Goal: Task Accomplishment & Management: Use online tool/utility

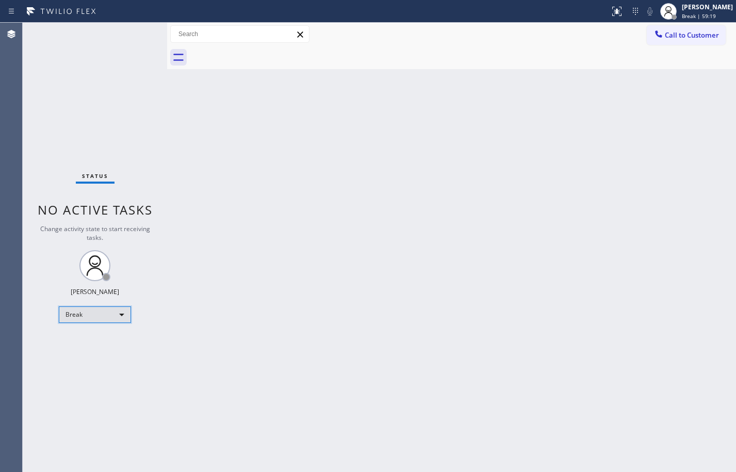
click at [114, 315] on div "Break" at bounding box center [95, 315] width 72 height 17
click at [92, 334] on li "Offline" at bounding box center [94, 329] width 70 height 12
click at [101, 313] on div "Break" at bounding box center [95, 315] width 72 height 17
click at [94, 341] on li "Available" at bounding box center [94, 342] width 70 height 12
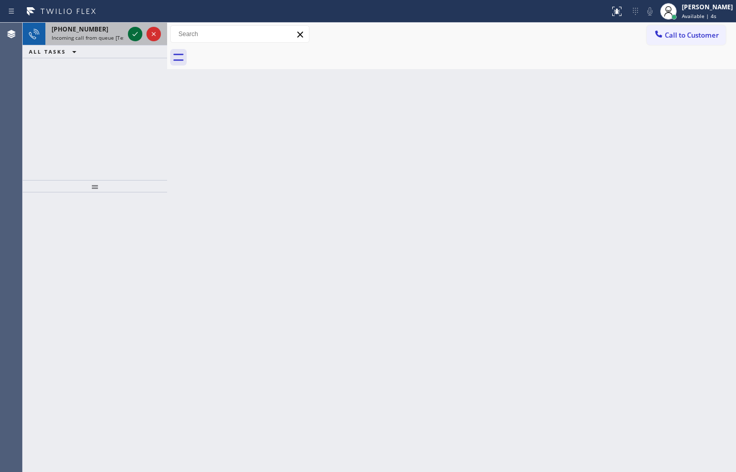
click at [135, 34] on icon at bounding box center [135, 34] width 12 height 12
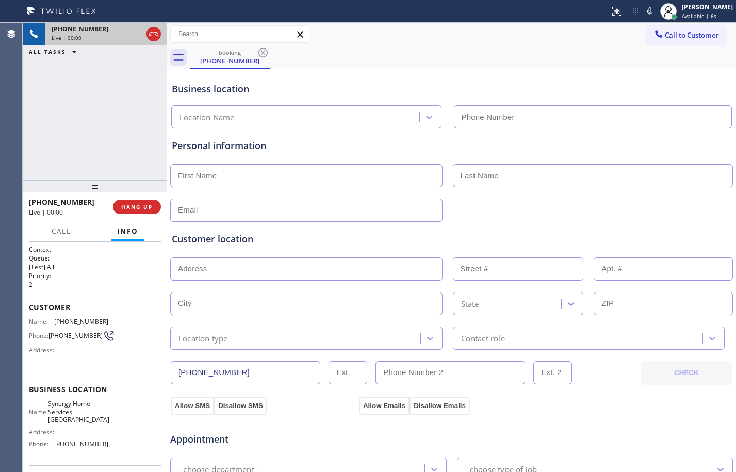
type input "[PHONE_NUMBER]"
click at [144, 205] on span "HANG UP" at bounding box center [136, 206] width 31 height 7
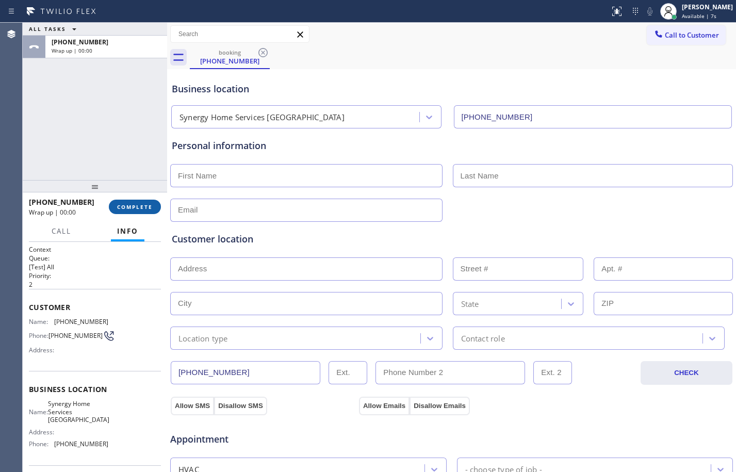
click at [146, 208] on span "COMPLETE" at bounding box center [135, 206] width 36 height 7
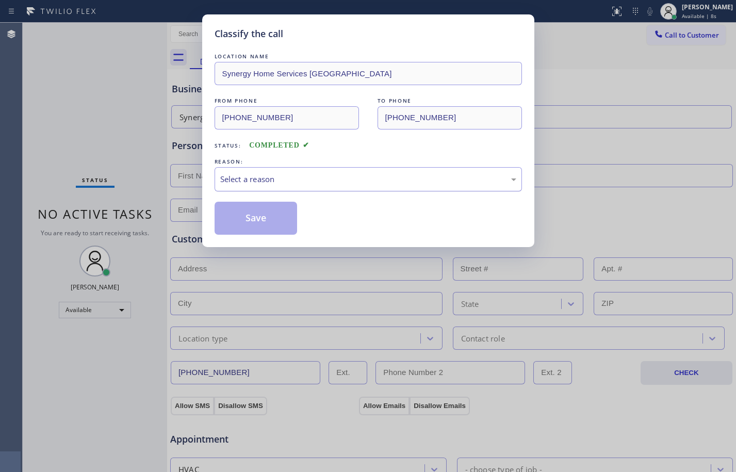
click at [342, 180] on div "Select a reason" at bounding box center [368, 179] width 296 height 12
click at [262, 218] on button "Save" at bounding box center [256, 218] width 83 height 33
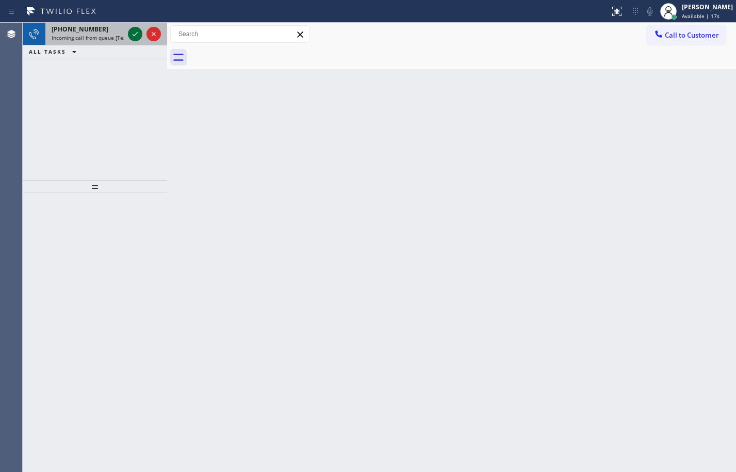
click at [132, 33] on icon at bounding box center [135, 34] width 12 height 12
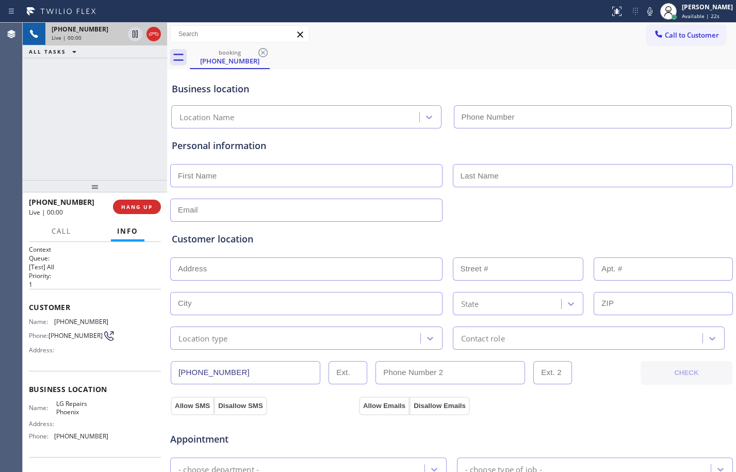
type input "[PHONE_NUMBER]"
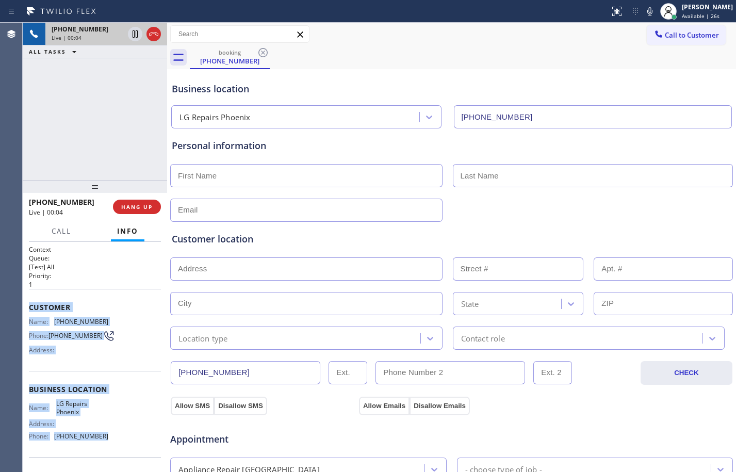
drag, startPoint x: 26, startPoint y: 311, endPoint x: 105, endPoint y: 443, distance: 153.5
click at [105, 443] on div "Context Queue: [Test] All Priority: 1 Customer Name: [PHONE_NUMBER] Phone: [PHO…" at bounding box center [95, 357] width 144 height 230
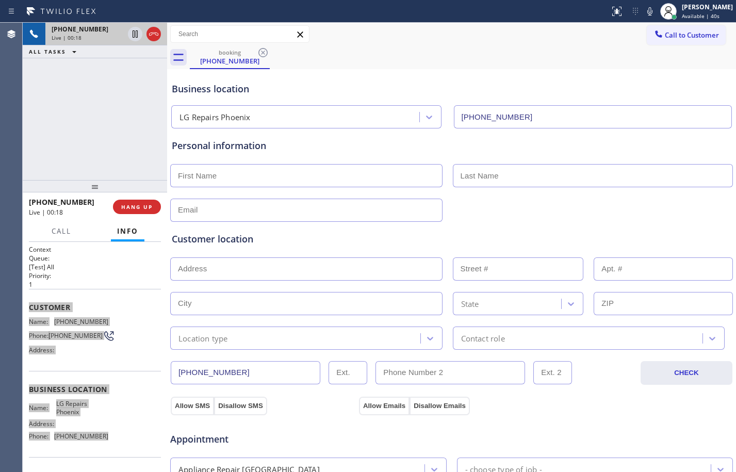
scroll to position [328, 0]
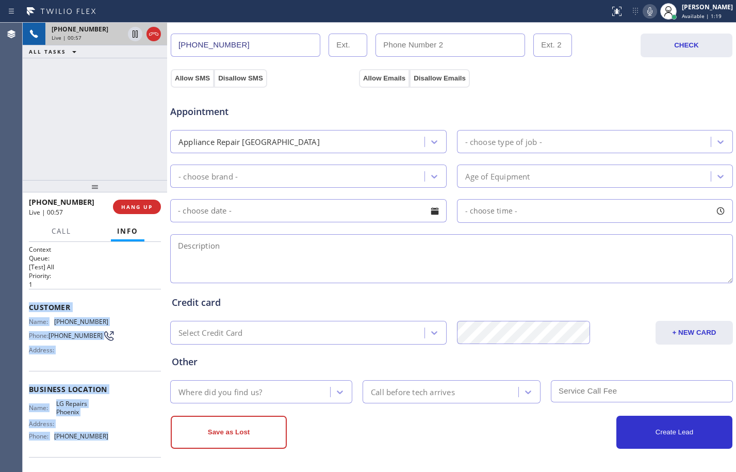
click at [644, 7] on icon at bounding box center [650, 11] width 12 height 12
click at [644, 9] on icon at bounding box center [650, 11] width 12 height 12
click at [136, 33] on icon at bounding box center [135, 33] width 5 height 7
click at [644, 12] on icon at bounding box center [650, 11] width 12 height 12
click at [138, 36] on icon at bounding box center [135, 34] width 12 height 12
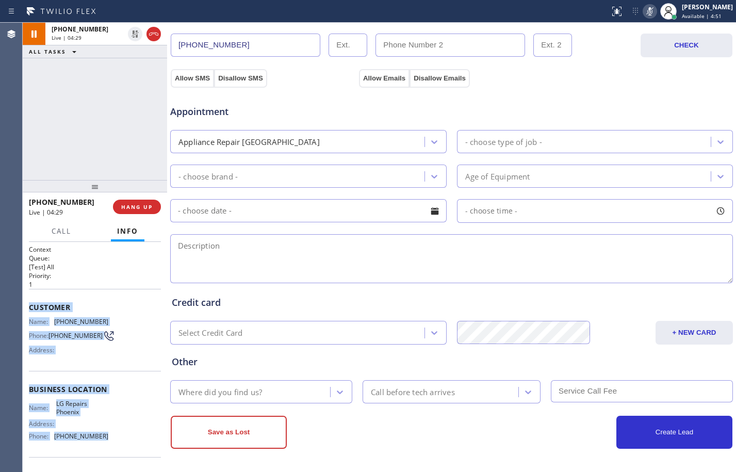
click at [645, 13] on icon at bounding box center [650, 11] width 12 height 12
drag, startPoint x: 134, startPoint y: 35, endPoint x: 283, endPoint y: 29, distance: 149.3
click at [136, 36] on icon at bounding box center [135, 33] width 5 height 7
click at [648, 11] on icon at bounding box center [650, 11] width 5 height 8
click at [62, 229] on span "Call" at bounding box center [62, 231] width 20 height 9
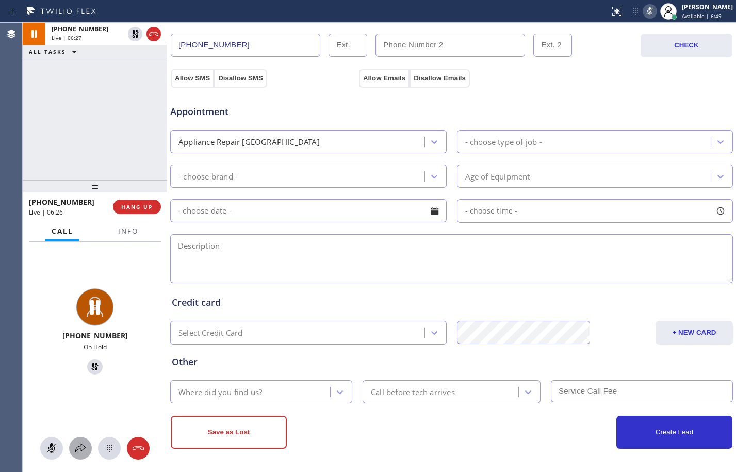
click at [84, 440] on button at bounding box center [80, 448] width 23 height 23
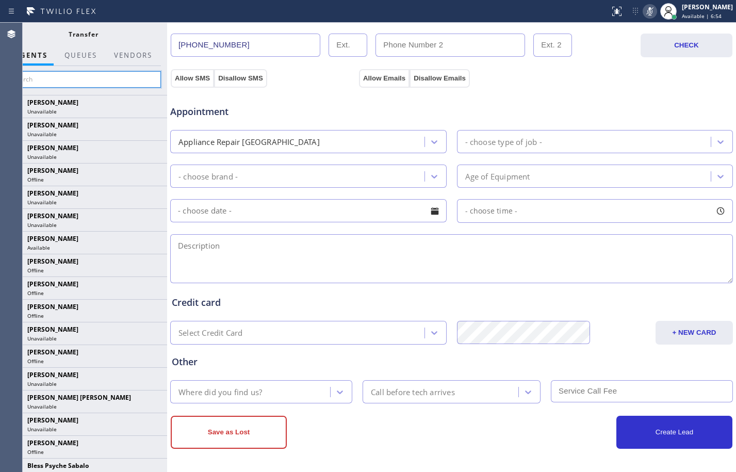
click at [78, 77] on input "text" at bounding box center [83, 79] width 155 height 17
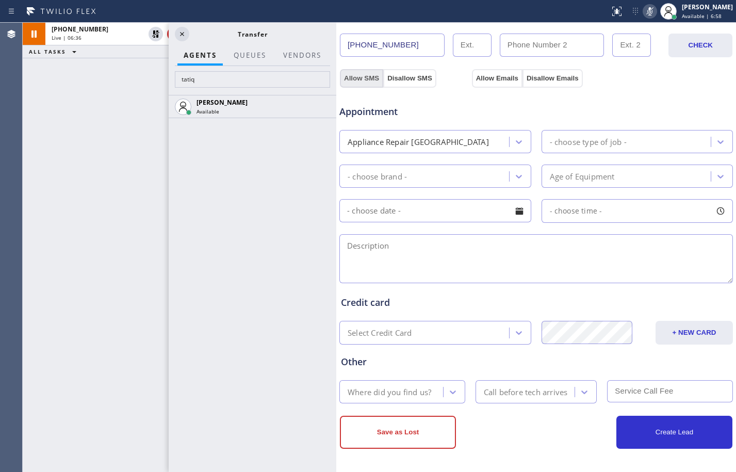
drag, startPoint x: 168, startPoint y: 82, endPoint x: 337, endPoint y: 81, distance: 169.3
click at [336, 81] on div at bounding box center [336, 247] width 0 height 449
click at [157, 30] on icon at bounding box center [155, 33] width 7 height 7
click at [648, 9] on icon at bounding box center [650, 11] width 5 height 8
click at [222, 84] on input "tatiq" at bounding box center [252, 79] width 155 height 17
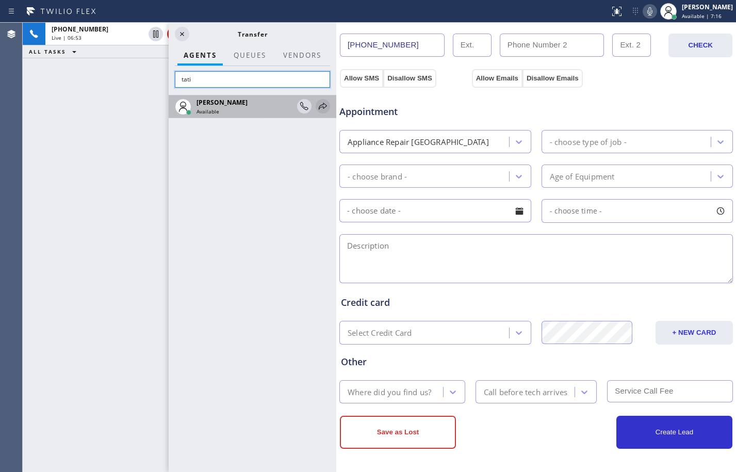
type input "tati"
click at [321, 107] on icon at bounding box center [323, 106] width 12 height 12
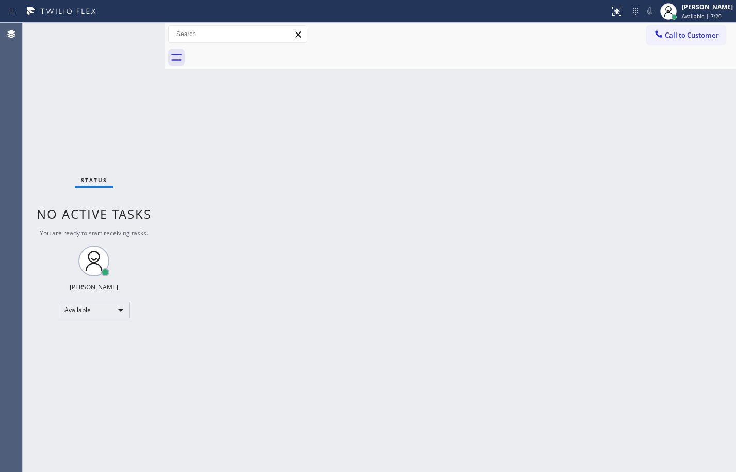
drag, startPoint x: 337, startPoint y: 52, endPoint x: 92, endPoint y: 37, distance: 245.6
click at [93, 37] on div "Status No active tasks You are ready to start receiving tasks. [PERSON_NAME] Av…" at bounding box center [380, 247] width 714 height 449
drag, startPoint x: 121, startPoint y: 127, endPoint x: 132, endPoint y: 151, distance: 25.6
click at [121, 127] on div "Status No active tasks You are ready to start receiving tasks. [PERSON_NAME] Av…" at bounding box center [94, 247] width 142 height 449
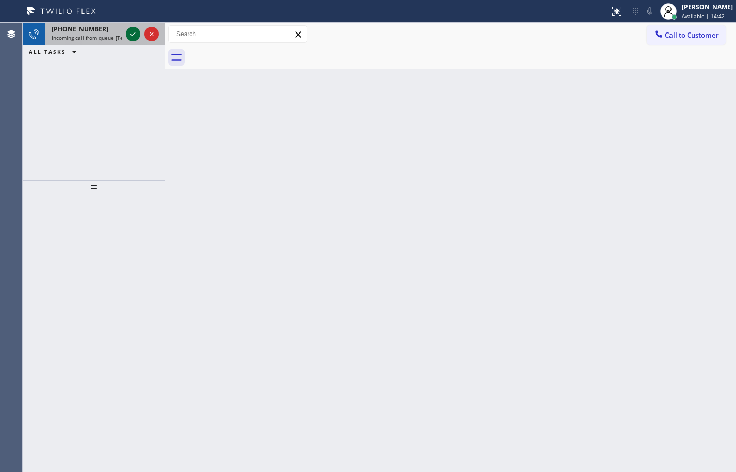
click at [130, 30] on icon at bounding box center [133, 34] width 12 height 12
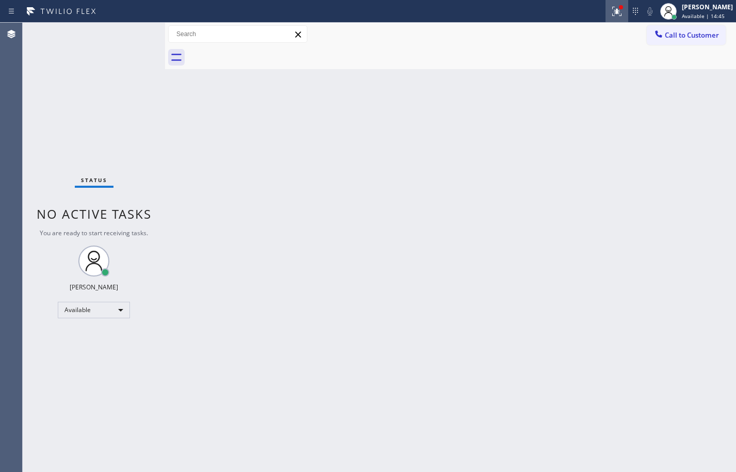
click at [609, 3] on button at bounding box center [617, 11] width 23 height 23
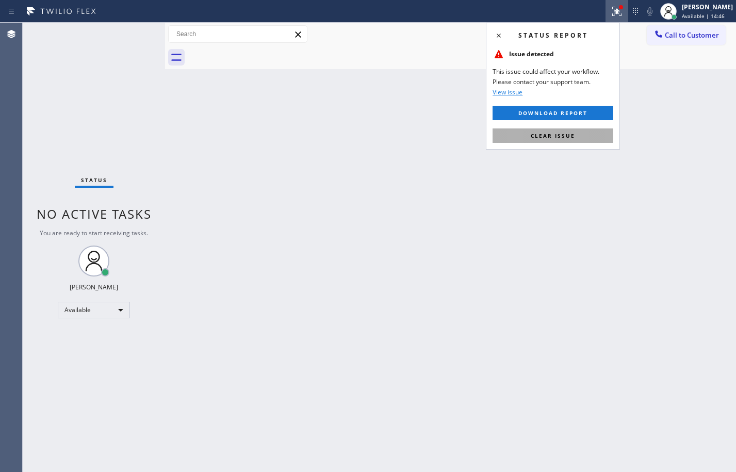
click at [569, 134] on span "Clear issue" at bounding box center [553, 135] width 44 height 7
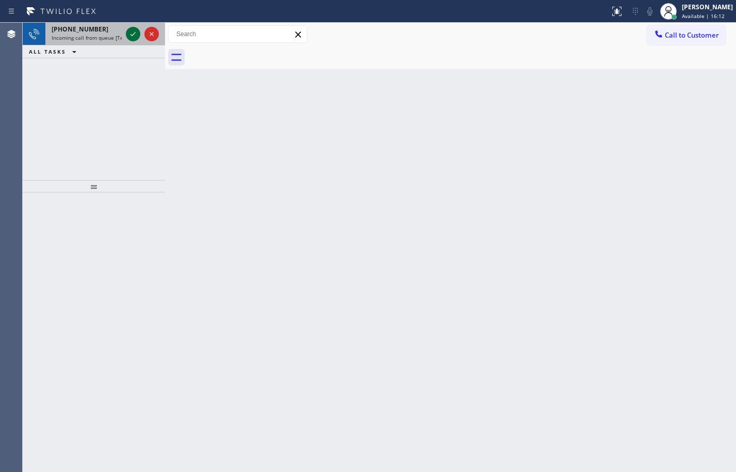
click at [132, 38] on icon at bounding box center [133, 34] width 12 height 12
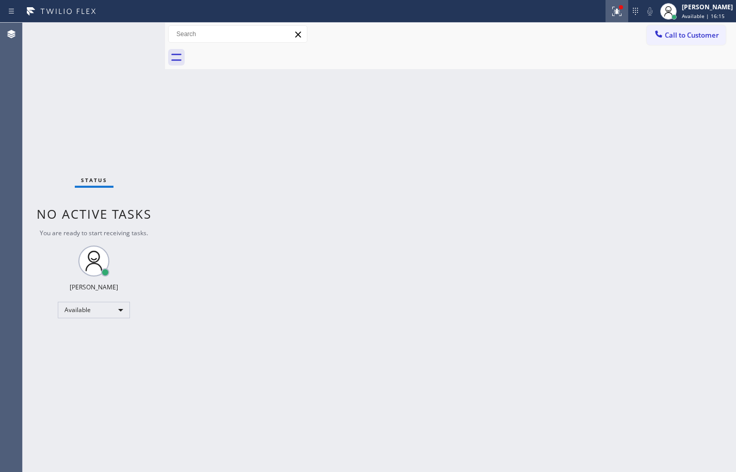
click at [613, 14] on icon at bounding box center [617, 11] width 9 height 9
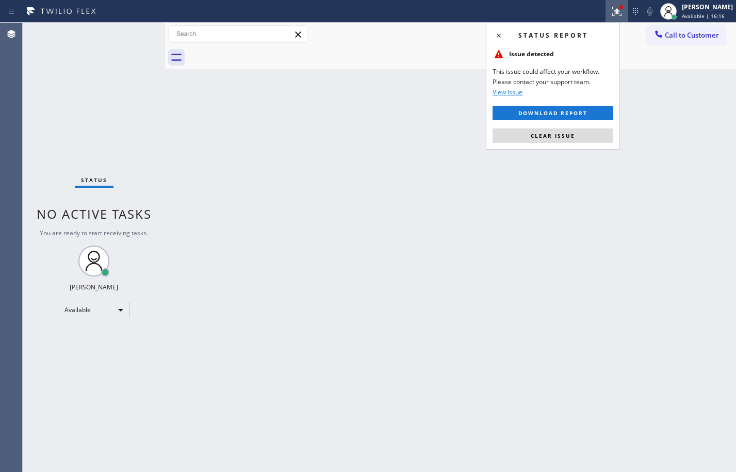
click at [552, 126] on div "Status report Issue detected This issue could affect your workflow. Please cont…" at bounding box center [553, 86] width 134 height 127
click at [546, 135] on span "Clear issue" at bounding box center [553, 135] width 44 height 7
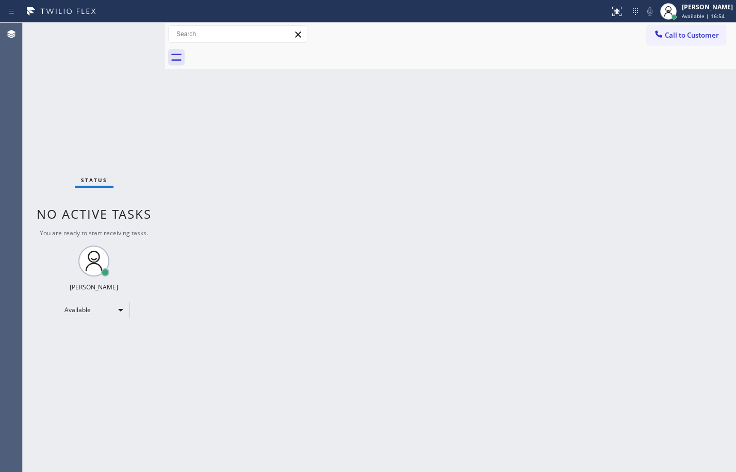
click at [141, 293] on div "Status No active tasks You are ready to start receiving tasks. [PERSON_NAME] Av…" at bounding box center [94, 247] width 142 height 449
drag, startPoint x: 440, startPoint y: 269, endPoint x: 440, endPoint y: 286, distance: 17.0
click at [440, 270] on div "Back to Dashboard Change Sender ID Customers Technicians Select a contact Outbo…" at bounding box center [450, 247] width 571 height 449
click at [332, 321] on div "Back to Dashboard Change Sender ID Customers Technicians Select a contact Outbo…" at bounding box center [450, 247] width 571 height 449
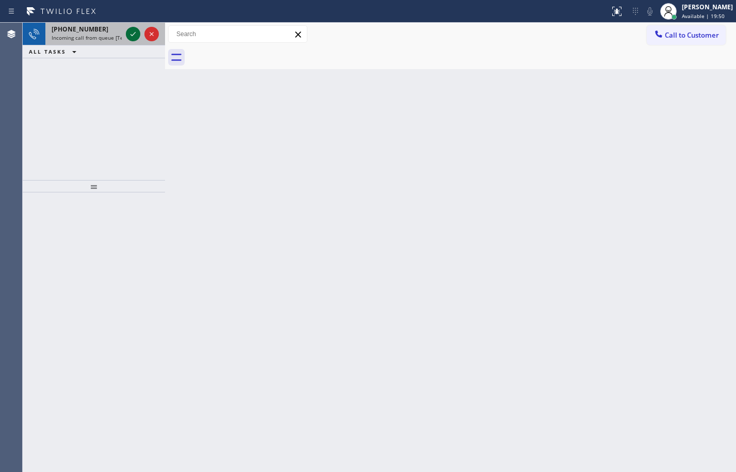
click at [131, 34] on icon at bounding box center [133, 34] width 12 height 12
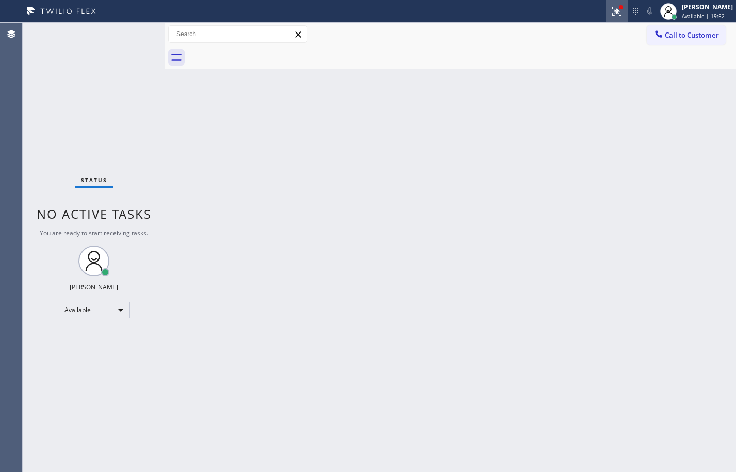
click at [611, 5] on icon at bounding box center [617, 11] width 12 height 12
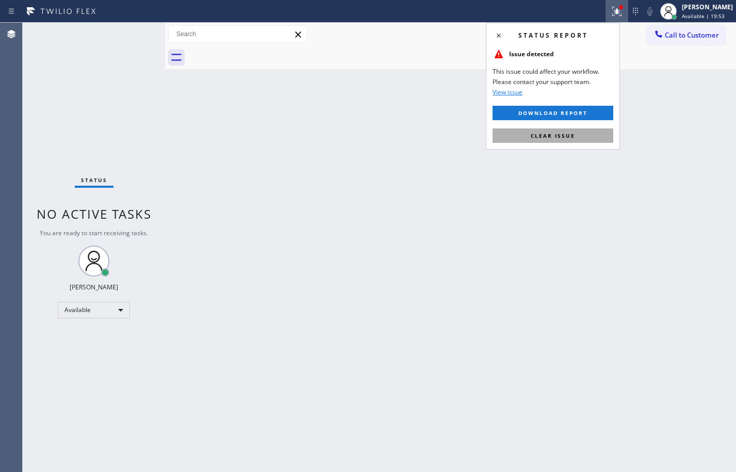
click at [566, 135] on span "Clear issue" at bounding box center [553, 135] width 44 height 7
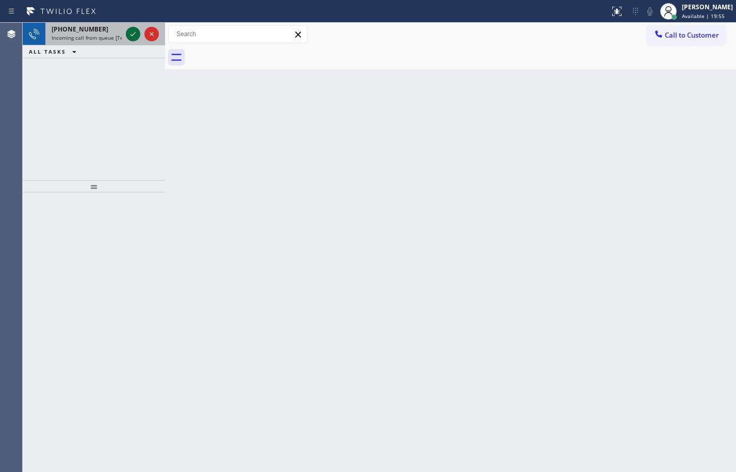
click at [128, 34] on icon at bounding box center [133, 34] width 12 height 12
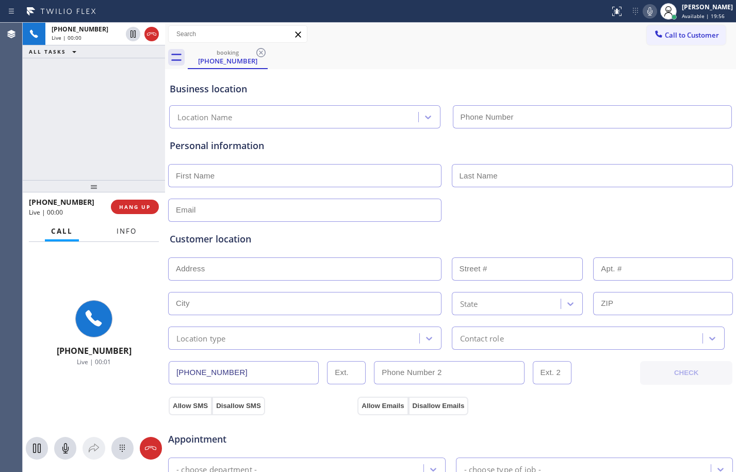
click at [136, 231] on span "Info" at bounding box center [127, 231] width 20 height 9
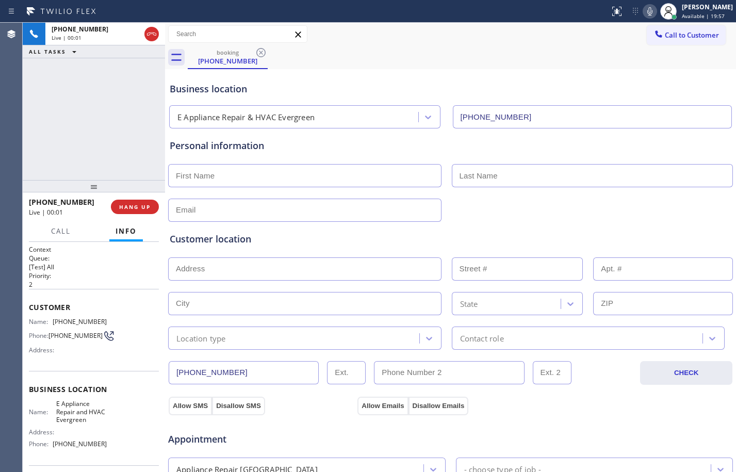
type input "[PHONE_NUMBER]"
click at [151, 214] on div "[PHONE_NUMBER] Live | 00:02 HANG UP" at bounding box center [94, 207] width 130 height 27
click at [150, 204] on span "HANG UP" at bounding box center [134, 206] width 31 height 7
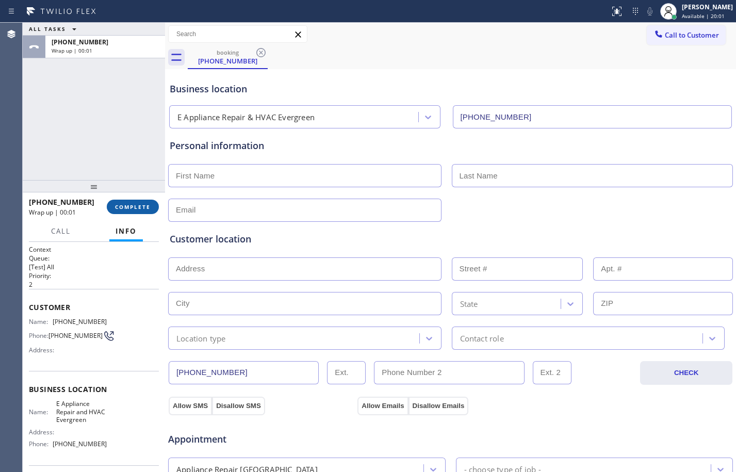
click at [148, 205] on span "COMPLETE" at bounding box center [133, 206] width 36 height 7
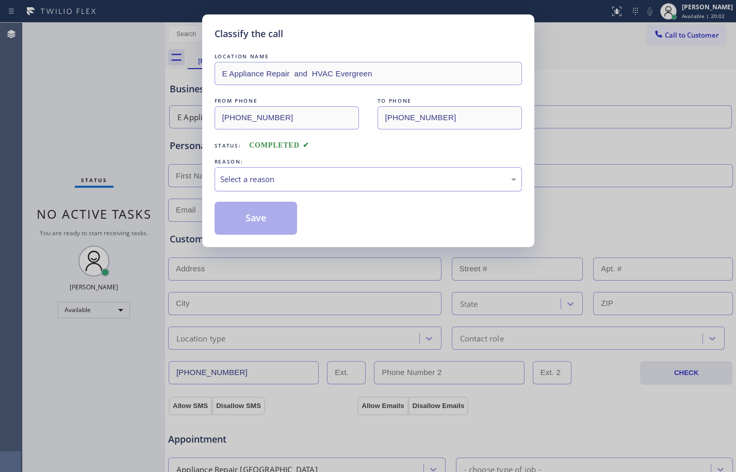
click at [355, 173] on div "Select a reason" at bounding box center [368, 179] width 296 height 12
click at [264, 216] on button "Save" at bounding box center [256, 218] width 83 height 33
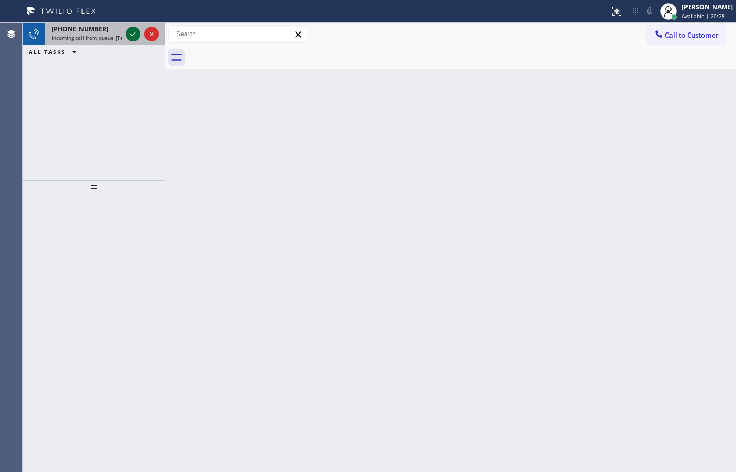
click at [136, 36] on icon at bounding box center [133, 34] width 12 height 12
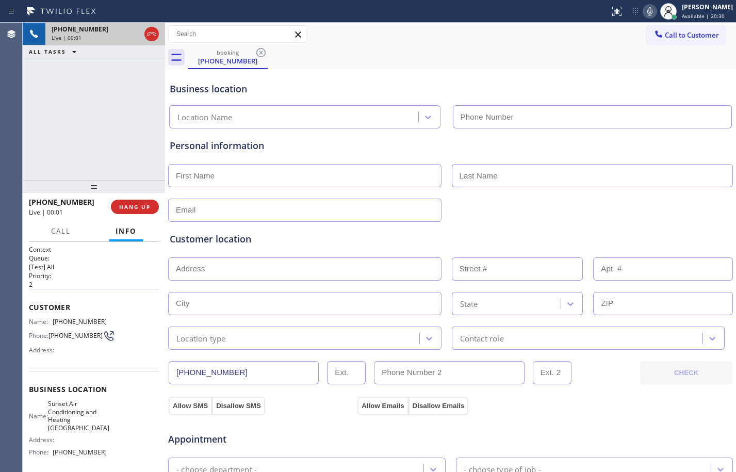
type input "[PHONE_NUMBER]"
click at [135, 210] on span "HANG UP" at bounding box center [134, 206] width 31 height 7
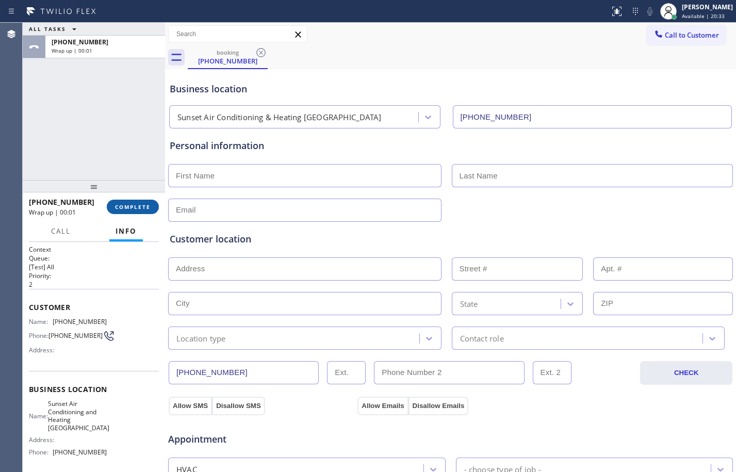
click at [136, 210] on span "COMPLETE" at bounding box center [133, 206] width 36 height 7
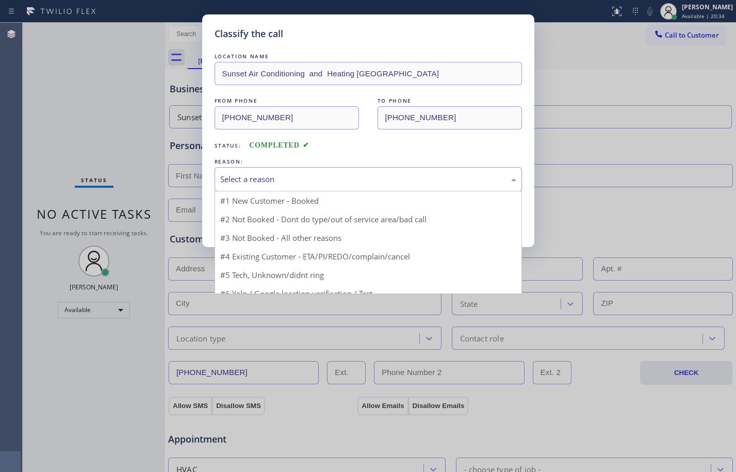
click at [294, 179] on div "Select a reason" at bounding box center [368, 179] width 296 height 12
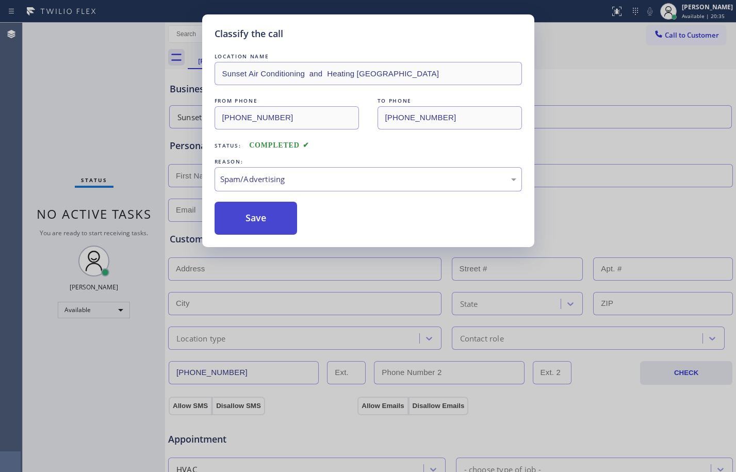
click at [250, 232] on button "Save" at bounding box center [256, 218] width 83 height 33
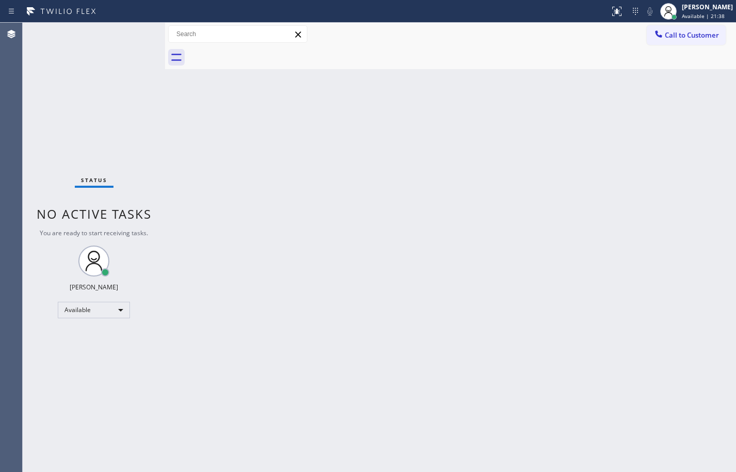
click at [131, 36] on div "Status No active tasks You are ready to start receiving tasks. [PERSON_NAME] Av…" at bounding box center [94, 247] width 142 height 449
click at [136, 29] on div "Status No active tasks You are ready to start receiving tasks. [PERSON_NAME] Av…" at bounding box center [94, 247] width 142 height 449
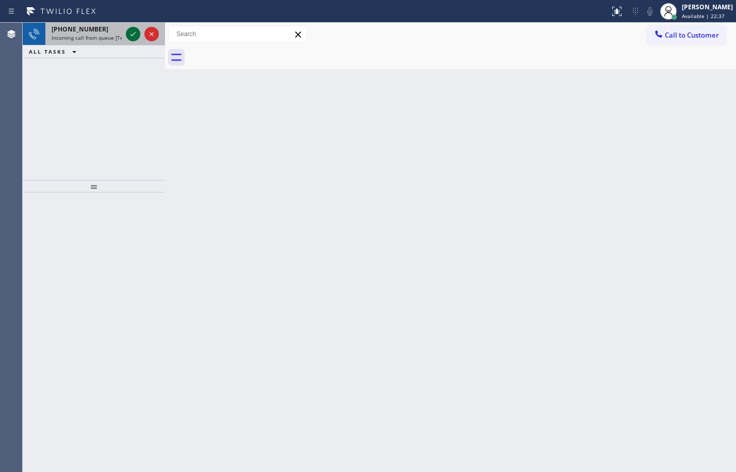
click at [130, 31] on icon at bounding box center [133, 34] width 12 height 12
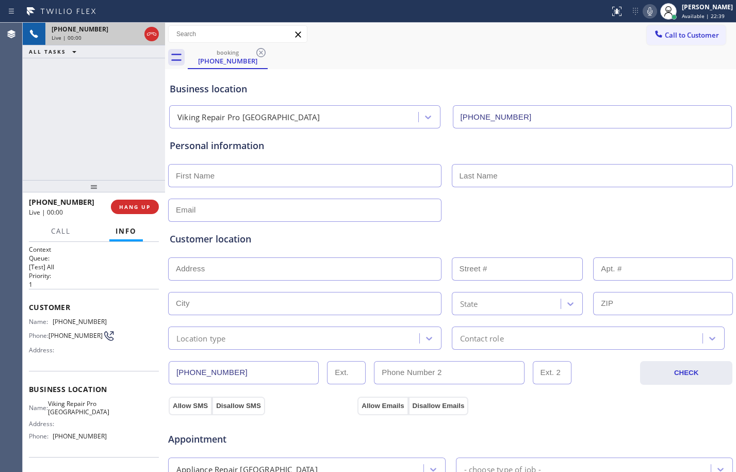
type input "[PHONE_NUMBER]"
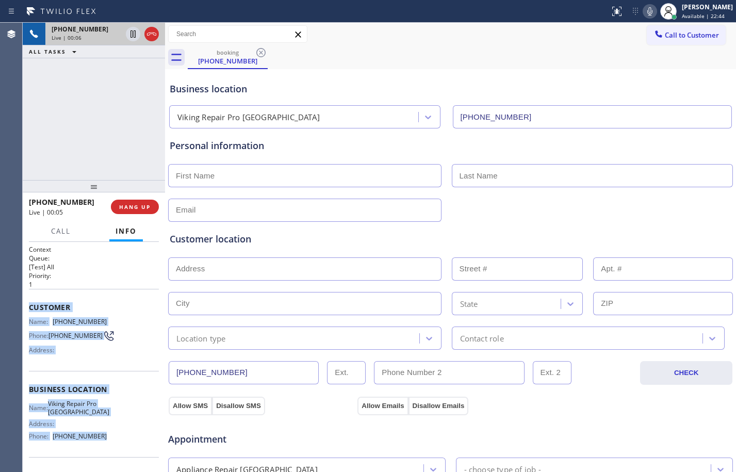
drag, startPoint x: 31, startPoint y: 303, endPoint x: 125, endPoint y: 436, distance: 162.8
click at [125, 436] on div "Context Queue: [Test] All Priority: 1 Customer Name: [PHONE_NUMBER] Phone: [PHO…" at bounding box center [94, 390] width 130 height 291
copy div "Customer Name: [PHONE_NUMBER] Phone: [PHONE_NUMBER] Address: Business location …"
click at [134, 36] on icon at bounding box center [133, 33] width 5 height 7
click at [648, 13] on icon at bounding box center [650, 11] width 12 height 12
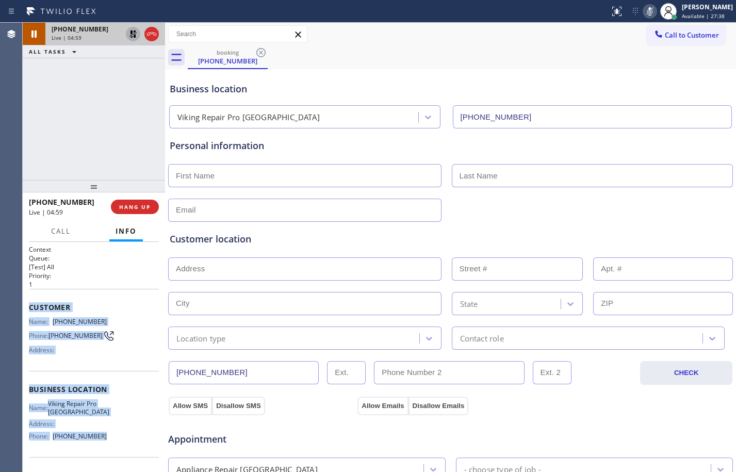
click at [135, 39] on icon at bounding box center [133, 34] width 12 height 12
click at [648, 12] on icon at bounding box center [650, 11] width 12 height 12
click at [118, 128] on div "[PHONE_NUMBER] Live | 07:45 ALL TASKS ALL TASKS ACTIVE TASKS TASKS IN WRAP UP" at bounding box center [94, 101] width 142 height 157
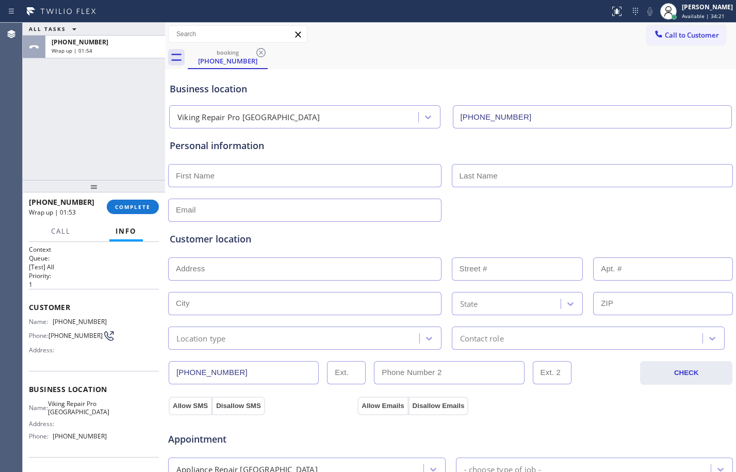
click at [79, 134] on div "ALL TASKS ALL TASKS ACTIVE TASKS TASKS IN WRAP UP [PHONE_NUMBER] Wrap up | 01:54" at bounding box center [94, 101] width 142 height 157
click at [288, 174] on input "text" at bounding box center [304, 175] width 273 height 23
click at [340, 181] on input "text" at bounding box center [304, 175] width 273 height 23
paste input "[PERSON_NAME]"
type input "[PERSON_NAME]"
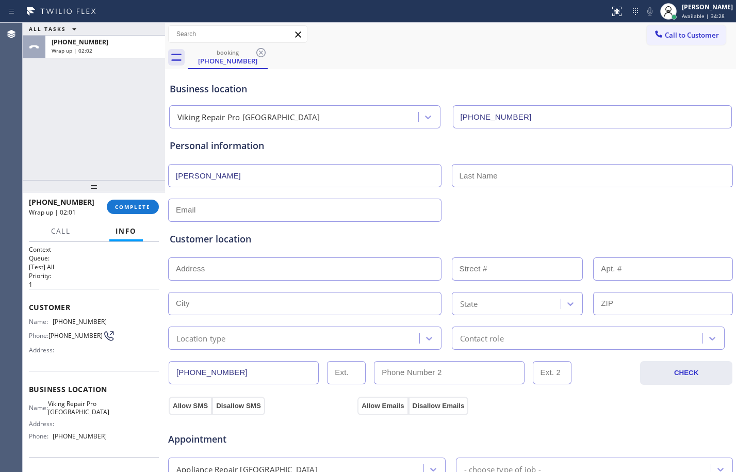
drag, startPoint x: 553, startPoint y: 173, endPoint x: 523, endPoint y: 184, distance: 32.3
click at [553, 173] on input "text" at bounding box center [593, 175] width 282 height 23
paste input "Navon"
type input "Navon"
click at [398, 203] on input "text" at bounding box center [304, 210] width 273 height 23
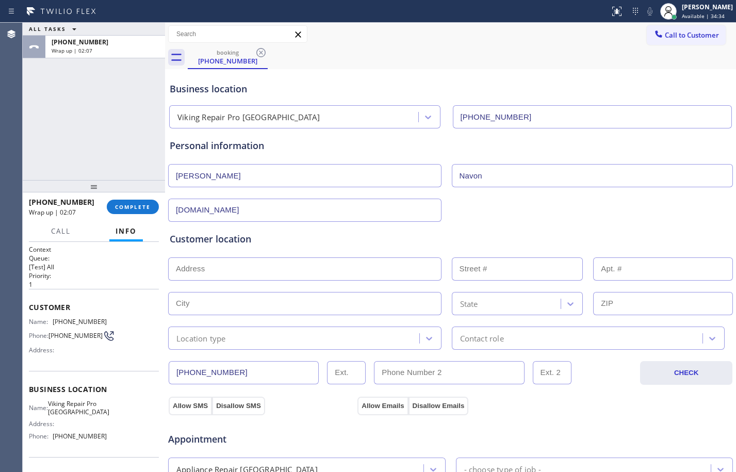
type input "[DOMAIN_NAME]"
click at [358, 262] on input "text" at bounding box center [304, 269] width 273 height 23
type input "1"
click at [348, 298] on input "text" at bounding box center [304, 303] width 273 height 23
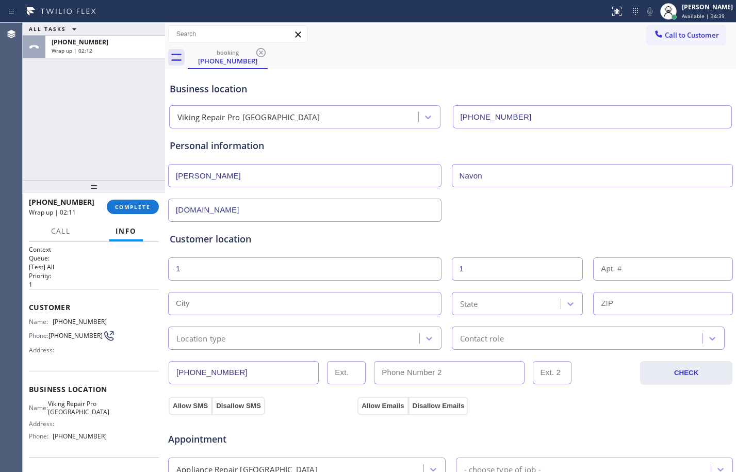
click at [238, 302] on input "text" at bounding box center [304, 303] width 273 height 23
paste input "Westport"
type input "Westport"
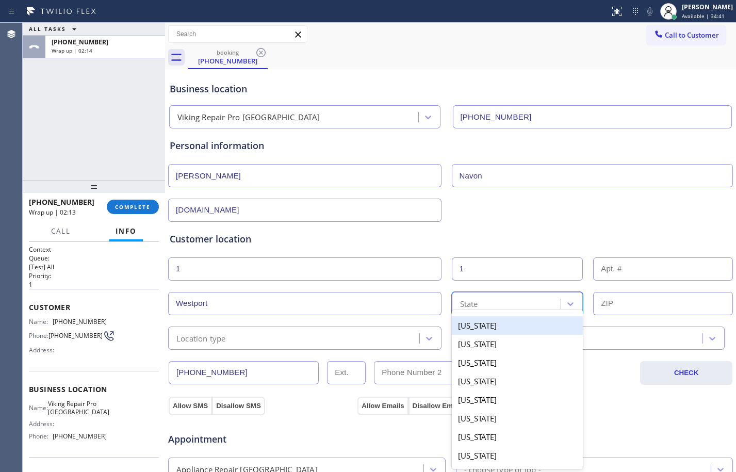
click at [490, 310] on div "option [US_STATE] focused, 1 of 50. 50 results available. Use Up and Down to ch…" at bounding box center [518, 303] width 132 height 23
type input "ct"
click at [487, 321] on div "[US_STATE]" at bounding box center [518, 325] width 132 height 19
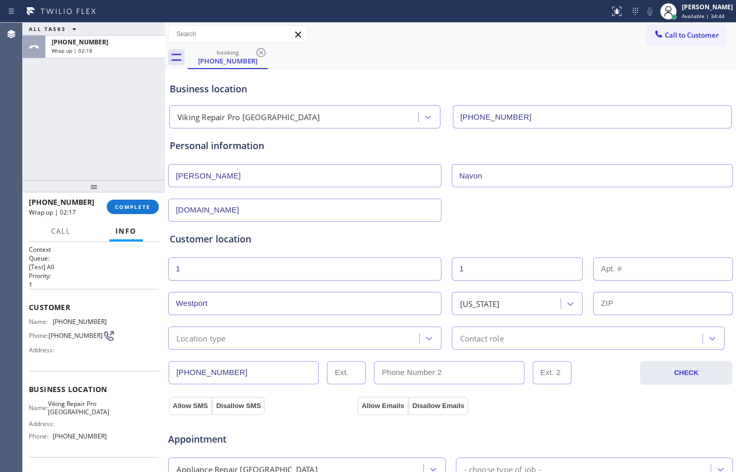
click at [648, 312] on input "text" at bounding box center [663, 303] width 140 height 23
paste input "06880"
type input "06880"
click at [201, 401] on button "Allow SMS" at bounding box center [190, 406] width 43 height 19
click at [394, 397] on button "Allow Emails" at bounding box center [383, 406] width 51 height 19
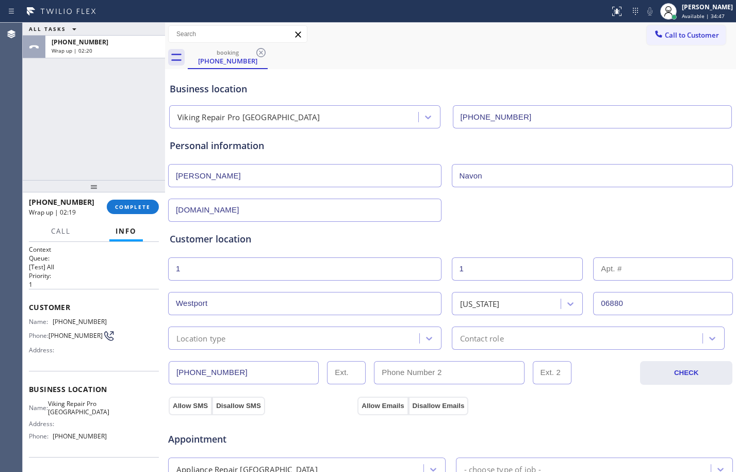
scroll to position [328, 0]
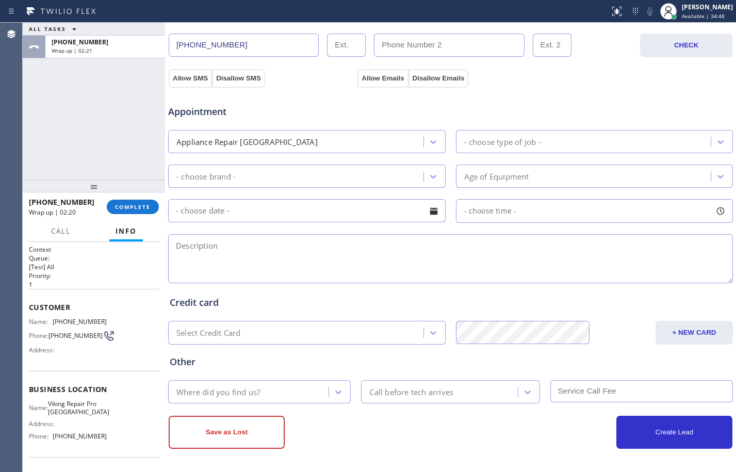
click at [357, 139] on div "Appliance Repair [GEOGRAPHIC_DATA]" at bounding box center [297, 142] width 252 height 18
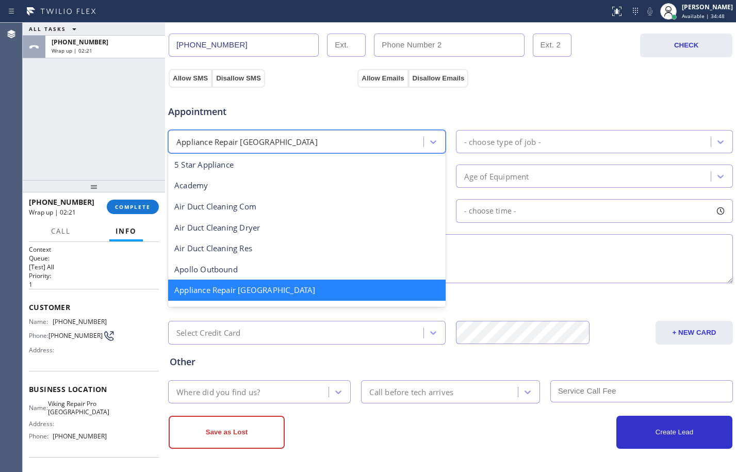
scroll to position [2, 0]
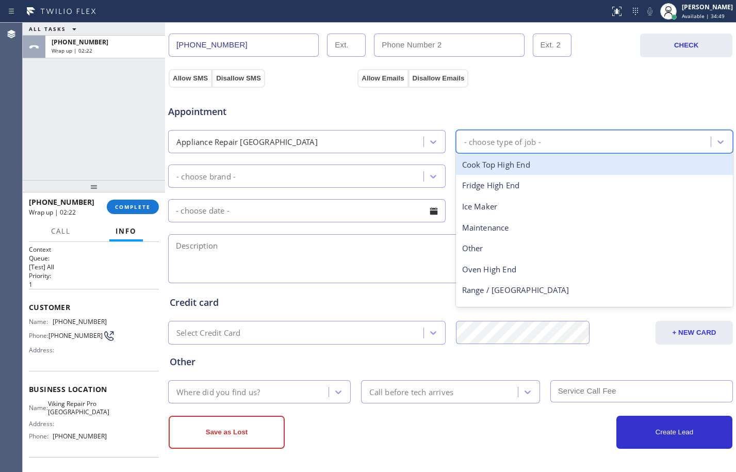
click at [563, 143] on div "- choose type of job -" at bounding box center [585, 142] width 252 height 18
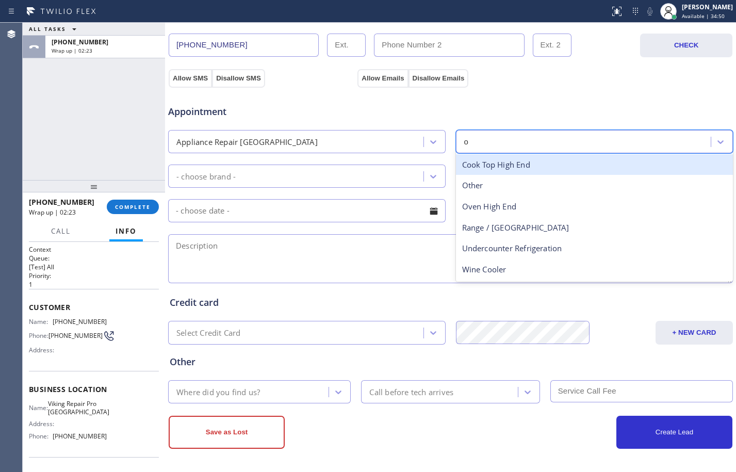
type input "ov"
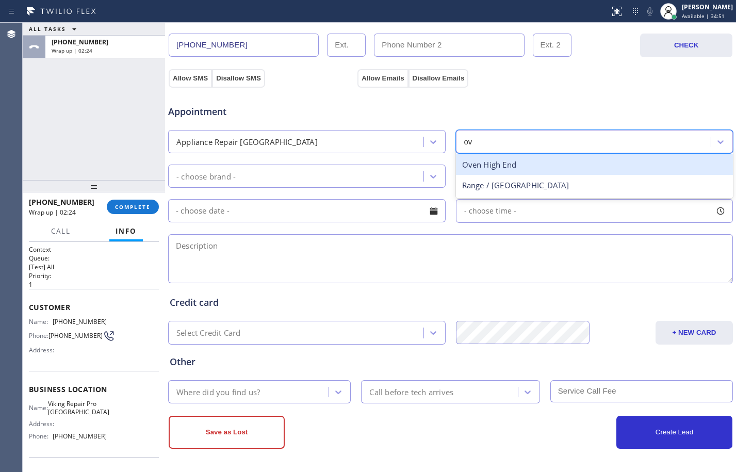
click at [523, 167] on div "Oven High End" at bounding box center [595, 164] width 278 height 21
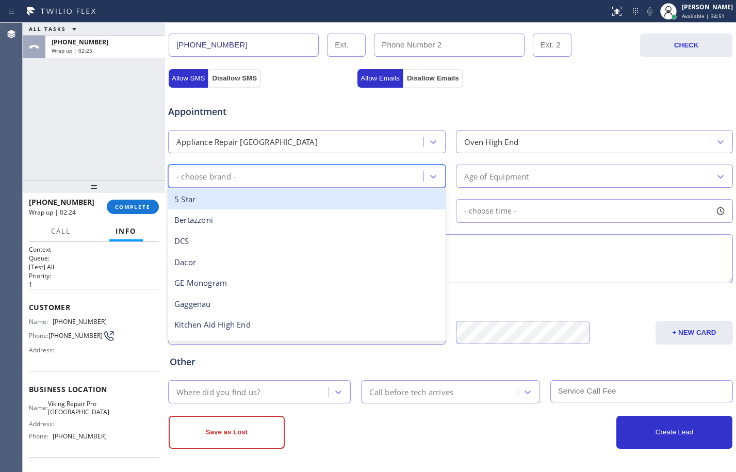
click at [343, 170] on div "- choose brand -" at bounding box center [297, 176] width 252 height 18
type input "v"
click at [314, 195] on div "Viking" at bounding box center [307, 199] width 278 height 21
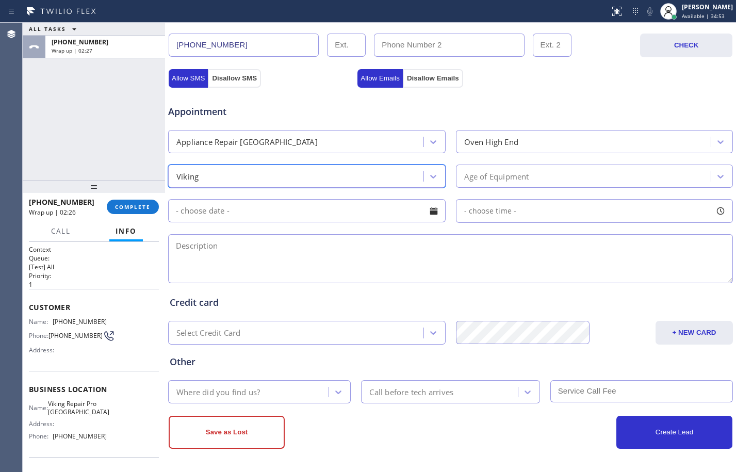
click at [486, 180] on div "Age of Equipment" at bounding box center [496, 176] width 65 height 12
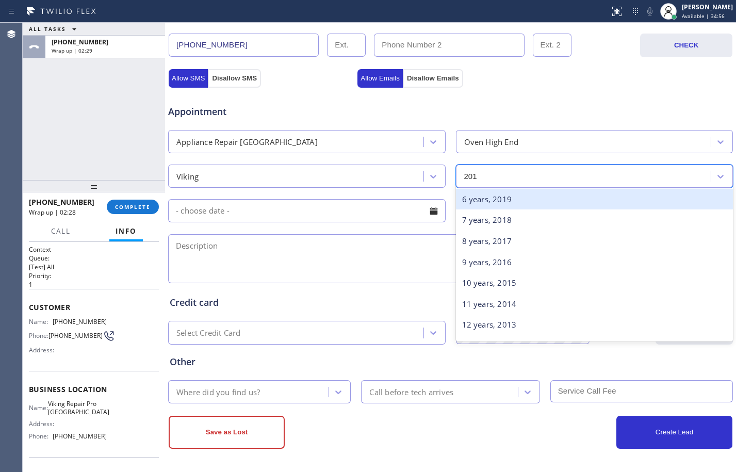
type input "2012"
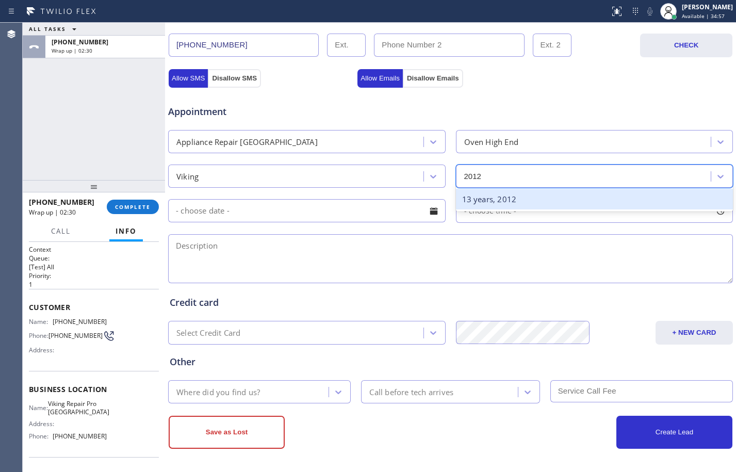
click at [543, 195] on div "13 years, 2012" at bounding box center [595, 199] width 278 height 21
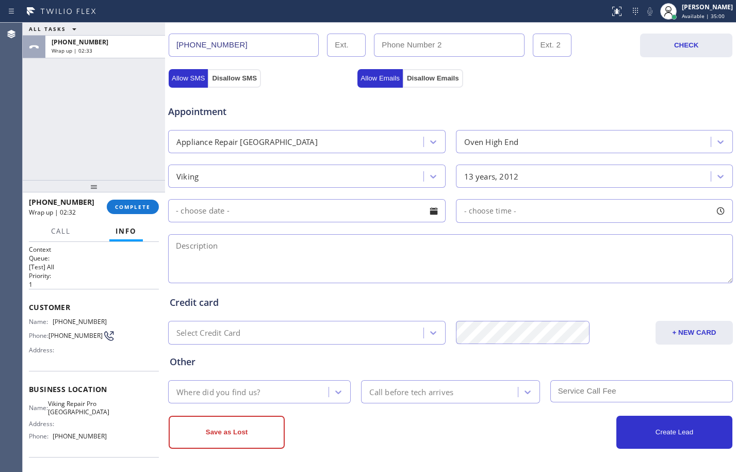
click at [311, 246] on textarea at bounding box center [450, 258] width 565 height 49
paste textarea "Viking/oven/cooktop/need adjustment with the burner/guessing might be since [DA…"
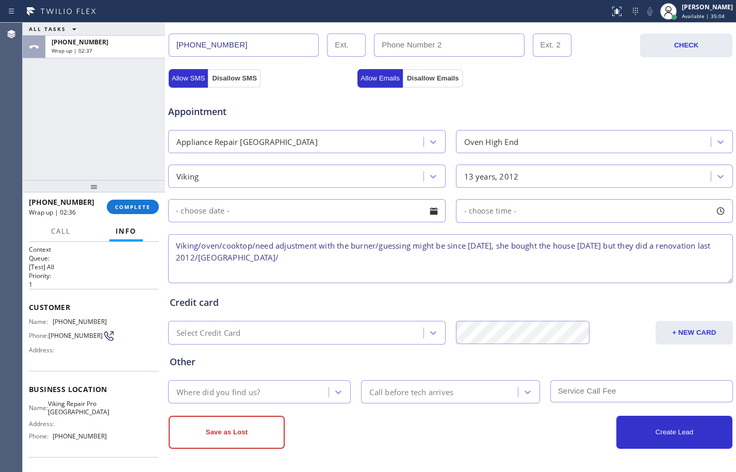
click at [469, 263] on textarea "Viking/oven/cooktop/need adjustment with the burner/guessing might be since [DA…" at bounding box center [450, 258] width 565 height 49
paste textarea "Viking Repair Pro [GEOGRAPHIC_DATA]"
type textarea "Viking/oven/cooktop/need adjustment with the burner/guessing might be since [DA…"
click at [245, 382] on div "Where did you find us?" at bounding box center [259, 391] width 183 height 23
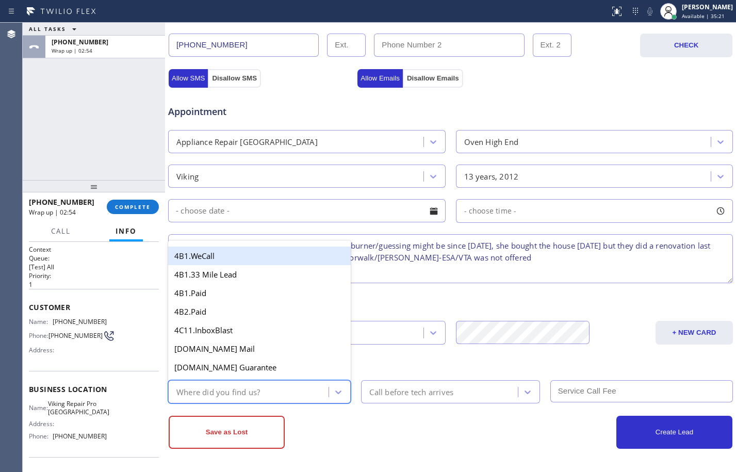
click at [247, 382] on div "Where did you find us?" at bounding box center [259, 391] width 183 height 23
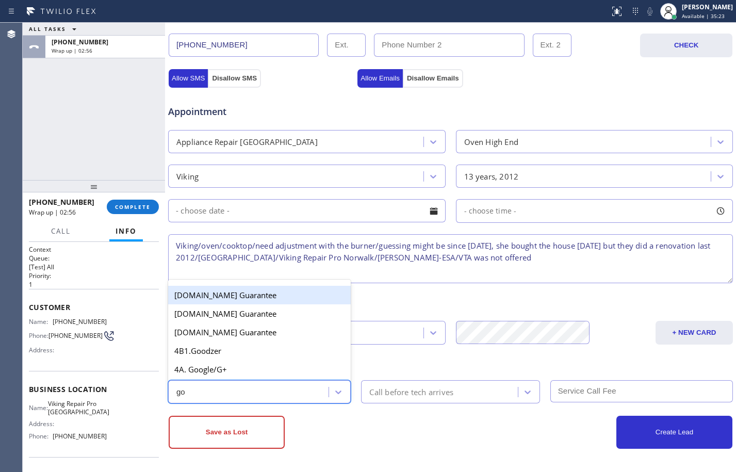
type input "goo"
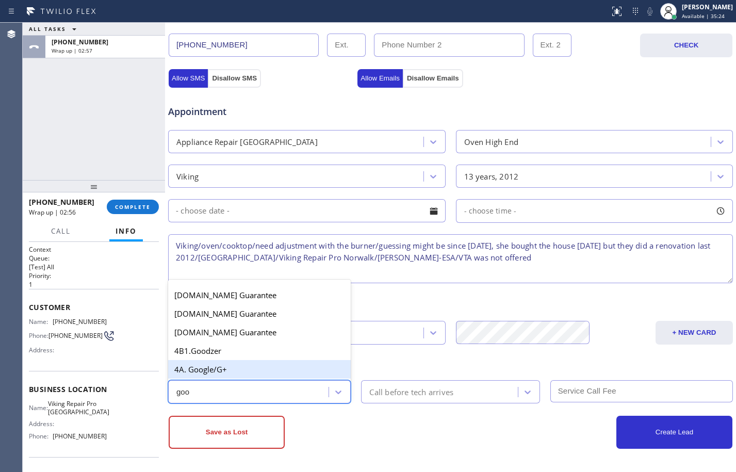
click at [262, 374] on div "4A. Google/G+" at bounding box center [259, 369] width 183 height 19
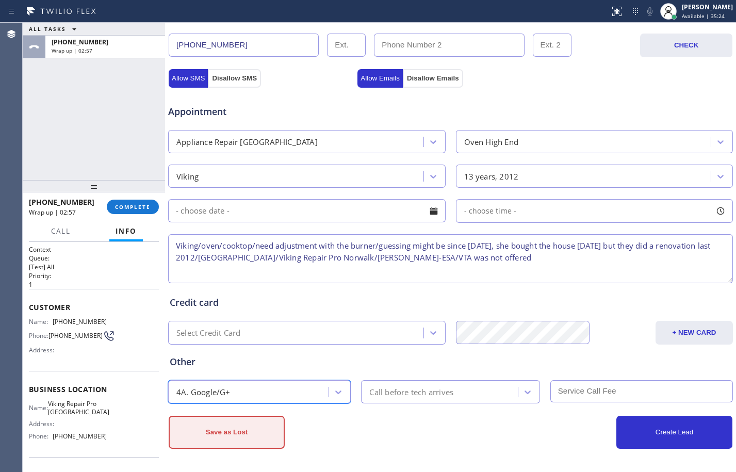
click at [241, 423] on button "Save as Lost" at bounding box center [227, 432] width 116 height 33
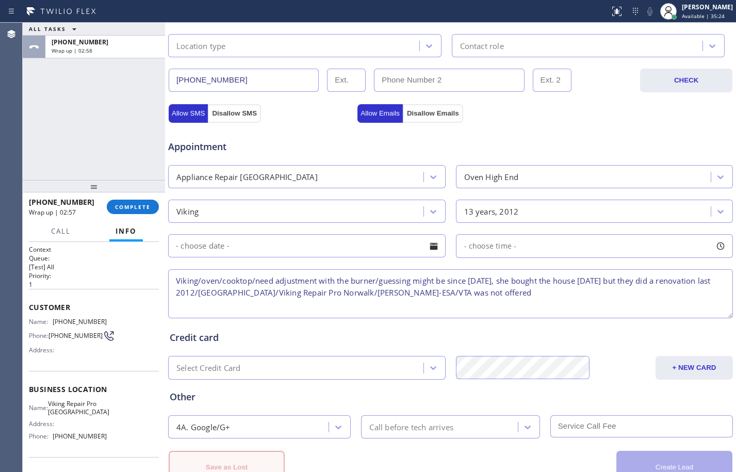
scroll to position [363, 0]
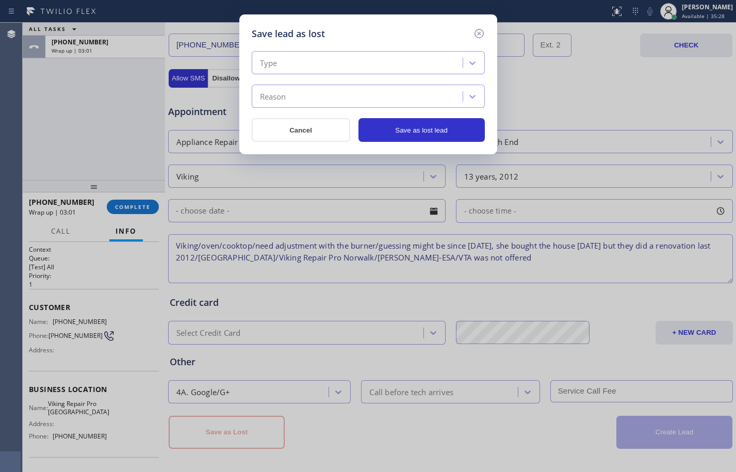
click at [400, 67] on div "Type" at bounding box center [359, 63] width 208 height 18
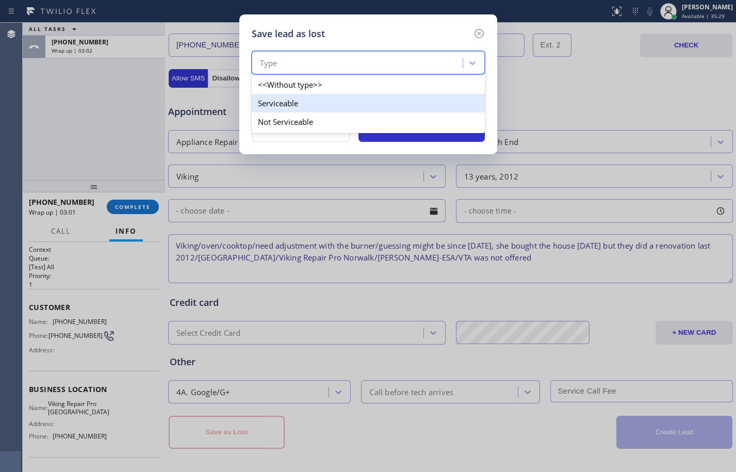
click at [333, 104] on div "Serviceable" at bounding box center [368, 103] width 233 height 19
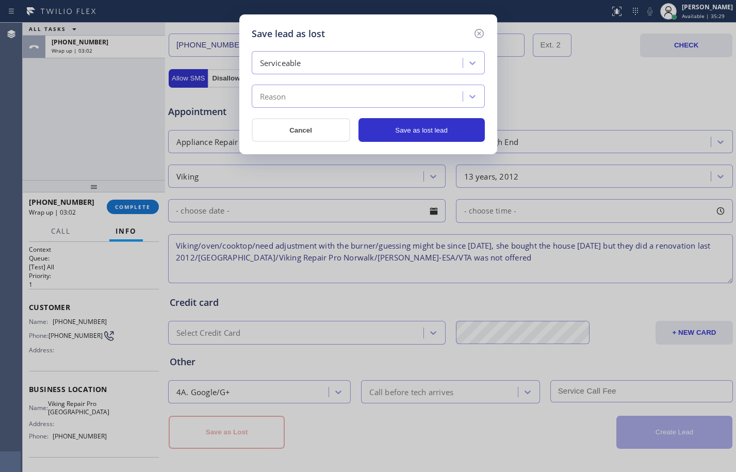
click at [337, 93] on div "Reason" at bounding box center [359, 97] width 208 height 18
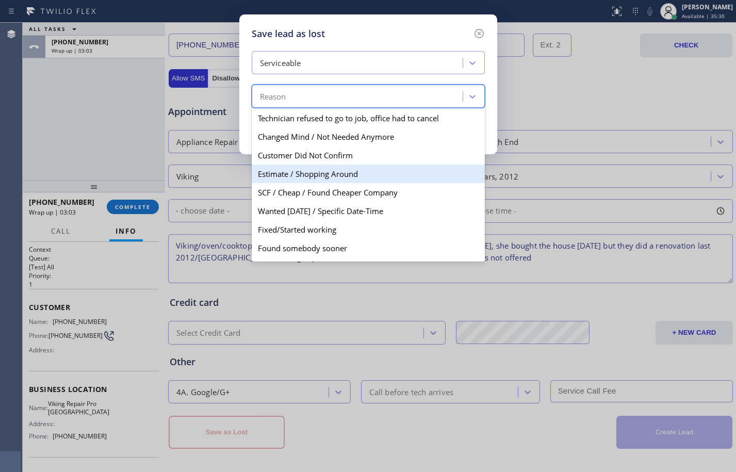
click at [323, 182] on div "Estimate / Shopping Around" at bounding box center [368, 174] width 233 height 19
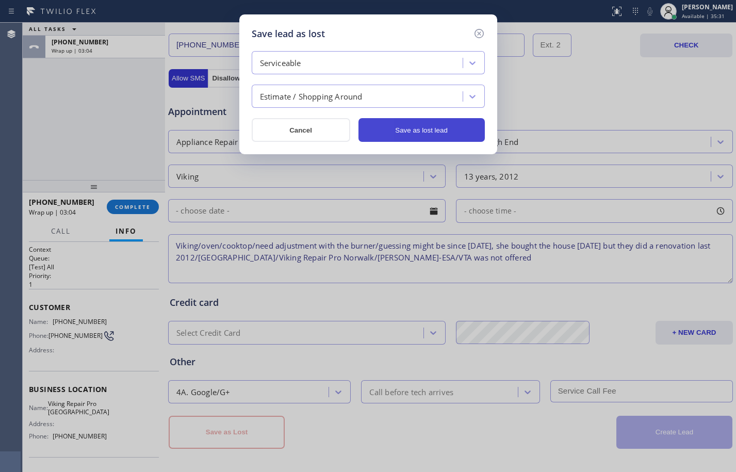
click at [434, 134] on button "Save as lost lead" at bounding box center [422, 130] width 126 height 24
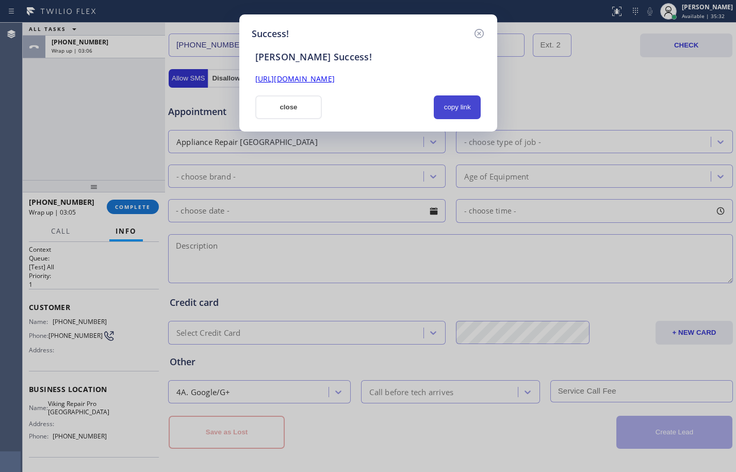
click at [467, 107] on button "copy link" at bounding box center [457, 107] width 47 height 24
click at [335, 82] on link "[URL][DOMAIN_NAME]" at bounding box center [294, 79] width 79 height 10
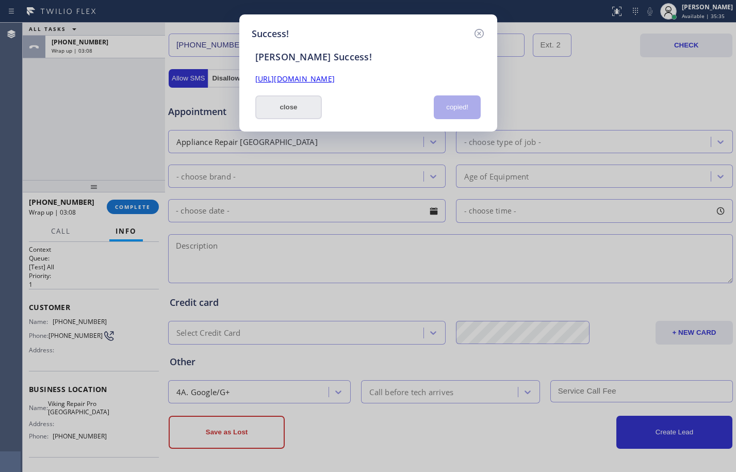
click at [286, 107] on button "close" at bounding box center [288, 107] width 67 height 24
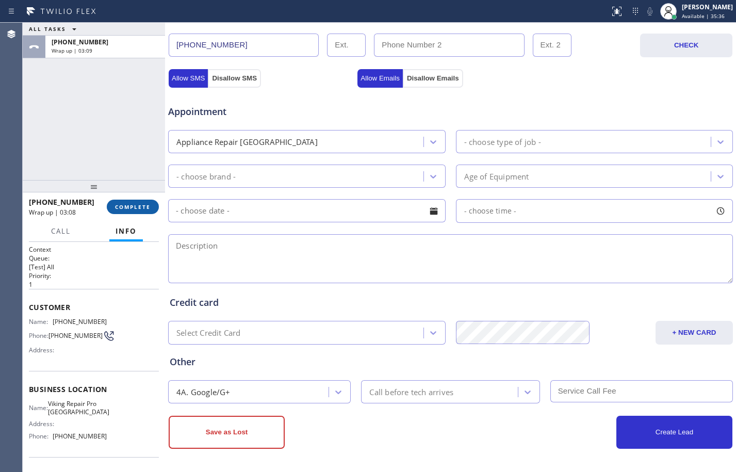
click at [140, 212] on button "COMPLETE" at bounding box center [133, 207] width 52 height 14
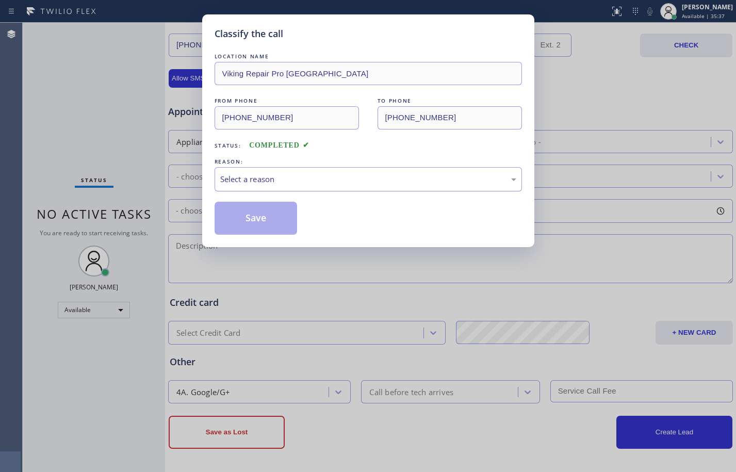
click at [324, 175] on div "Select a reason" at bounding box center [368, 179] width 296 height 12
click at [254, 212] on button "Save" at bounding box center [256, 218] width 83 height 33
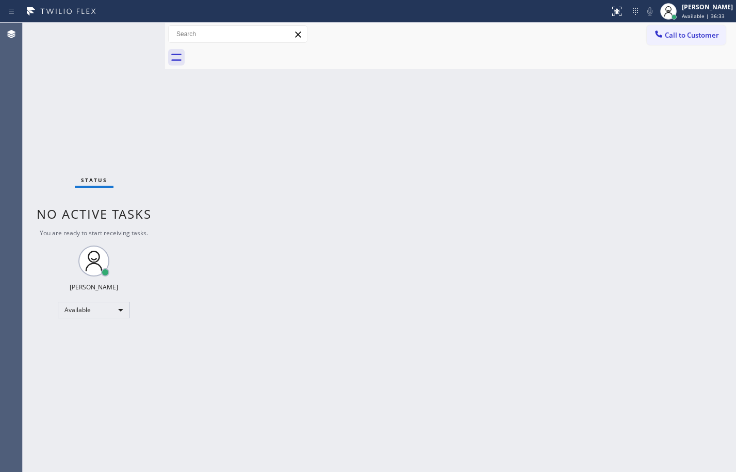
click at [90, 77] on div "Status No active tasks You are ready to start receiving tasks. [PERSON_NAME] Av…" at bounding box center [94, 247] width 142 height 449
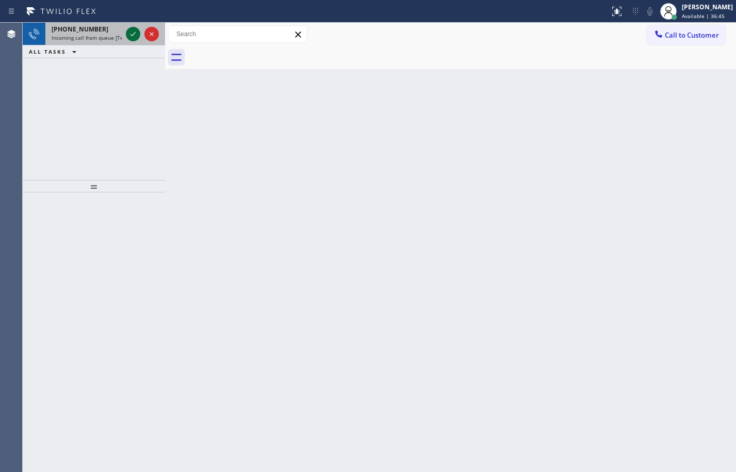
click at [138, 30] on icon at bounding box center [133, 34] width 12 height 12
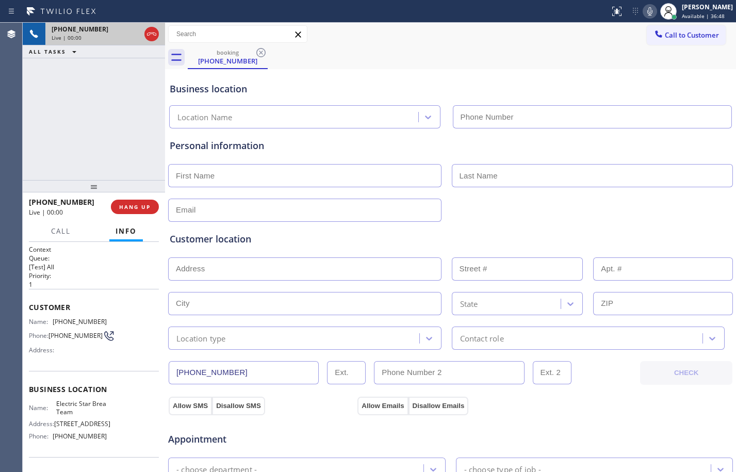
type input "[PHONE_NUMBER]"
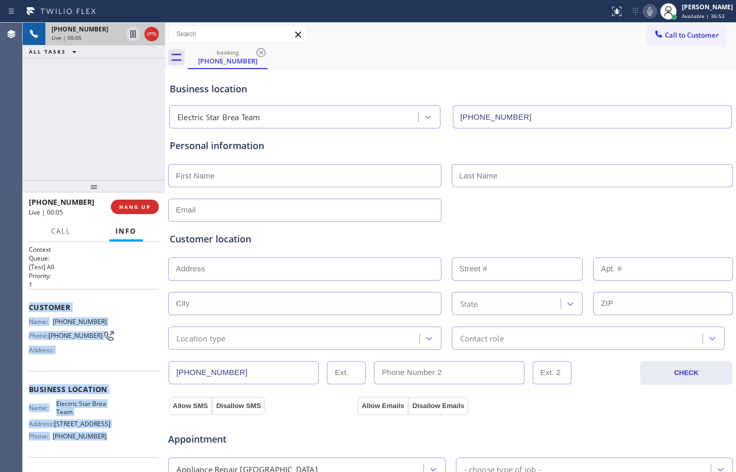
drag, startPoint x: 29, startPoint y: 305, endPoint x: 124, endPoint y: 439, distance: 163.9
click at [124, 439] on div "Context Queue: [Test] All Priority: 1 Customer Name: [PHONE_NUMBER] Phone: [PHO…" at bounding box center [94, 390] width 130 height 291
copy div "Customer Name: [PHONE_NUMBER] Phone: [PHONE_NUMBER] Address: Business location …"
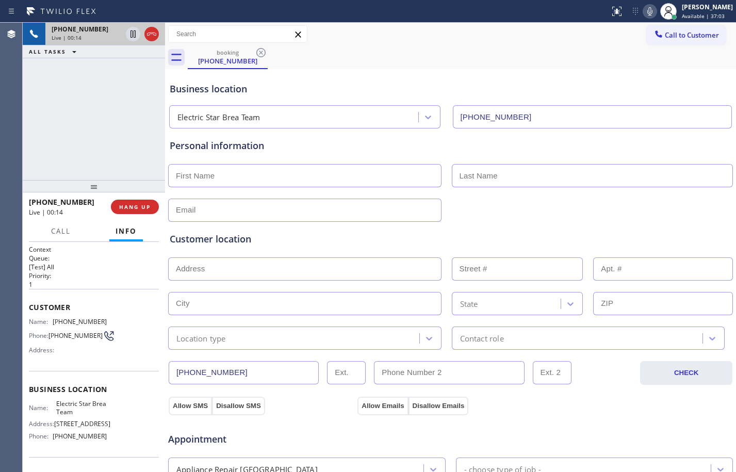
click at [84, 146] on div "[PHONE_NUMBER] Live | 00:14 ALL TASKS ALL TASKS ACTIVE TASKS TASKS IN WRAP UP" at bounding box center [94, 101] width 142 height 157
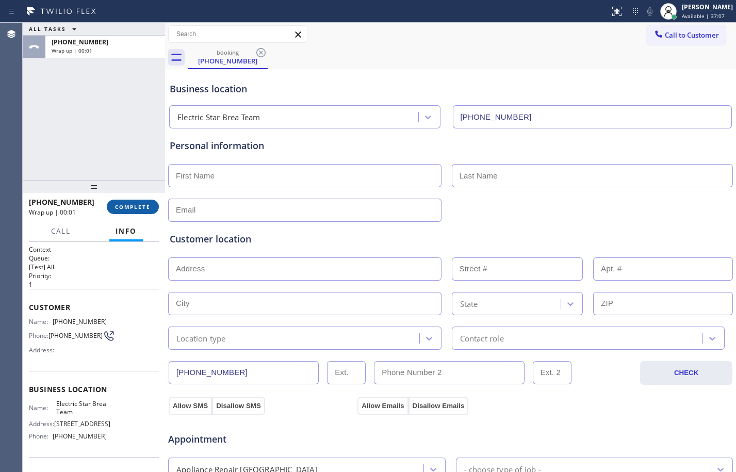
click at [124, 214] on button "COMPLETE" at bounding box center [133, 207] width 52 height 14
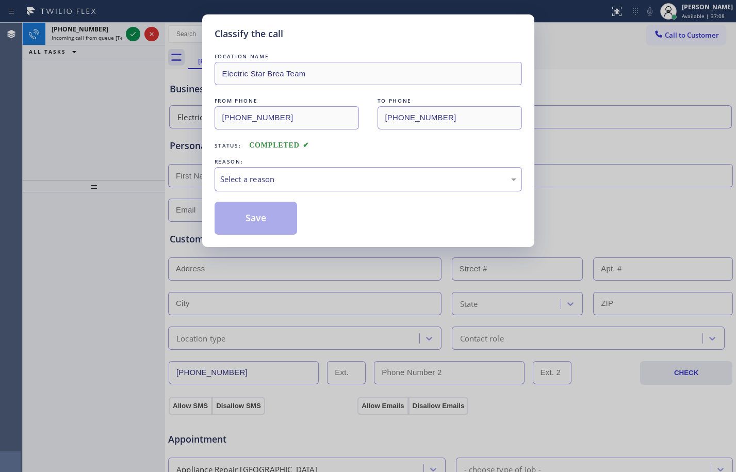
click at [392, 194] on div "LOCATION NAME Electric Star Brea Team FROM PHONE [PHONE_NUMBER] TO PHONE [PHONE…" at bounding box center [369, 143] width 308 height 184
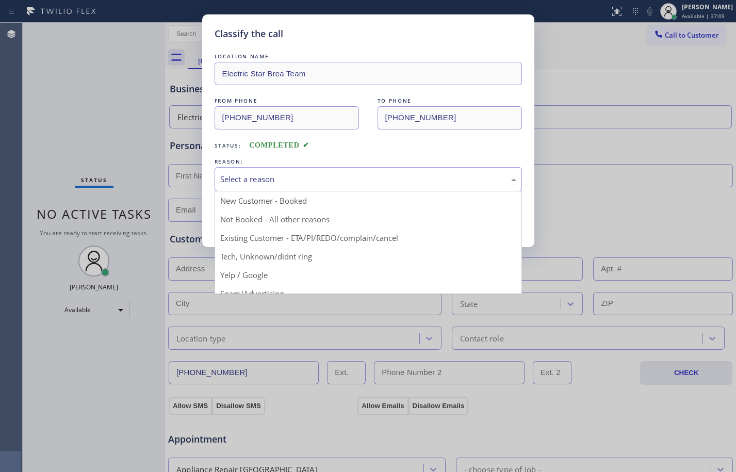
click at [381, 180] on div "Select a reason" at bounding box center [368, 179] width 296 height 12
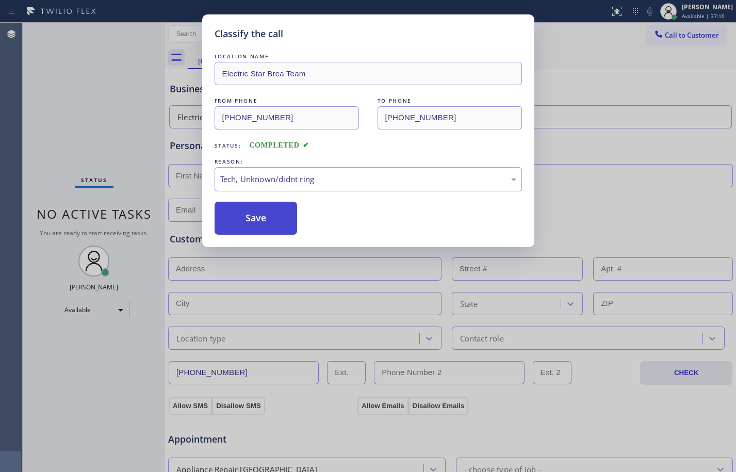
click at [258, 217] on button "Save" at bounding box center [256, 218] width 83 height 33
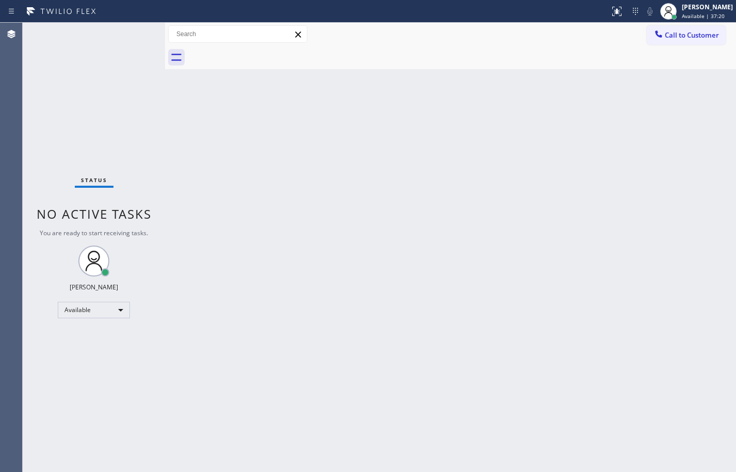
click at [111, 146] on div "Status No active tasks You are ready to start receiving tasks. [PERSON_NAME] Av…" at bounding box center [94, 247] width 142 height 449
click at [156, 149] on div "Status No active tasks You are ready to start receiving tasks. [PERSON_NAME] Av…" at bounding box center [94, 247] width 142 height 449
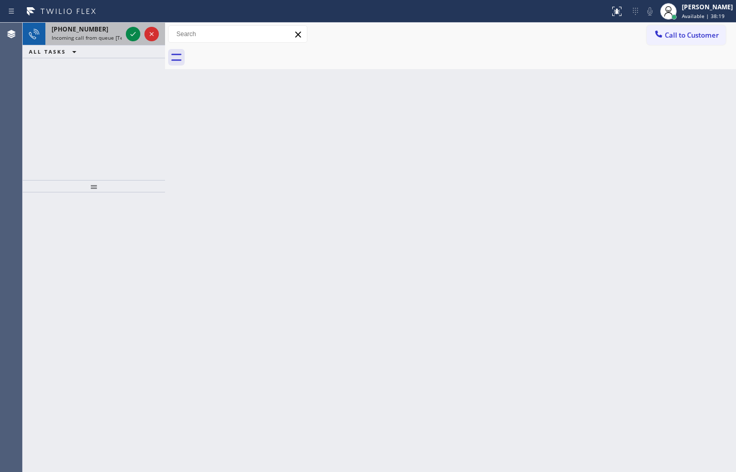
click at [140, 40] on div at bounding box center [142, 34] width 37 height 23
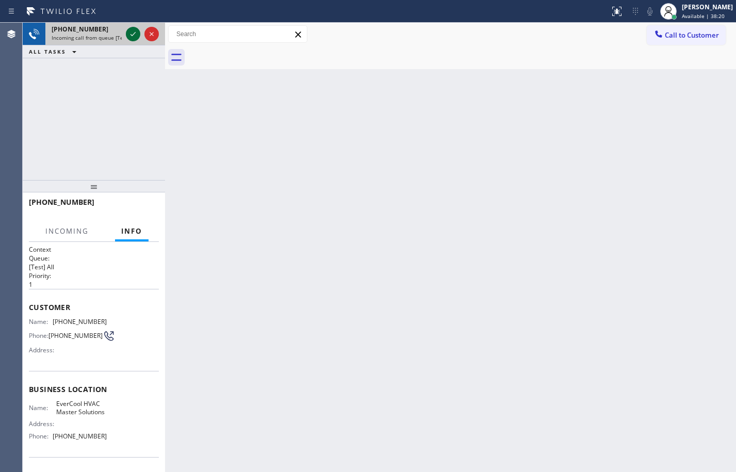
click at [135, 39] on icon at bounding box center [133, 34] width 12 height 12
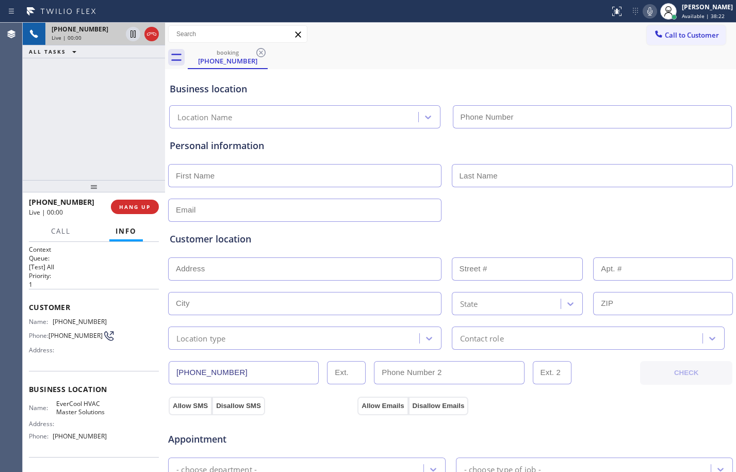
type input "[PHONE_NUMBER]"
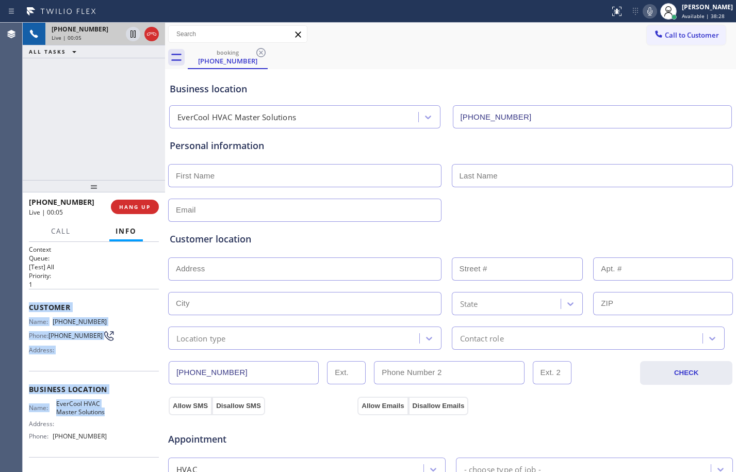
drag, startPoint x: 25, startPoint y: 308, endPoint x: 118, endPoint y: 427, distance: 151.2
click at [118, 427] on div "Context Queue: [Test] All Priority: 1 Customer Name: [PHONE_NUMBER] Phone: [PHO…" at bounding box center [94, 357] width 142 height 230
copy div "Customer Name: [PHONE_NUMBER] Phone: [PHONE_NUMBER] Address: Business location …"
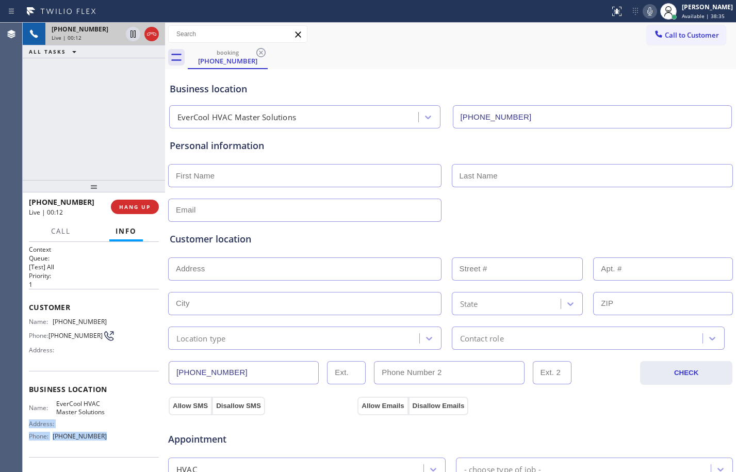
drag, startPoint x: 107, startPoint y: 447, endPoint x: 28, endPoint y: 441, distance: 79.2
click at [28, 441] on div "Context Queue: [Test] All Priority: 1 Customer Name: [PHONE_NUMBER] Phone: [PHO…" at bounding box center [94, 357] width 142 height 230
copy div "Address: Phone: [PHONE_NUMBER]"
click at [130, 212] on button "HANG UP" at bounding box center [135, 207] width 48 height 14
click at [132, 203] on span "HANG UP" at bounding box center [134, 206] width 31 height 7
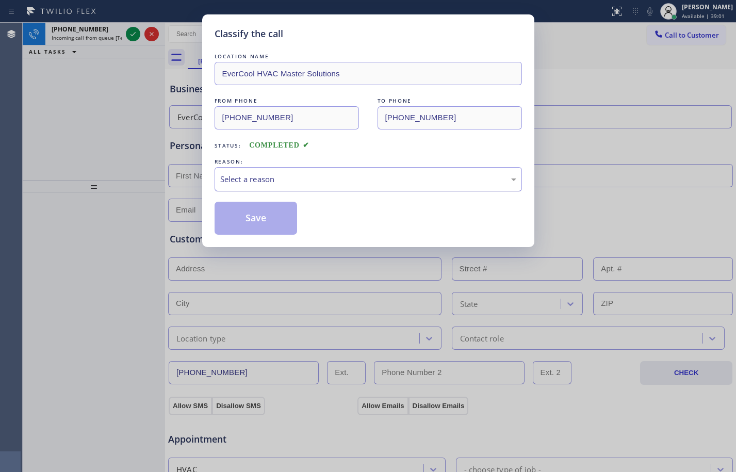
click at [409, 187] on div "Select a reason" at bounding box center [369, 179] width 308 height 24
click at [270, 226] on button "Save" at bounding box center [256, 218] width 83 height 33
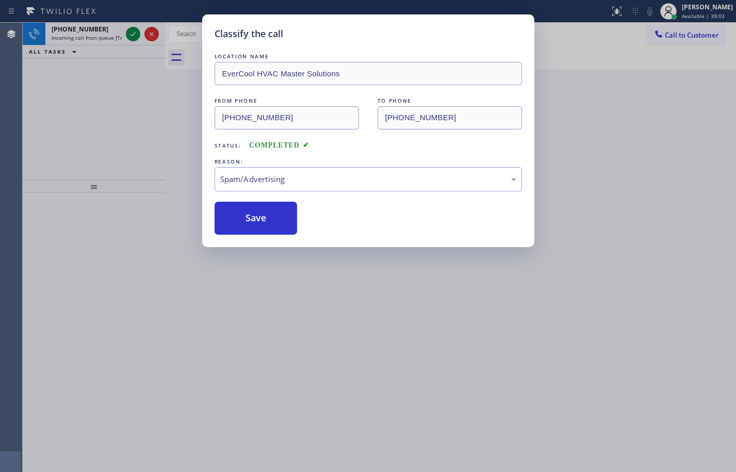
click at [729, 342] on div "Classify the call LOCATION NAME EverCool HVAC Master Solutions FROM PHONE [PHON…" at bounding box center [368, 236] width 736 height 472
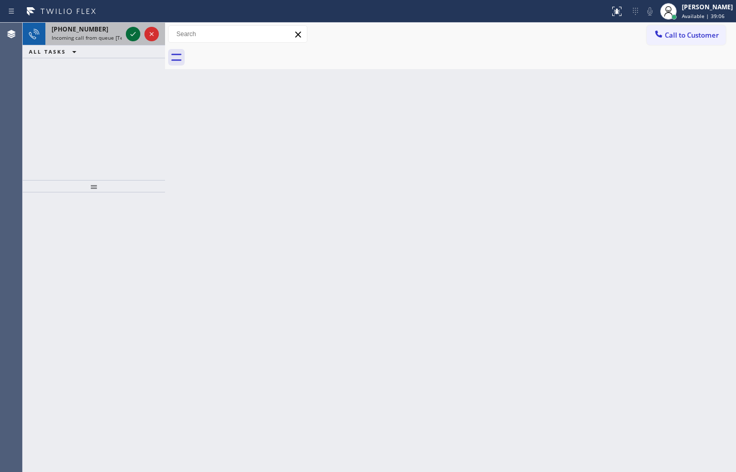
click at [134, 35] on icon at bounding box center [133, 34] width 12 height 12
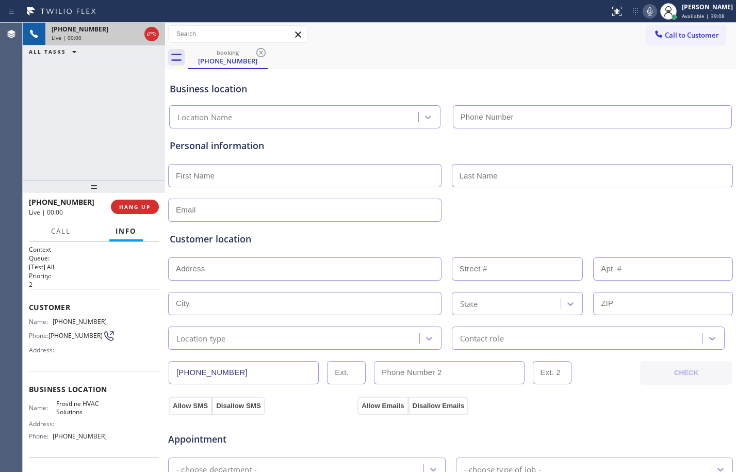
type input "[PHONE_NUMBER]"
click at [144, 208] on span "HANG UP" at bounding box center [134, 206] width 31 height 7
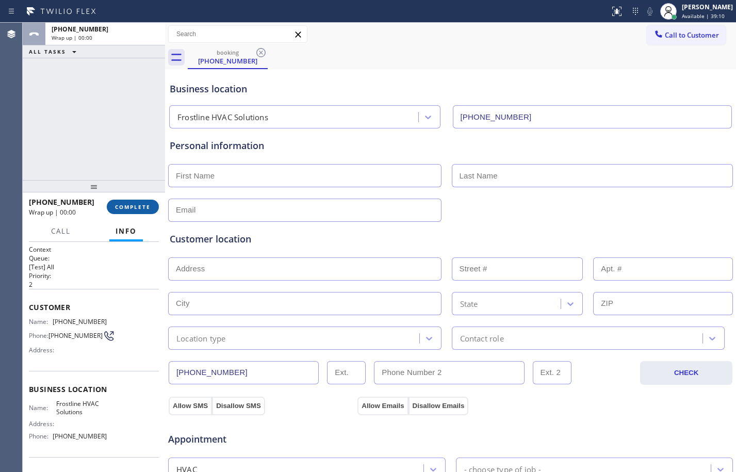
click at [144, 208] on span "COMPLETE" at bounding box center [133, 206] width 36 height 7
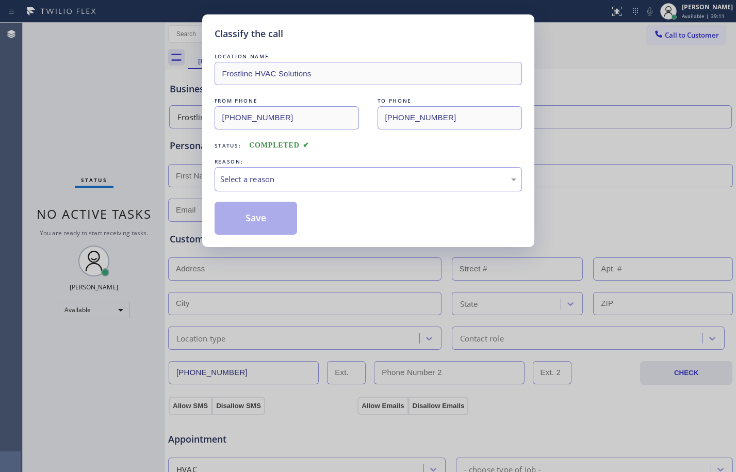
click at [440, 194] on div "LOCATION NAME Frostline HVAC Solutions FROM PHONE [PHONE_NUMBER] TO PHONE [PHON…" at bounding box center [369, 143] width 308 height 184
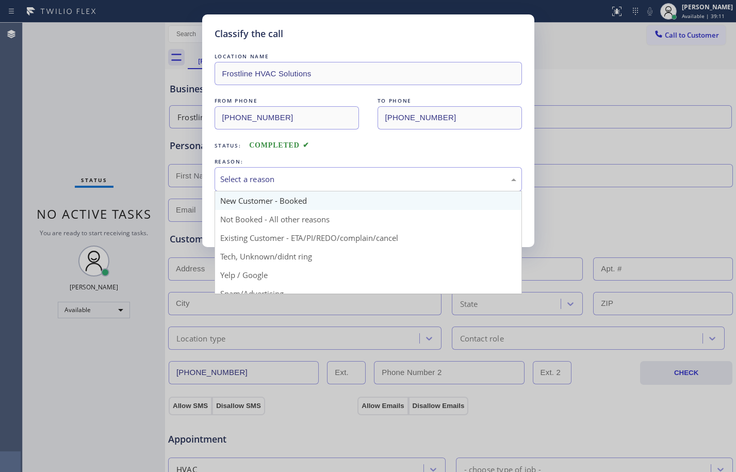
drag, startPoint x: 433, startPoint y: 186, endPoint x: 422, endPoint y: 191, distance: 12.3
click at [433, 186] on div "Select a reason" at bounding box center [369, 179] width 308 height 24
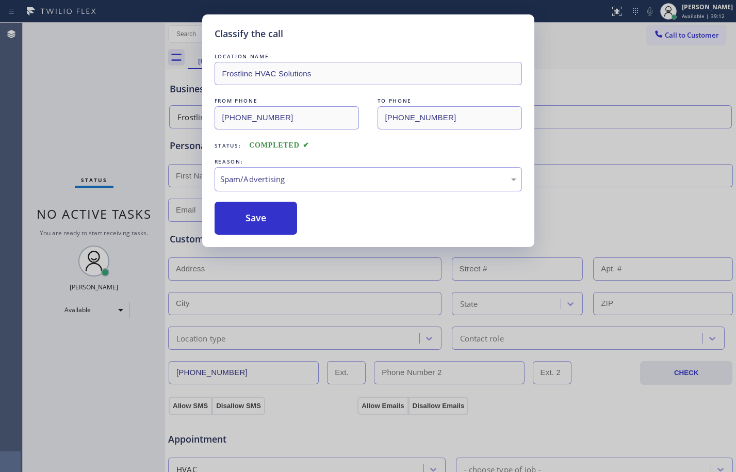
click at [268, 236] on div "Classify the call LOCATION NAME Frostline HVAC Solutions FROM PHONE [PHONE_NUMB…" at bounding box center [368, 130] width 332 height 233
click at [262, 217] on button "Save" at bounding box center [256, 218] width 83 height 33
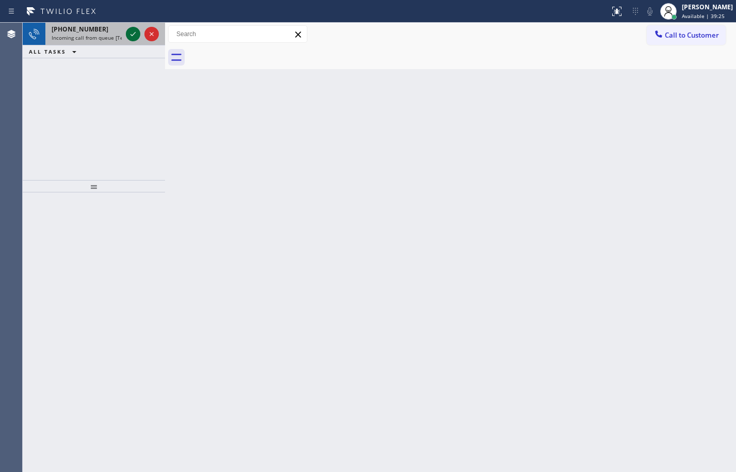
click at [137, 39] on icon at bounding box center [133, 34] width 12 height 12
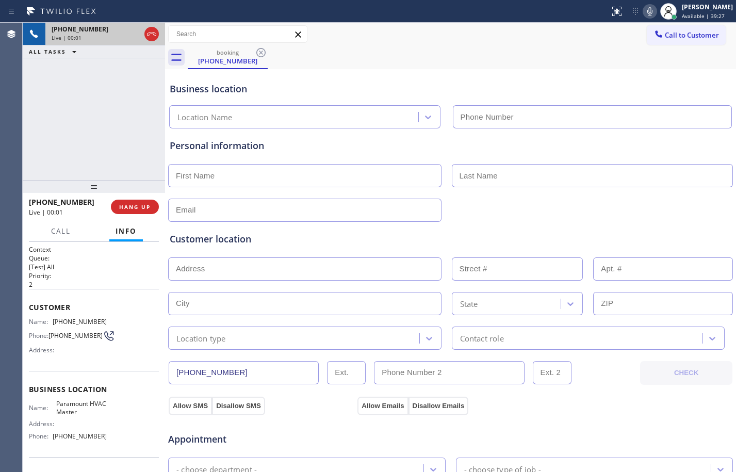
type input "[PHONE_NUMBER]"
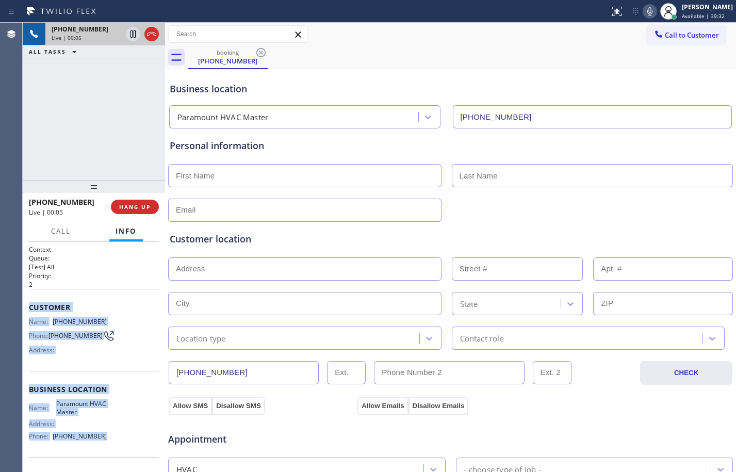
drag, startPoint x: 27, startPoint y: 308, endPoint x: 111, endPoint y: 438, distance: 154.4
click at [111, 438] on div "Context Queue: [Test] All Priority: 2 Customer Name: [PHONE_NUMBER] Phone: [PHO…" at bounding box center [94, 357] width 142 height 230
copy div "Customer Name: [PHONE_NUMBER] Phone: [PHONE_NUMBER] Address: Business location …"
click at [127, 206] on span "HANG UP" at bounding box center [134, 206] width 31 height 7
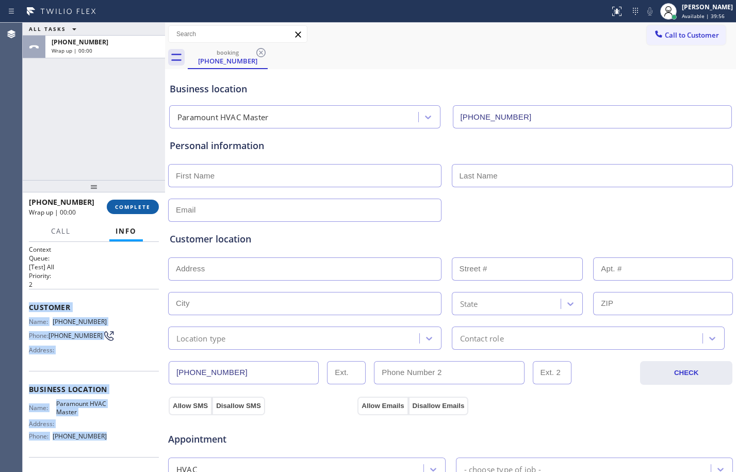
click at [127, 206] on span "COMPLETE" at bounding box center [133, 206] width 36 height 7
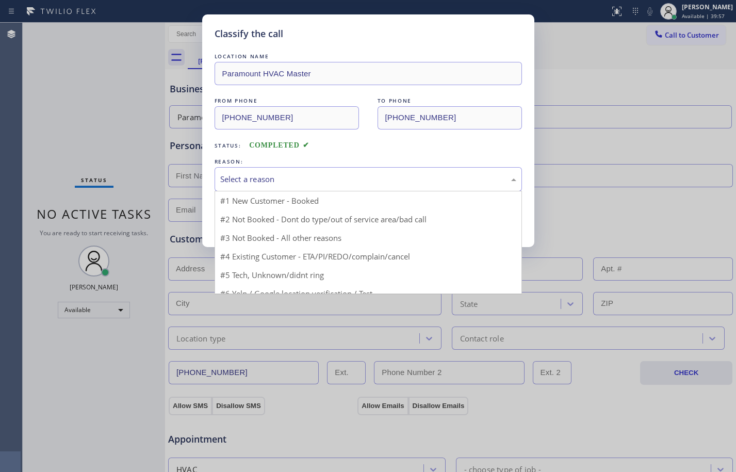
click at [348, 181] on div "Select a reason" at bounding box center [368, 179] width 296 height 12
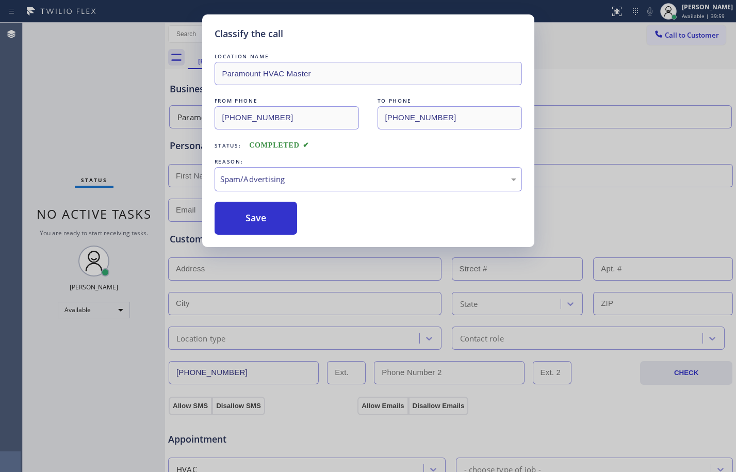
click at [252, 193] on div "LOCATION NAME Paramount HVAC Master FROM PHONE [PHONE_NUMBER] TO PHONE [PHONE_N…" at bounding box center [369, 143] width 308 height 184
click at [289, 165] on div "REASON:" at bounding box center [369, 161] width 308 height 11
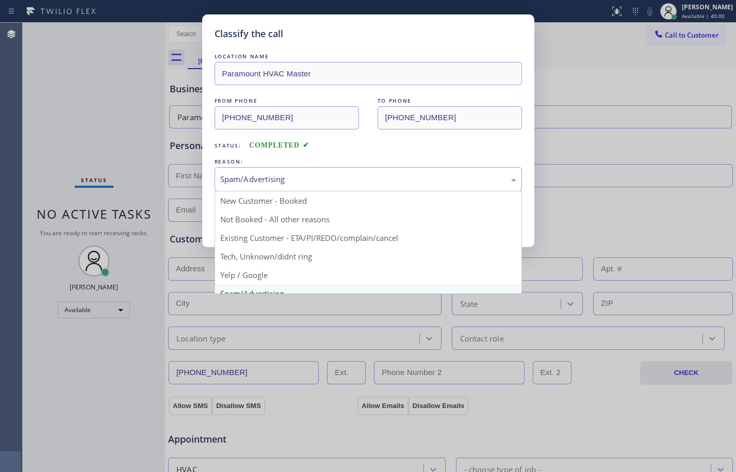
click at [292, 176] on div "Spam/Advertising" at bounding box center [368, 179] width 296 height 12
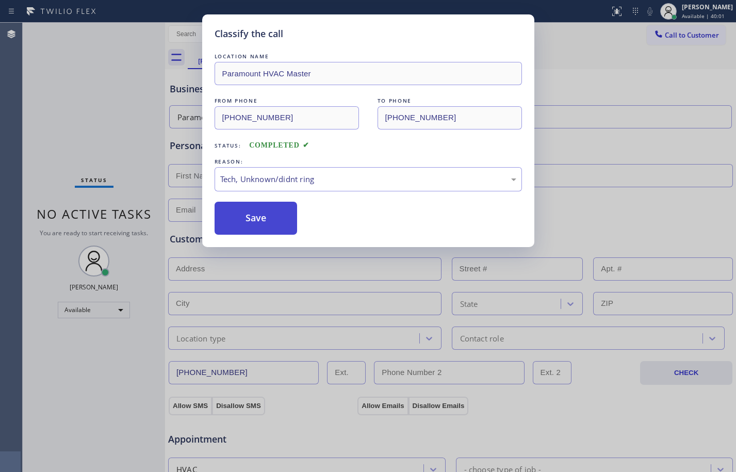
click at [281, 231] on button "Save" at bounding box center [256, 218] width 83 height 33
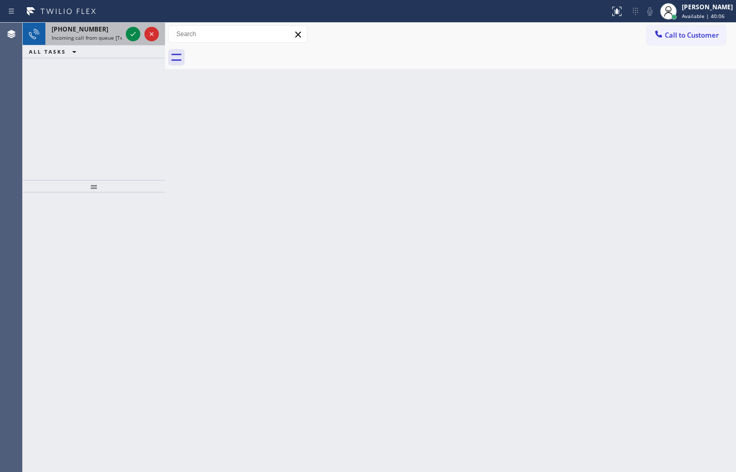
drag, startPoint x: 104, startPoint y: 35, endPoint x: 112, endPoint y: 35, distance: 8.3
click at [104, 35] on span "Incoming call from queue [Test] All" at bounding box center [95, 37] width 86 height 7
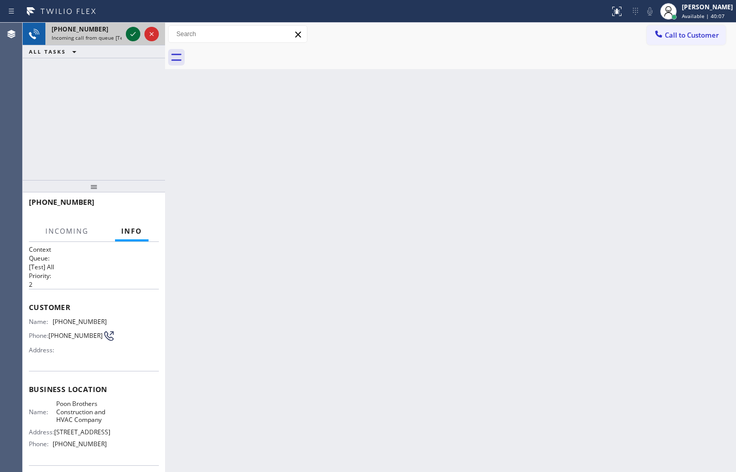
click at [135, 32] on icon at bounding box center [133, 34] width 12 height 12
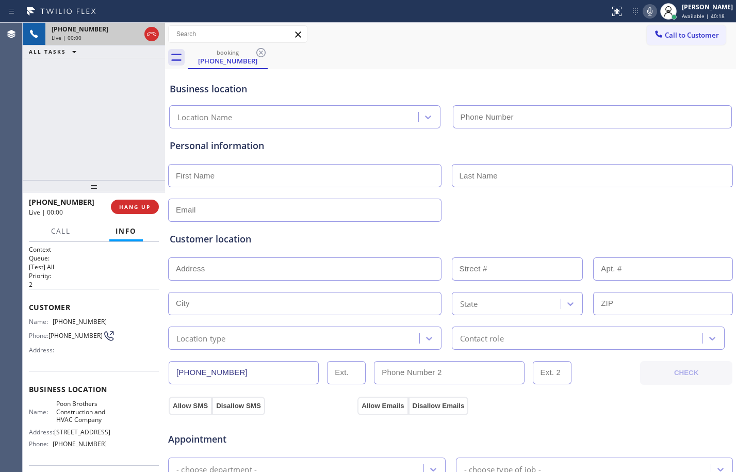
type input "[PHONE_NUMBER]"
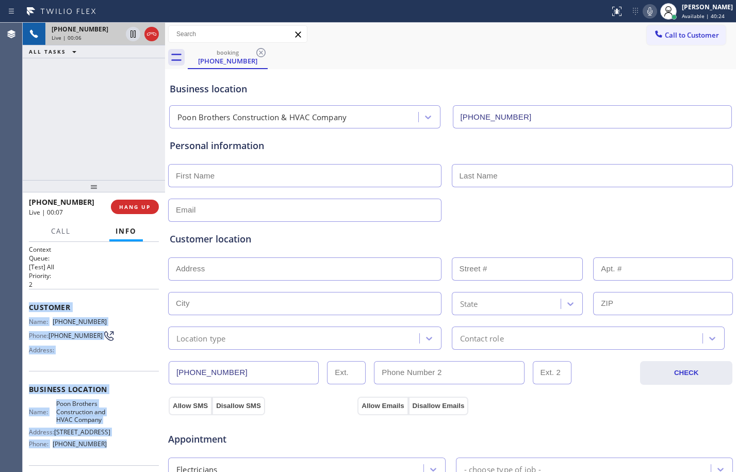
drag, startPoint x: 30, startPoint y: 305, endPoint x: 109, endPoint y: 458, distance: 171.5
click at [109, 458] on div "Context Queue: [Test] All Priority: 2 Customer Name: [PHONE_NUMBER] Phone: [PHO…" at bounding box center [94, 394] width 130 height 299
copy div "Customer Name: [PHONE_NUMBER] Phone: [PHONE_NUMBER] Address: Business location …"
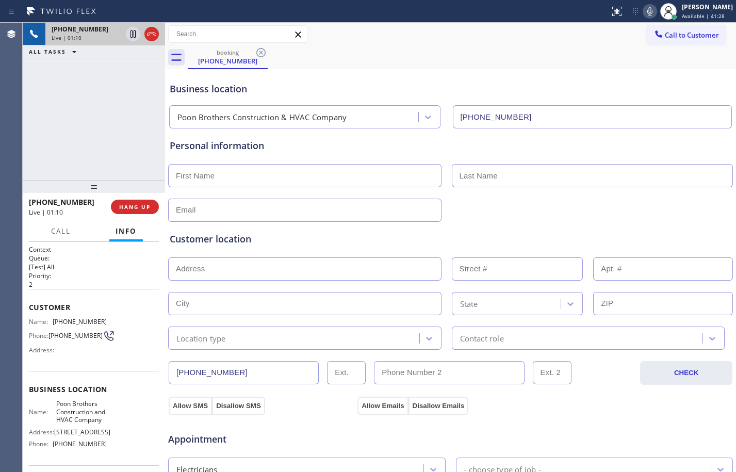
click at [613, 408] on div "Allow SMS Disallow SMS Allow Emails Disallow Emails" at bounding box center [450, 404] width 567 height 21
click at [583, 427] on div "Appointment" at bounding box center [450, 433] width 567 height 26
drag, startPoint x: 131, startPoint y: 34, endPoint x: 211, endPoint y: 37, distance: 79.5
click at [131, 34] on icon at bounding box center [133, 33] width 5 height 7
click at [644, 10] on icon at bounding box center [650, 11] width 12 height 12
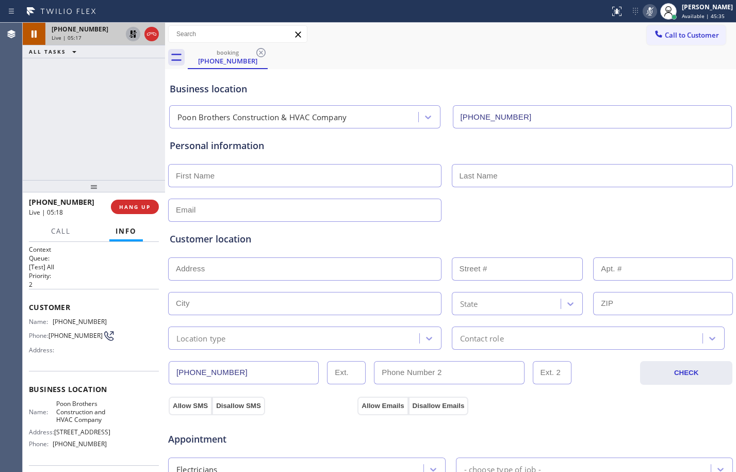
click at [128, 38] on icon at bounding box center [133, 34] width 12 height 12
click at [647, 11] on icon at bounding box center [650, 11] width 12 height 12
drag, startPoint x: 134, startPoint y: 35, endPoint x: 174, endPoint y: 18, distance: 44.2
click at [134, 35] on icon at bounding box center [133, 33] width 5 height 7
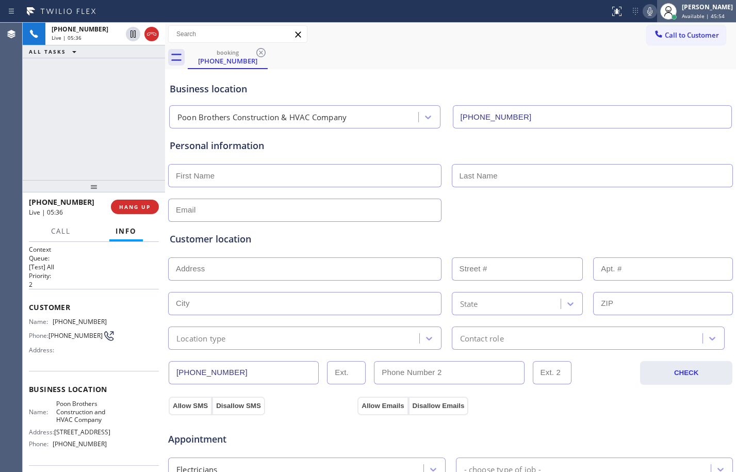
click at [657, 4] on div at bounding box center [668, 11] width 23 height 23
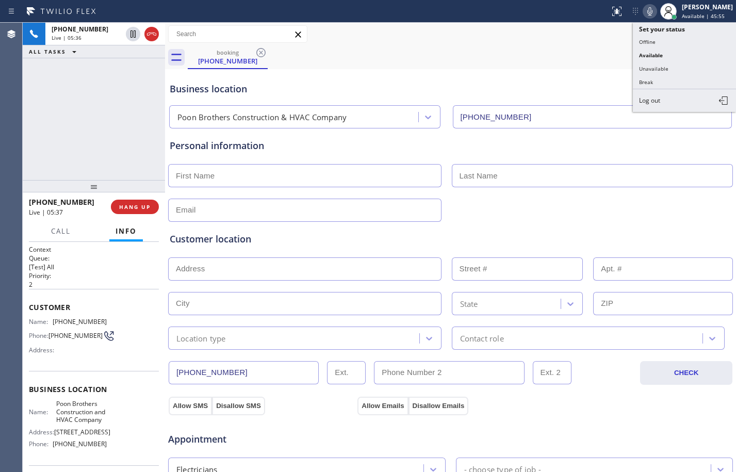
click at [644, 9] on icon at bounding box center [650, 11] width 12 height 12
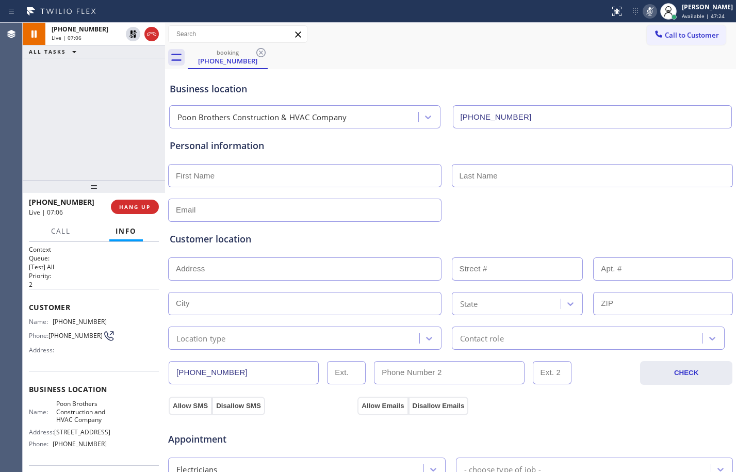
click at [120, 138] on div "[PHONE_NUMBER] Live | 07:06 ALL TASKS ALL TASKS ACTIVE TASKS TASKS IN WRAP UP" at bounding box center [94, 101] width 142 height 157
click at [138, 40] on icon at bounding box center [133, 34] width 12 height 12
click at [644, 19] on div "Status report No issues detected If you experience an issue, please download th…" at bounding box center [671, 11] width 131 height 23
click at [644, 11] on icon at bounding box center [650, 11] width 12 height 12
click at [75, 152] on div "[PHONE_NUMBER] Live | 07:38 ALL TASKS ALL TASKS ACTIVE TASKS TASKS IN WRAP UP" at bounding box center [94, 101] width 142 height 157
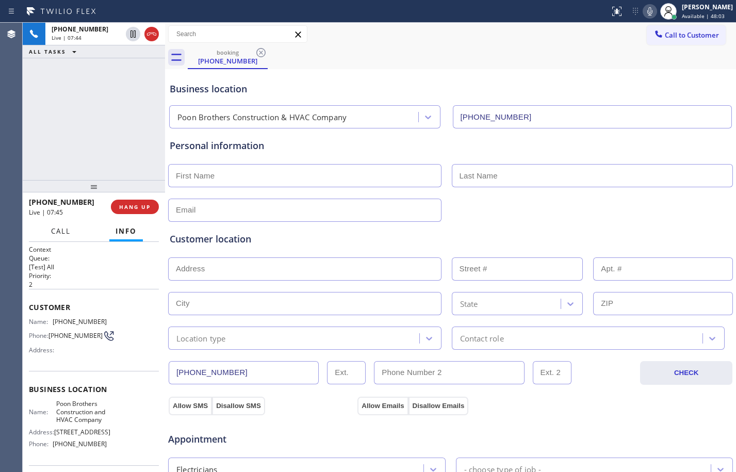
click at [66, 228] on span "Call" at bounding box center [61, 231] width 20 height 9
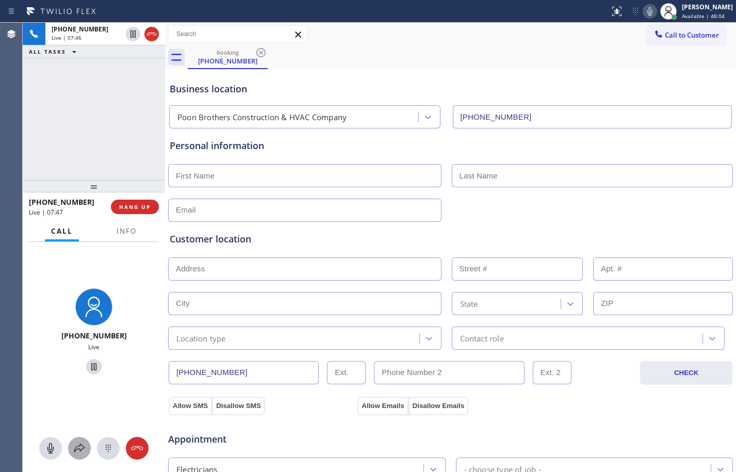
click at [81, 447] on icon at bounding box center [79, 448] width 12 height 12
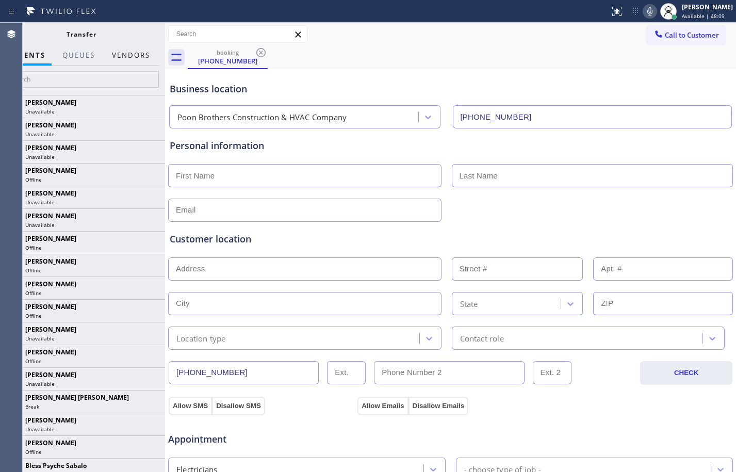
click at [127, 52] on button "Vendors" at bounding box center [131, 55] width 51 height 20
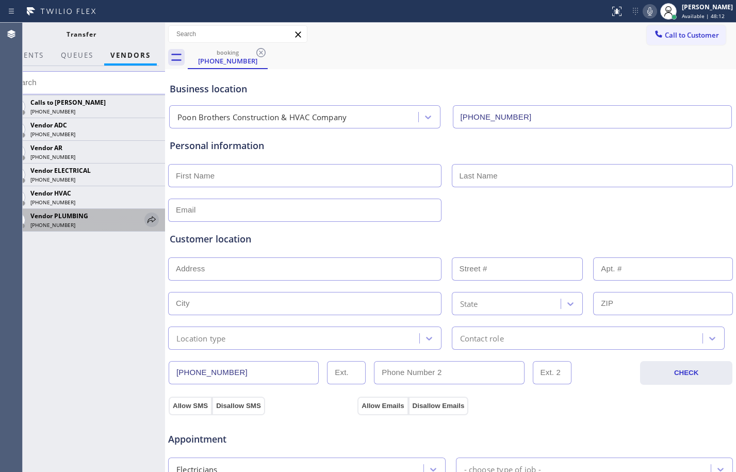
click at [156, 221] on icon at bounding box center [152, 220] width 12 height 12
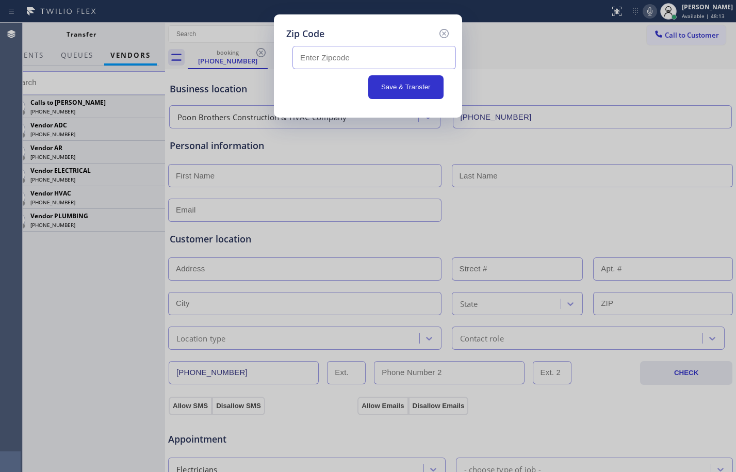
click at [366, 51] on input "text" at bounding box center [375, 57] width 164 height 23
paste input "94801"
type input "94801"
click at [416, 81] on button "Save & Transfer" at bounding box center [406, 87] width 76 height 24
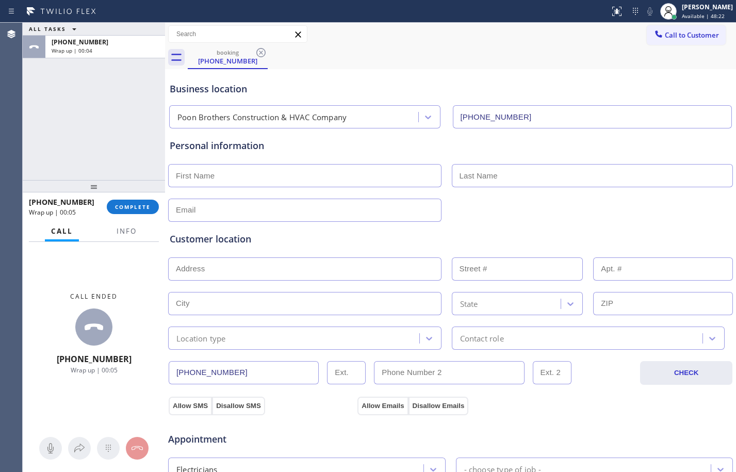
click at [269, 171] on input "text" at bounding box center [304, 175] width 273 height 23
paste input "[PERSON_NAME]"
type input "[PERSON_NAME]"
click at [562, 183] on input "text" at bounding box center [593, 175] width 282 height 23
paste input "[PERSON_NAME]"
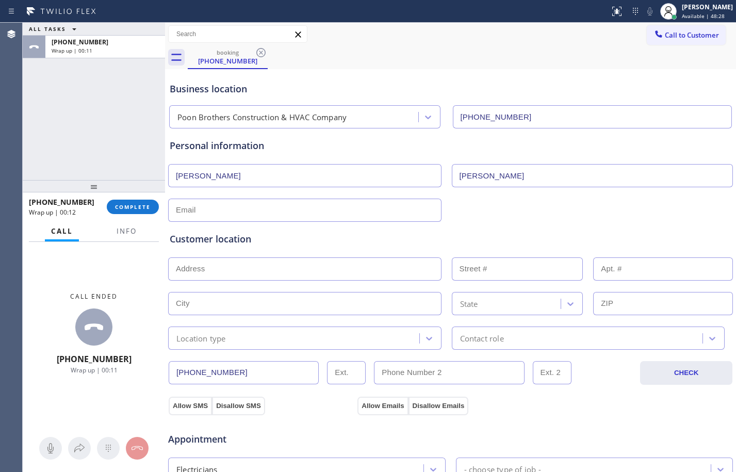
type input "[PERSON_NAME]"
click at [377, 208] on input "text" at bounding box center [304, 210] width 273 height 23
type input "[EMAIL_ADDRESS][DOMAIN_NAME]"
click at [382, 269] on input "text" at bounding box center [304, 269] width 273 height 23
type input "1"
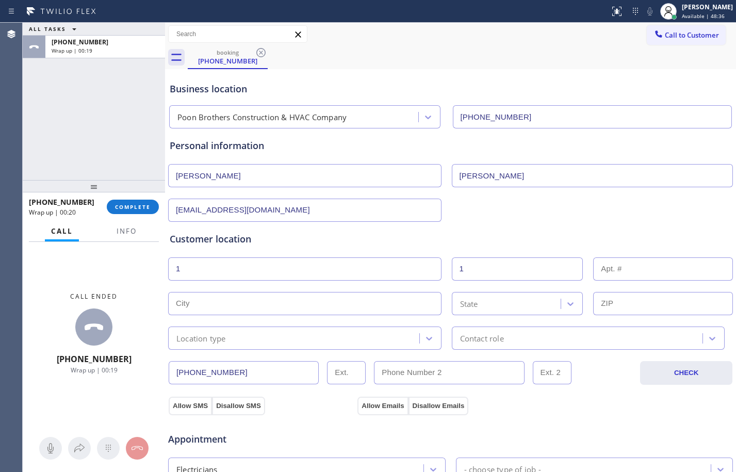
type input "1"
click at [252, 303] on input "text" at bounding box center [304, 303] width 273 height 23
paste input "[GEOGRAPHIC_DATA]"
type input "[GEOGRAPHIC_DATA]"
click at [468, 310] on div "State" at bounding box center [518, 303] width 132 height 23
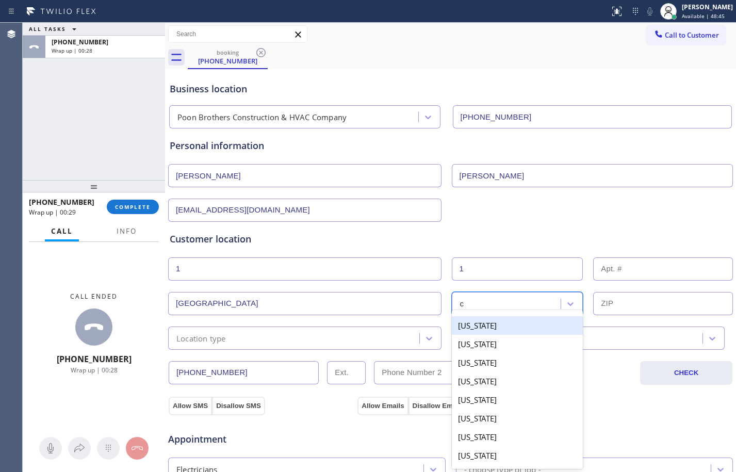
type input "ca"
click at [497, 327] on div "[US_STATE]" at bounding box center [518, 325] width 132 height 19
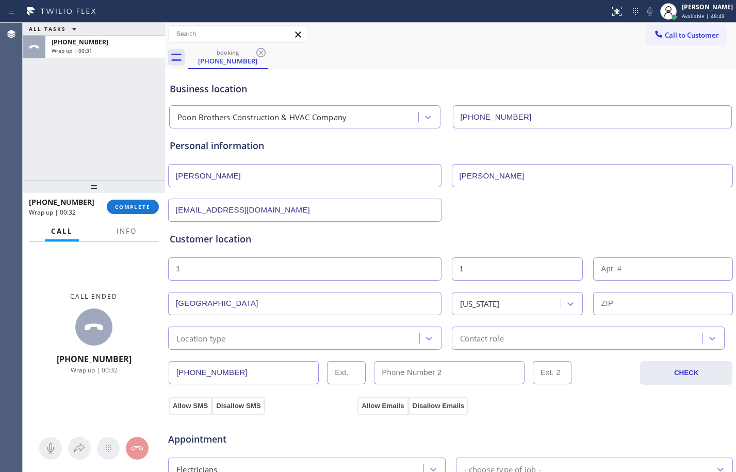
click at [620, 305] on input "text" at bounding box center [663, 303] width 140 height 23
paste input "94801"
type input "94801"
click at [222, 340] on div "Location type" at bounding box center [201, 338] width 50 height 12
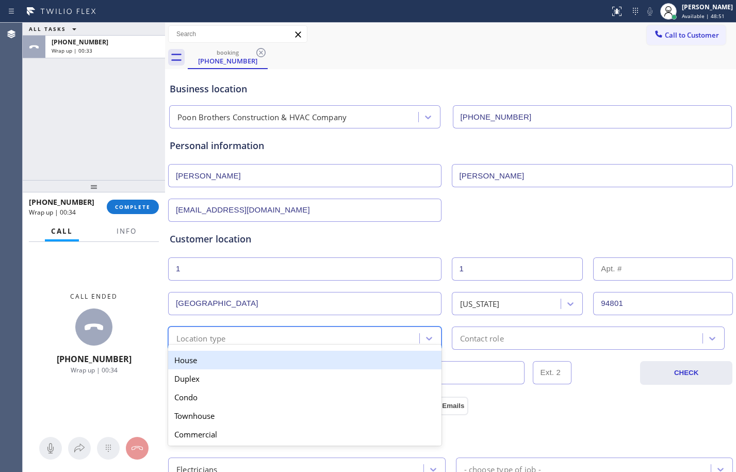
click at [222, 353] on div "House" at bounding box center [304, 360] width 273 height 19
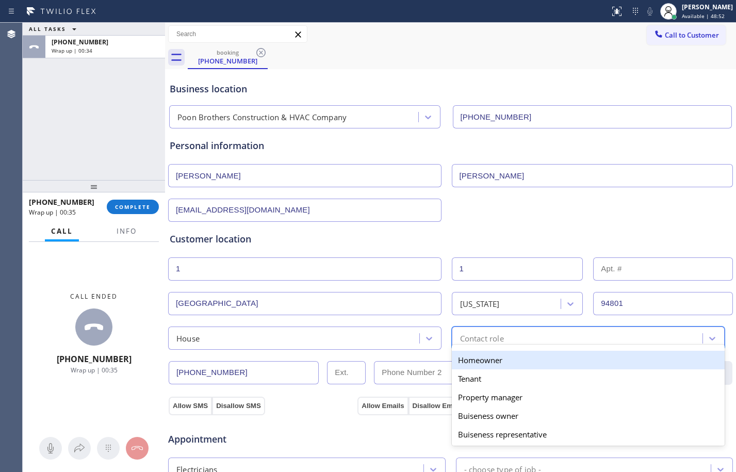
click at [464, 331] on div "Contact role" at bounding box center [579, 338] width 248 height 18
click at [469, 357] on div "Homeowner" at bounding box center [588, 360] width 273 height 19
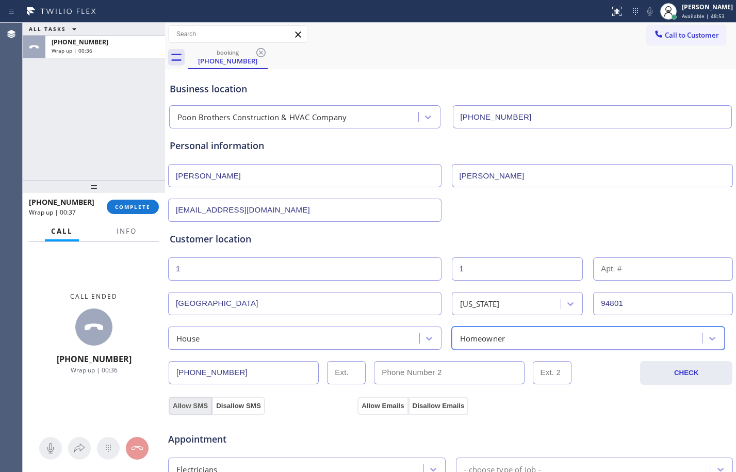
click at [185, 398] on button "Allow SMS" at bounding box center [190, 406] width 43 height 19
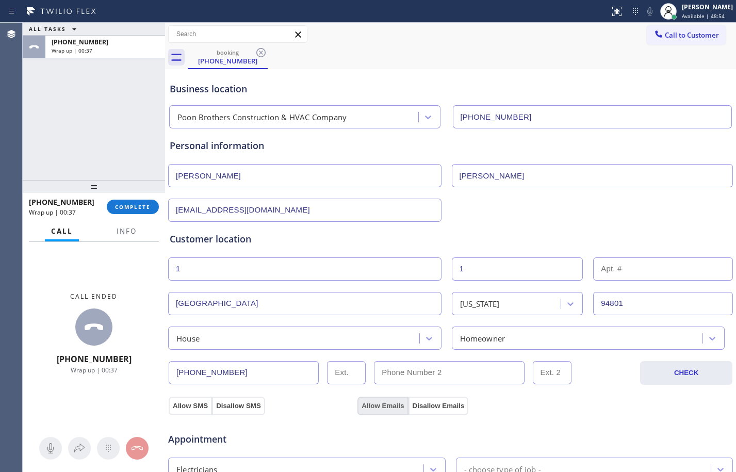
click at [375, 403] on button "Allow Emails" at bounding box center [383, 406] width 51 height 19
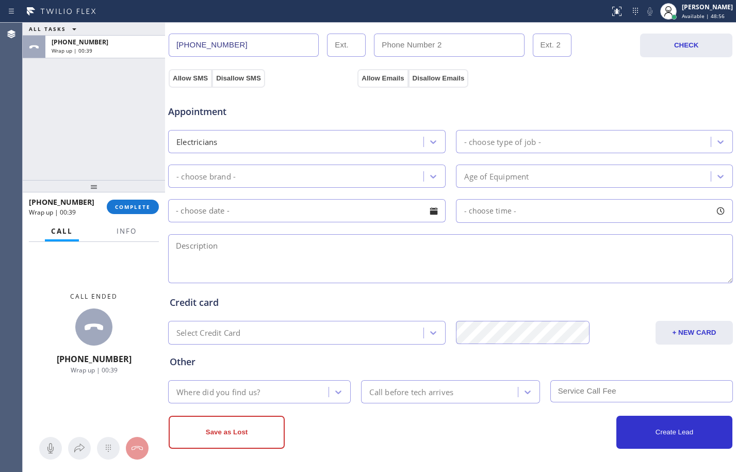
click at [370, 146] on div "Electricians" at bounding box center [297, 142] width 252 height 18
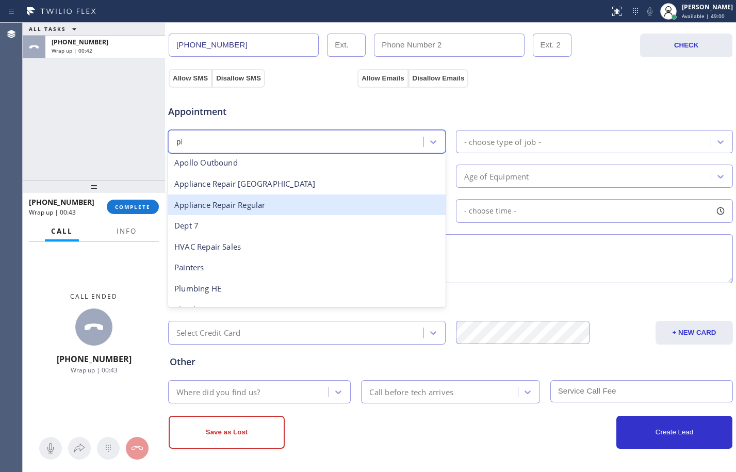
scroll to position [0, 0]
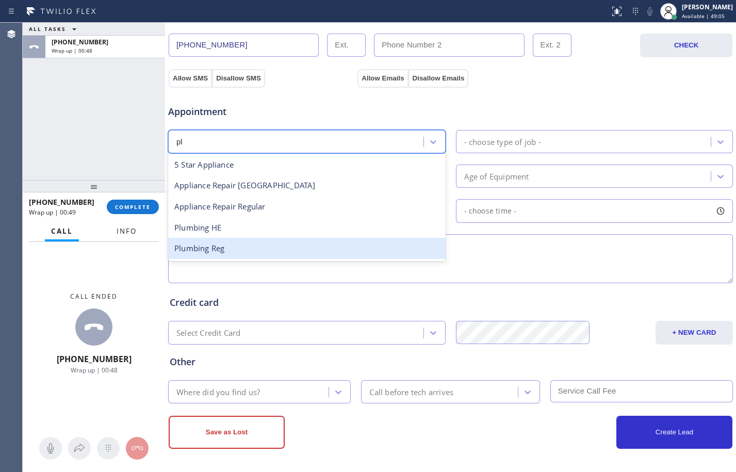
type input "pl"
click at [122, 231] on span "Info" at bounding box center [127, 231] width 20 height 9
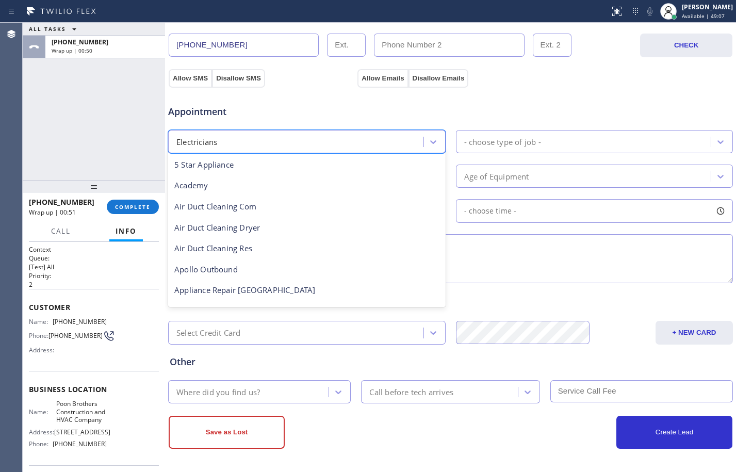
click at [232, 149] on div "Electricians" at bounding box center [297, 142] width 252 height 18
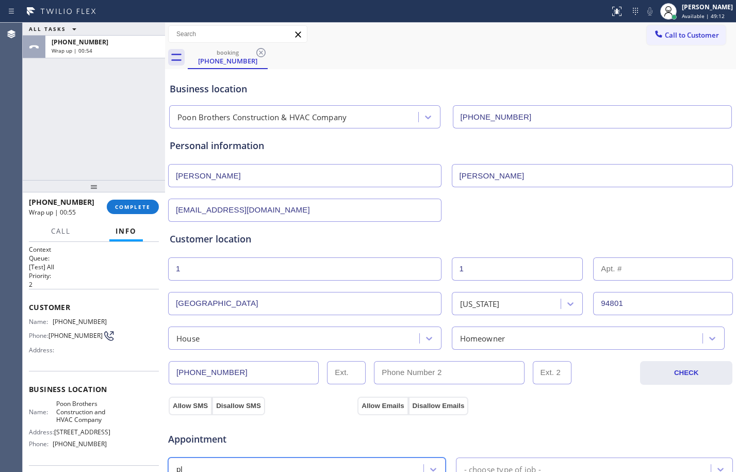
scroll to position [328, 0]
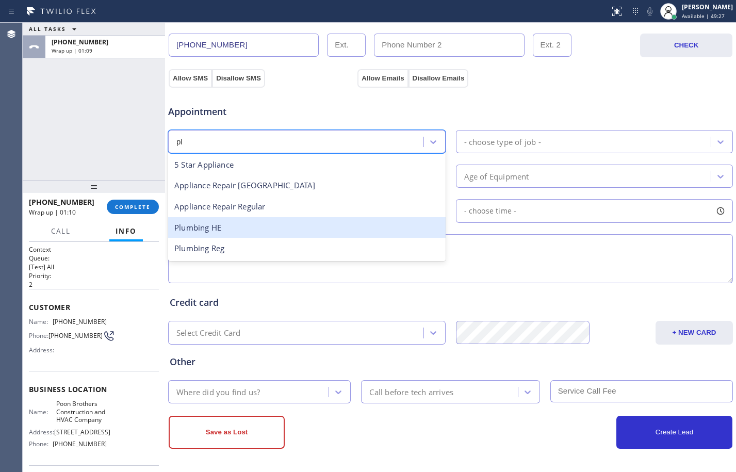
type input "pl"
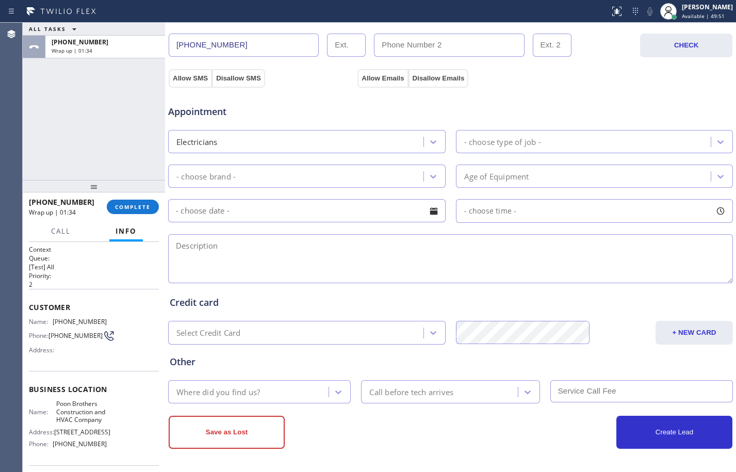
click at [289, 136] on div "Electricians" at bounding box center [297, 142] width 252 height 18
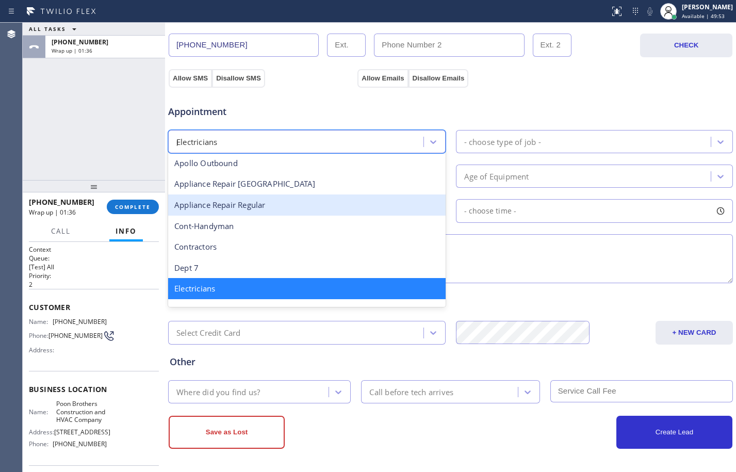
scroll to position [23, 0]
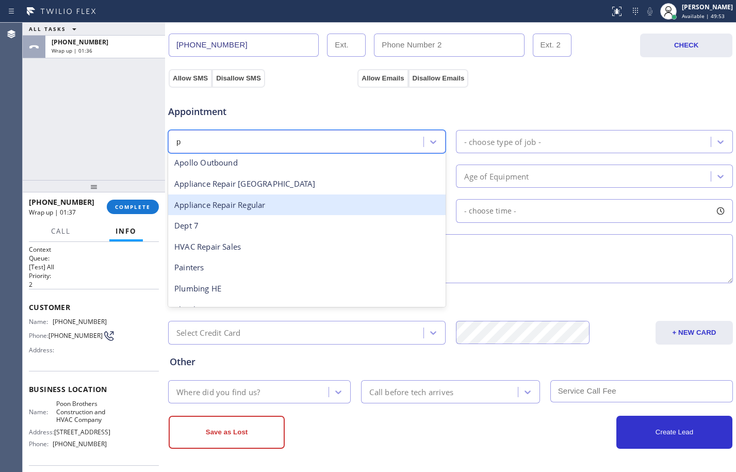
type input "pl"
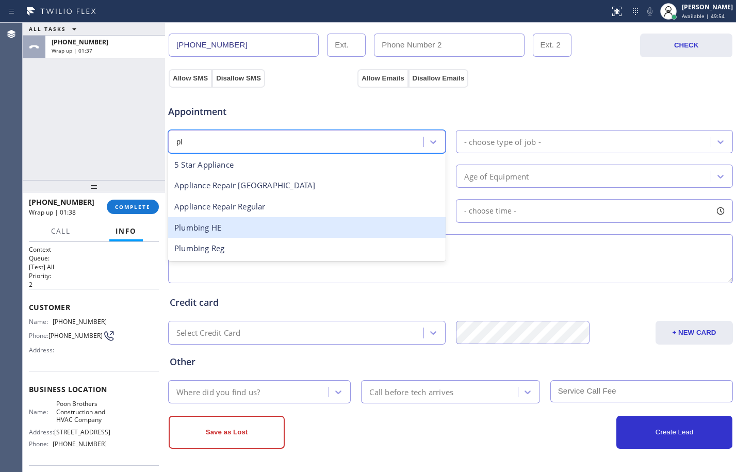
click at [222, 228] on div "Plumbing HE" at bounding box center [307, 227] width 278 height 21
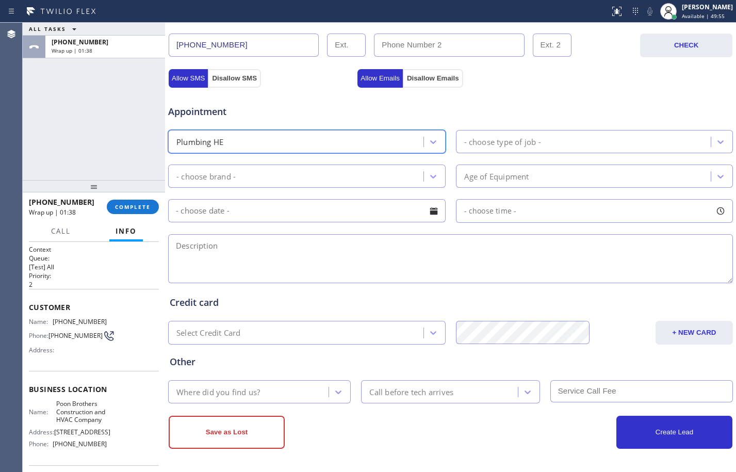
click at [523, 132] on div "- choose type of job -" at bounding box center [595, 141] width 278 height 23
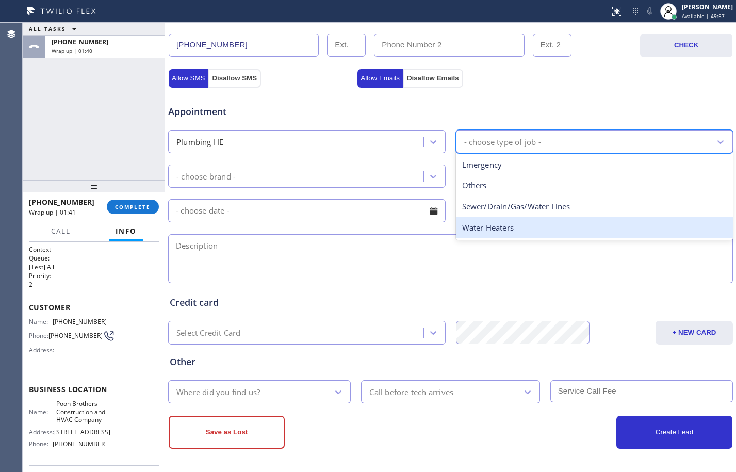
click at [503, 228] on div "Water Heaters" at bounding box center [595, 227] width 278 height 21
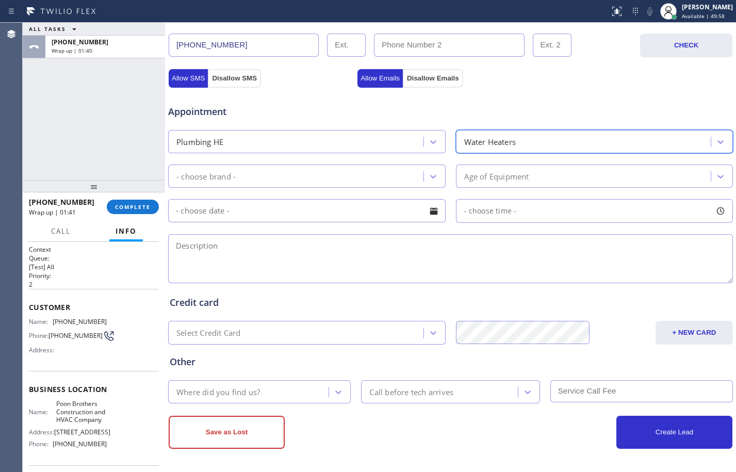
click at [280, 176] on div "- choose brand -" at bounding box center [297, 176] width 252 height 18
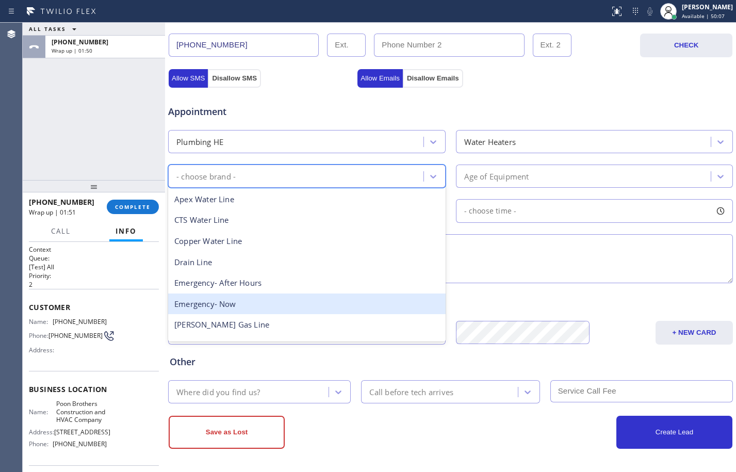
scroll to position [164, 0]
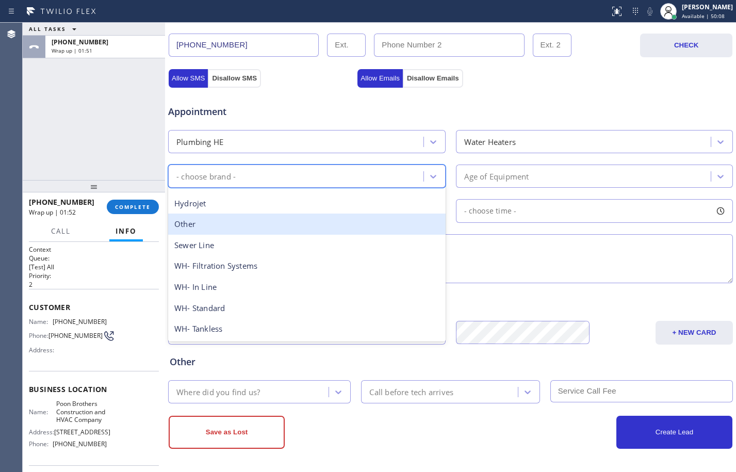
click at [223, 220] on div "Other" at bounding box center [307, 224] width 278 height 21
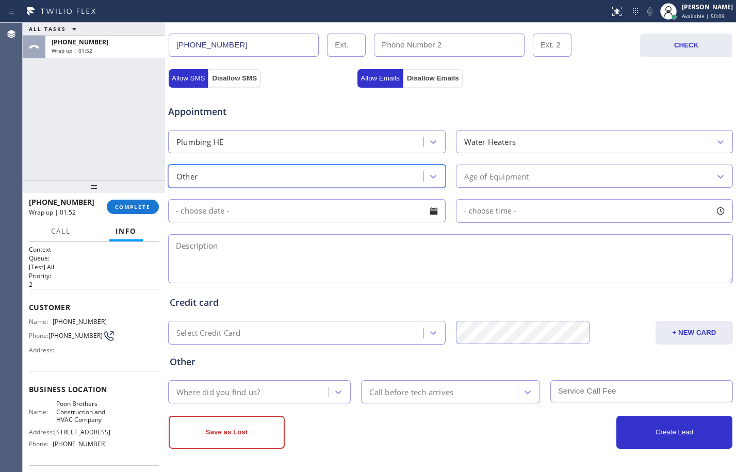
click at [506, 171] on div "Age of Equipment" at bounding box center [496, 176] width 65 height 12
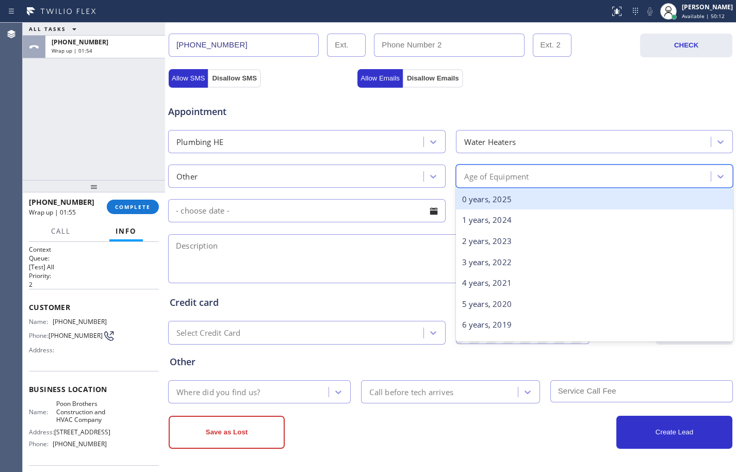
click at [511, 205] on div "0 years, 2025" at bounding box center [595, 199] width 278 height 21
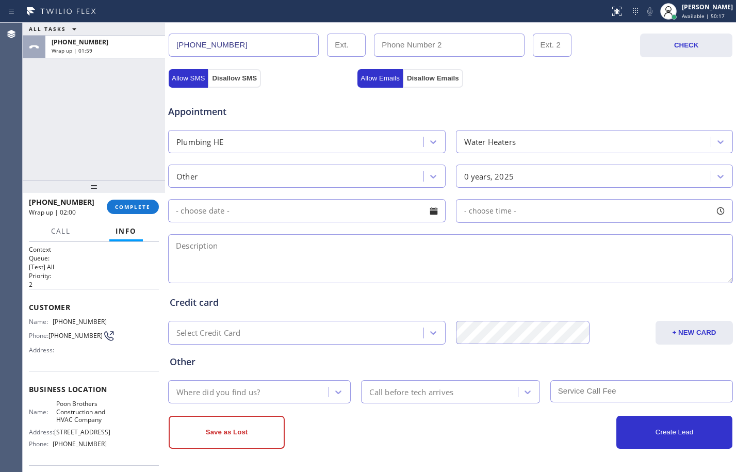
click at [273, 259] on textarea at bounding box center [450, 258] width 565 height 49
paste textarea "carbon monoxide issues/clean out flute stacks for the water heater/haven't had …"
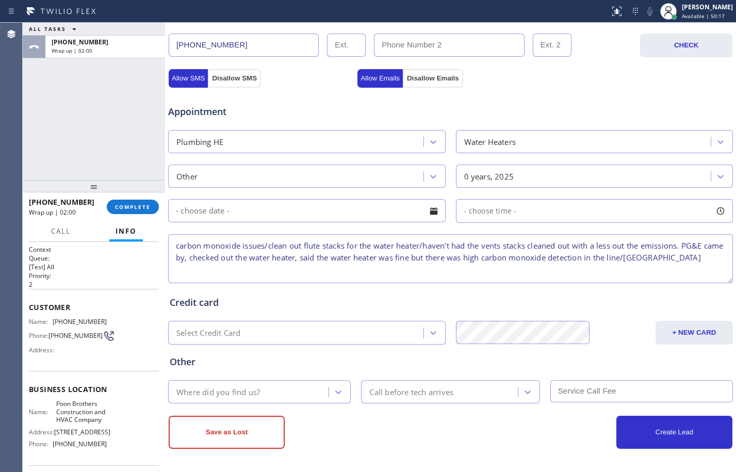
scroll to position [4, 0]
click at [300, 268] on textarea "carbon monoxide issues/clean out flute stacks for the water heater/haven't had …" at bounding box center [450, 258] width 565 height 49
click at [316, 263] on textarea "[MEDICAL_DATA] issues/clean out flute stacks for the water heater/haven't had t…" at bounding box center [450, 258] width 565 height 49
paste textarea "Poon Brothers Construction and HVAC Company"
type textarea "[MEDICAL_DATA] issues/clean out flute stacks for the water heater/haven't had t…"
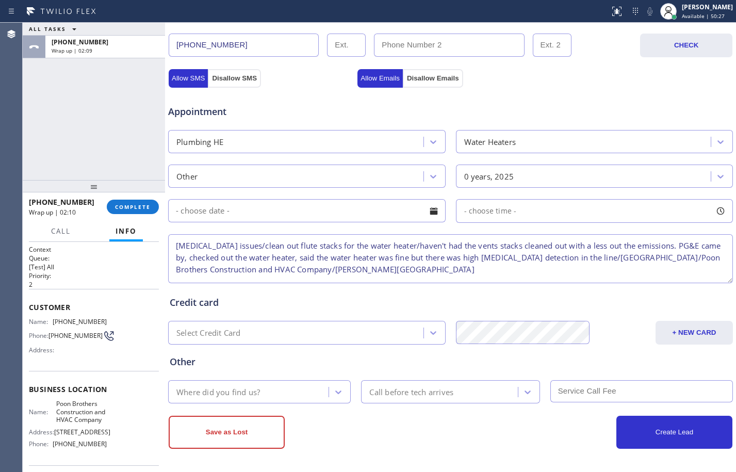
click at [283, 388] on div "Where did you find us?" at bounding box center [249, 392] width 157 height 18
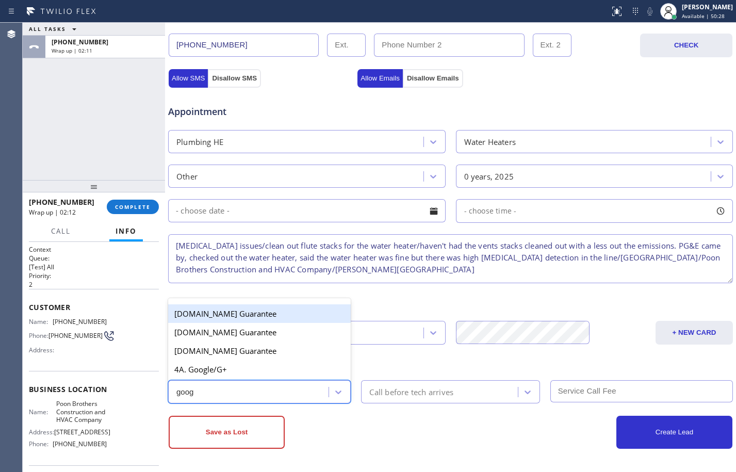
type input "googl"
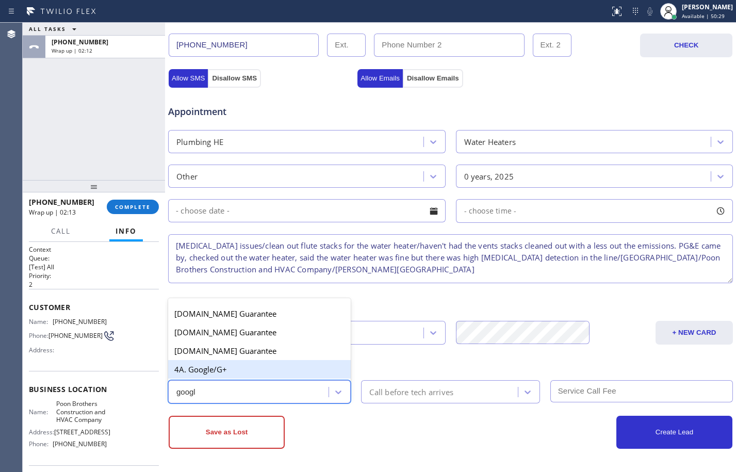
click at [305, 368] on div "4A. Google/G+" at bounding box center [259, 369] width 183 height 19
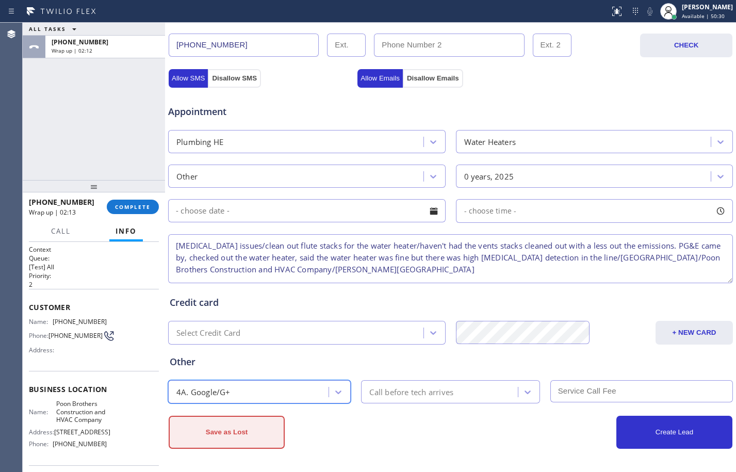
click at [266, 441] on button "Save as Lost" at bounding box center [227, 432] width 116 height 33
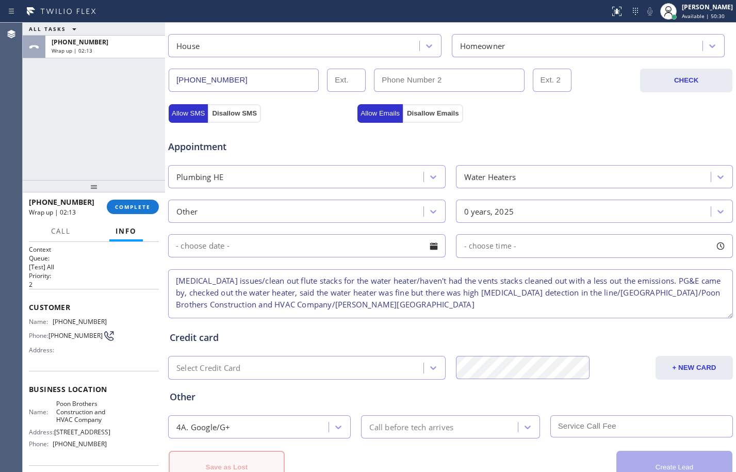
scroll to position [363, 0]
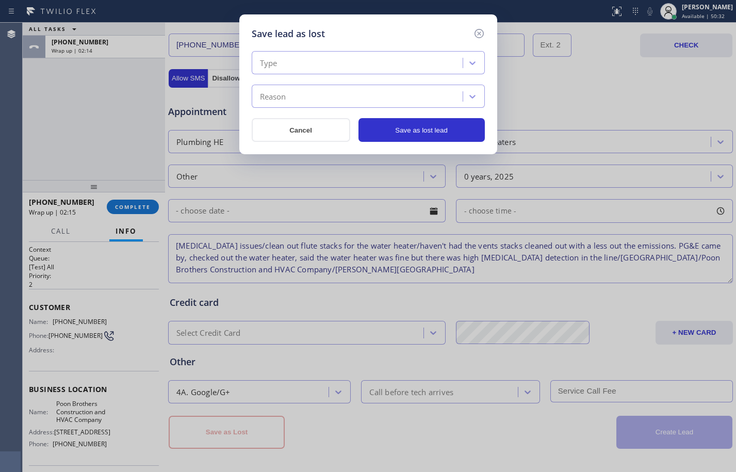
click at [397, 67] on div "Type" at bounding box center [359, 63] width 208 height 18
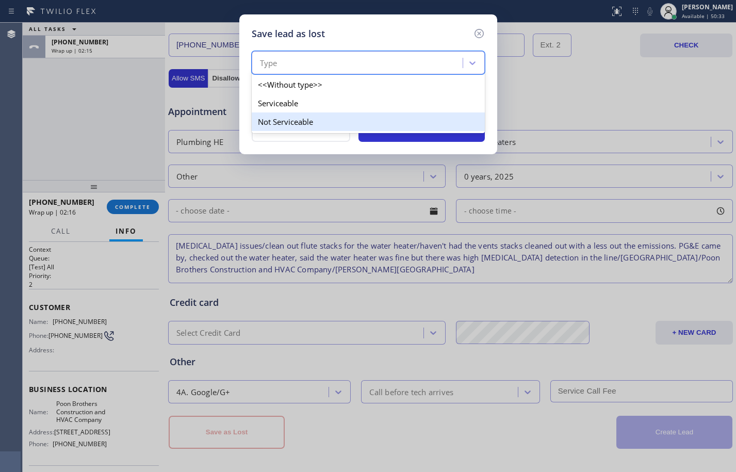
click at [291, 122] on div "Not Serviceable" at bounding box center [368, 121] width 233 height 19
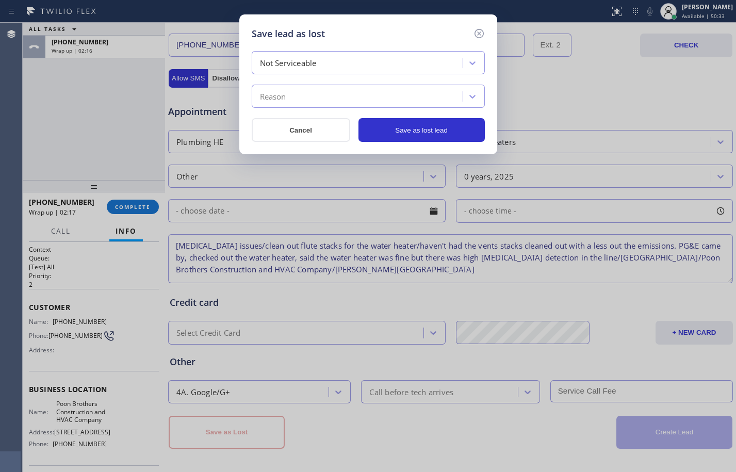
click at [316, 90] on div "Reason" at bounding box center [359, 97] width 208 height 18
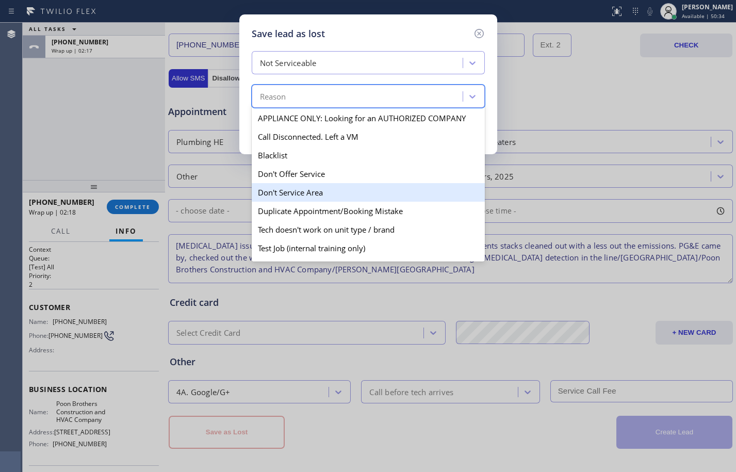
click at [304, 185] on div "Don't Service Area" at bounding box center [368, 192] width 233 height 19
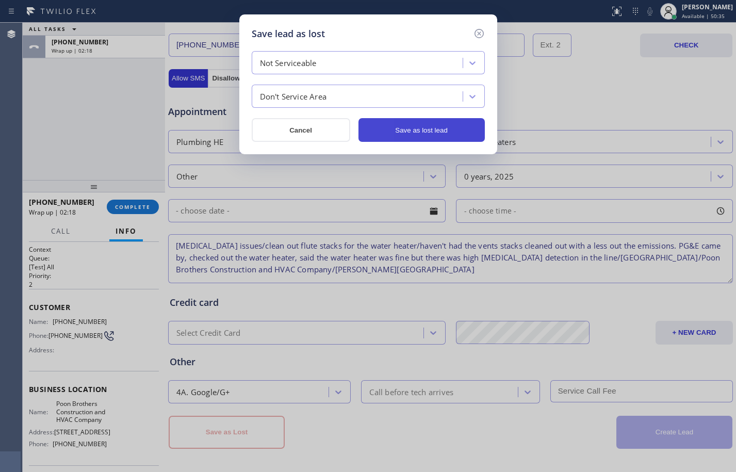
click at [389, 128] on button "Save as lost lead" at bounding box center [422, 130] width 126 height 24
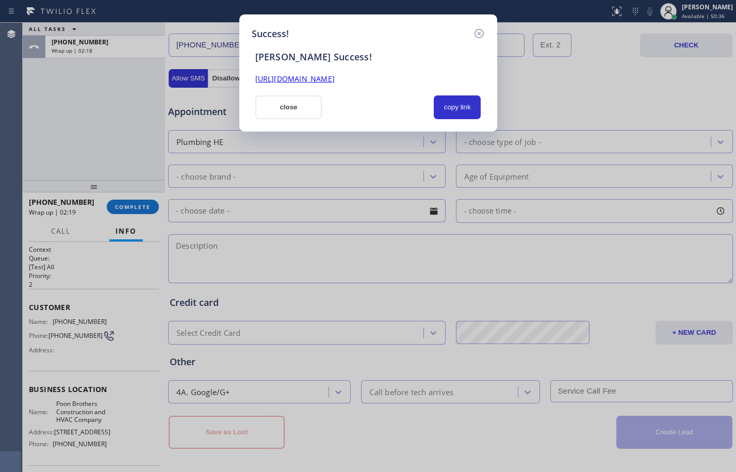
scroll to position [0, 0]
click at [335, 84] on link "[URL][DOMAIN_NAME]" at bounding box center [294, 79] width 79 height 10
click at [272, 103] on button "close" at bounding box center [288, 107] width 67 height 24
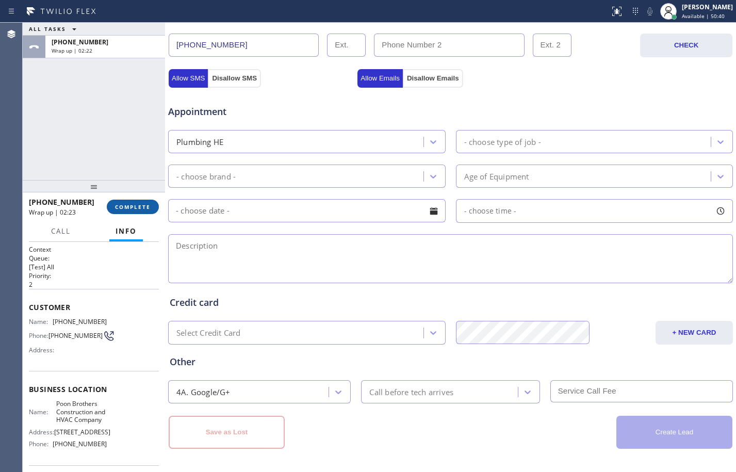
click at [139, 208] on span "COMPLETE" at bounding box center [133, 206] width 36 height 7
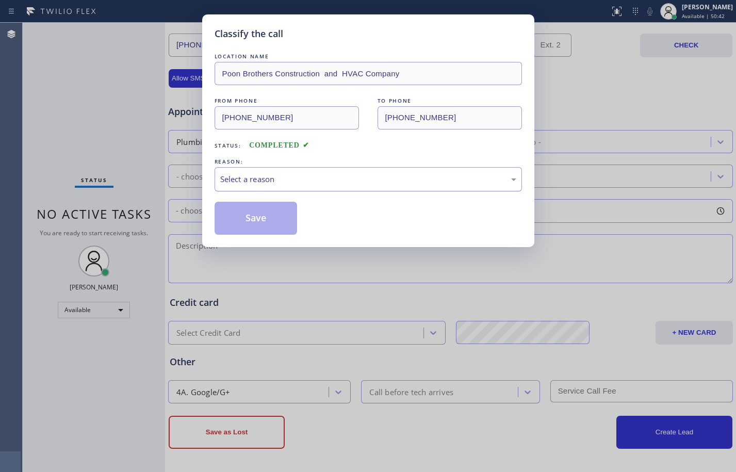
drag, startPoint x: 351, startPoint y: 172, endPoint x: 348, endPoint y: 187, distance: 15.8
click at [351, 173] on div "Select a reason" at bounding box center [369, 179] width 308 height 24
click at [247, 222] on button "Save" at bounding box center [256, 218] width 83 height 33
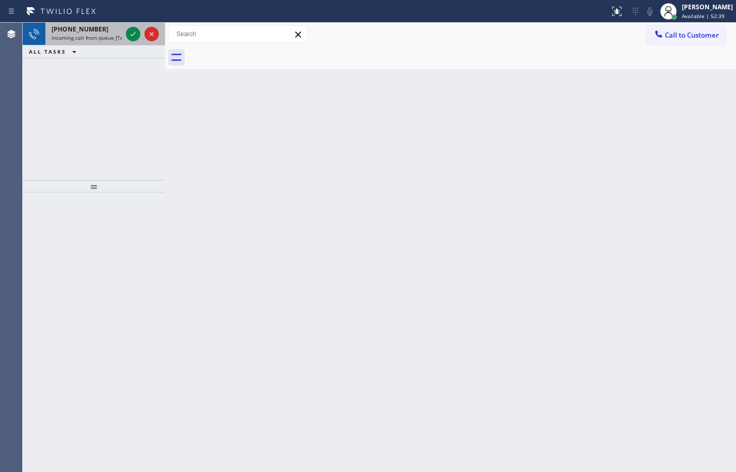
click at [116, 31] on div "[PHONE_NUMBER]" at bounding box center [87, 29] width 70 height 9
click at [133, 39] on icon at bounding box center [133, 34] width 12 height 12
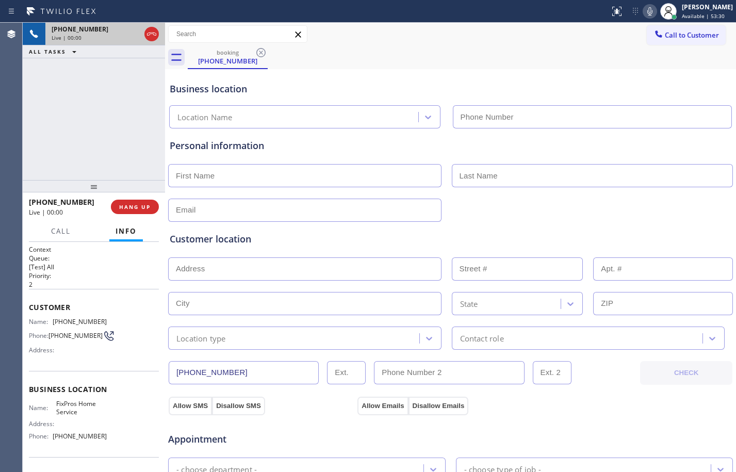
type input "[PHONE_NUMBER]"
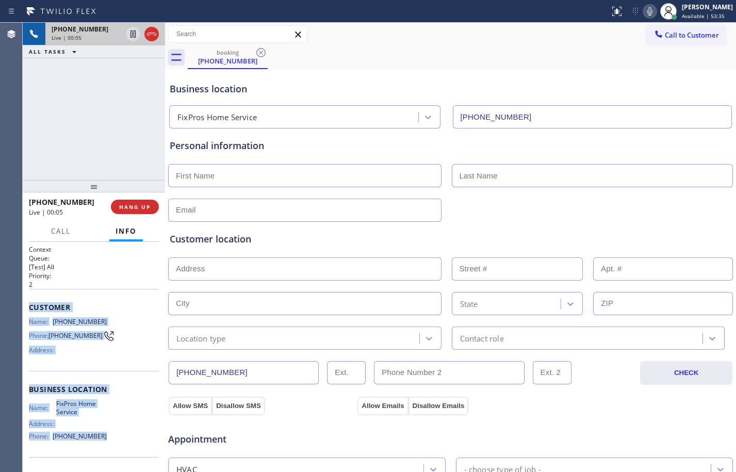
drag, startPoint x: 29, startPoint y: 309, endPoint x: 112, endPoint y: 443, distance: 158.1
click at [112, 443] on div "Context Queue: [Test] All Priority: 2 Customer Name: [PHONE_NUMBER] Phone: [PHO…" at bounding box center [94, 390] width 130 height 291
copy div "Customer Name: [PHONE_NUMBER] Phone: [PHONE_NUMBER] Address: Business location …"
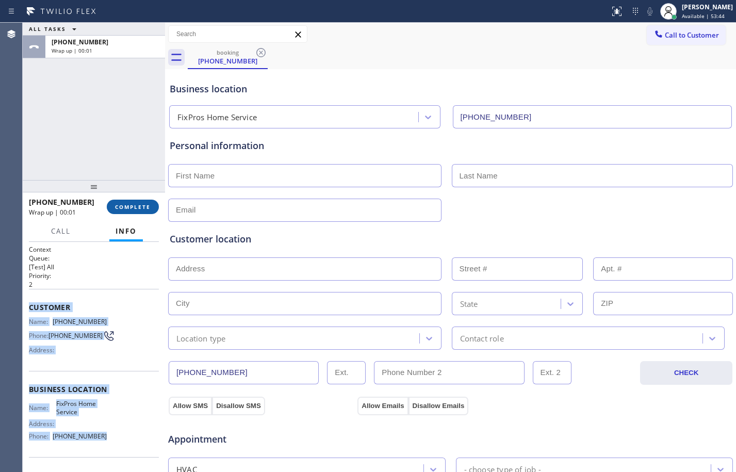
click at [114, 205] on button "COMPLETE" at bounding box center [133, 207] width 52 height 14
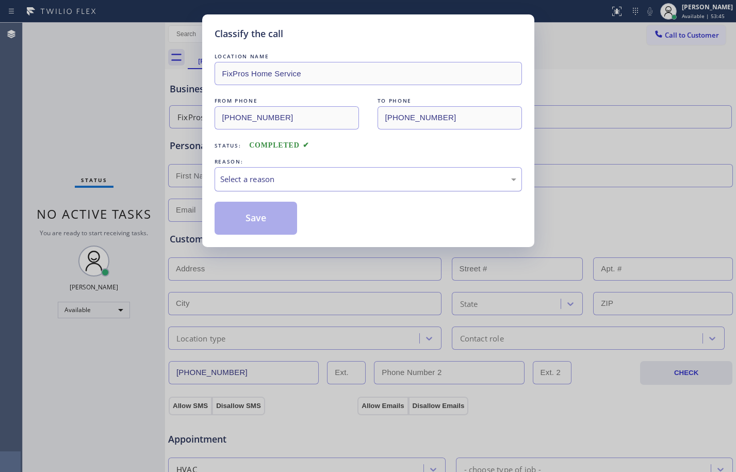
click at [294, 172] on div "Select a reason" at bounding box center [369, 179] width 308 height 24
click at [284, 213] on button "Save" at bounding box center [256, 218] width 83 height 33
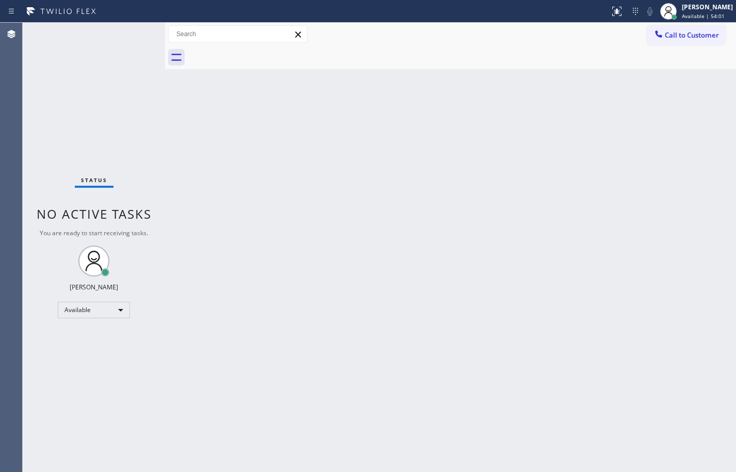
click at [176, 151] on div "Back to Dashboard Change Sender ID Customers Technicians Select a contact Outbo…" at bounding box center [450, 247] width 571 height 449
click at [142, 131] on div "Status No active tasks You are ready to start receiving tasks. [PERSON_NAME] Av…" at bounding box center [94, 247] width 142 height 449
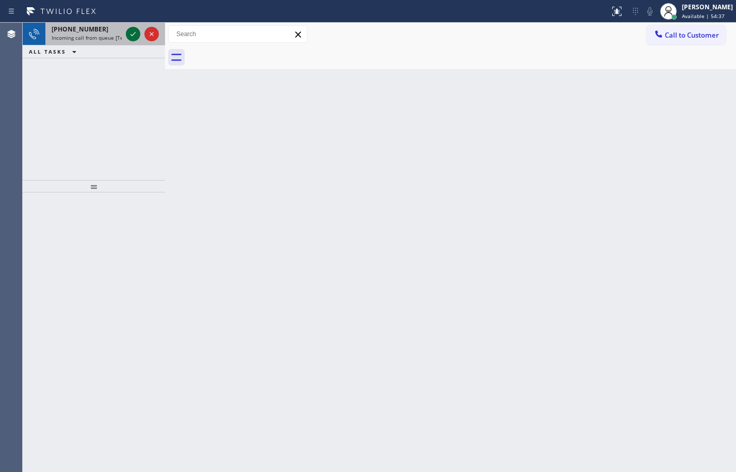
click at [130, 28] on icon at bounding box center [133, 34] width 12 height 12
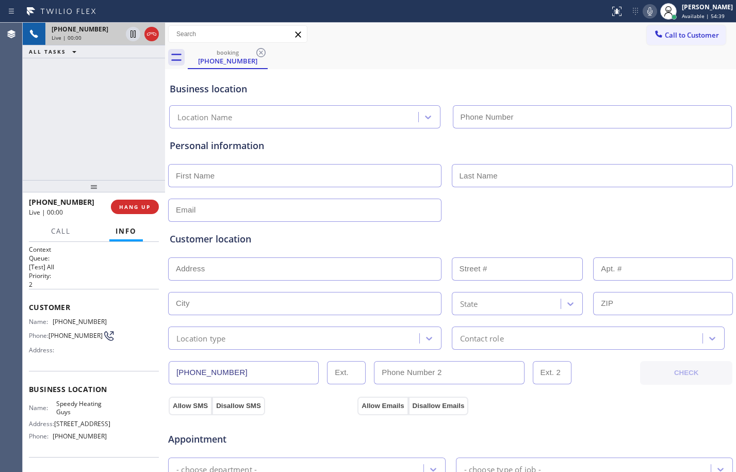
type input "[PHONE_NUMBER]"
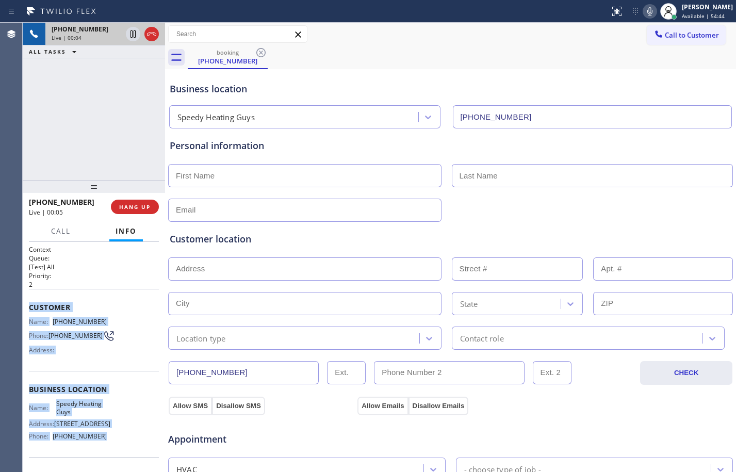
drag, startPoint x: 27, startPoint y: 310, endPoint x: 118, endPoint y: 458, distance: 173.3
click at [118, 458] on div "Context Queue: [Test] All Priority: 2 Customer Name: [PHONE_NUMBER] Phone: [PHO…" at bounding box center [94, 357] width 142 height 230
copy div "Customer Name: [PHONE_NUMBER] Phone: [PHONE_NUMBER] Address: Business location …"
click at [60, 103] on div "[PHONE_NUMBER] Live | 00:14 ALL TASKS ALL TASKS ACTIVE TASKS TASKS IN WRAP UP" at bounding box center [94, 101] width 142 height 157
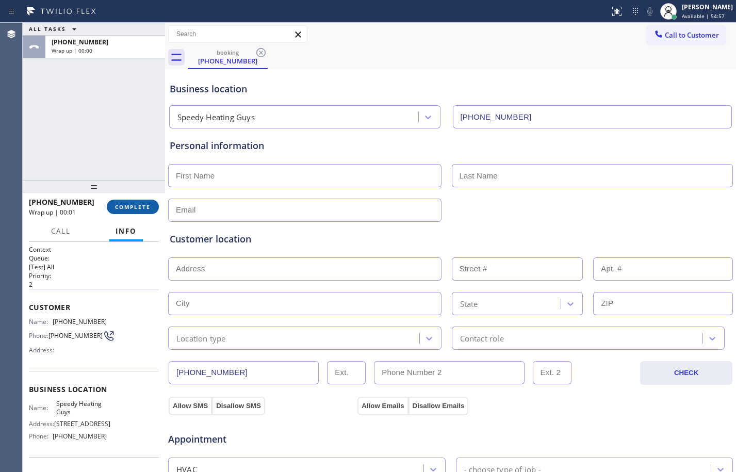
click at [124, 211] on button "COMPLETE" at bounding box center [133, 207] width 52 height 14
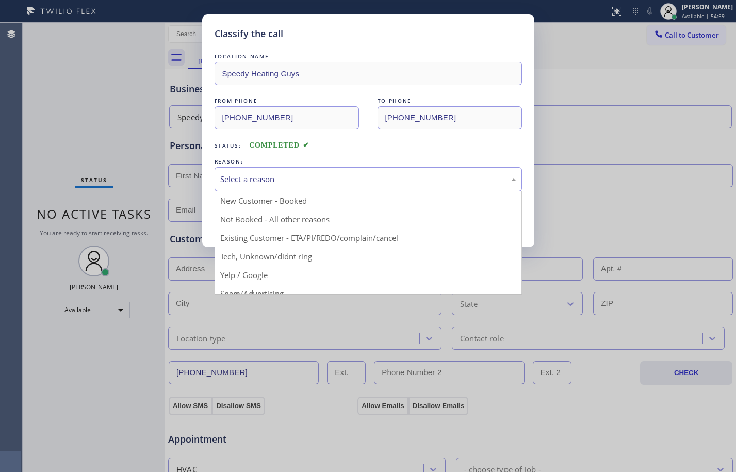
click at [327, 169] on div "Select a reason" at bounding box center [369, 179] width 308 height 24
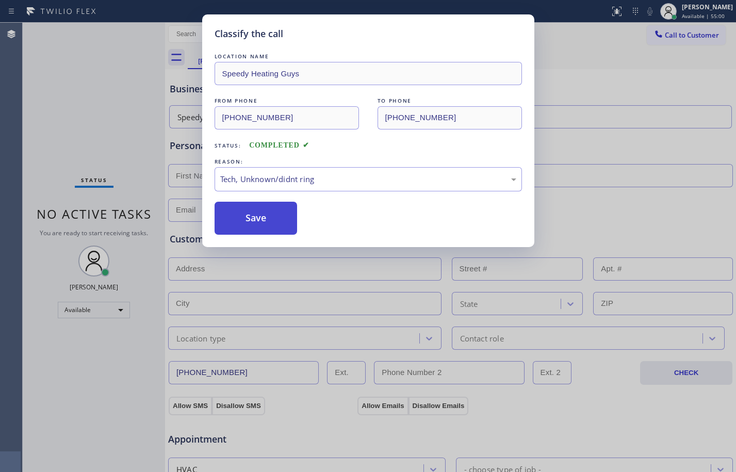
click at [293, 220] on button "Save" at bounding box center [256, 218] width 83 height 33
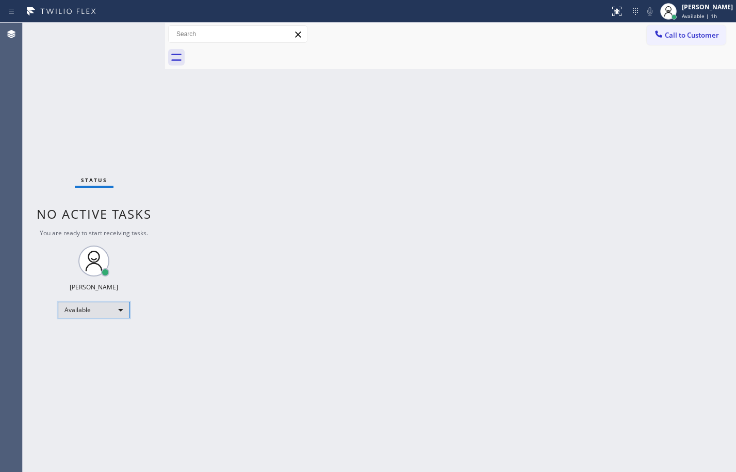
click at [124, 303] on div "Available" at bounding box center [94, 310] width 72 height 17
click at [82, 358] on li "Break" at bounding box center [93, 363] width 70 height 12
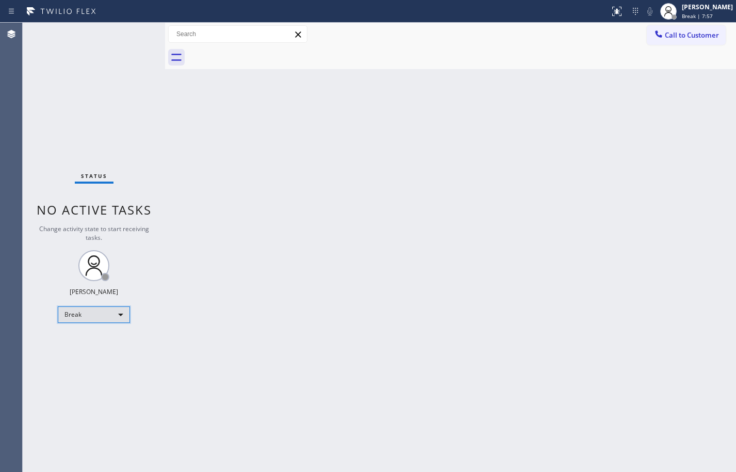
click at [110, 316] on div "Break" at bounding box center [94, 315] width 72 height 17
click at [99, 345] on li "Available" at bounding box center [93, 342] width 70 height 12
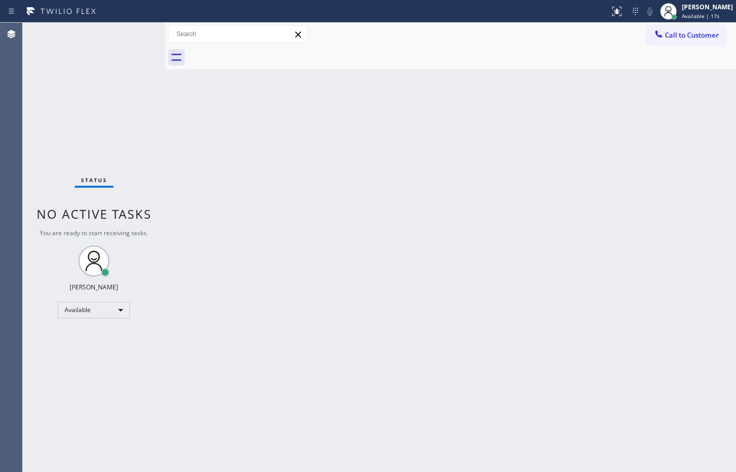
click at [365, 214] on div "Back to Dashboard Change Sender ID Customers Technicians Select a contact Outbo…" at bounding box center [450, 247] width 571 height 449
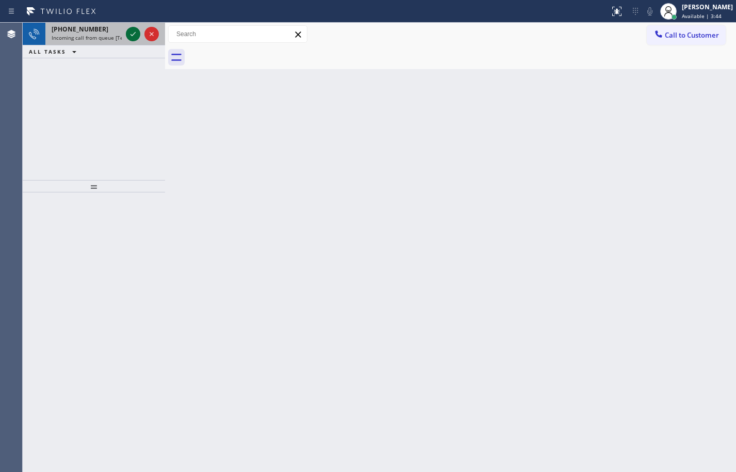
click at [126, 39] on div at bounding box center [133, 34] width 14 height 12
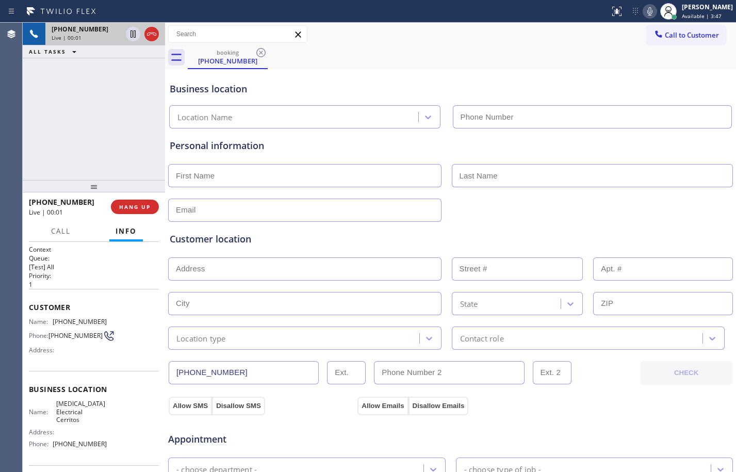
type input "[PHONE_NUMBER]"
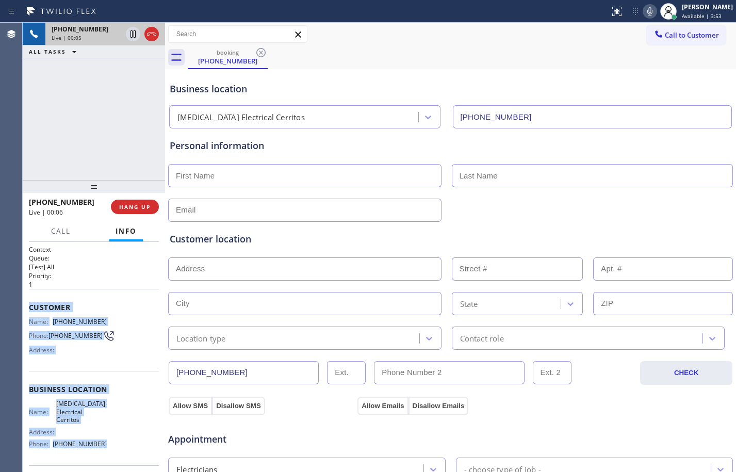
drag, startPoint x: 28, startPoint y: 306, endPoint x: 118, endPoint y: 447, distance: 167.1
click at [118, 447] on div "Context Queue: [Test] All Priority: 1 Customer Name: [PHONE_NUMBER] Phone: [PHO…" at bounding box center [94, 357] width 142 height 230
copy div "Customer Name: [PHONE_NUMBER] Phone: [PHONE_NUMBER] Address: Business location …"
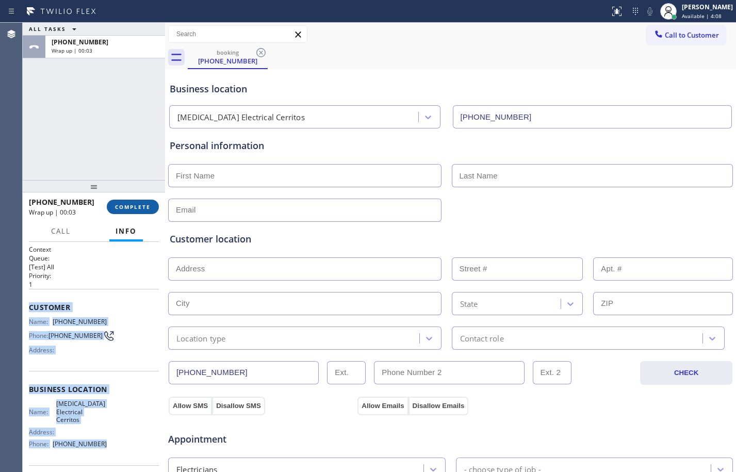
drag, startPoint x: 137, startPoint y: 204, endPoint x: 142, endPoint y: 201, distance: 6.2
click at [137, 204] on span "COMPLETE" at bounding box center [133, 206] width 36 height 7
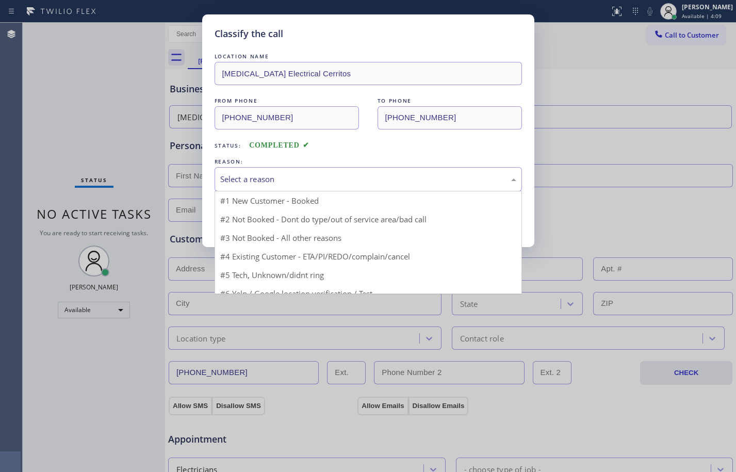
click at [322, 187] on div "Select a reason" at bounding box center [369, 179] width 308 height 24
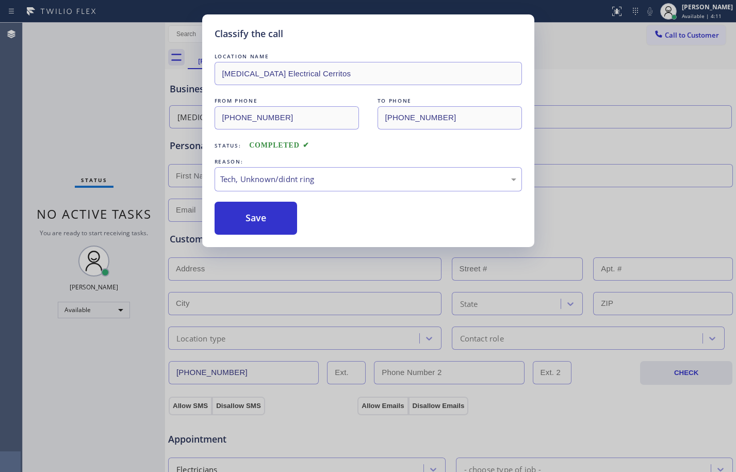
click at [251, 194] on div "LOCATION NAME [MEDICAL_DATA] Electrical Cerritos FROM PHONE [PHONE_NUMBER] TO P…" at bounding box center [369, 143] width 308 height 184
click at [248, 200] on div "LOCATION NAME [MEDICAL_DATA] Electrical Cerritos FROM PHONE [PHONE_NUMBER] TO P…" at bounding box center [369, 143] width 308 height 184
click at [246, 208] on button "Save" at bounding box center [256, 218] width 83 height 33
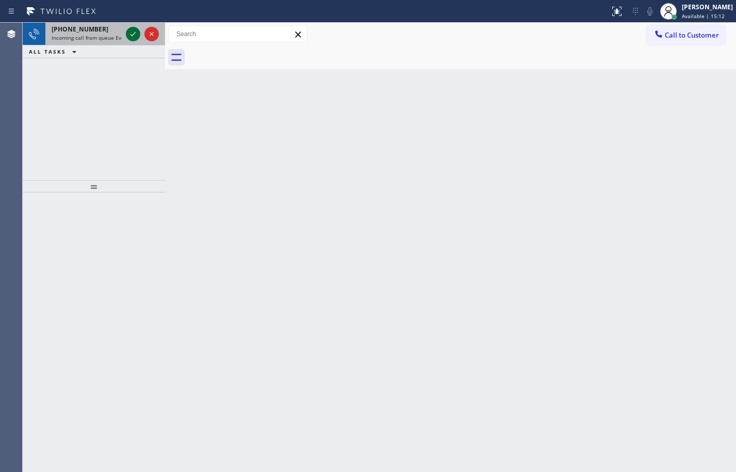
click at [131, 36] on icon at bounding box center [133, 34] width 12 height 12
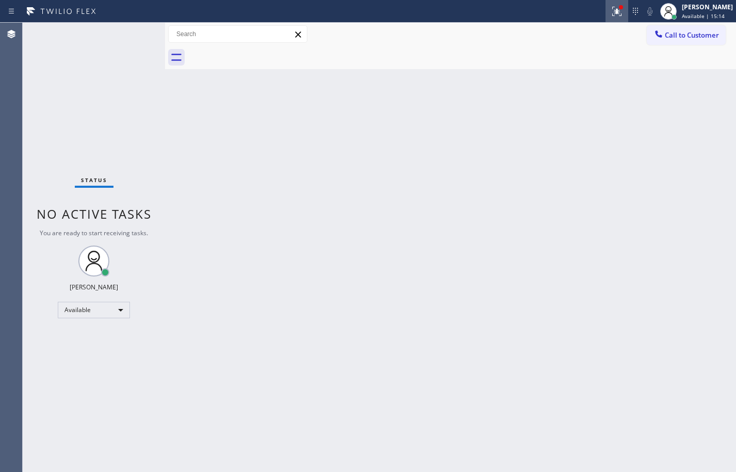
click at [611, 12] on icon at bounding box center [617, 11] width 12 height 12
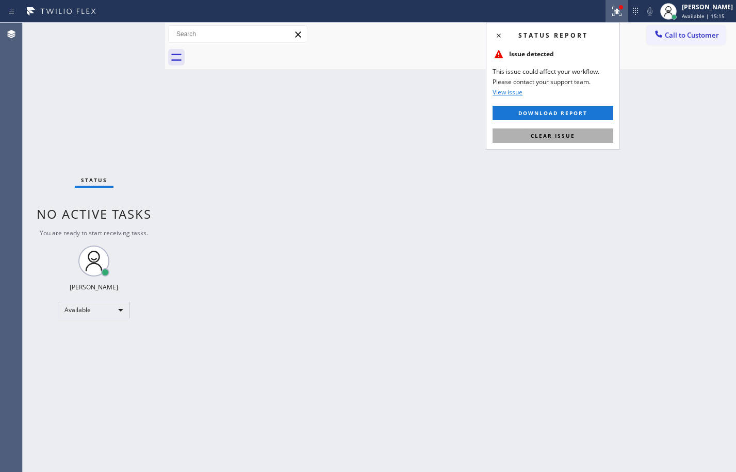
click at [553, 136] on span "Clear issue" at bounding box center [553, 135] width 44 height 7
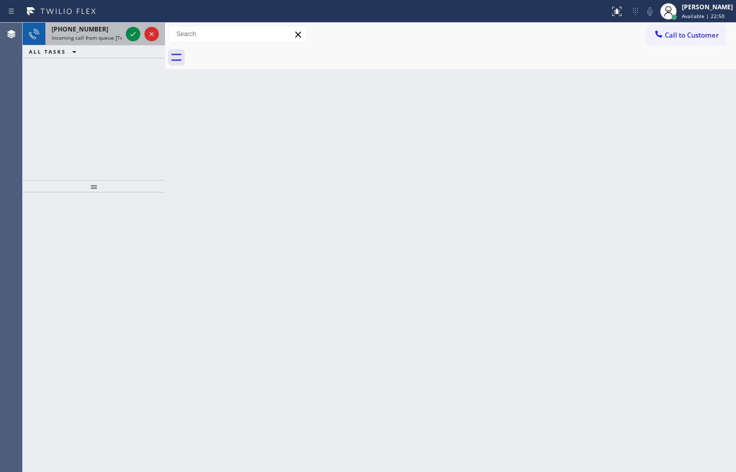
click at [86, 24] on div "[PHONE_NUMBER] Incoming call from queue [Test] All" at bounding box center [84, 34] width 78 height 23
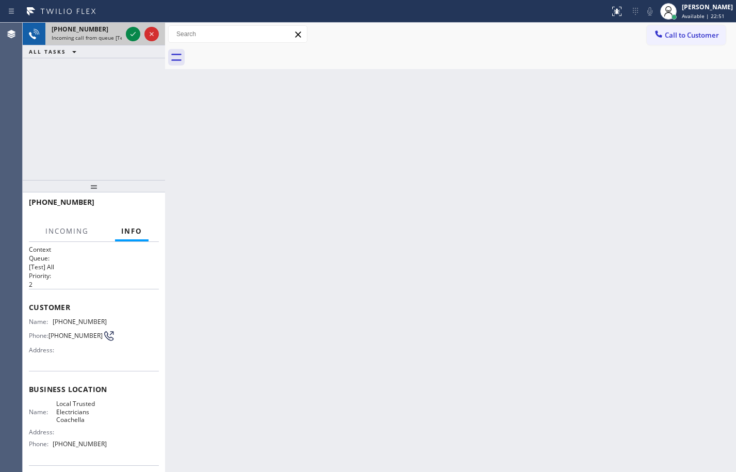
click at [125, 34] on div at bounding box center [142, 34] width 37 height 23
click at [131, 34] on icon at bounding box center [133, 34] width 12 height 12
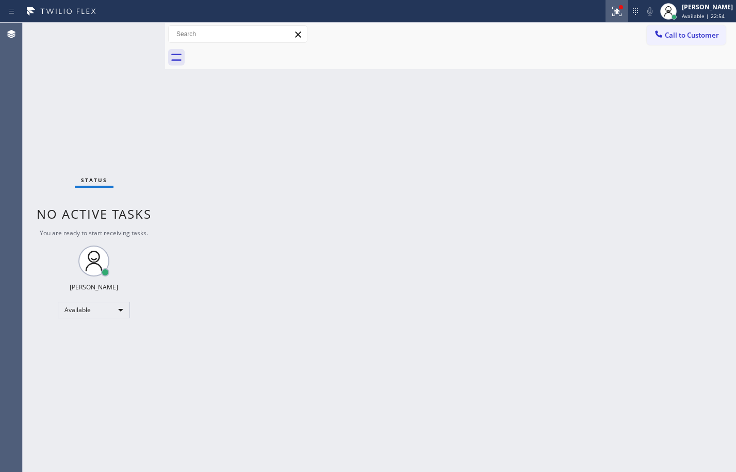
click at [617, 19] on button at bounding box center [617, 11] width 23 height 23
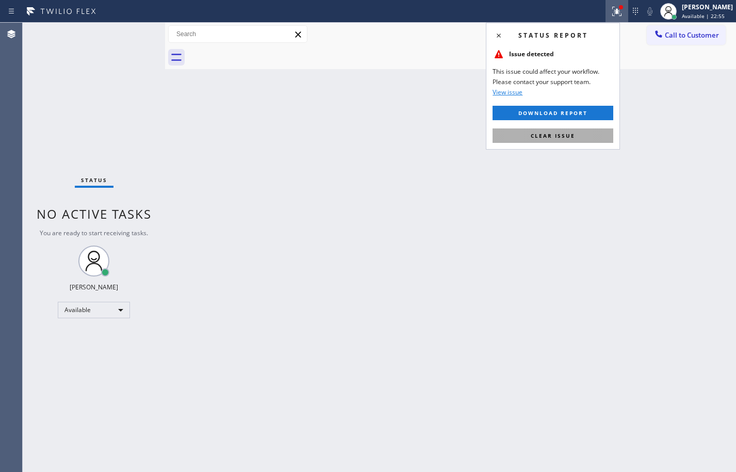
click at [556, 140] on button "Clear issue" at bounding box center [553, 135] width 121 height 14
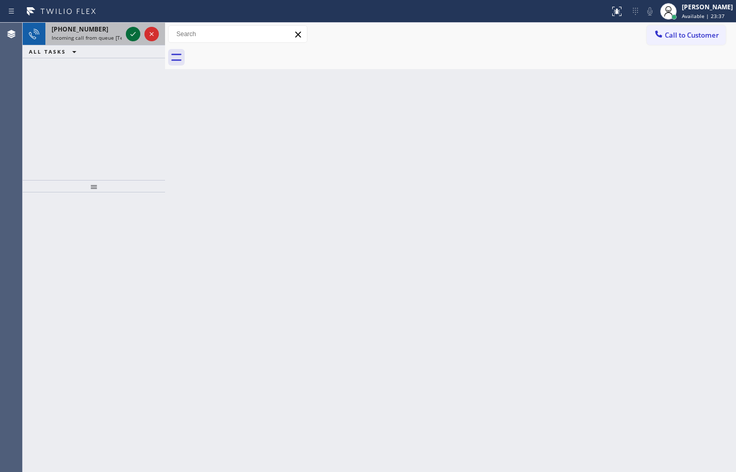
click at [130, 35] on icon at bounding box center [133, 34] width 12 height 12
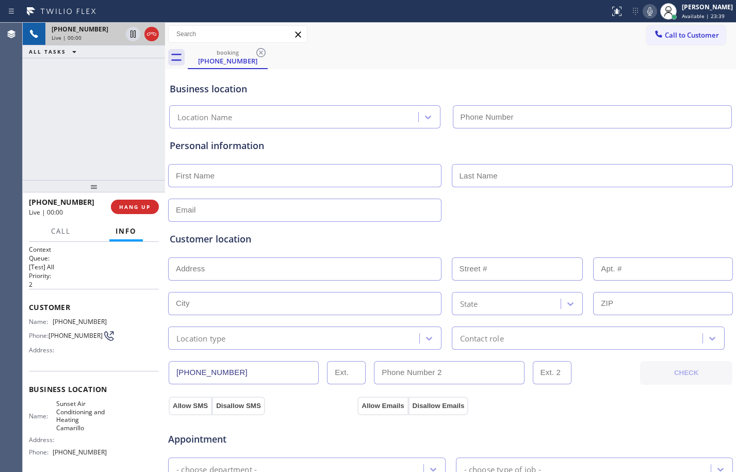
type input "[PHONE_NUMBER]"
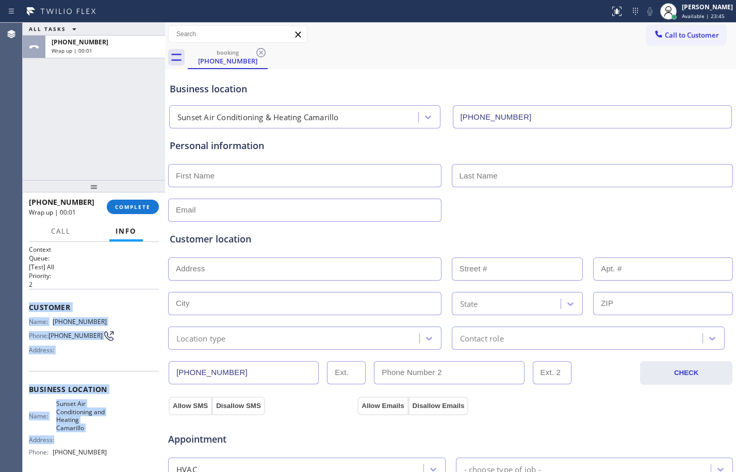
drag, startPoint x: 29, startPoint y: 308, endPoint x: 188, endPoint y: 148, distance: 225.9
click at [102, 434] on div "Context Queue: [Test] All Priority: 2 Customer Name: [PHONE_NUMBER] Phone: [PHO…" at bounding box center [94, 398] width 130 height 307
click at [133, 208] on span "COMPLETE" at bounding box center [133, 206] width 36 height 7
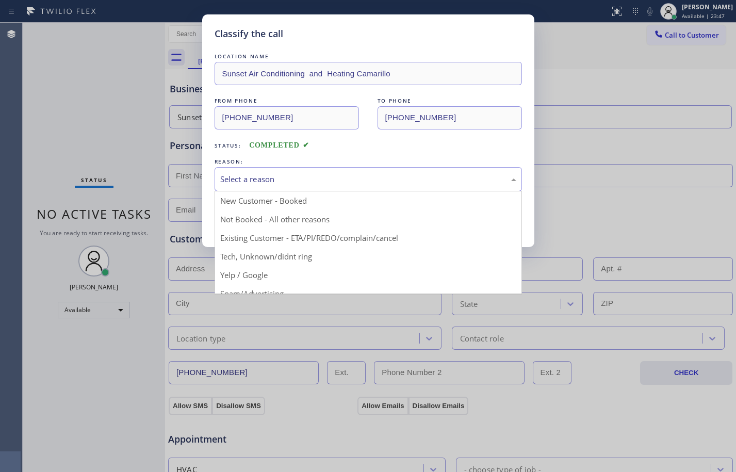
click at [376, 186] on div "Select a reason" at bounding box center [369, 179] width 308 height 24
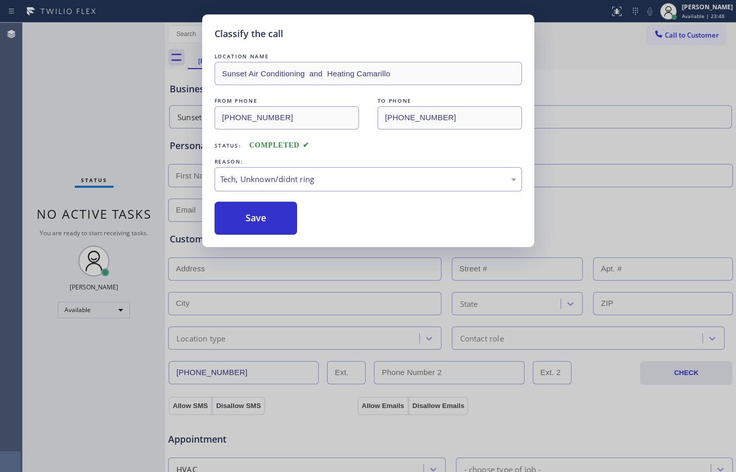
click at [304, 220] on div "Save" at bounding box center [369, 218] width 308 height 33
click at [253, 223] on button "Save" at bounding box center [256, 218] width 83 height 33
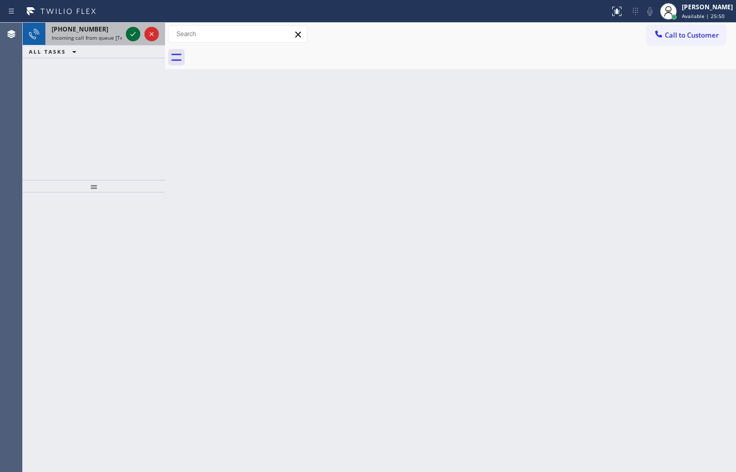
click at [129, 34] on icon at bounding box center [133, 34] width 12 height 12
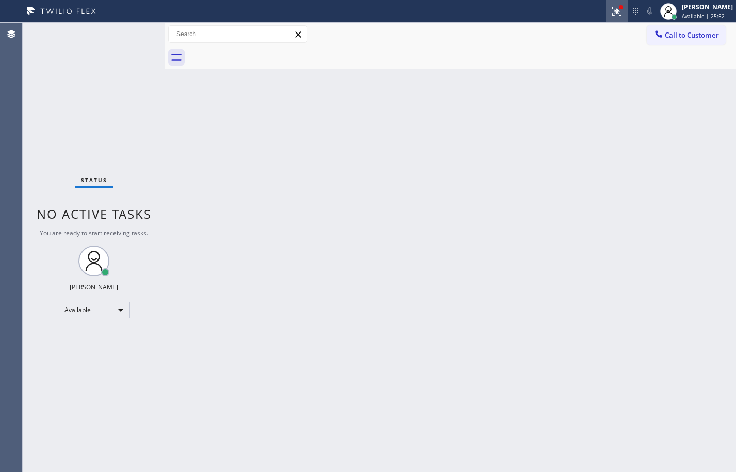
click at [615, 14] on icon at bounding box center [617, 11] width 12 height 12
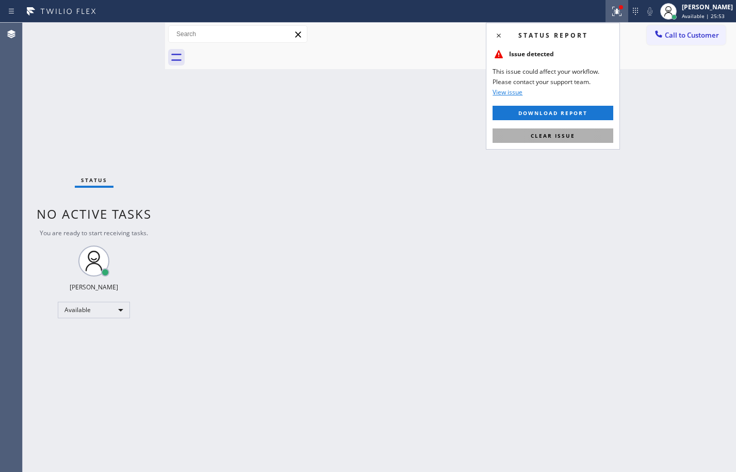
click at [574, 137] on span "Clear issue" at bounding box center [553, 135] width 44 height 7
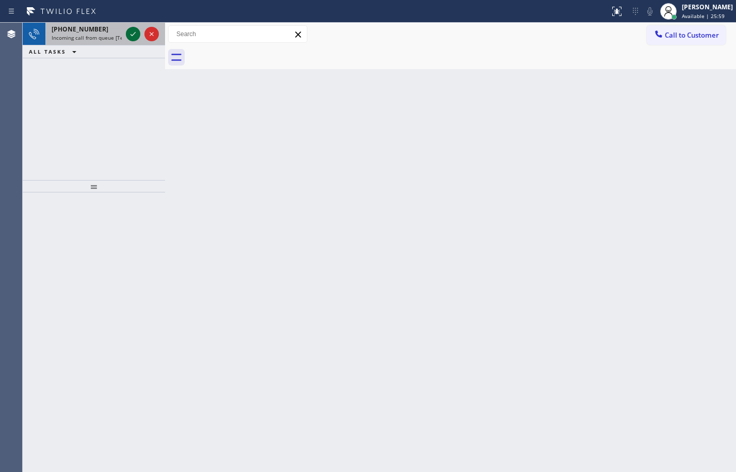
click at [134, 38] on icon at bounding box center [133, 34] width 12 height 12
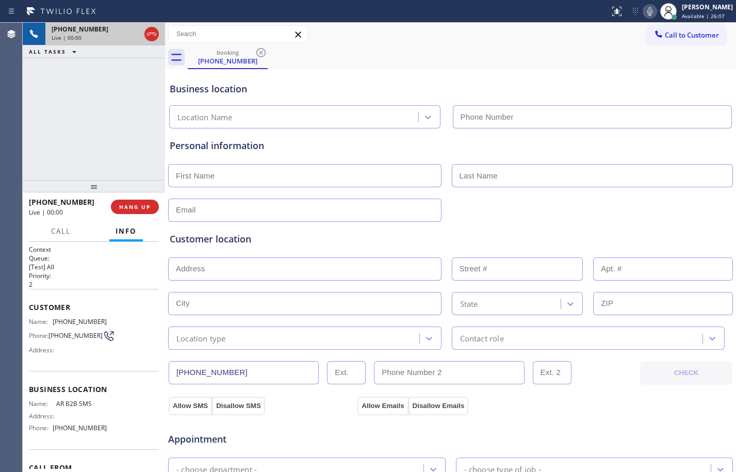
type input "[PHONE_NUMBER]"
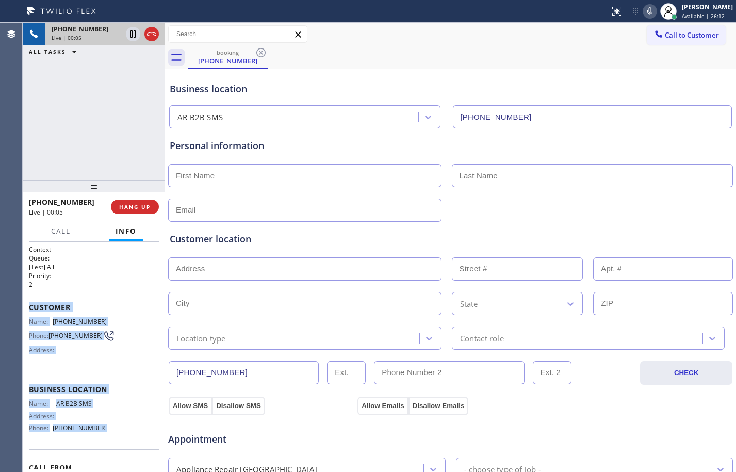
drag, startPoint x: 25, startPoint y: 308, endPoint x: 106, endPoint y: 428, distance: 145.0
click at [106, 428] on div "Context Queue: [Test] All Priority: 2 Customer Name: [PHONE_NUMBER] Phone: [PHO…" at bounding box center [94, 357] width 142 height 230
copy div "Customer Name: [PHONE_NUMBER] Phone: [PHONE_NUMBER] Address: Business location …"
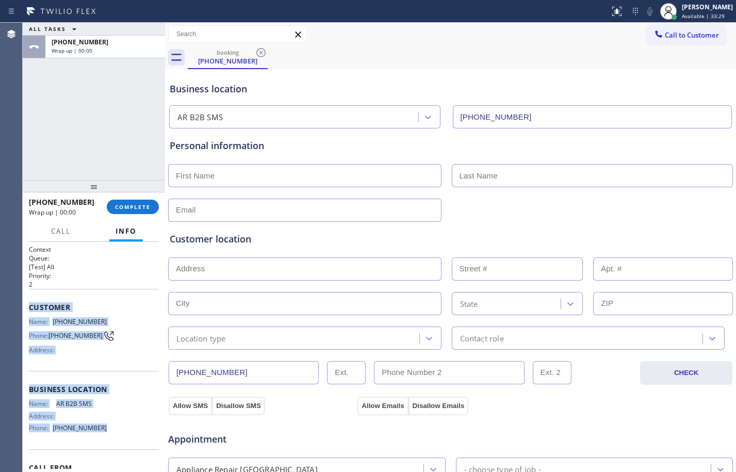
drag, startPoint x: 307, startPoint y: 184, endPoint x: 350, endPoint y: 206, distance: 49.4
click at [307, 184] on input "text" at bounding box center [304, 175] width 273 height 23
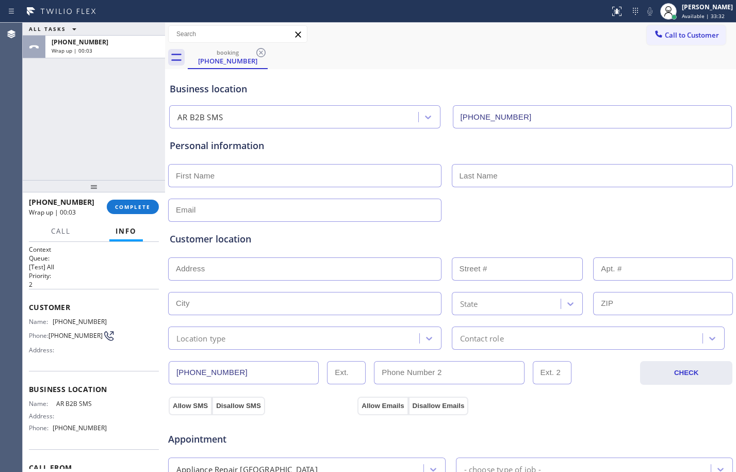
click at [278, 176] on input "text" at bounding box center [304, 175] width 273 height 23
paste input "[PERSON_NAME]"
type input "[PERSON_NAME]"
click at [493, 170] on input "text" at bounding box center [593, 175] width 282 height 23
paste input "[PERSON_NAME]"
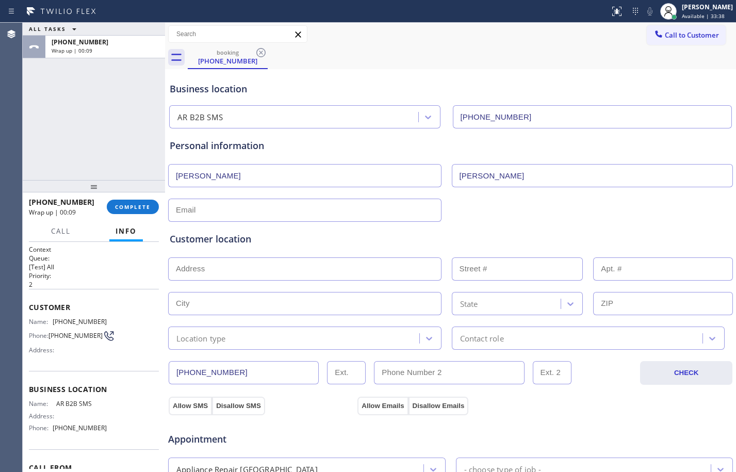
type input "[PERSON_NAME]"
click at [273, 211] on input "text" at bounding box center [304, 210] width 273 height 23
paste input "[EMAIL_ADDRESS][DOMAIN_NAME]"
type input "[EMAIL_ADDRESS][DOMAIN_NAME]"
click at [252, 270] on input "text" at bounding box center [304, 269] width 273 height 23
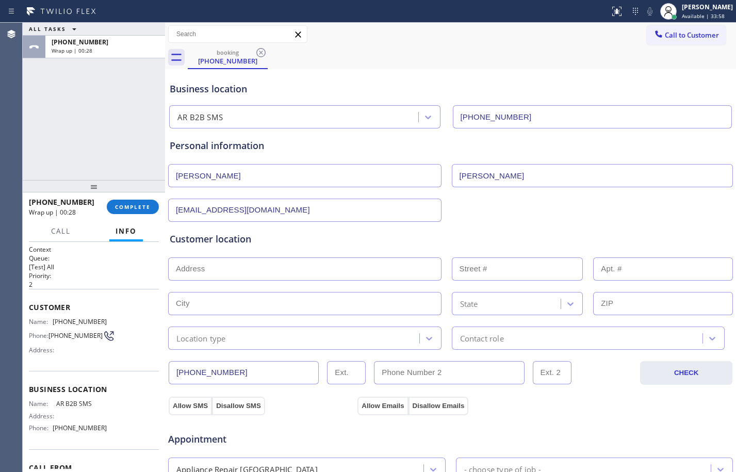
click at [327, 280] on input "text" at bounding box center [304, 269] width 273 height 23
paste input "[STREET_ADDRESS][PERSON_NAME]"
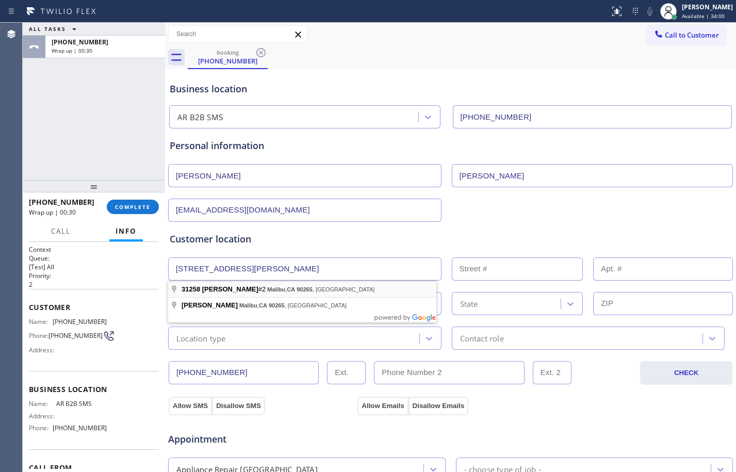
type input "[GEOGRAPHIC_DATA][PERSON_NAME]"
type input "31258"
type input "Malibu"
type input "90265"
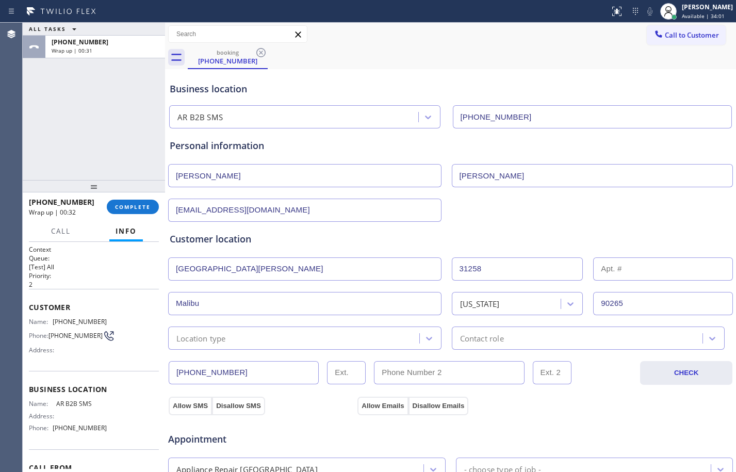
click at [606, 266] on input "text" at bounding box center [663, 269] width 140 height 23
type input "2"
drag, startPoint x: 268, startPoint y: 333, endPoint x: 253, endPoint y: 337, distance: 15.2
click at [269, 333] on div "Location type" at bounding box center [295, 338] width 248 height 18
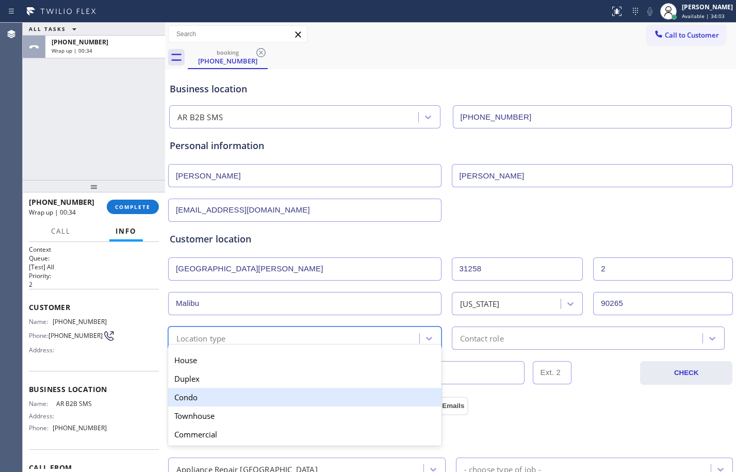
click at [217, 399] on div "Condo" at bounding box center [304, 397] width 273 height 19
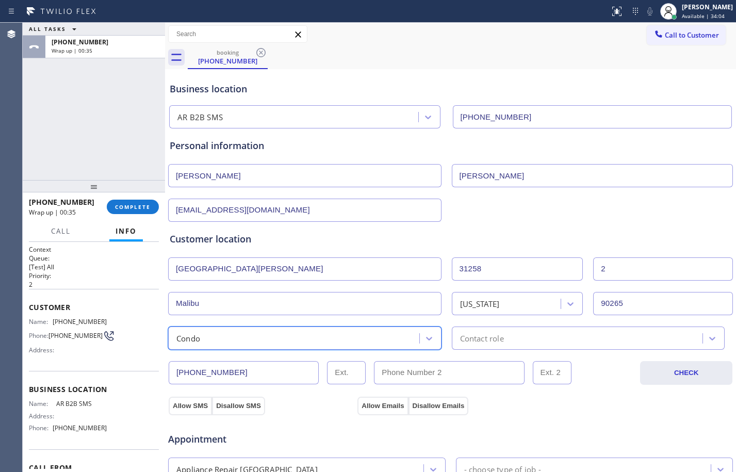
click at [617, 338] on div "Contact role" at bounding box center [579, 338] width 248 height 18
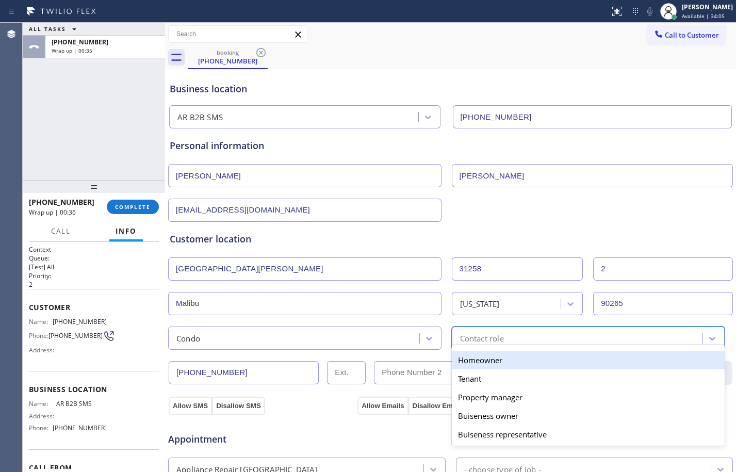
click at [480, 364] on div "Homeowner" at bounding box center [588, 360] width 273 height 19
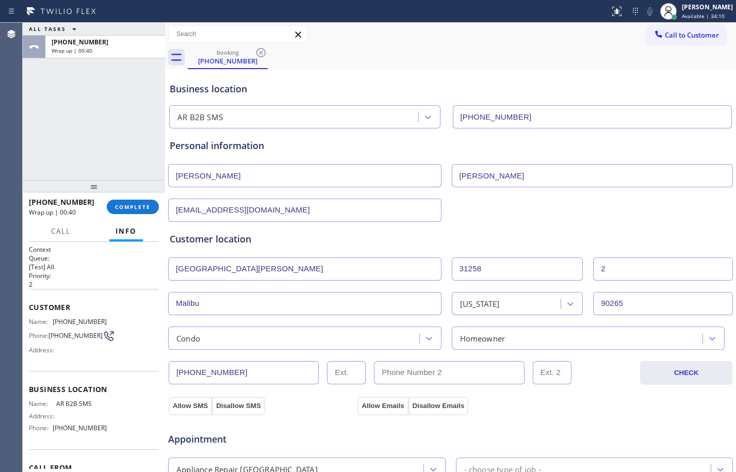
drag, startPoint x: 263, startPoint y: 366, endPoint x: -1, endPoint y: 343, distance: 265.2
click at [0, 343] on html "Status report No issues detected If you experience an issue, please download th…" at bounding box center [368, 236] width 736 height 472
paste input "310) 383-5494"
type input "[PHONE_NUMBER]"
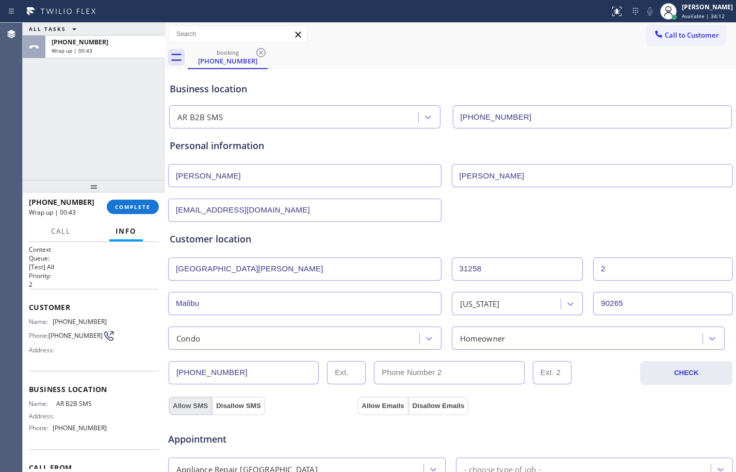
click at [192, 407] on button "Allow SMS" at bounding box center [190, 406] width 43 height 19
click at [391, 404] on button "Allow Emails" at bounding box center [383, 406] width 51 height 19
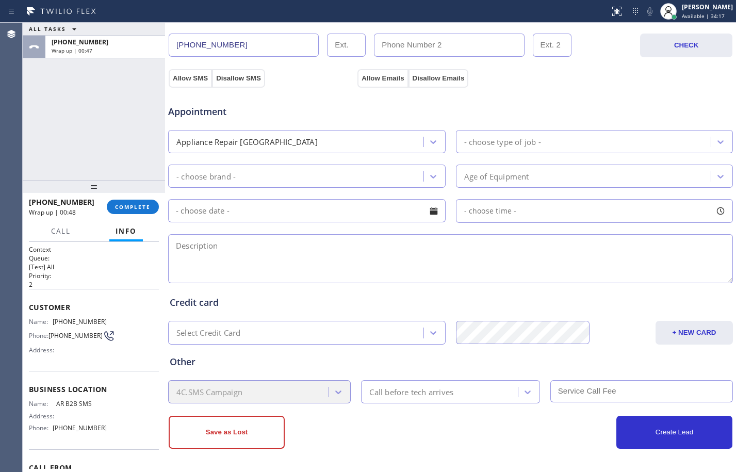
click at [325, 141] on div "Appliance Repair [GEOGRAPHIC_DATA]" at bounding box center [297, 142] width 252 height 18
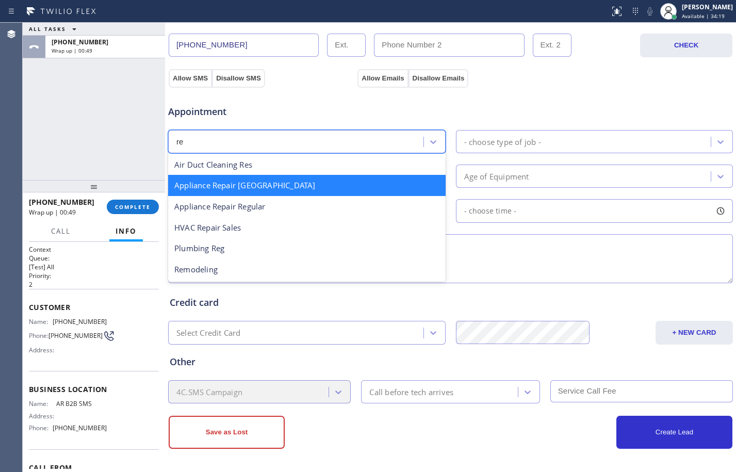
scroll to position [0, 0]
type input "reg"
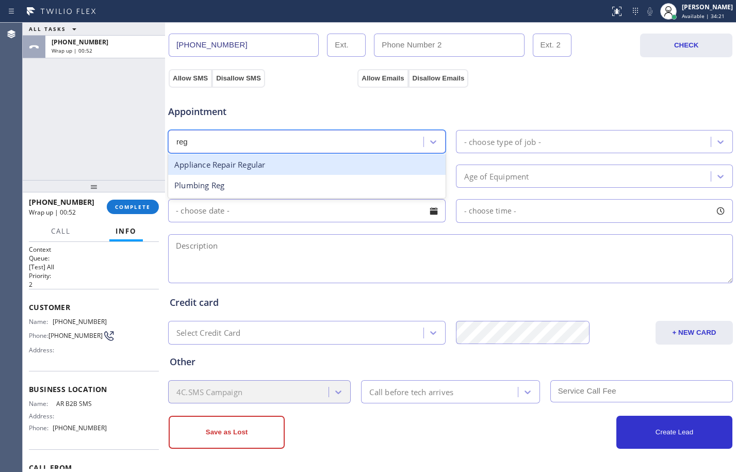
click at [258, 172] on div "Appliance Repair Regular" at bounding box center [307, 164] width 278 height 21
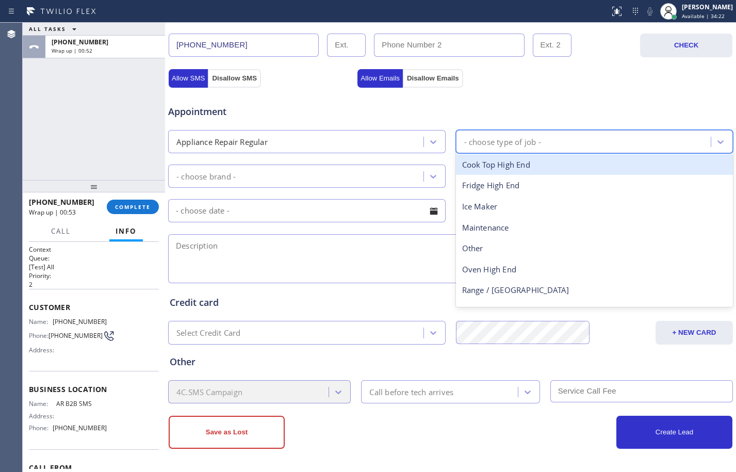
click at [591, 139] on div "- choose type of job -" at bounding box center [585, 142] width 252 height 18
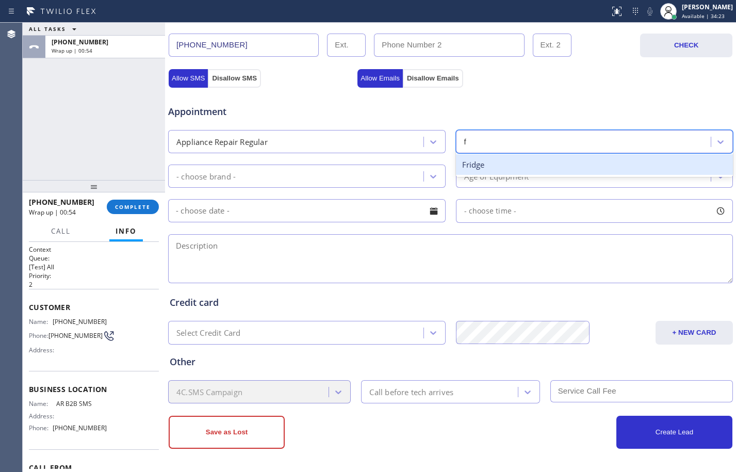
type input "fr"
click at [570, 159] on div "Fridge" at bounding box center [595, 164] width 278 height 21
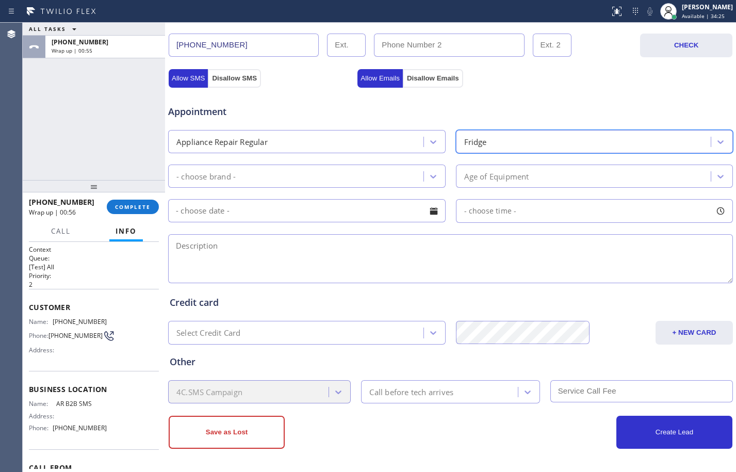
click at [352, 175] on div "- choose brand -" at bounding box center [297, 176] width 252 height 18
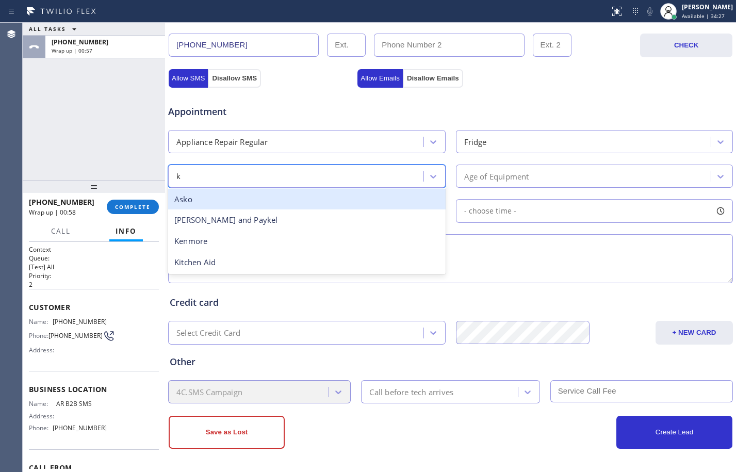
type input "ki"
click at [284, 196] on div "Kitchen Aid" at bounding box center [307, 199] width 278 height 21
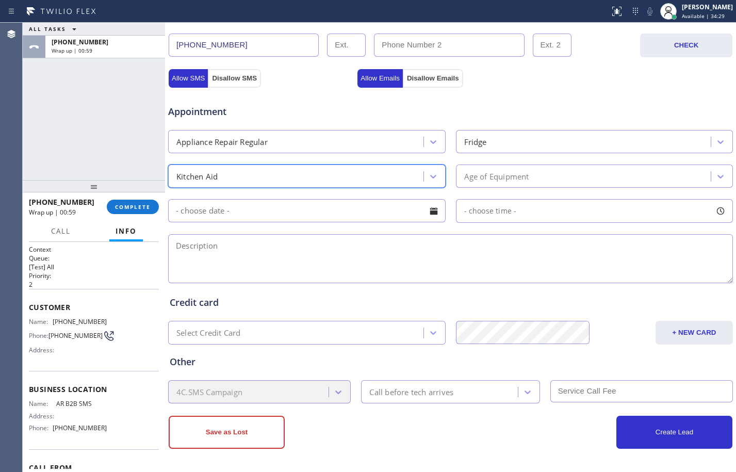
click at [520, 184] on div "Age of Equipment" at bounding box center [585, 176] width 252 height 18
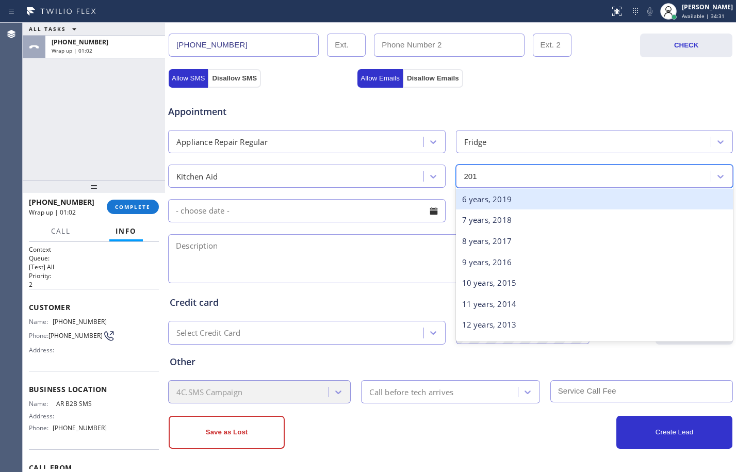
type input "2017"
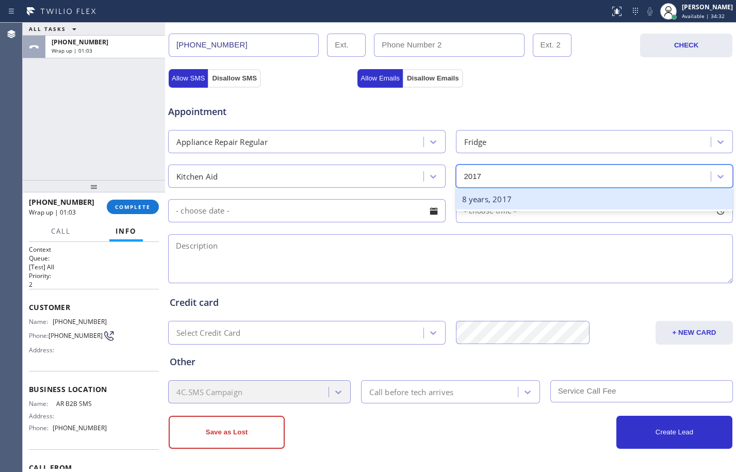
click at [520, 194] on div "8 years, 2017" at bounding box center [595, 199] width 278 height 21
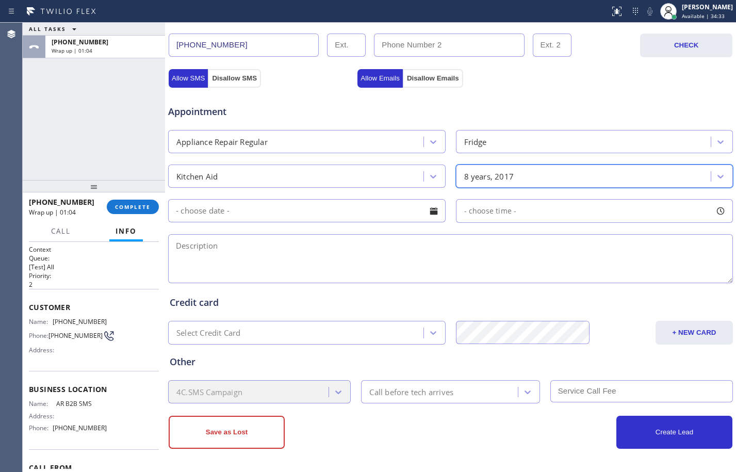
click at [345, 204] on input "text" at bounding box center [307, 210] width 278 height 23
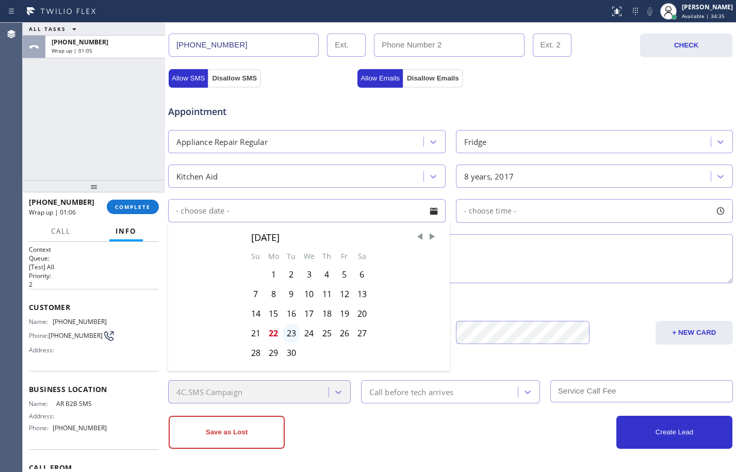
click at [293, 331] on div "23" at bounding box center [292, 334] width 18 height 20
type input "[DATE]"
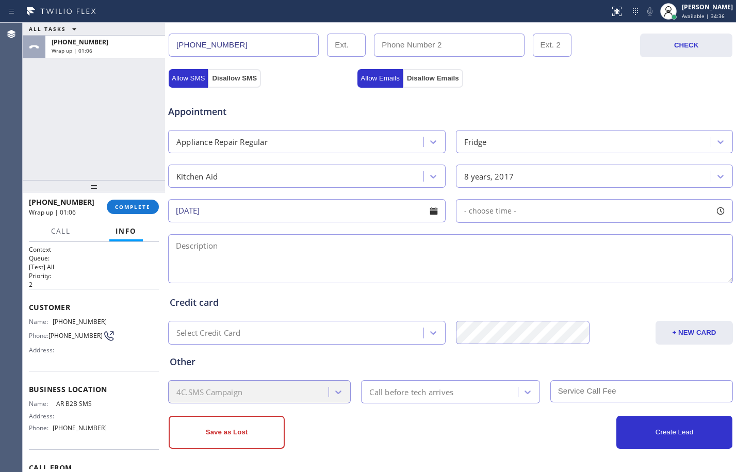
click at [520, 214] on div "- choose time -" at bounding box center [595, 211] width 278 height 24
drag, startPoint x: 463, startPoint y: 276, endPoint x: 544, endPoint y: 283, distance: 81.3
click at [544, 283] on div at bounding box center [546, 274] width 12 height 22
drag, startPoint x: 468, startPoint y: 271, endPoint x: 478, endPoint y: 271, distance: 10.3
click at [480, 271] on div at bounding box center [486, 274] width 12 height 22
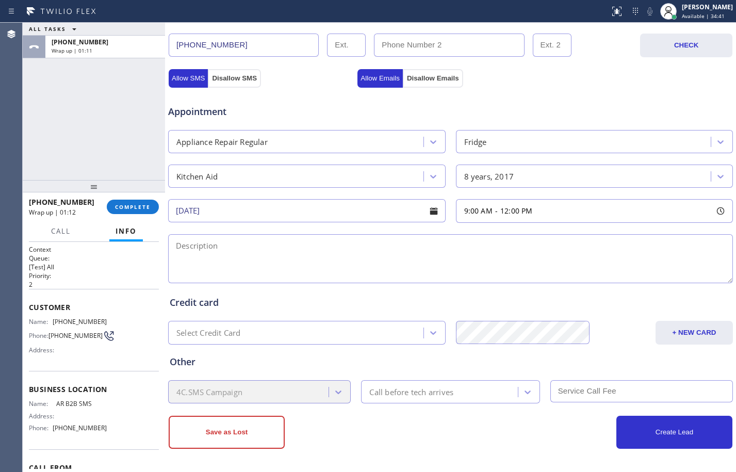
click at [443, 261] on textarea at bounding box center [450, 258] width 565 height 49
click at [320, 246] on textarea "9-12/free scf/" at bounding box center [450, 258] width 565 height 49
paste textarea "KitchenAid/FS/Fridge/not cooling/since 2017/[STREET_ADDRESS][PERSON_NAME]/Condo…"
drag, startPoint x: 393, startPoint y: 247, endPoint x: 637, endPoint y: 269, distance: 245.6
click at [637, 269] on textarea "9-12/free scf/KitchenAid/FS/Fridge/not cooling/since 2017/[STREET_ADDRESS][PERS…" at bounding box center [450, 258] width 565 height 49
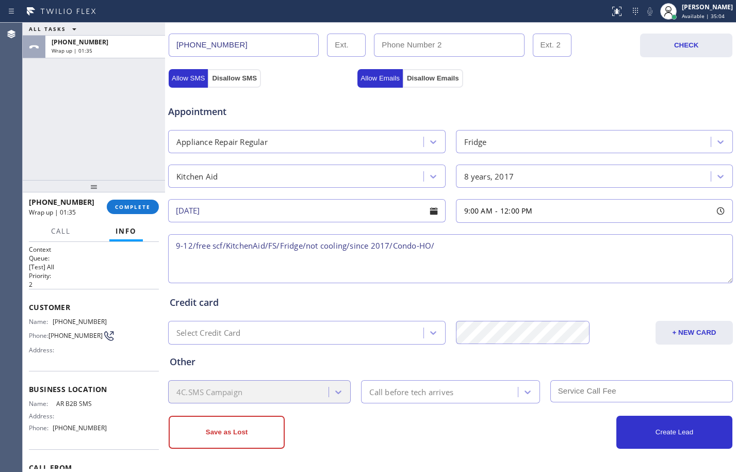
paste textarea "[STREET_ADDRESS][PERSON_NAME]"
click at [626, 247] on textarea "9-12/free scf/KitchenAid/FS/Fridge/not cooling/since 2017/Condo-HO/[GEOGRAPHIC_…" at bounding box center [450, 258] width 565 height 49
paste textarea "AR B2B SMS"
paste textarea "Please call customer 30 minutes prior to arrival"
type textarea "9-12/free scf/KitchenAid/FS/Fridge/not cooling/since 2017/Condo-HO/31258 [PERSO…"
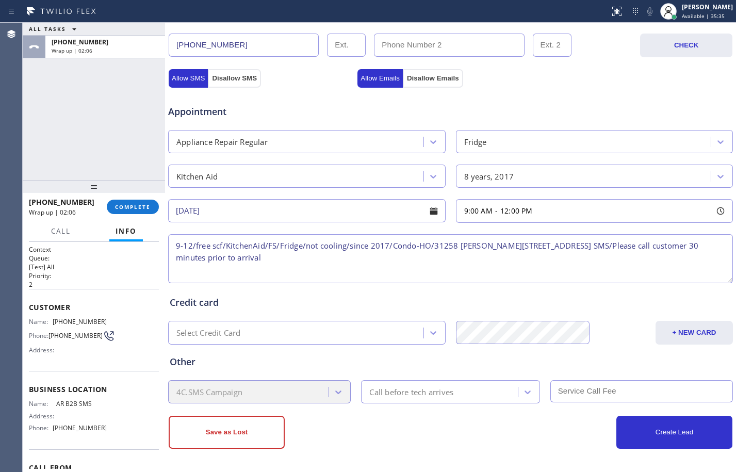
click at [415, 396] on div "Call before tech arrives" at bounding box center [411, 392] width 84 height 12
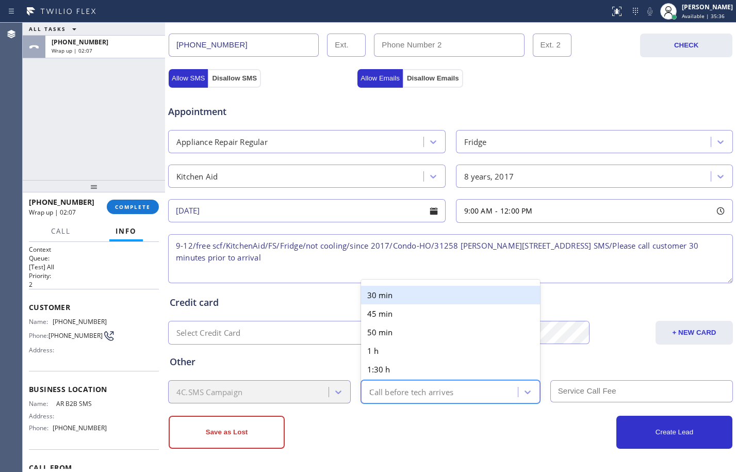
type input "30"
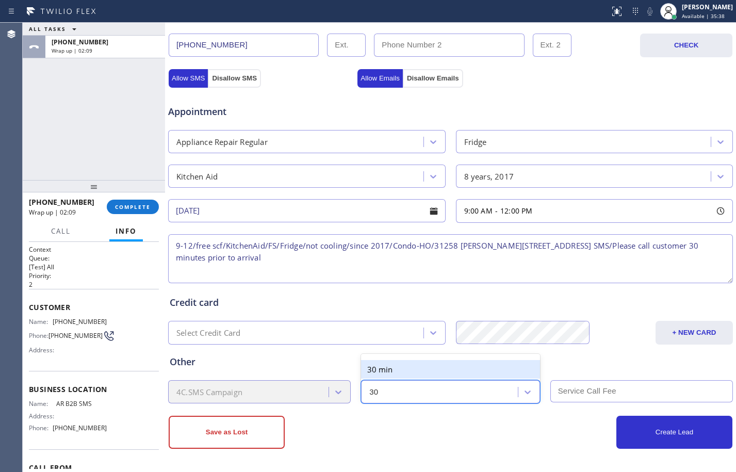
click at [426, 373] on div "30 min" at bounding box center [450, 369] width 179 height 19
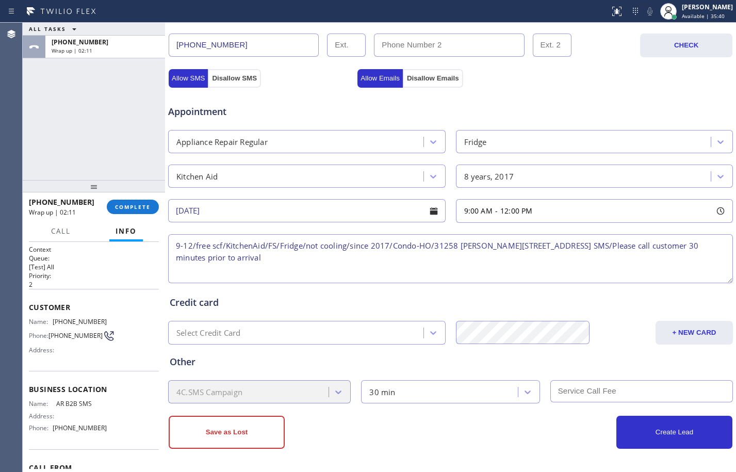
click at [301, 263] on textarea "9-12/free scf/KitchenAid/FS/Fridge/not cooling/since 2017/Condo-HO/31258 [PERSO…" at bounding box center [450, 258] width 565 height 49
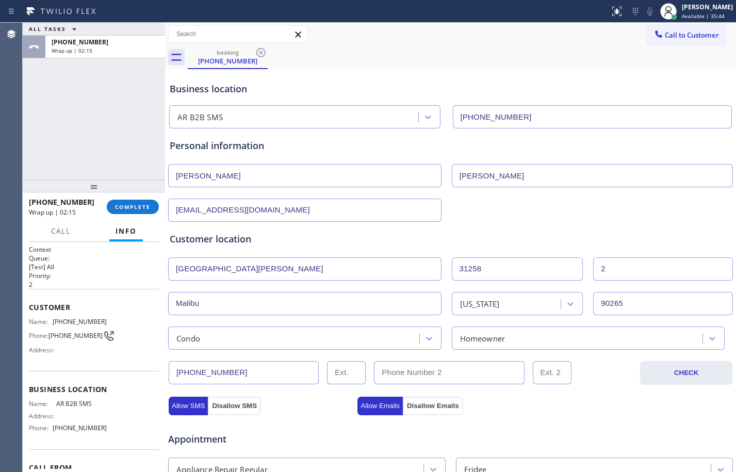
scroll to position [328, 0]
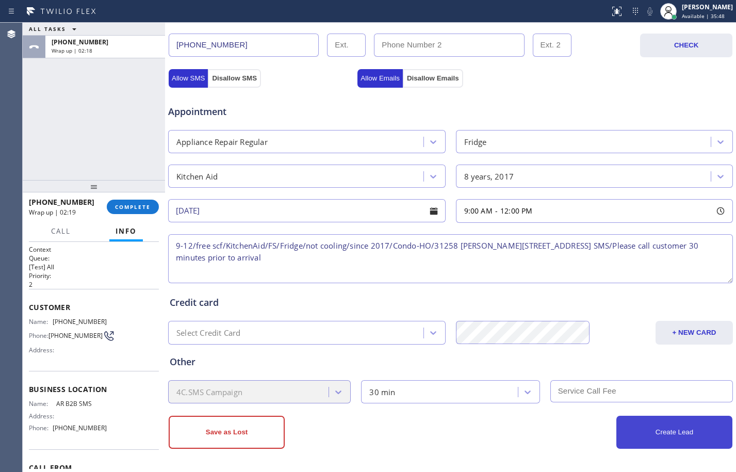
click at [692, 440] on button "Create Lead" at bounding box center [675, 432] width 116 height 33
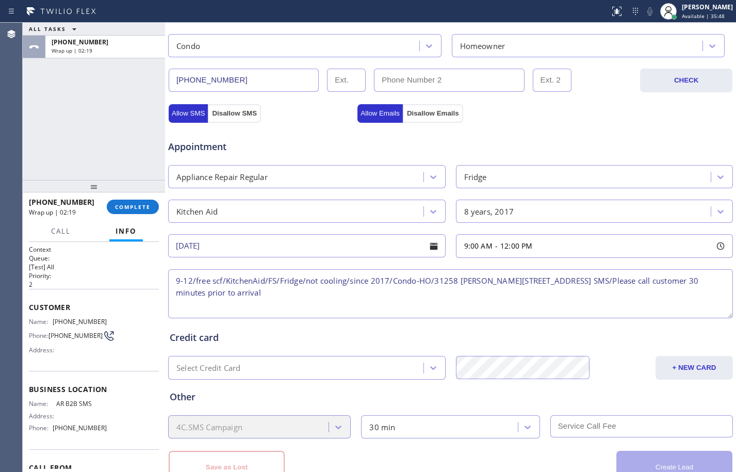
scroll to position [363, 0]
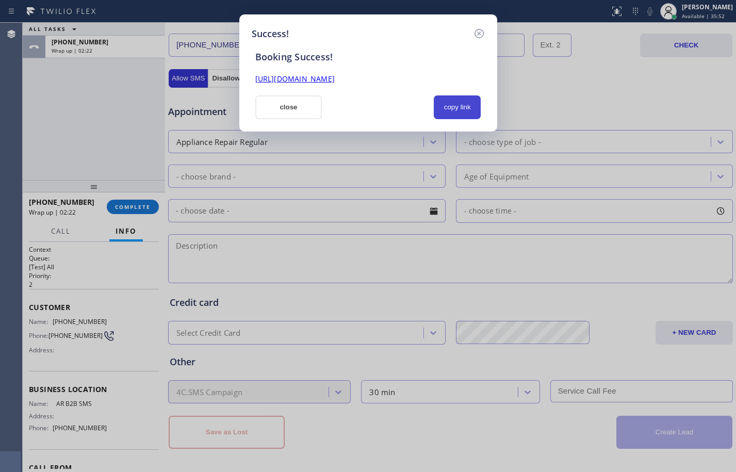
click at [467, 109] on button "copy link" at bounding box center [457, 107] width 47 height 24
click at [335, 78] on link "[URL][DOMAIN_NAME]" at bounding box center [294, 79] width 79 height 10
click at [295, 110] on button "close" at bounding box center [288, 107] width 67 height 24
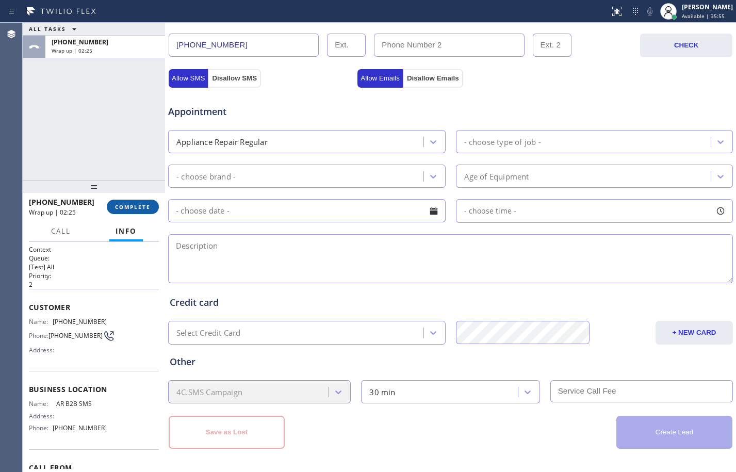
click at [143, 207] on span "COMPLETE" at bounding box center [133, 206] width 36 height 7
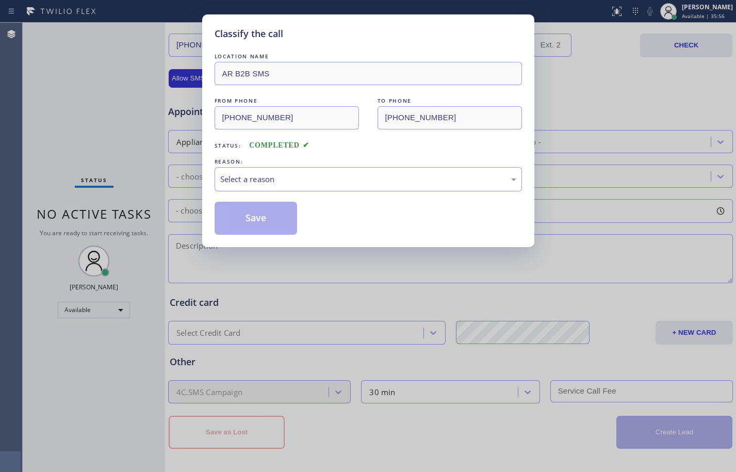
click at [341, 175] on div "Select a reason" at bounding box center [368, 179] width 296 height 12
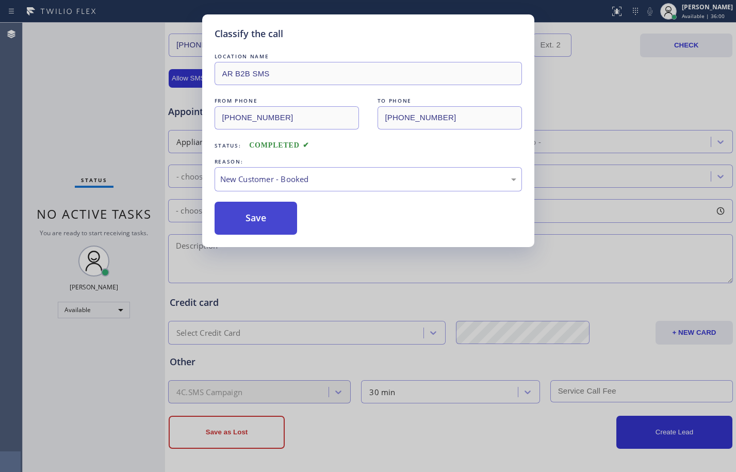
click at [253, 213] on button "Save" at bounding box center [256, 218] width 83 height 33
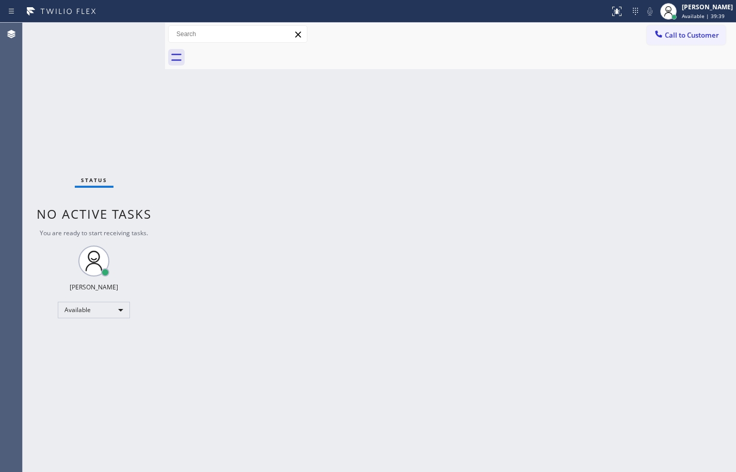
click at [89, 101] on div "Status No active tasks You are ready to start receiving tasks. [PERSON_NAME] Av…" at bounding box center [94, 247] width 142 height 449
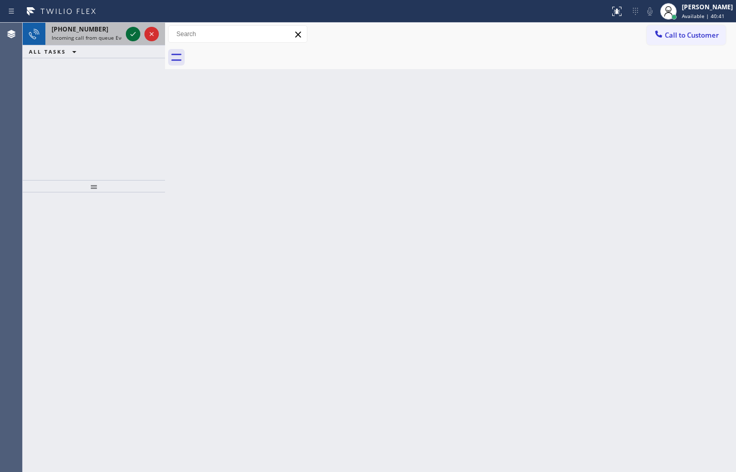
click at [130, 34] on icon at bounding box center [133, 34] width 12 height 12
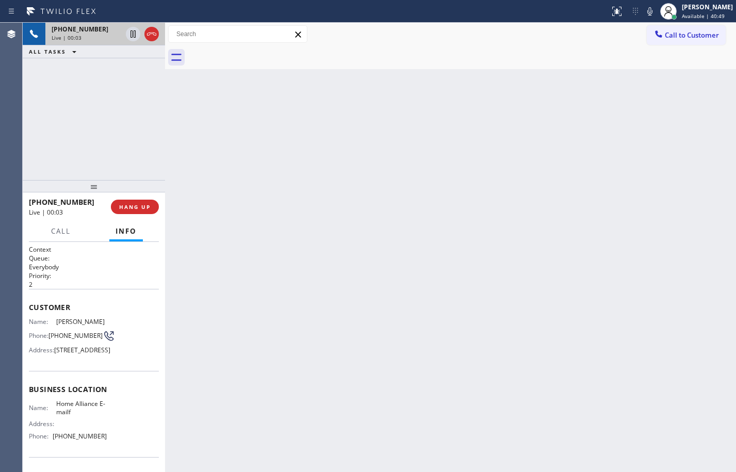
click at [580, 223] on div "Back to Dashboard Change Sender ID Customers Technicians Select a contact Outbo…" at bounding box center [450, 247] width 571 height 449
click at [27, 307] on div "Context Queue: Everybody Priority: 2 Customer Name: [PERSON_NAME] Phone: [PHONE…" at bounding box center [94, 357] width 142 height 230
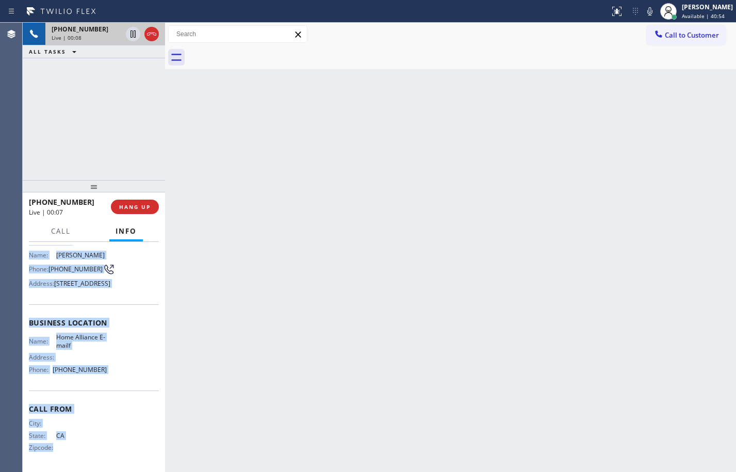
scroll to position [102, 0]
drag, startPoint x: 27, startPoint y: 307, endPoint x: 147, endPoint y: 380, distance: 139.9
click at [147, 380] on div "Context Queue: Everybody Priority: 2 Customer Name: [PERSON_NAME] Phone: [PHONE…" at bounding box center [94, 357] width 142 height 230
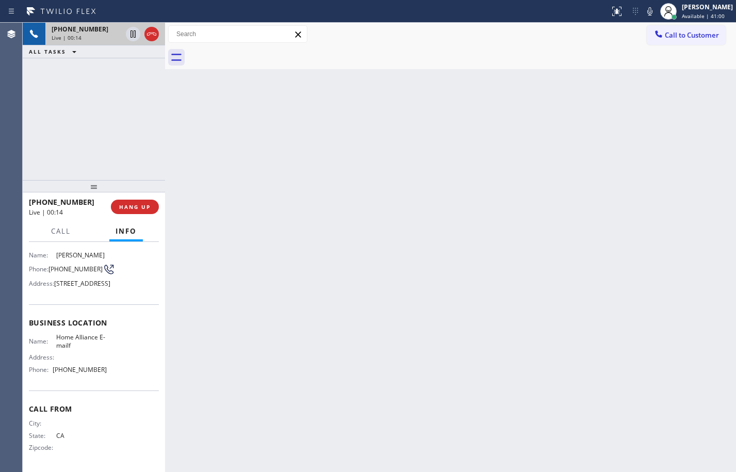
click at [335, 205] on div "Back to Dashboard Change Sender ID Customers Technicians Select a contact Outbo…" at bounding box center [450, 247] width 571 height 449
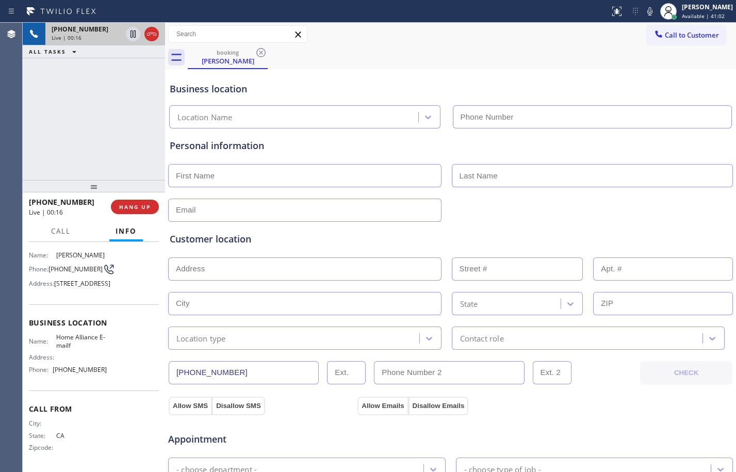
type input "[PHONE_NUMBER]"
click at [136, 37] on icon at bounding box center [133, 34] width 12 height 12
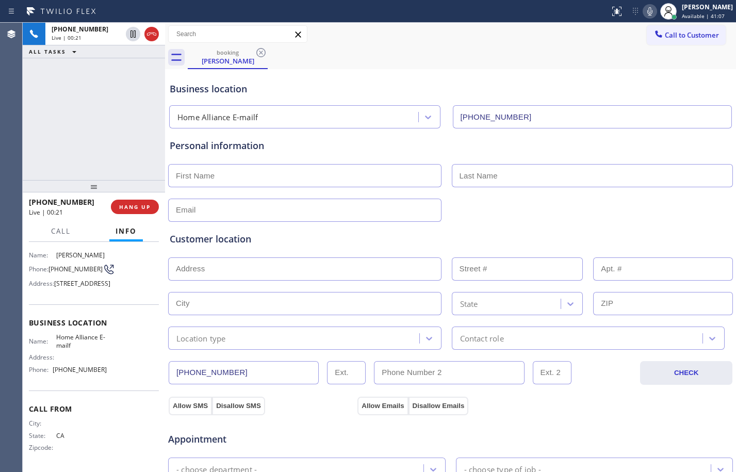
click at [644, 15] on icon at bounding box center [650, 11] width 12 height 12
click at [141, 91] on div "[PHONE_NUMBER] Live | 01:25 ALL TASKS ALL TASKS ACTIVE TASKS TASKS IN WRAP UP" at bounding box center [94, 101] width 142 height 157
click at [134, 31] on icon at bounding box center [133, 33] width 7 height 7
click at [644, 17] on icon at bounding box center [650, 11] width 12 height 12
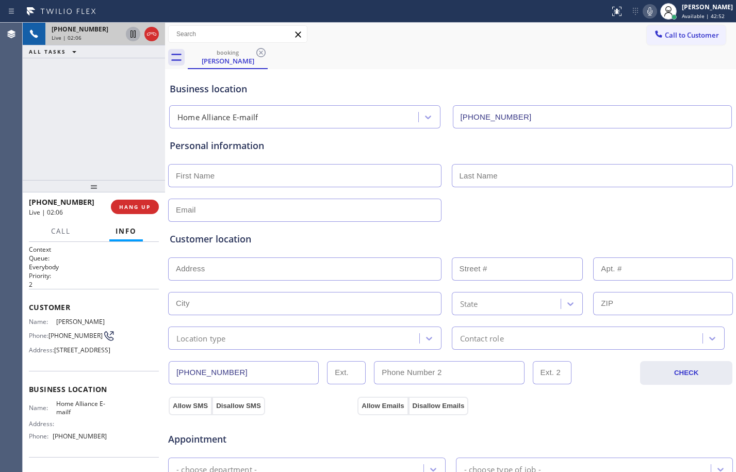
click at [135, 37] on icon at bounding box center [133, 33] width 5 height 7
click at [644, 8] on icon at bounding box center [650, 11] width 12 height 12
click at [57, 237] on button "Call" at bounding box center [61, 231] width 32 height 20
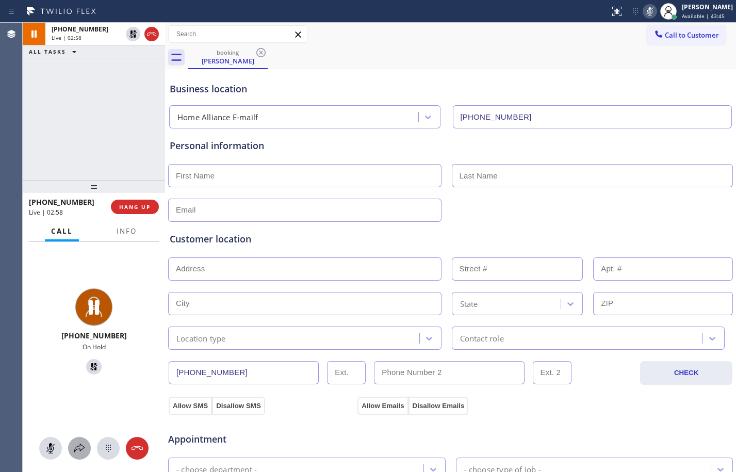
click at [79, 450] on icon at bounding box center [79, 448] width 12 height 12
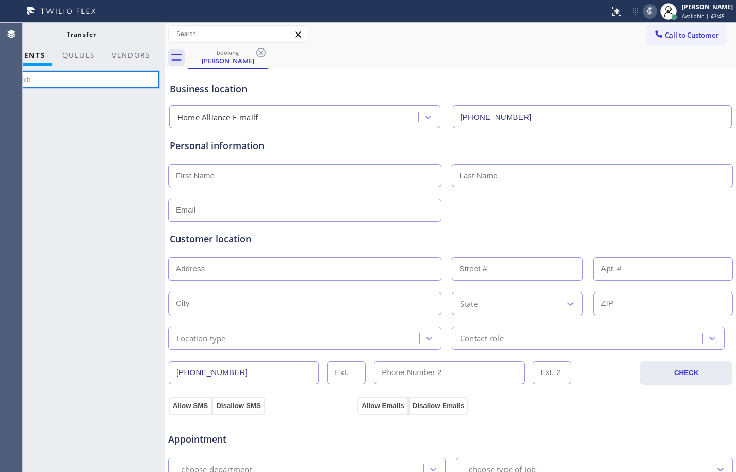
click at [112, 76] on input "text" at bounding box center [81, 79] width 155 height 17
type input "barbie"
click at [0, 0] on icon at bounding box center [0, 0] width 0 height 0
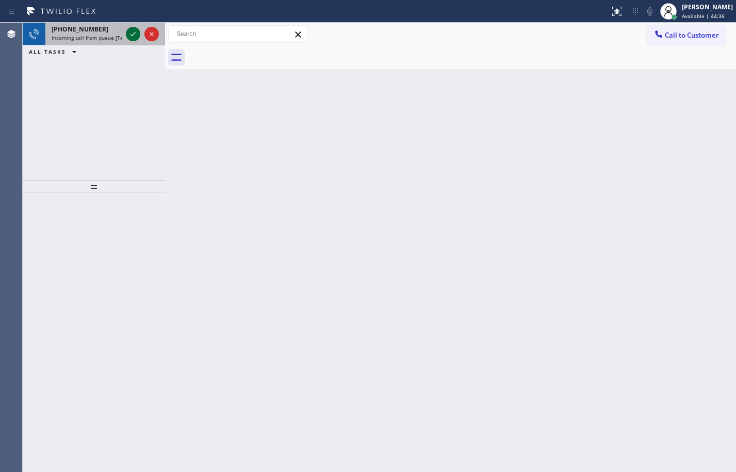
click at [135, 35] on icon at bounding box center [133, 34] width 12 height 12
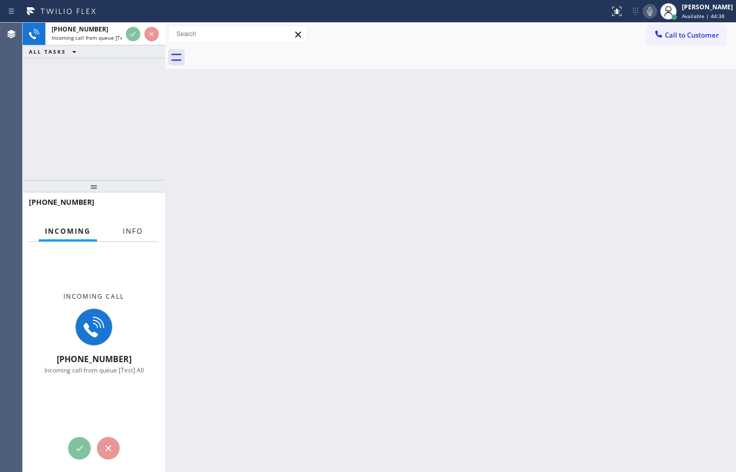
click at [143, 234] on button "Info" at bounding box center [133, 231] width 33 height 20
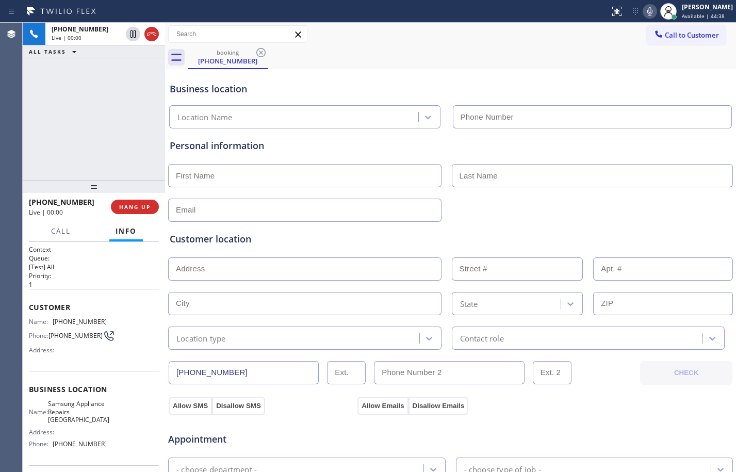
type input "[PHONE_NUMBER]"
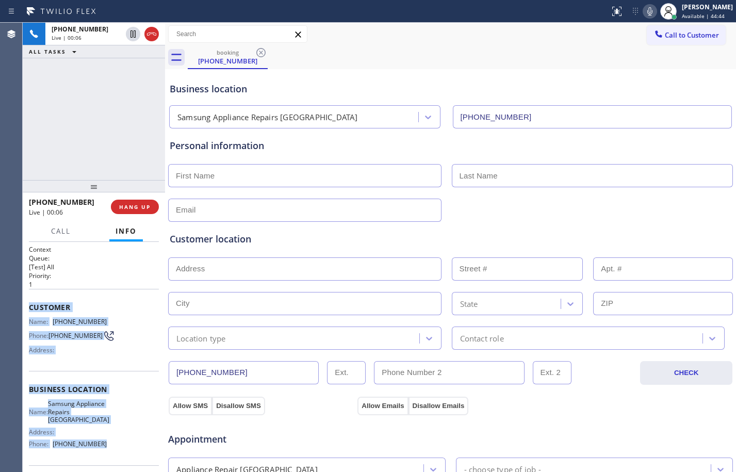
drag, startPoint x: 26, startPoint y: 306, endPoint x: 110, endPoint y: 458, distance: 173.5
click at [110, 458] on div "Context Queue: [Test] All Priority: 1 Customer Name: [PHONE_NUMBER] Phone: [PHO…" at bounding box center [94, 357] width 142 height 230
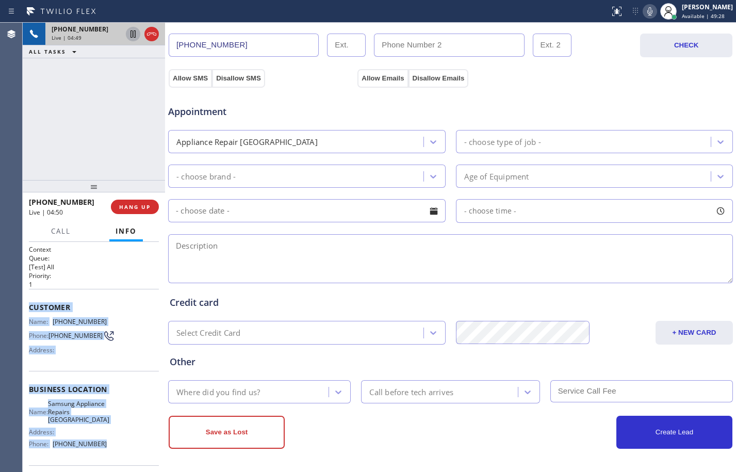
click at [137, 38] on icon at bounding box center [133, 34] width 12 height 12
click at [648, 7] on icon at bounding box center [650, 11] width 12 height 12
click at [135, 37] on icon at bounding box center [133, 33] width 7 height 7
click at [644, 13] on icon at bounding box center [650, 11] width 12 height 12
drag, startPoint x: 139, startPoint y: 38, endPoint x: 172, endPoint y: 40, distance: 33.6
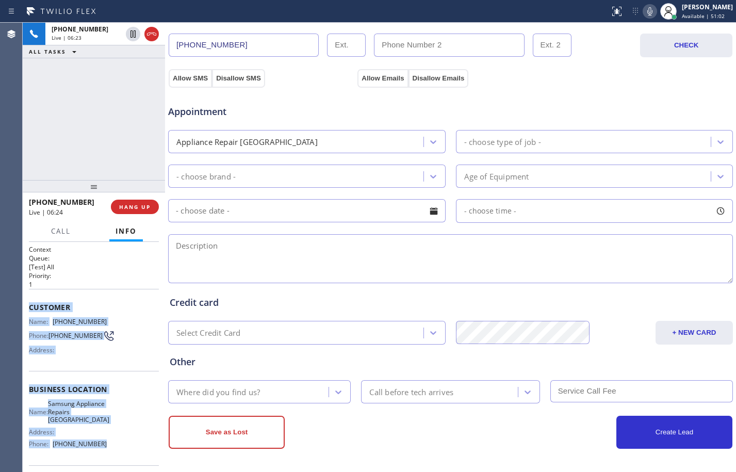
click at [139, 38] on icon at bounding box center [133, 34] width 12 height 12
click at [645, 14] on icon at bounding box center [650, 11] width 12 height 12
click at [131, 30] on icon at bounding box center [133, 34] width 12 height 12
click at [644, 11] on icon at bounding box center [650, 11] width 12 height 12
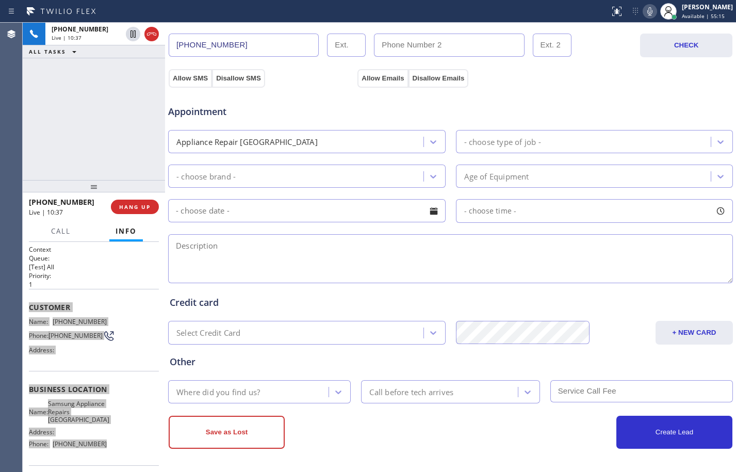
scroll to position [0, 0]
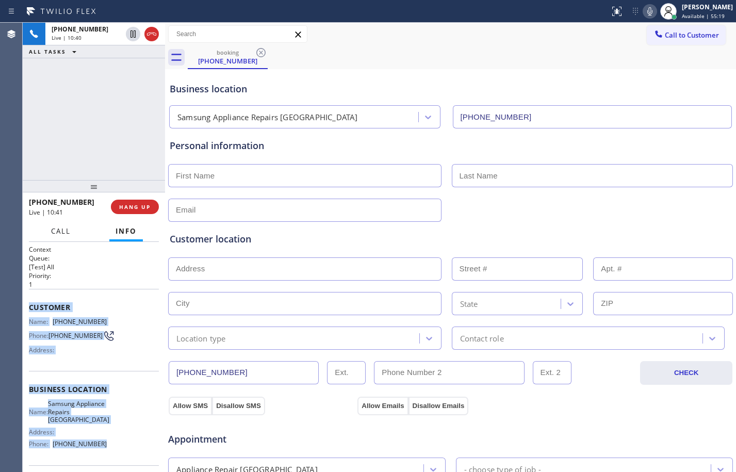
click at [59, 229] on span "Call" at bounding box center [61, 231] width 20 height 9
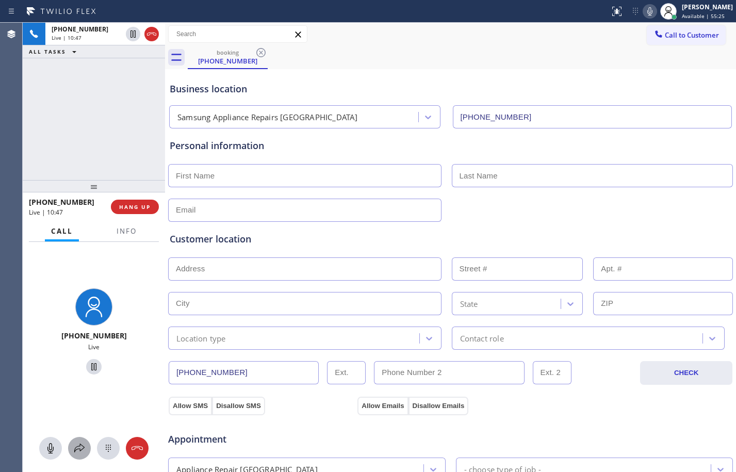
click at [71, 443] on div at bounding box center [79, 448] width 23 height 12
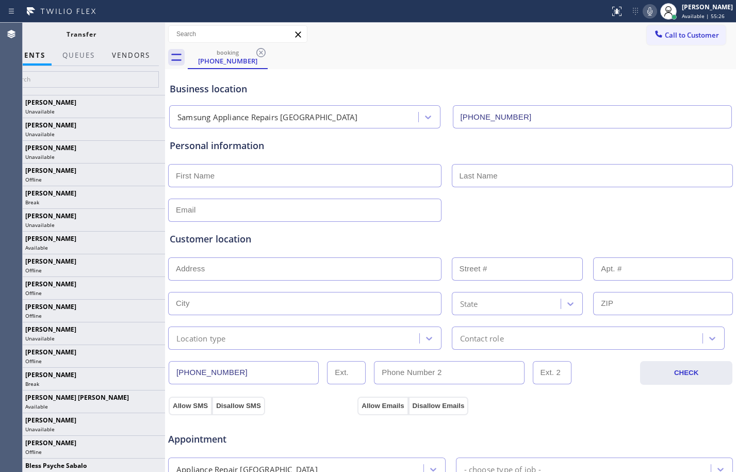
click at [122, 52] on button "Vendors" at bounding box center [131, 55] width 51 height 20
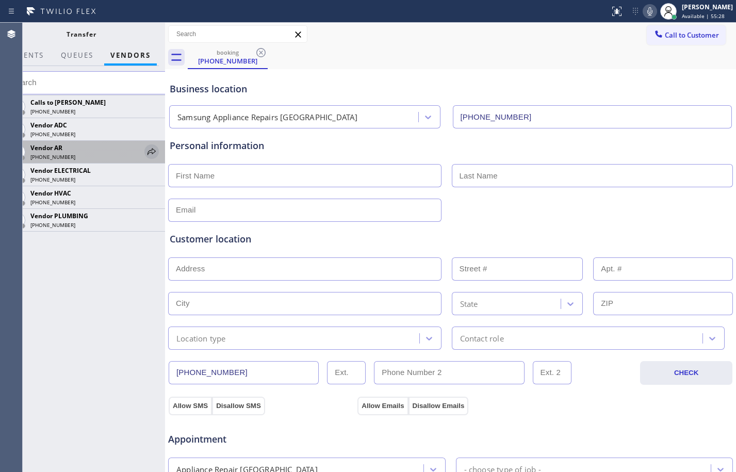
click at [146, 150] on icon at bounding box center [152, 152] width 12 height 12
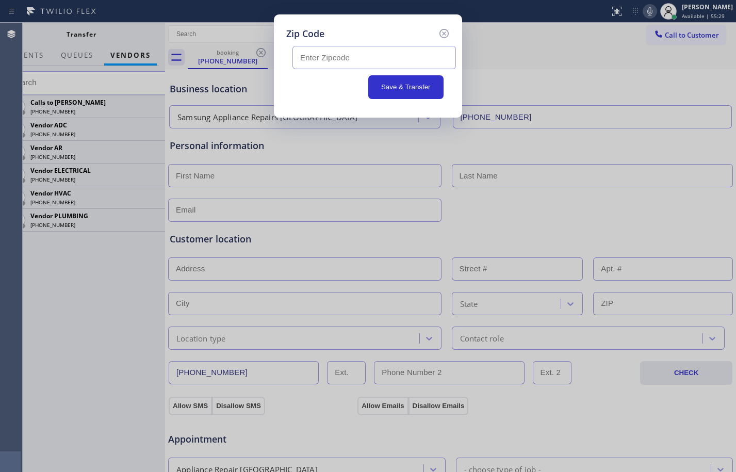
click at [328, 63] on input "text" at bounding box center [375, 57] width 164 height 23
paste input "94044"
type input "94044"
click at [412, 91] on button "Save & Transfer" at bounding box center [406, 87] width 76 height 24
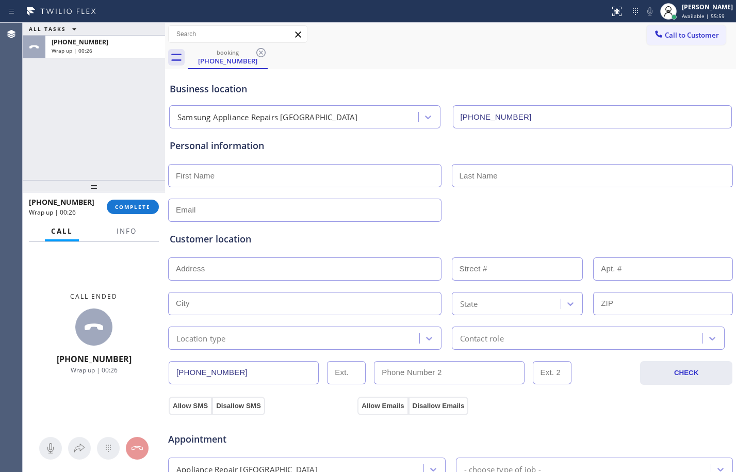
click at [195, 176] on input "text" at bounding box center [304, 175] width 273 height 23
click at [293, 157] on div "Personal information" at bounding box center [451, 180] width 562 height 83
click at [298, 175] on input "text" at bounding box center [304, 175] width 273 height 23
paste input "[PERSON_NAME]"
type input "[PERSON_NAME]"
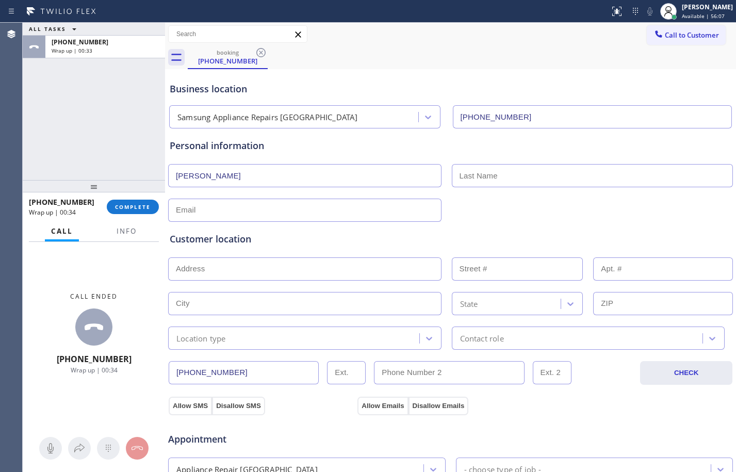
click at [505, 178] on input "text" at bounding box center [593, 175] width 282 height 23
paste input "[PERSON_NAME]"
type input "[PERSON_NAME]"
click at [338, 207] on input "text" at bounding box center [304, 210] width 273 height 23
type input "[EMAIL_ADDRESS][DOMAIN_NAME]"
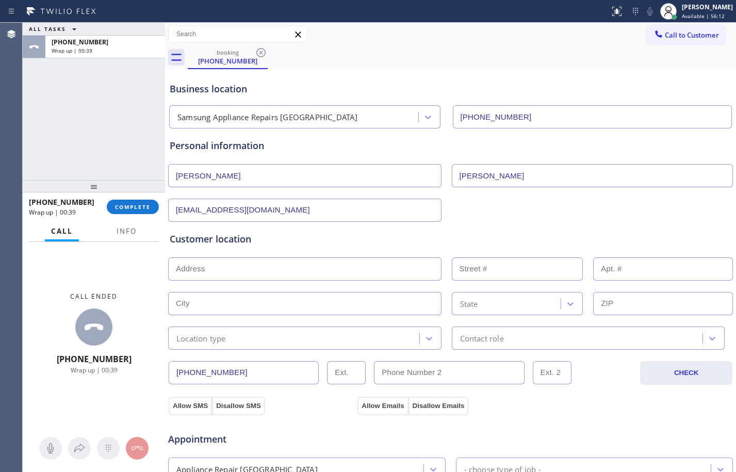
click at [342, 271] on input "text" at bounding box center [304, 269] width 273 height 23
click at [253, 267] on input "text" at bounding box center [304, 269] width 273 height 23
paste input "[STREET_ADDRESS]"
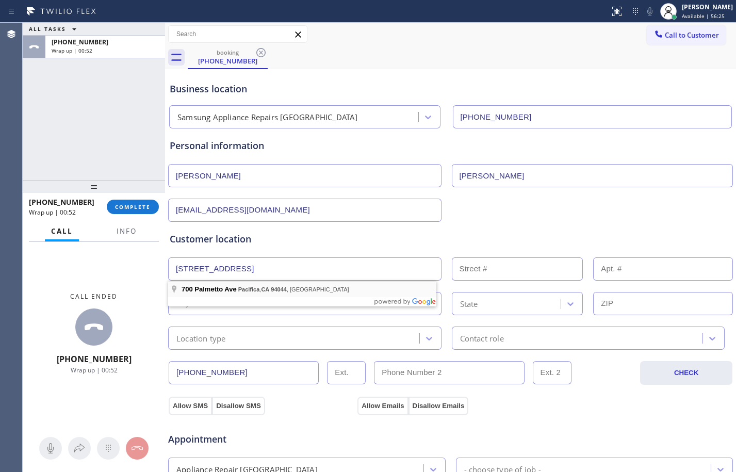
type input "[STREET_ADDRESS]"
type input "700"
type input "Pacifica"
type input "94044"
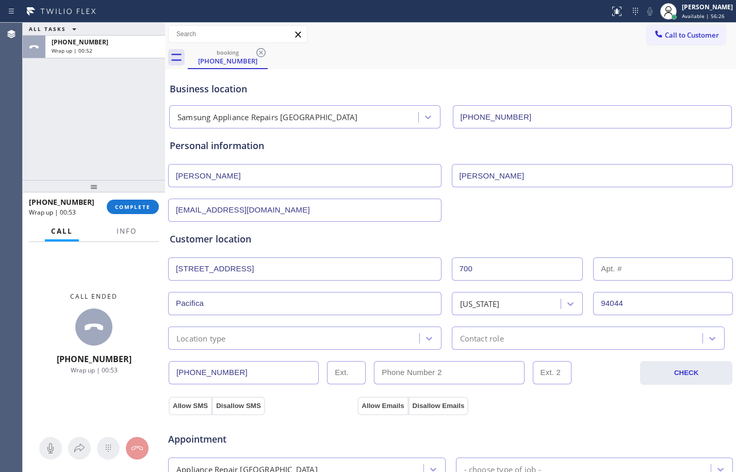
click at [232, 346] on div "Location type" at bounding box center [304, 338] width 273 height 23
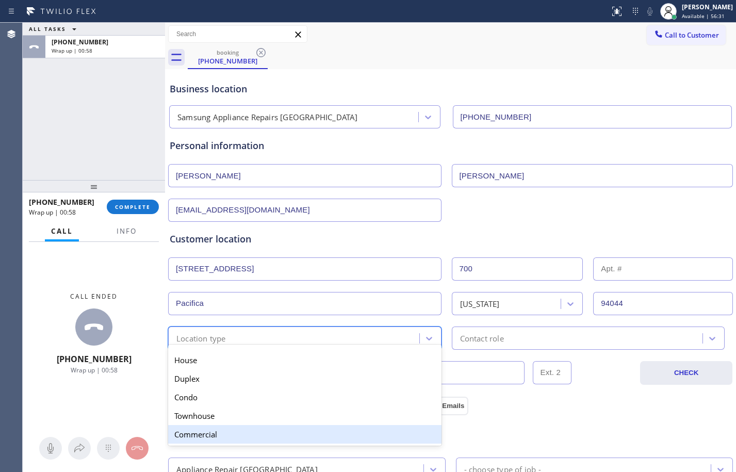
click at [211, 430] on div "Commercial" at bounding box center [304, 434] width 273 height 19
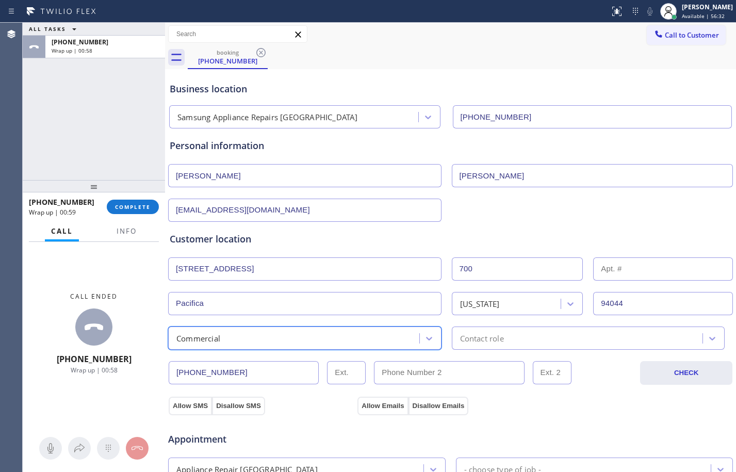
click at [543, 343] on div "Contact role" at bounding box center [579, 338] width 248 height 18
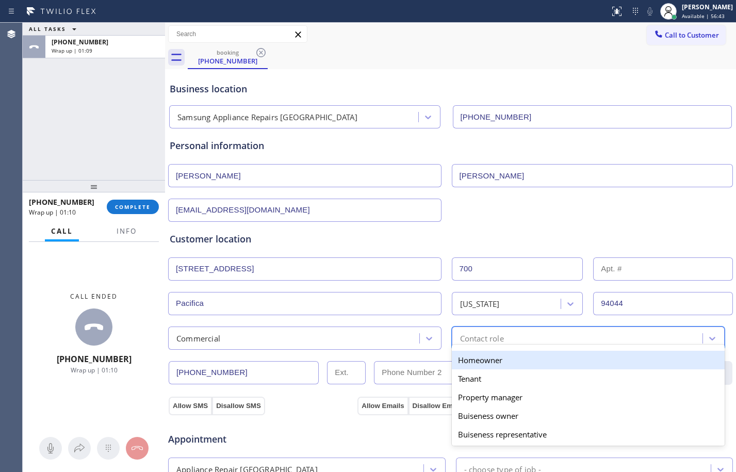
click at [480, 365] on div "Homeowner" at bounding box center [588, 360] width 273 height 19
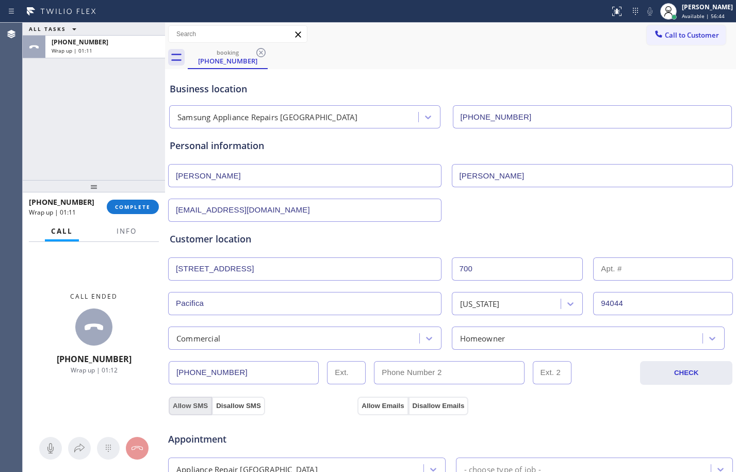
click at [204, 408] on button "Allow SMS" at bounding box center [190, 406] width 43 height 19
click at [380, 403] on button "Allow Emails" at bounding box center [383, 406] width 51 height 19
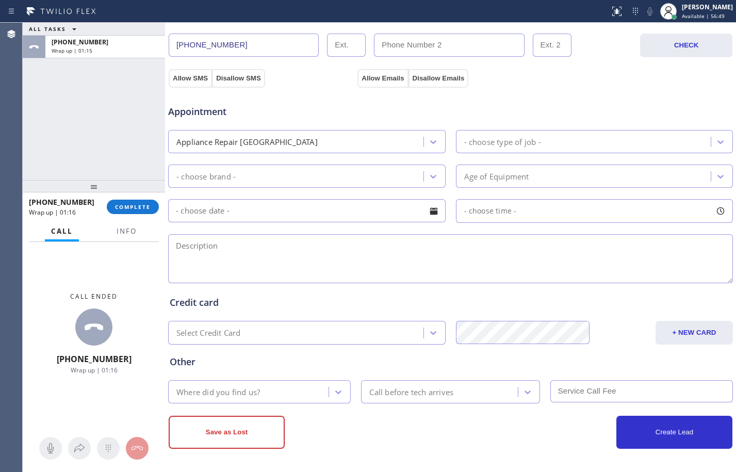
click at [244, 149] on div "Appliance Repair [GEOGRAPHIC_DATA]" at bounding box center [297, 142] width 252 height 18
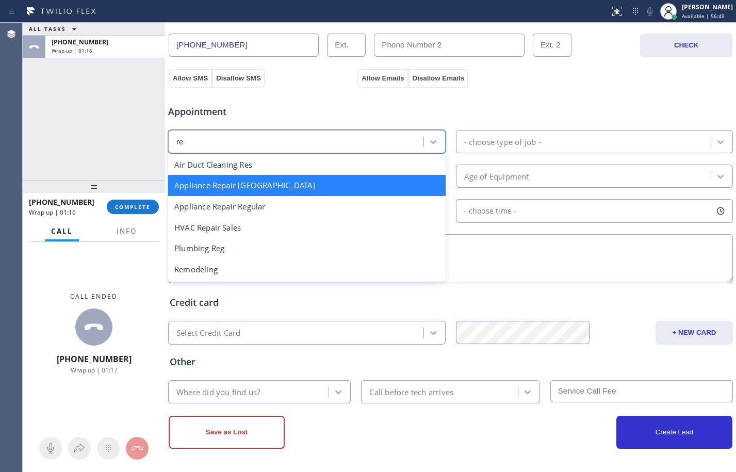
scroll to position [0, 0]
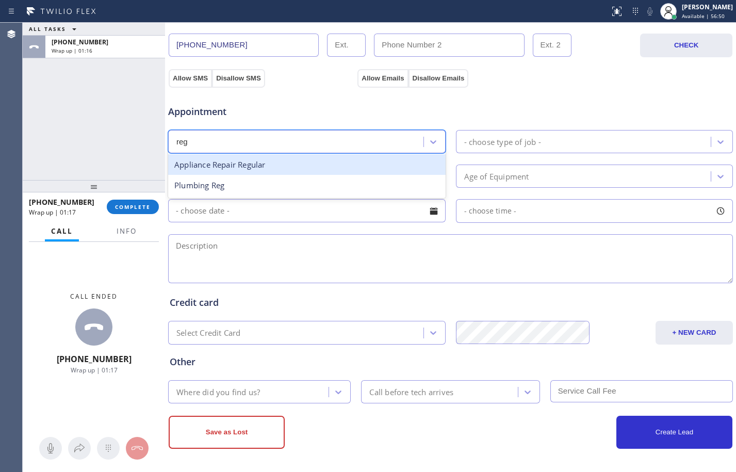
type input "regu"
drag, startPoint x: 255, startPoint y: 167, endPoint x: 639, endPoint y: 164, distance: 383.9
click at [260, 167] on div "Appliance Repair Regular" at bounding box center [307, 164] width 278 height 21
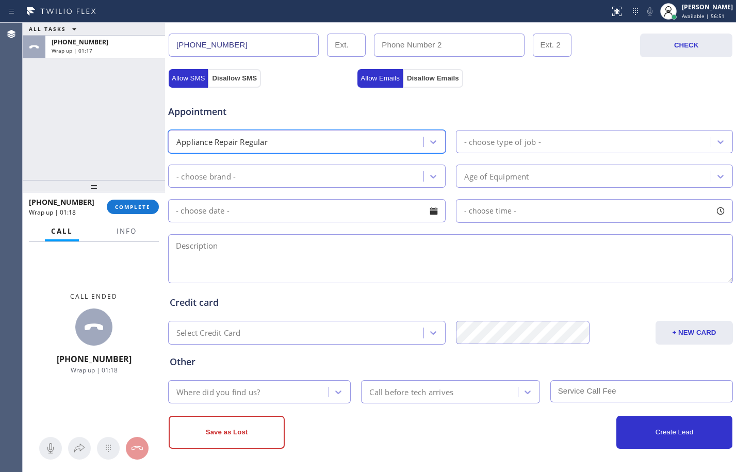
click at [588, 145] on div "- choose type of job -" at bounding box center [585, 142] width 252 height 18
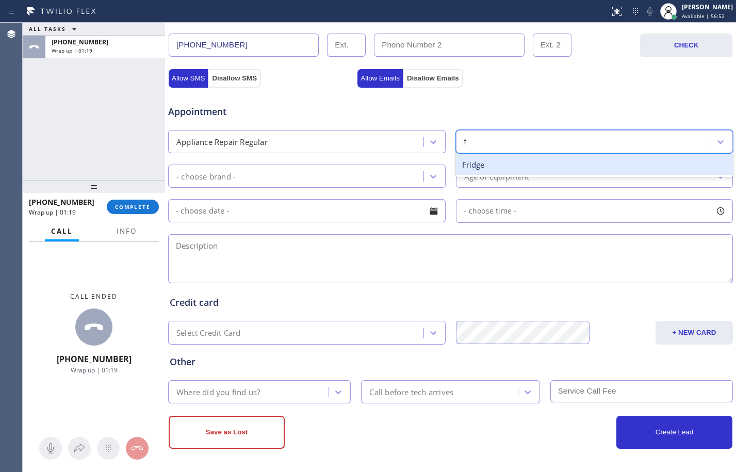
type input "fr"
click at [513, 169] on div "Fridge" at bounding box center [595, 164] width 278 height 21
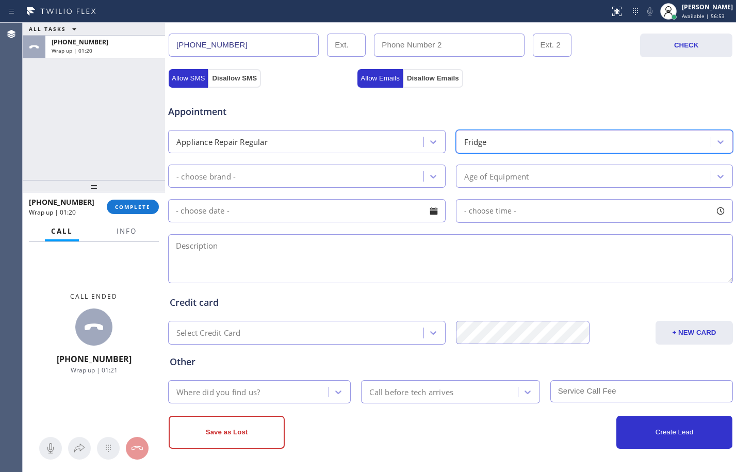
click at [322, 175] on div "- choose brand -" at bounding box center [297, 176] width 252 height 18
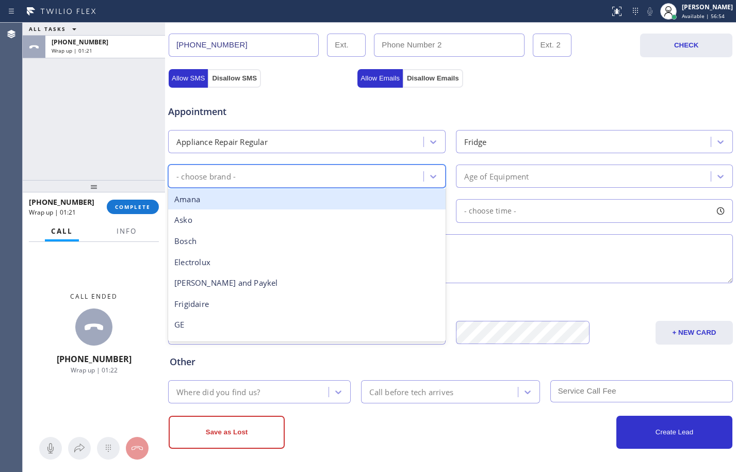
type input "m"
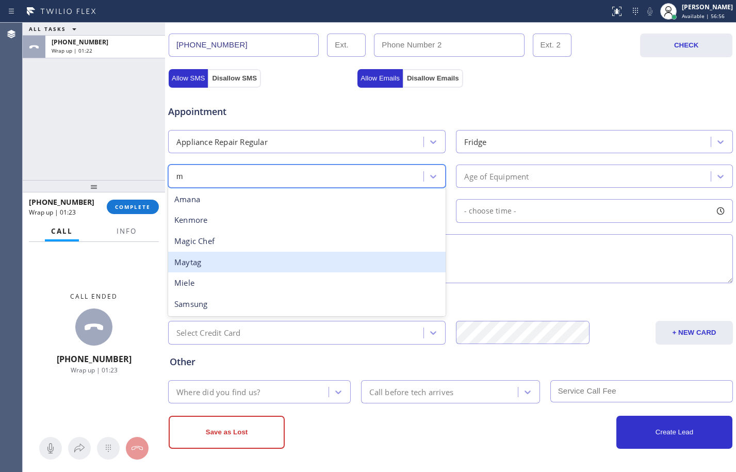
click at [234, 266] on div "Maytag" at bounding box center [307, 262] width 278 height 21
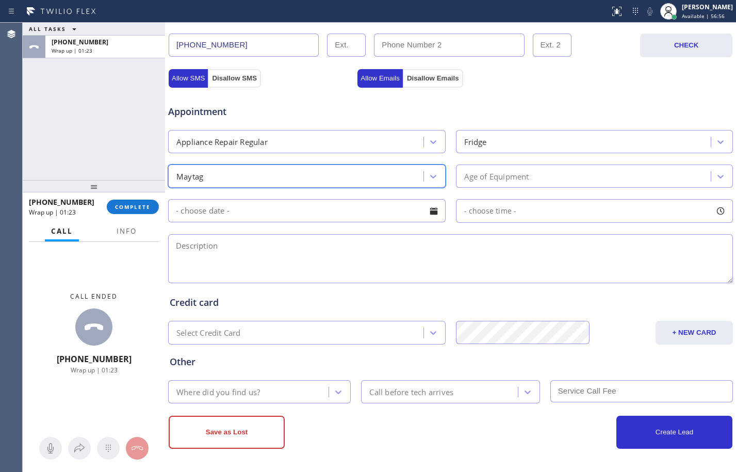
click at [516, 181] on div "Age of Equipment" at bounding box center [496, 176] width 65 height 12
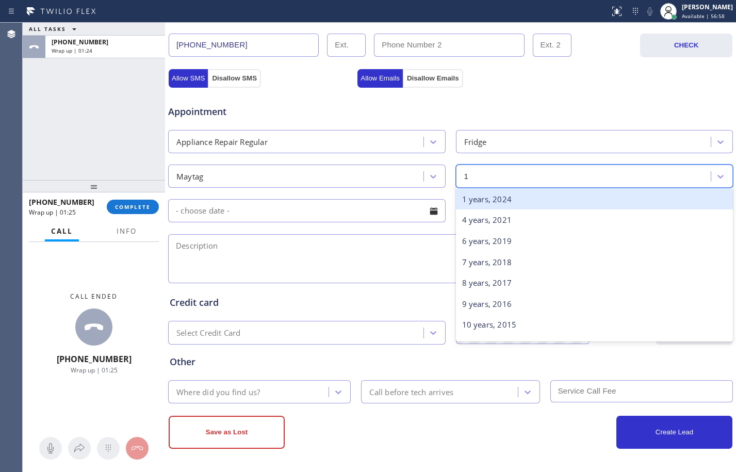
type input "10"
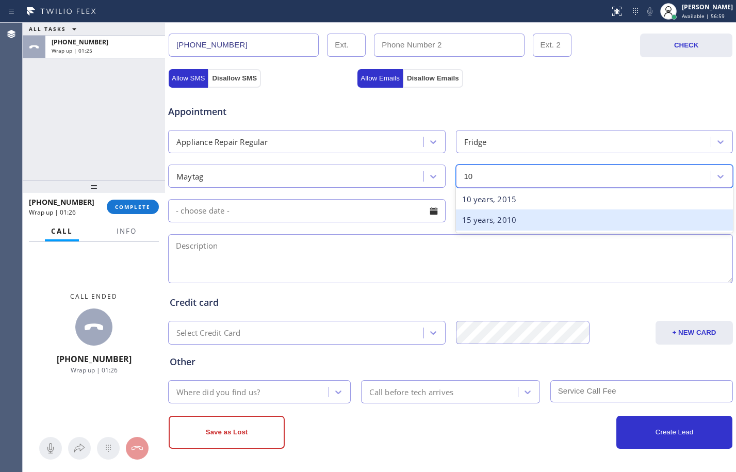
click at [535, 210] on div "15 years, 2010" at bounding box center [595, 220] width 278 height 21
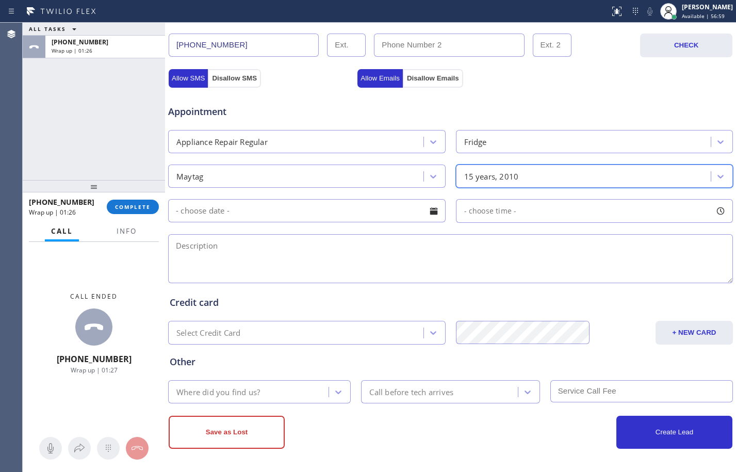
click at [538, 180] on div "15 years, 2010" at bounding box center [585, 176] width 252 height 18
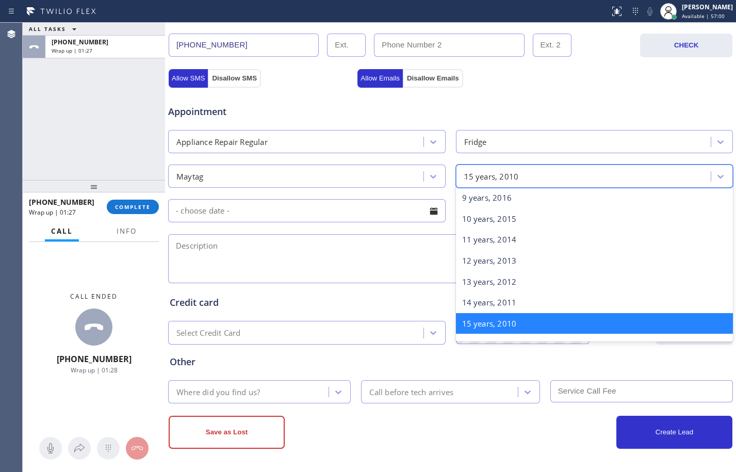
scroll to position [106, 0]
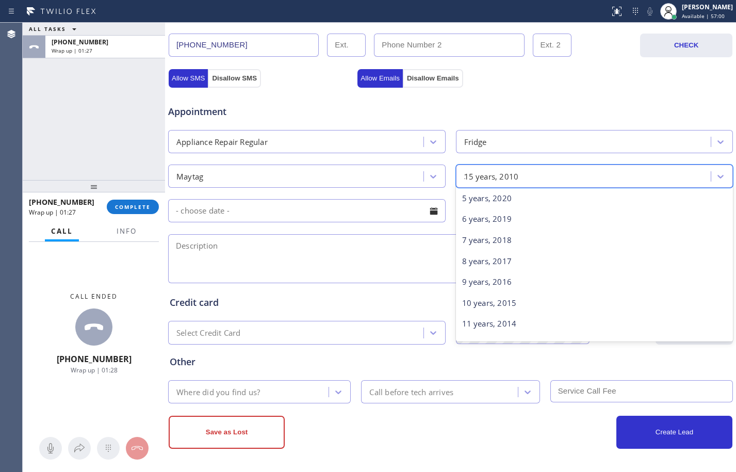
type input "10"
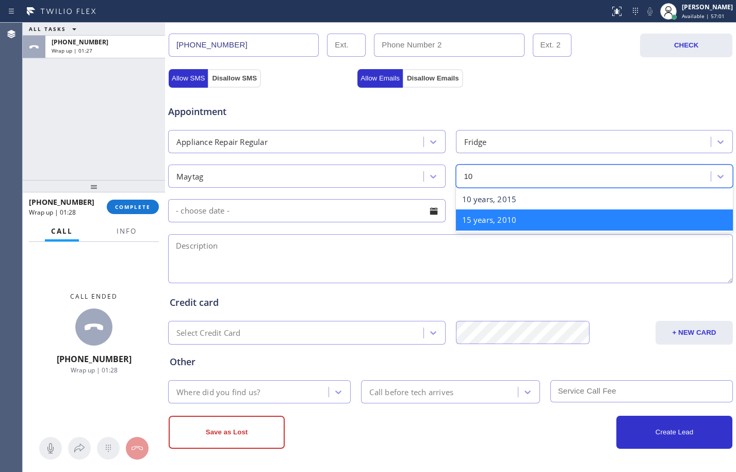
scroll to position [0, 0]
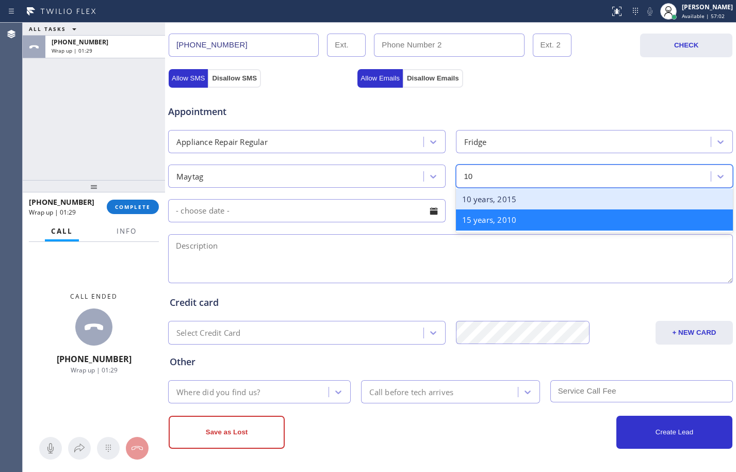
click at [521, 201] on div "10 years, 2015" at bounding box center [595, 199] width 278 height 21
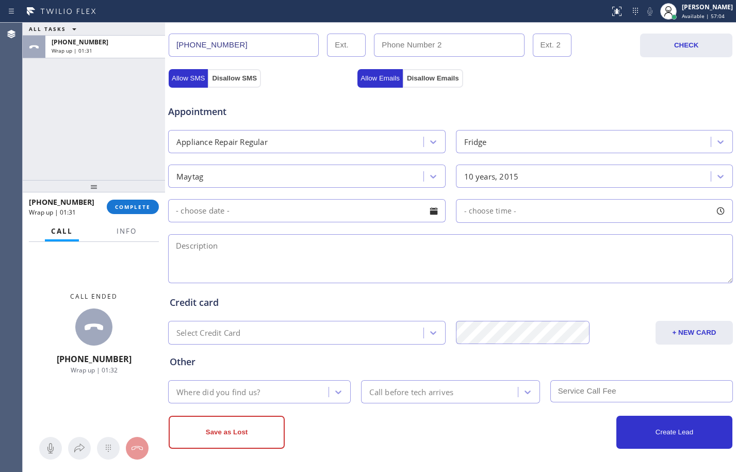
click at [264, 258] on textarea at bounding box center [450, 258] width 565 height 49
paste textarea "Maytag/fridge/I have the compressor for it, need someone to install it/at least…"
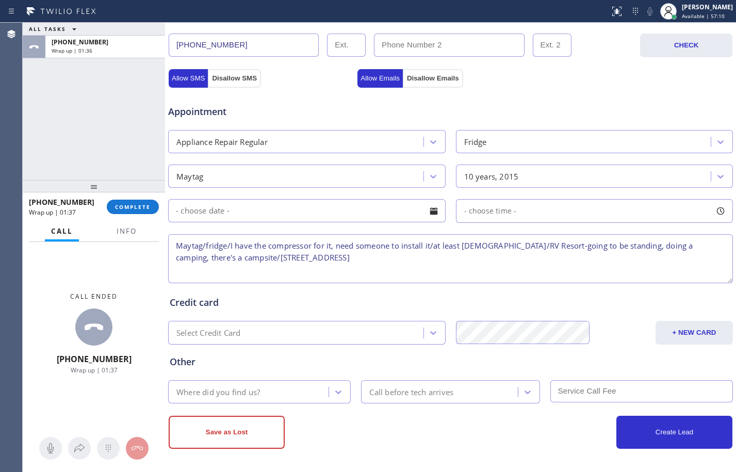
click at [366, 259] on textarea "Maytag/fridge/I have the compressor for it, need someone to install it/at least…" at bounding box center [450, 258] width 565 height 49
click at [461, 262] on textarea "Maytag/fridge/I have the compressor for it, need someone to install it/at least…" at bounding box center [450, 258] width 565 height 49
paste textarea "Samsung Appliance Repairs [GEOGRAPHIC_DATA]"
click at [541, 261] on textarea "Maytag/fridge/I have the compressor for it, need someone to install it/at least…" at bounding box center [450, 258] width 565 height 49
drag, startPoint x: 541, startPoint y: 261, endPoint x: 578, endPoint y: 267, distance: 37.2
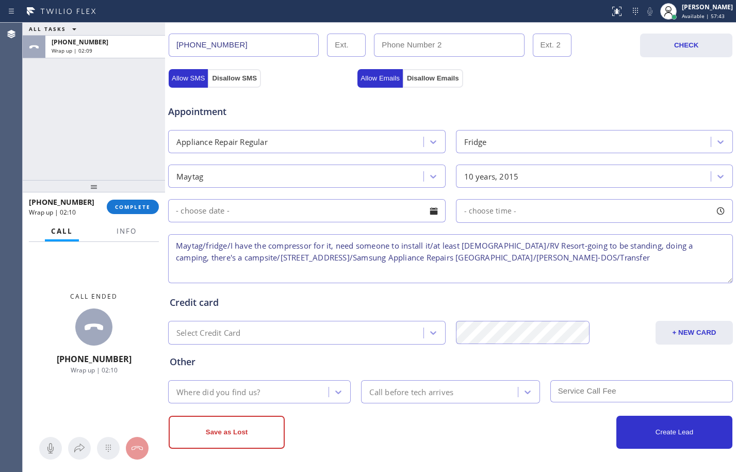
click at [578, 267] on textarea "Maytag/fridge/I have the compressor for it, need someone to install it/at least…" at bounding box center [450, 258] width 565 height 49
paste textarea "red to Regular Vendor"
type textarea "Maytag/fridge/I have the compressor for it, need someone to install it/at least…"
click at [255, 388] on div "Where did you find us?" at bounding box center [218, 392] width 84 height 12
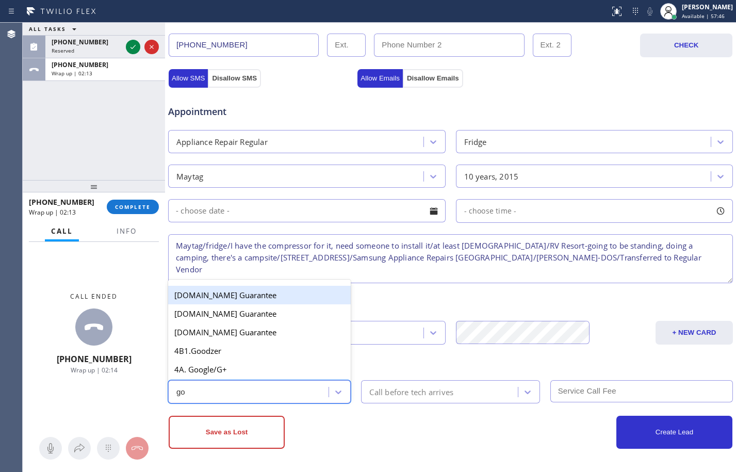
type input "goo"
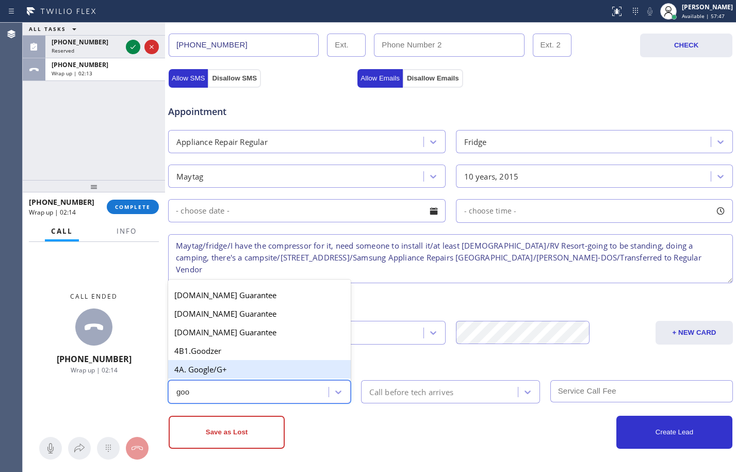
click at [256, 372] on div "4A. Google/G+" at bounding box center [259, 369] width 183 height 19
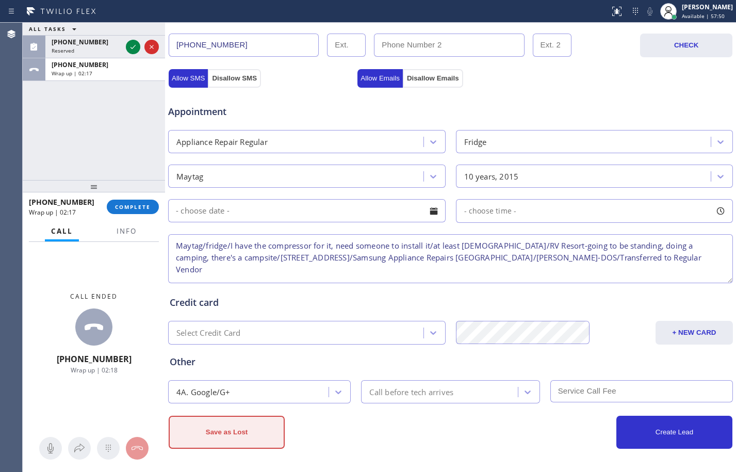
click at [263, 432] on button "Save as Lost" at bounding box center [227, 432] width 116 height 33
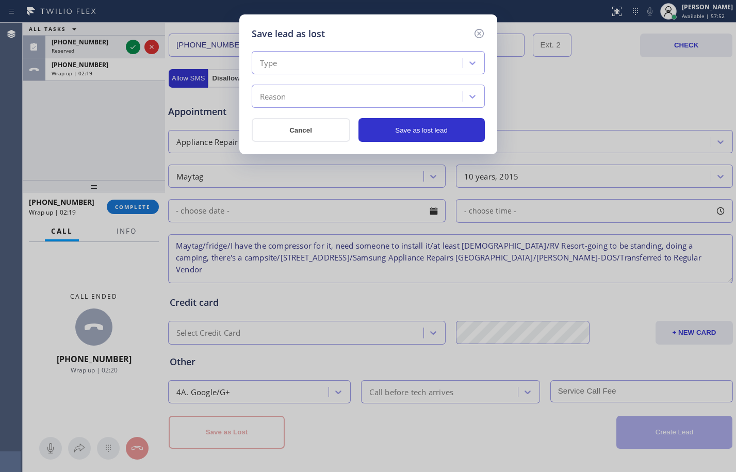
click at [416, 70] on div "Type" at bounding box center [359, 63] width 208 height 18
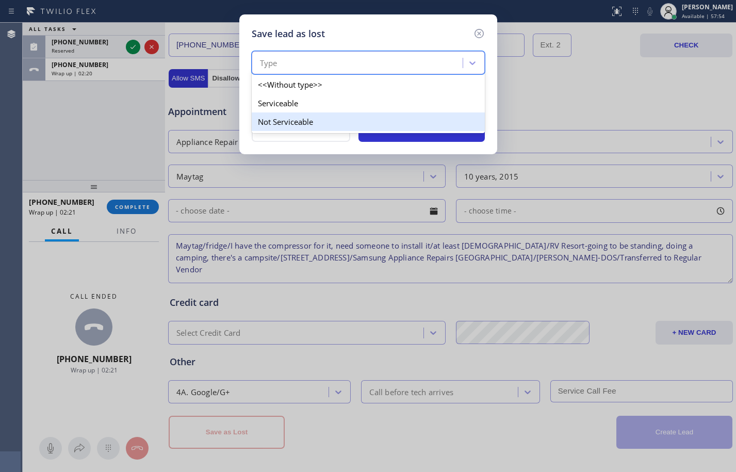
click at [323, 127] on div "Not Serviceable" at bounding box center [368, 121] width 233 height 19
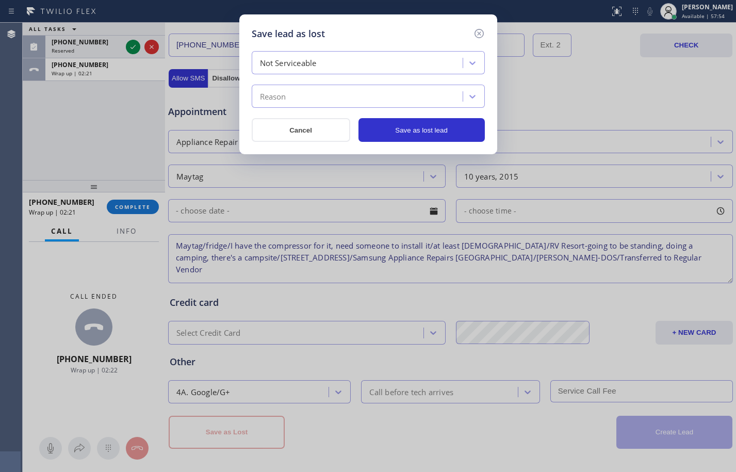
click at [328, 99] on div "Reason" at bounding box center [359, 97] width 208 height 18
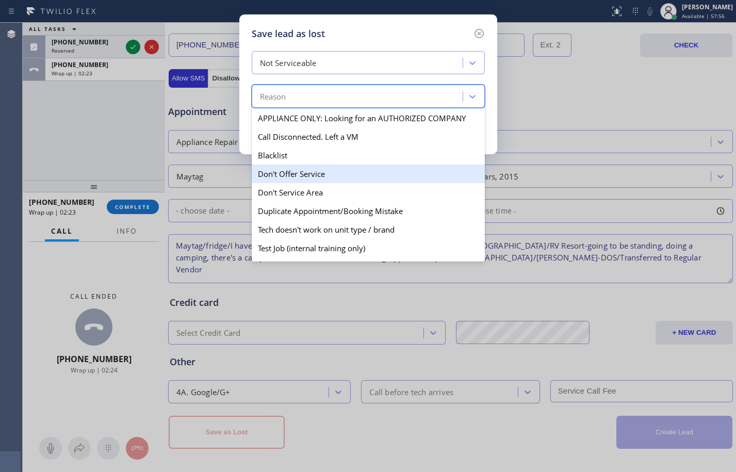
click at [309, 177] on div "Don't Offer Service" at bounding box center [368, 174] width 233 height 19
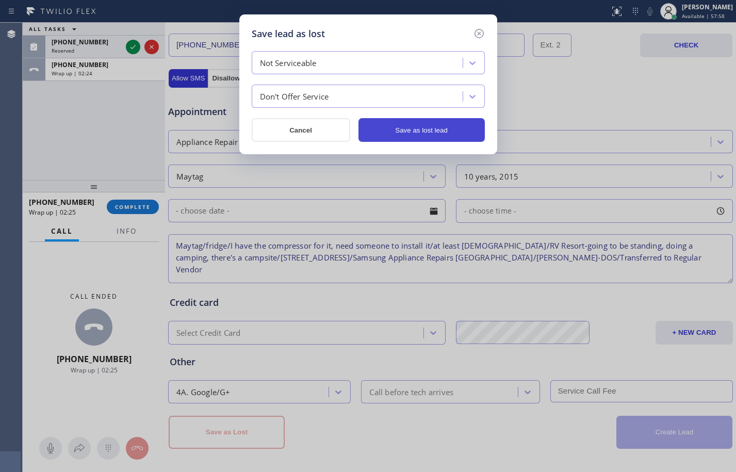
click at [410, 130] on button "Save as lost lead" at bounding box center [422, 130] width 126 height 24
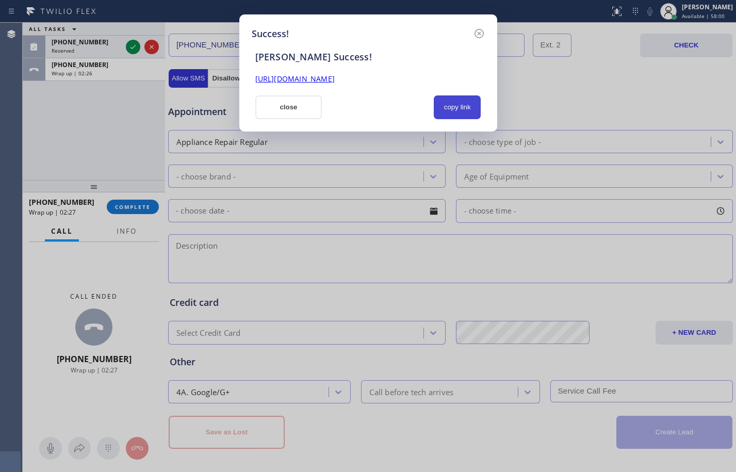
click at [454, 109] on button "copy link" at bounding box center [457, 107] width 47 height 24
click at [335, 82] on link "[URL][DOMAIN_NAME]" at bounding box center [294, 79] width 79 height 10
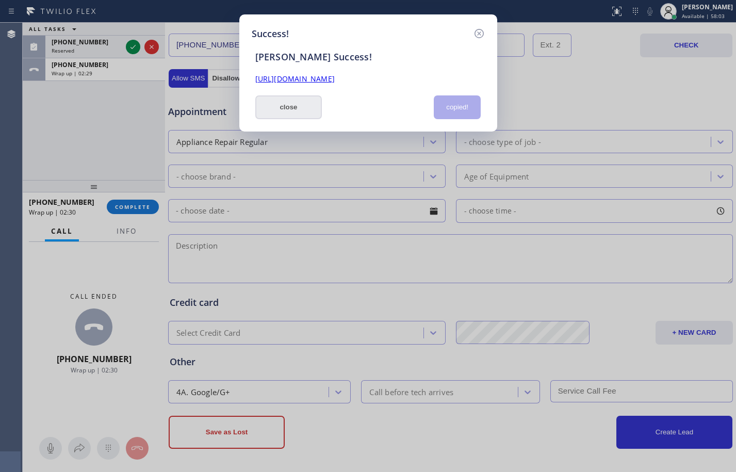
click at [276, 107] on button "close" at bounding box center [288, 107] width 67 height 24
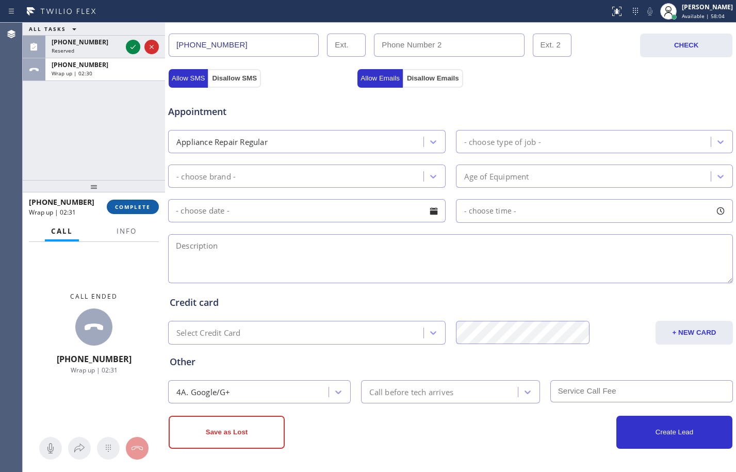
click at [148, 206] on span "COMPLETE" at bounding box center [133, 206] width 36 height 7
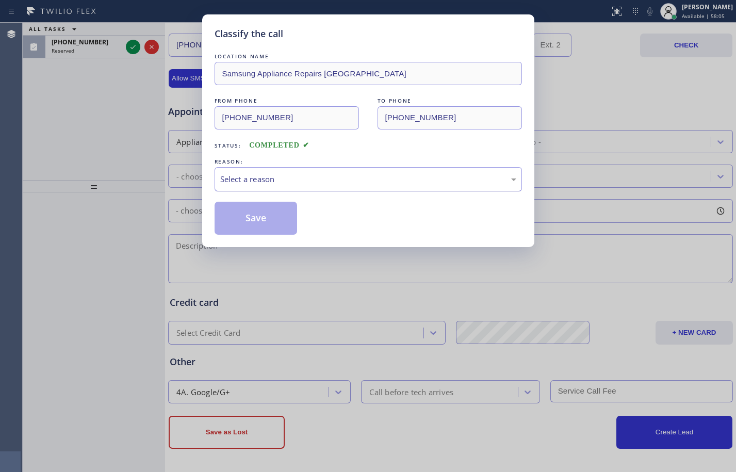
click at [482, 183] on div "Select a reason" at bounding box center [368, 179] width 296 height 12
click at [269, 211] on button "Save" at bounding box center [256, 218] width 83 height 33
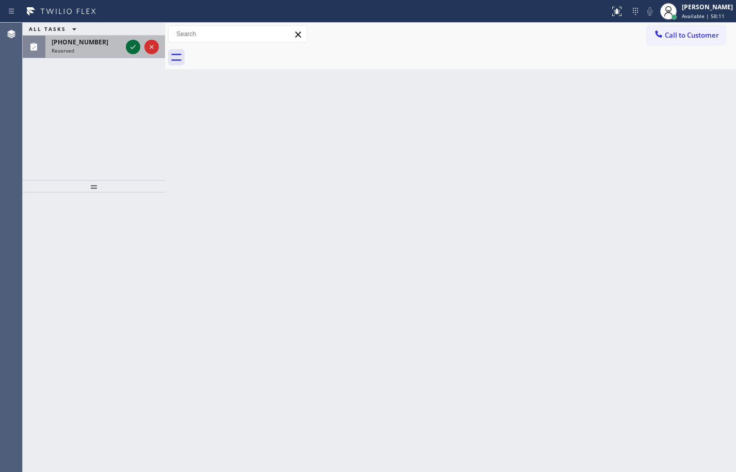
click at [133, 49] on icon at bounding box center [133, 47] width 5 height 4
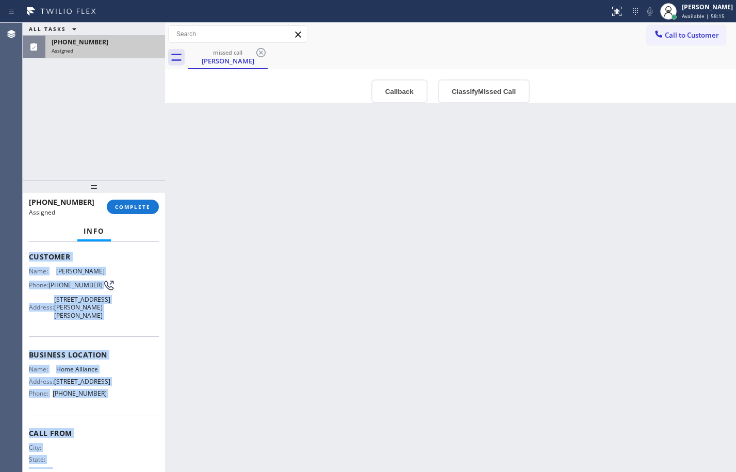
scroll to position [103, 0]
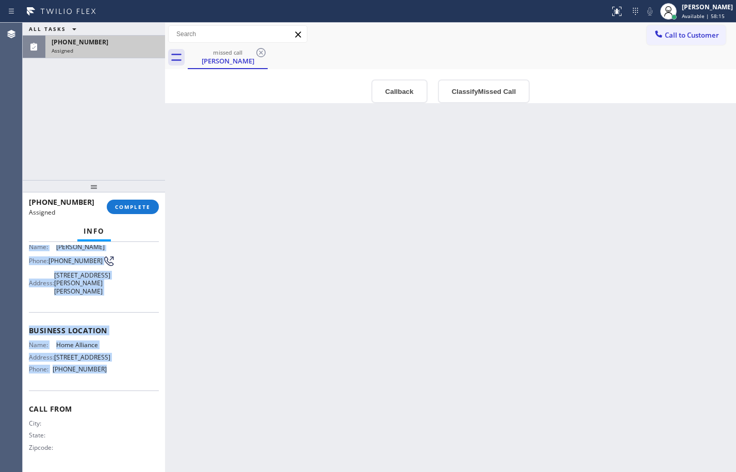
drag, startPoint x: 29, startPoint y: 314, endPoint x: 111, endPoint y: 389, distance: 111.0
click at [111, 389] on div "Context Queue: Appliance Repair High End Priority: 0 Task Age: Customer Name: […" at bounding box center [94, 316] width 130 height 308
click at [136, 210] on span "COMPLETE" at bounding box center [133, 206] width 36 height 7
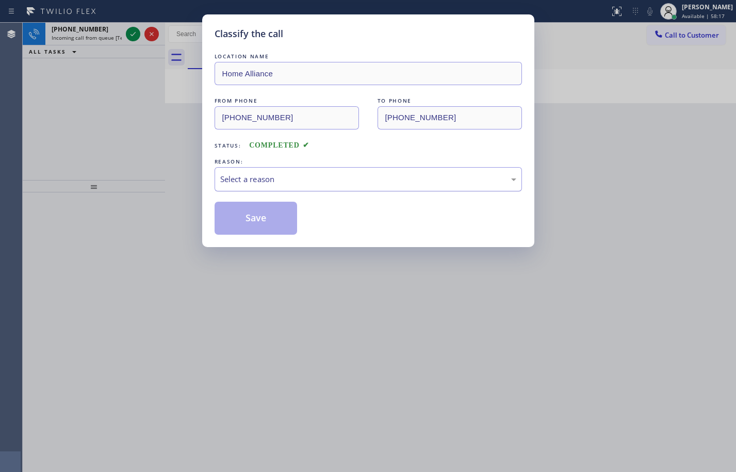
click at [386, 181] on div "Select a reason" at bounding box center [368, 179] width 296 height 12
click at [259, 223] on button "Save" at bounding box center [256, 218] width 83 height 33
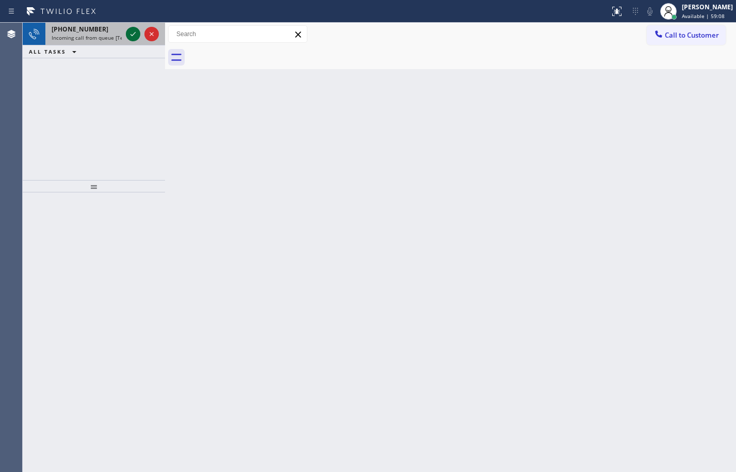
click at [133, 27] on button at bounding box center [133, 34] width 14 height 14
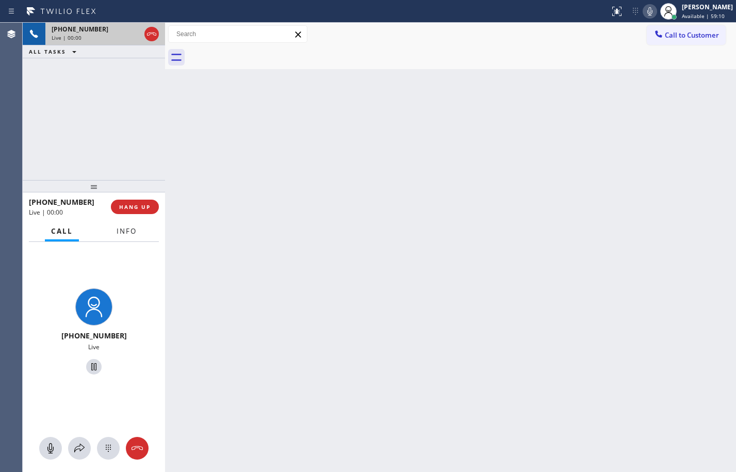
click at [128, 237] on button "Info" at bounding box center [126, 231] width 33 height 20
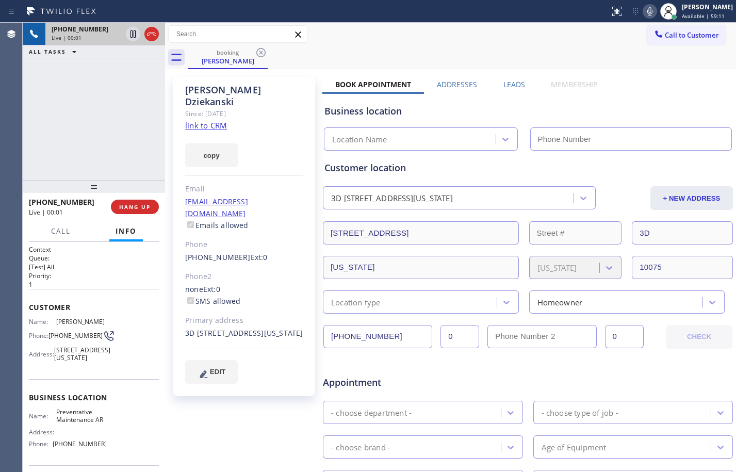
type input "[PHONE_NUMBER]"
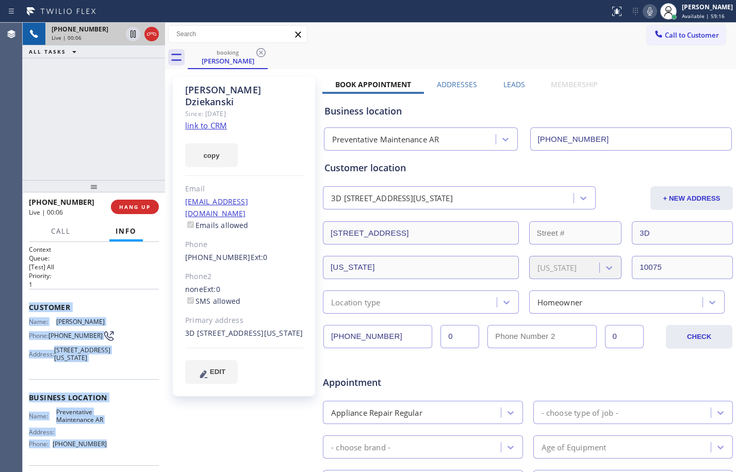
drag, startPoint x: 30, startPoint y: 301, endPoint x: 124, endPoint y: 452, distance: 177.1
click at [124, 452] on div "Context Queue: [Test] All Priority: 1 Customer Name: [PERSON_NAME] Phone: [PHON…" at bounding box center [94, 394] width 130 height 299
click at [215, 120] on link "link to CRM" at bounding box center [206, 125] width 42 height 10
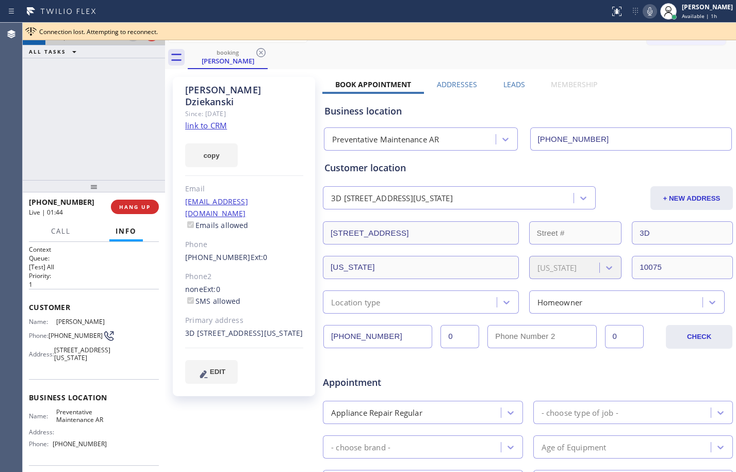
click at [132, 34] on span "Connection lost. Attempting to reconnect." at bounding box center [98, 31] width 119 height 9
click at [647, 9] on icon at bounding box center [650, 11] width 12 height 12
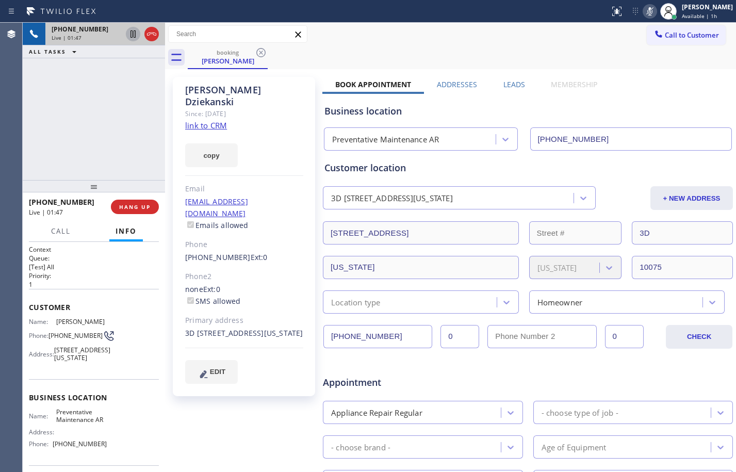
click at [134, 33] on icon at bounding box center [133, 33] width 5 height 7
click at [129, 31] on icon at bounding box center [133, 34] width 12 height 12
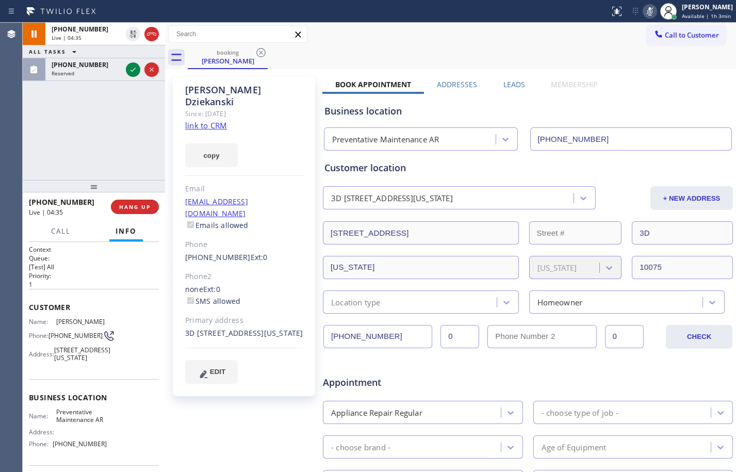
click at [648, 13] on icon at bounding box center [650, 11] width 5 height 8
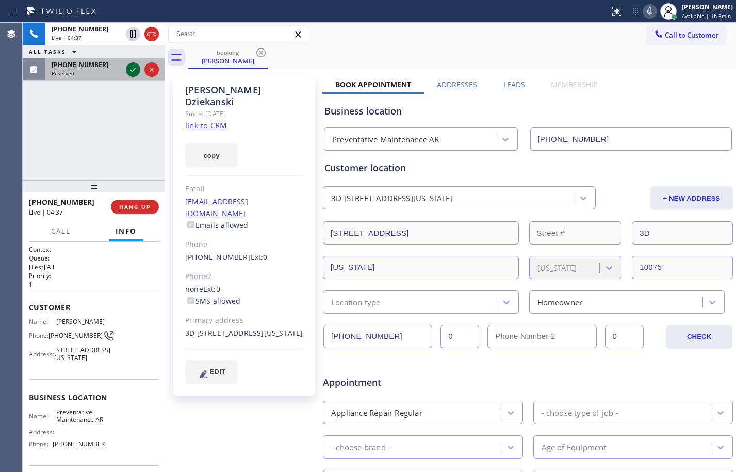
click at [128, 73] on icon at bounding box center [133, 69] width 12 height 12
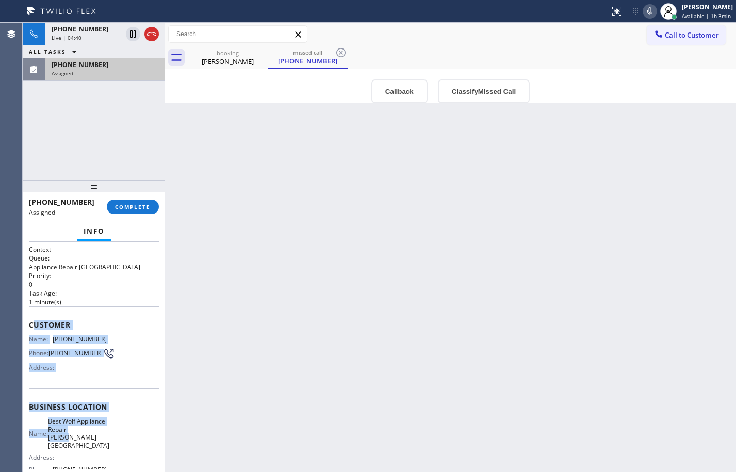
drag, startPoint x: 31, startPoint y: 329, endPoint x: 114, endPoint y: 441, distance: 138.8
click at [114, 441] on div "Context Queue: Appliance Repair High End Priority: 0 Task Age: [DEMOGRAPHIC_DAT…" at bounding box center [94, 407] width 130 height 324
click at [135, 320] on span "Customer" at bounding box center [94, 325] width 130 height 10
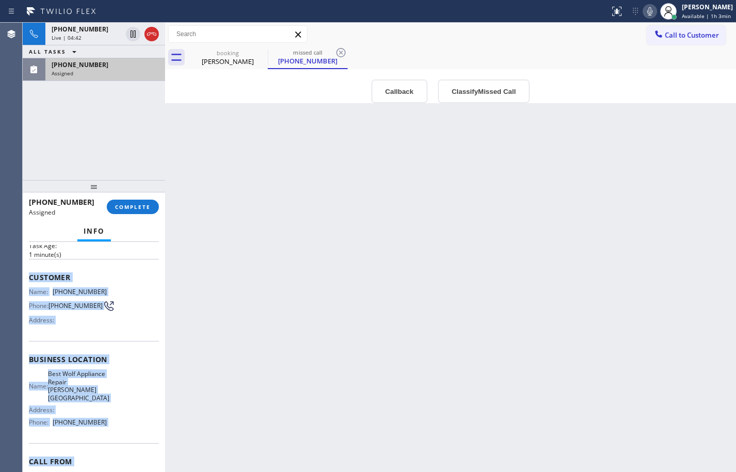
scroll to position [104, 0]
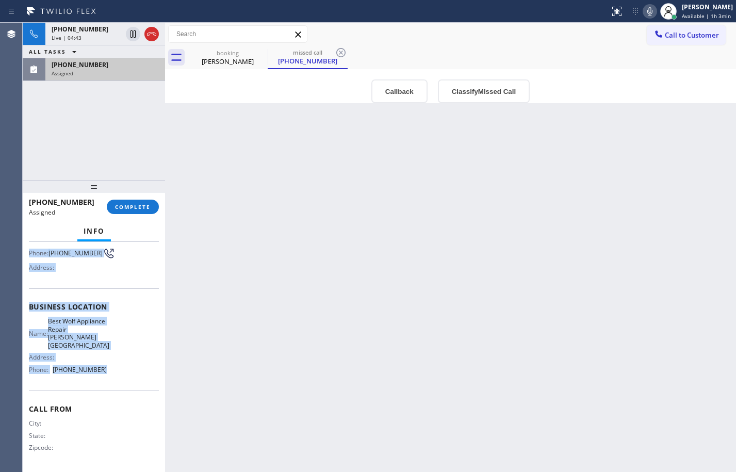
drag, startPoint x: 28, startPoint y: 321, endPoint x: 127, endPoint y: 377, distance: 113.7
click at [127, 377] on div "Context Queue: Appliance Repair High End Priority: 0 Task Age: [DEMOGRAPHIC_DAT…" at bounding box center [94, 357] width 142 height 230
click at [141, 205] on span "COMPLETE" at bounding box center [133, 206] width 36 height 7
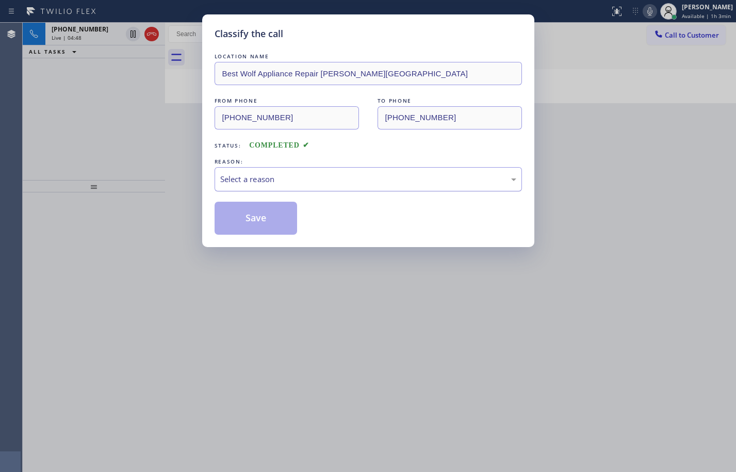
click at [363, 183] on div "Select a reason" at bounding box center [368, 179] width 296 height 12
click at [278, 229] on button "Save" at bounding box center [256, 218] width 83 height 33
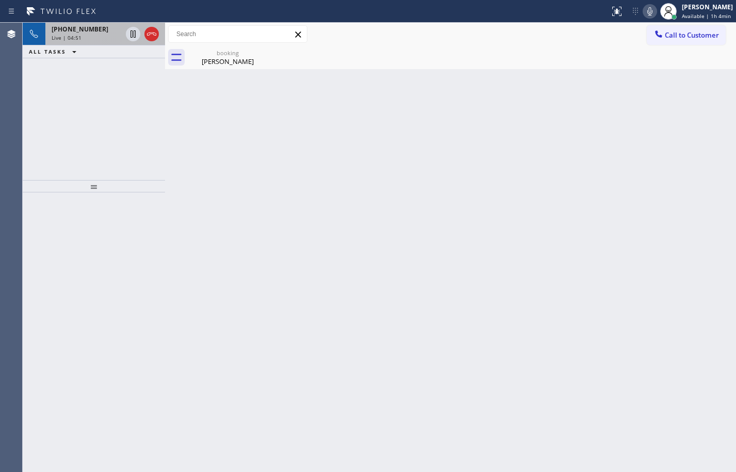
click at [70, 32] on span "[PHONE_NUMBER]" at bounding box center [80, 29] width 57 height 9
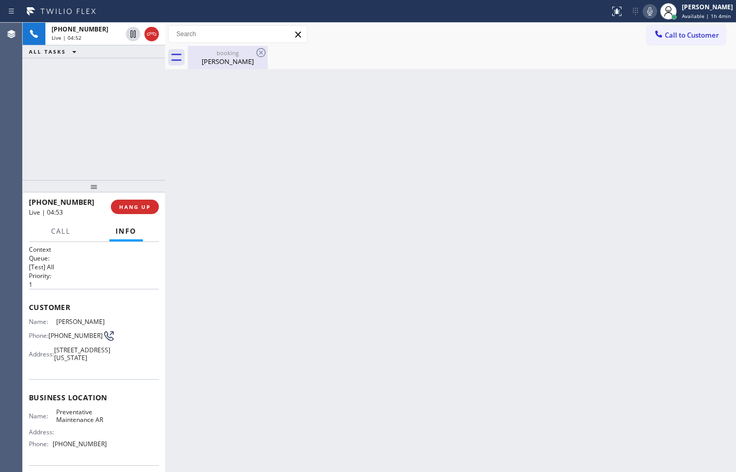
click at [210, 54] on div "booking" at bounding box center [228, 53] width 78 height 8
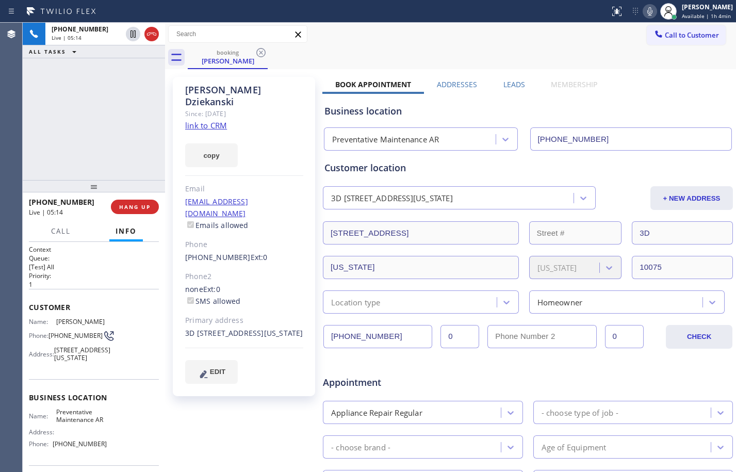
click at [120, 151] on div "[PHONE_NUMBER] Live | 05:14 ALL TASKS ALL TASKS ACTIVE TASKS TASKS IN WRAP UP" at bounding box center [94, 101] width 142 height 157
click at [88, 104] on div "[PHONE_NUMBER] Live | 05:26 ALL TASKS ALL TASKS ACTIVE TASKS TASKS IN WRAP UP" at bounding box center [94, 101] width 142 height 157
click at [79, 102] on div "[PHONE_NUMBER] Live | 05:38 ALL TASKS ALL TASKS ACTIVE TASKS TASKS IN WRAP UP" at bounding box center [94, 101] width 142 height 157
click at [133, 36] on icon at bounding box center [133, 33] width 5 height 7
click at [645, 11] on icon at bounding box center [650, 11] width 12 height 12
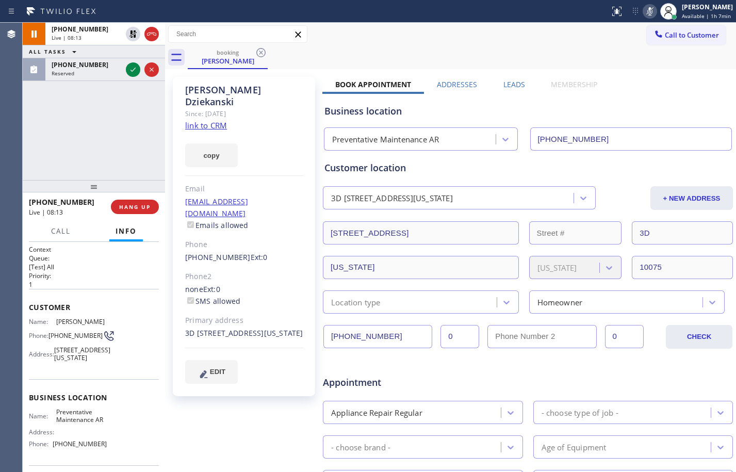
click at [114, 144] on div "[PHONE_NUMBER] Live | 08:13 ALL TASKS ALL TASKS ACTIVE TASKS TASKS IN WRAP UP […" at bounding box center [94, 101] width 142 height 157
click at [133, 32] on icon at bounding box center [133, 34] width 12 height 12
click at [644, 8] on icon at bounding box center [650, 11] width 12 height 12
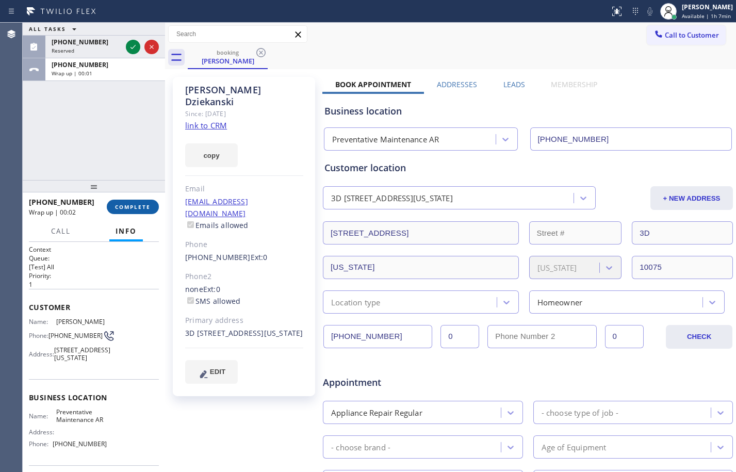
click at [128, 204] on span "COMPLETE" at bounding box center [133, 206] width 36 height 7
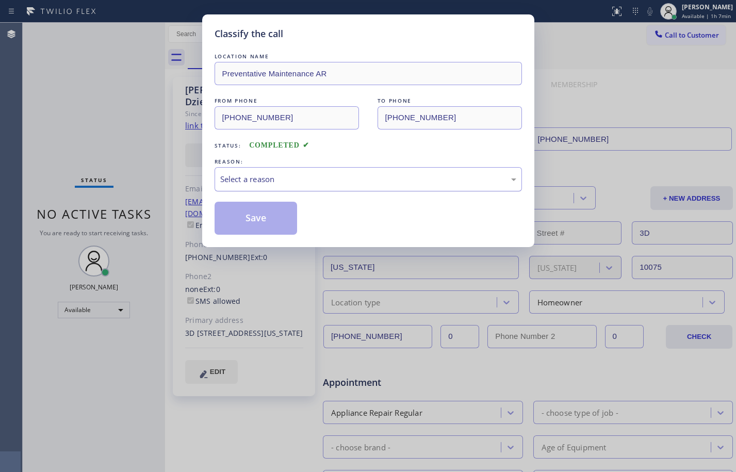
click at [319, 173] on div "Select a reason" at bounding box center [368, 179] width 296 height 12
click at [273, 212] on button "Save" at bounding box center [256, 218] width 83 height 33
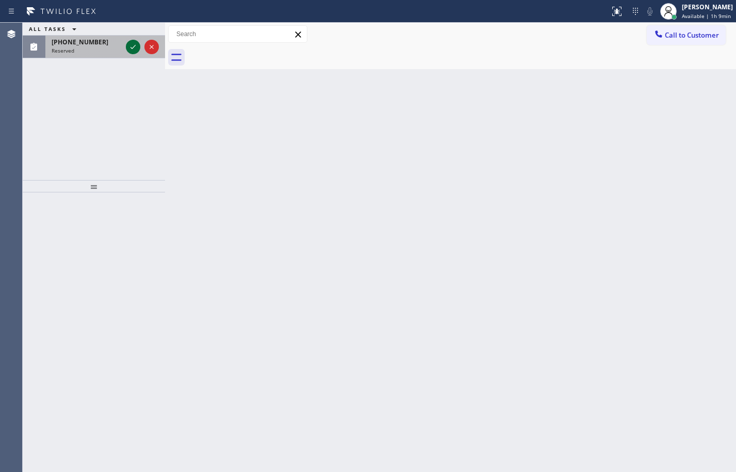
click at [136, 40] on button at bounding box center [133, 47] width 14 height 14
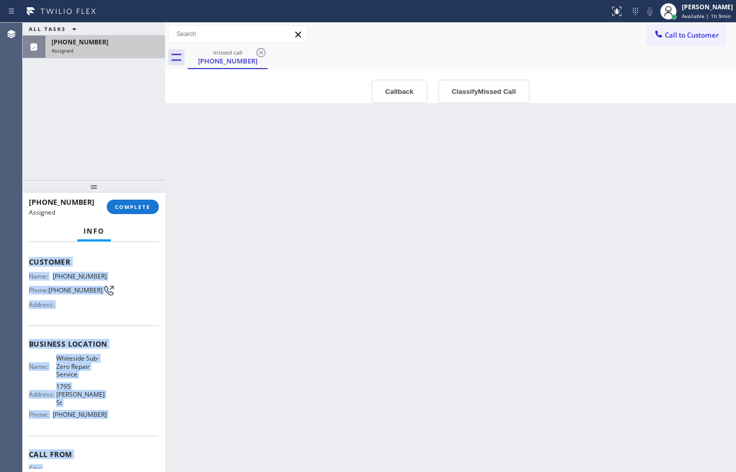
scroll to position [96, 0]
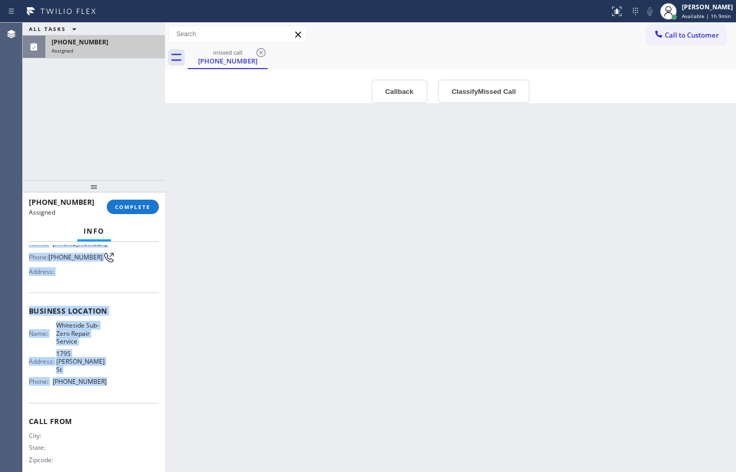
drag, startPoint x: 26, startPoint y: 317, endPoint x: 139, endPoint y: 376, distance: 126.7
click at [139, 376] on div "Context Queue: Appliance Repair High End Priority: 0 Task Age: [DEMOGRAPHIC_DAT…" at bounding box center [94, 357] width 142 height 230
click at [147, 212] on button "COMPLETE" at bounding box center [133, 207] width 52 height 14
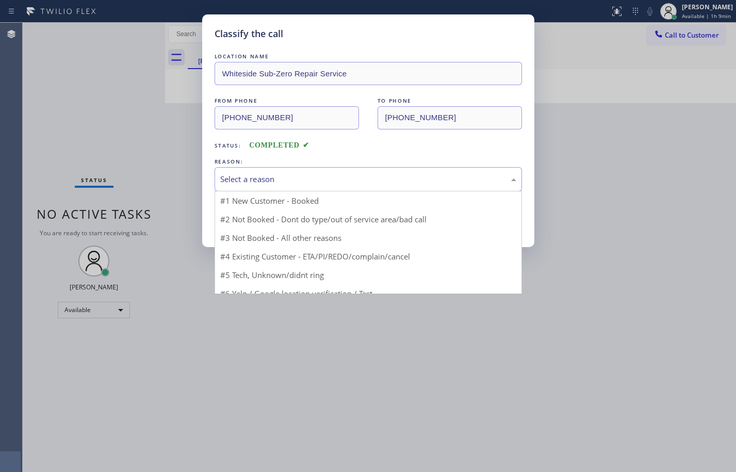
click at [359, 185] on div "Select a reason" at bounding box center [369, 179] width 308 height 24
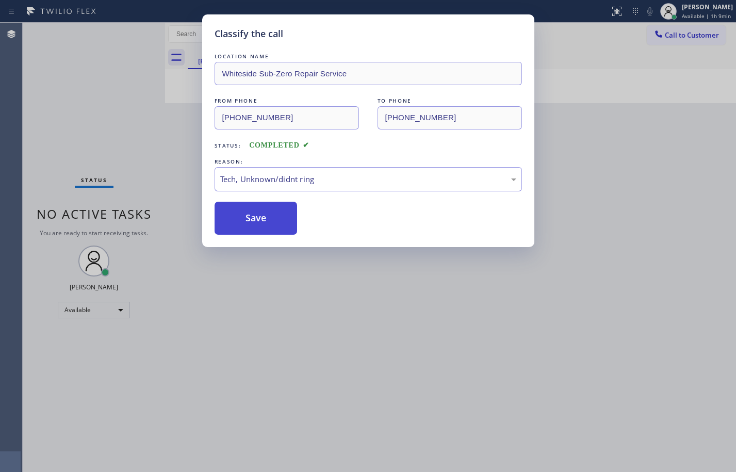
click at [269, 233] on button "Save" at bounding box center [256, 218] width 83 height 33
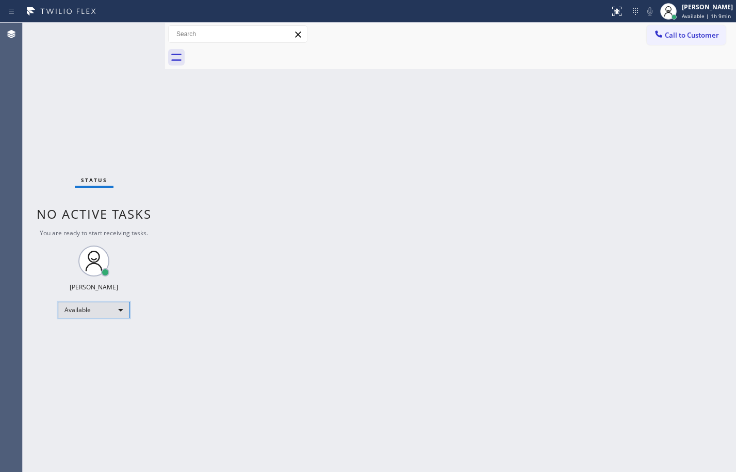
click at [99, 312] on div "Available" at bounding box center [94, 310] width 72 height 17
click at [82, 367] on li "Break" at bounding box center [93, 363] width 70 height 12
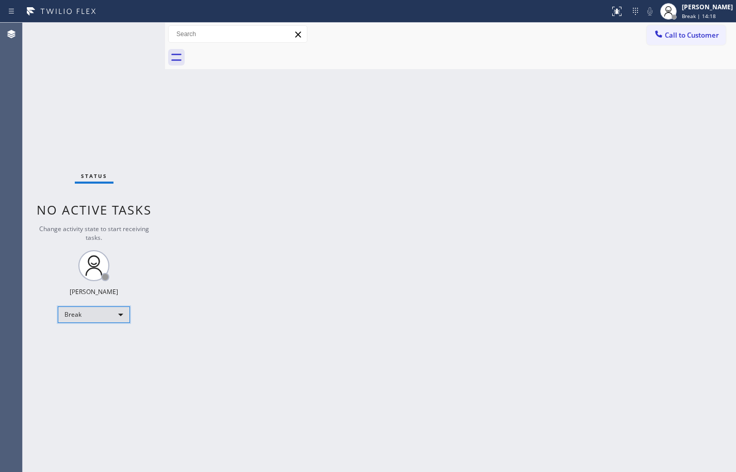
click at [90, 315] on div "Break" at bounding box center [94, 315] width 72 height 17
click at [82, 339] on li "Available" at bounding box center [93, 342] width 70 height 12
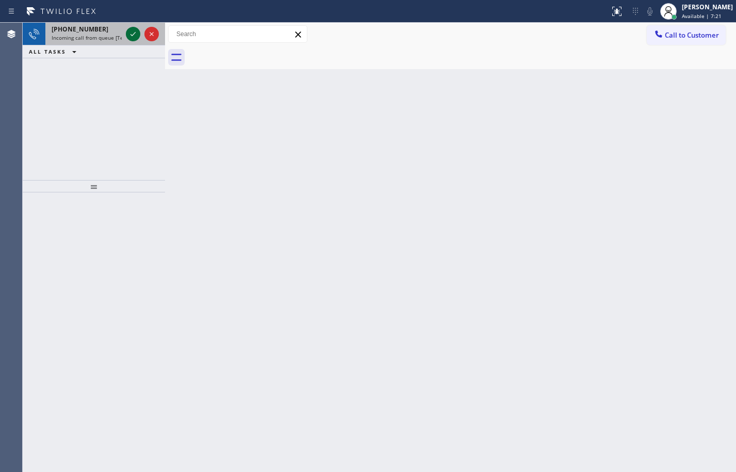
click at [131, 35] on icon at bounding box center [133, 34] width 5 height 4
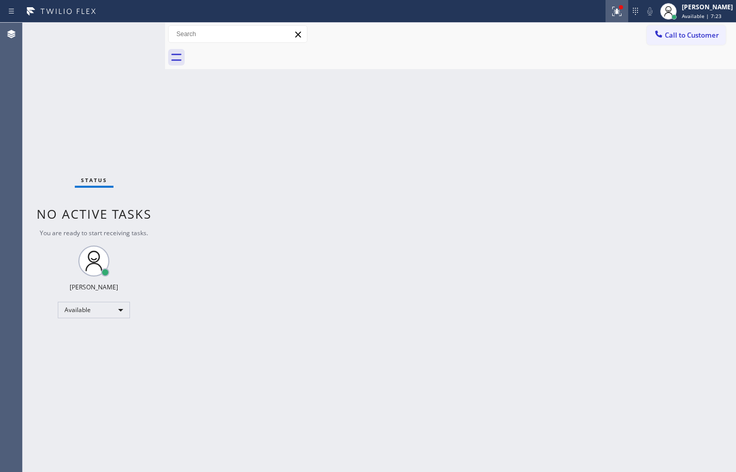
click at [611, 11] on icon at bounding box center [617, 11] width 12 height 12
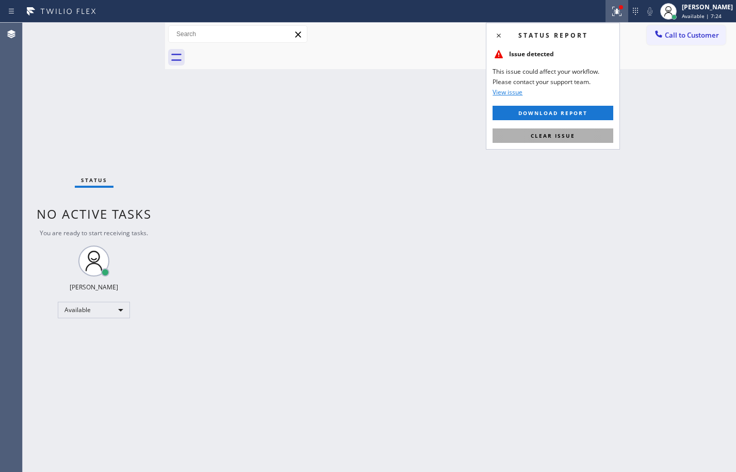
click at [599, 132] on button "Clear issue" at bounding box center [553, 135] width 121 height 14
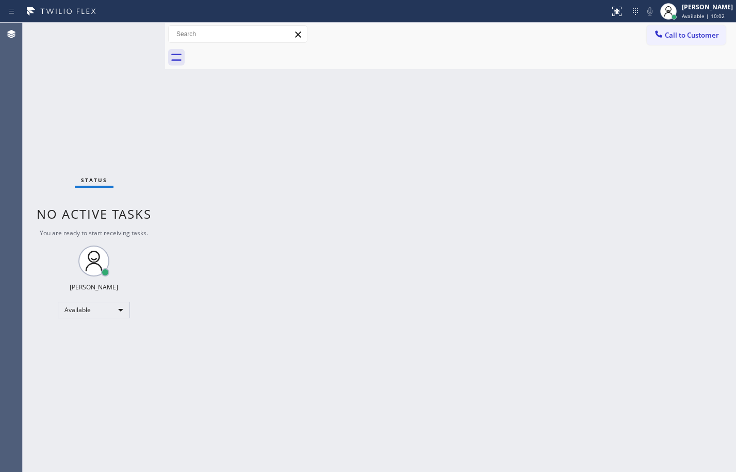
click at [206, 127] on div "Back to Dashboard Change Sender ID Customers Technicians Select a contact Outbo…" at bounding box center [450, 247] width 571 height 449
click at [146, 117] on div "Status No active tasks You are ready to start receiving tasks. [PERSON_NAME] Av…" at bounding box center [94, 247] width 142 height 449
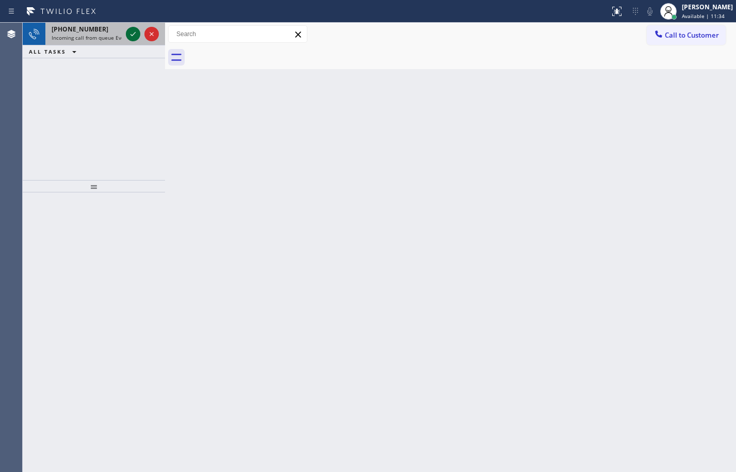
click at [134, 33] on icon at bounding box center [133, 34] width 12 height 12
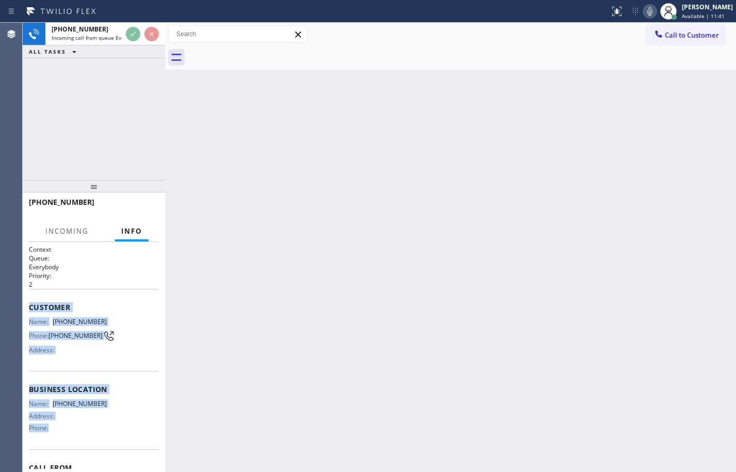
drag, startPoint x: 30, startPoint y: 305, endPoint x: 72, endPoint y: 433, distance: 134.8
click at [72, 433] on div "Context Queue: Everybody Priority: 2 Customer Name: [PHONE_NUMBER] Phone: [PHON…" at bounding box center [94, 386] width 130 height 283
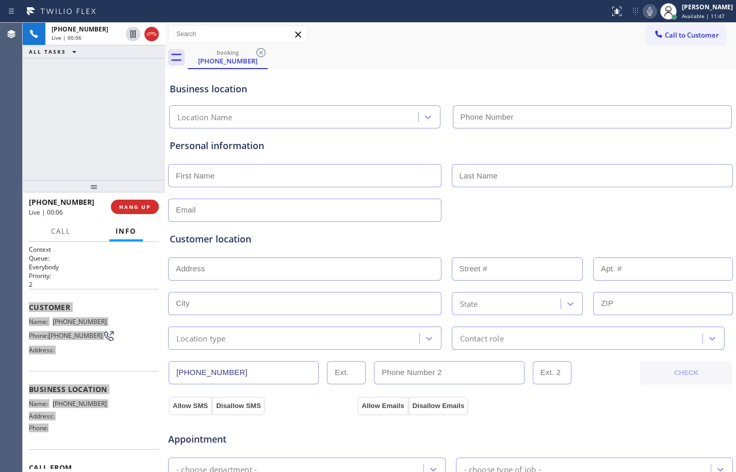
scroll to position [62, 0]
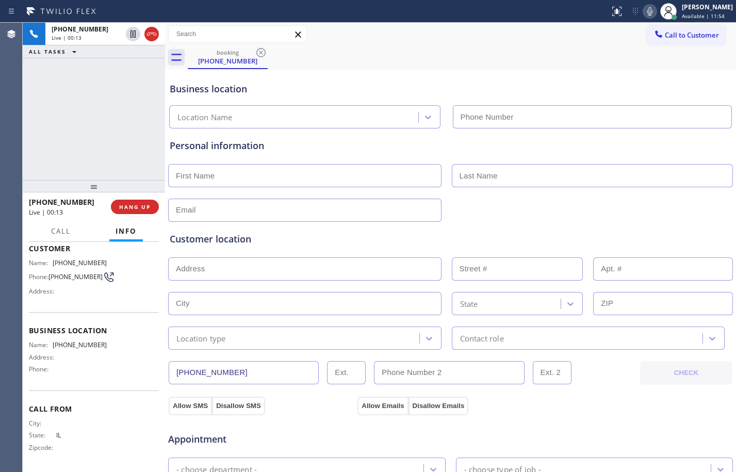
click at [82, 121] on div "[PHONE_NUMBER] Live | 00:13 ALL TASKS ALL TASKS ACTIVE TASKS TASKS IN WRAP UP" at bounding box center [94, 101] width 142 height 157
click at [141, 212] on button "HANG UP" at bounding box center [135, 207] width 48 height 14
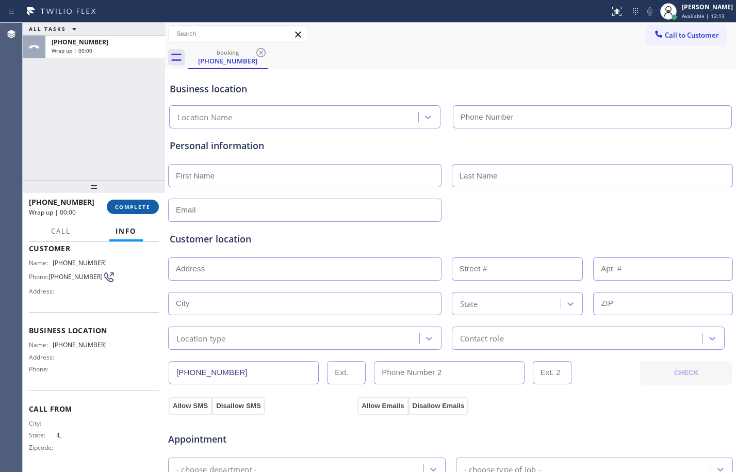
click at [139, 207] on span "COMPLETE" at bounding box center [133, 206] width 36 height 7
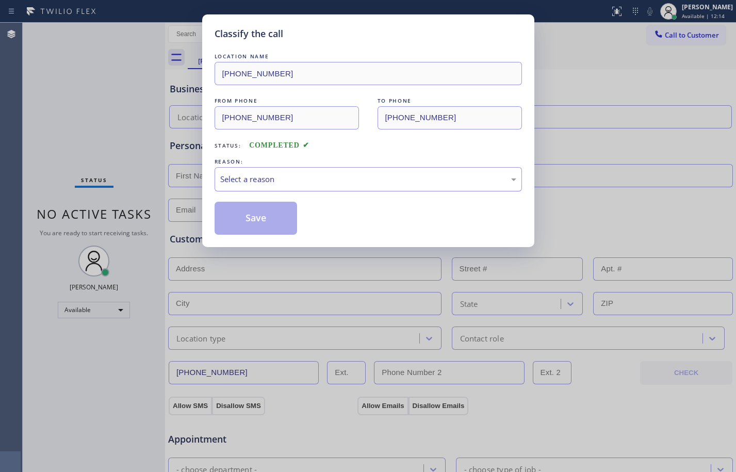
click at [364, 176] on div "Select a reason" at bounding box center [368, 179] width 296 height 12
click at [273, 210] on button "Save" at bounding box center [256, 218] width 83 height 33
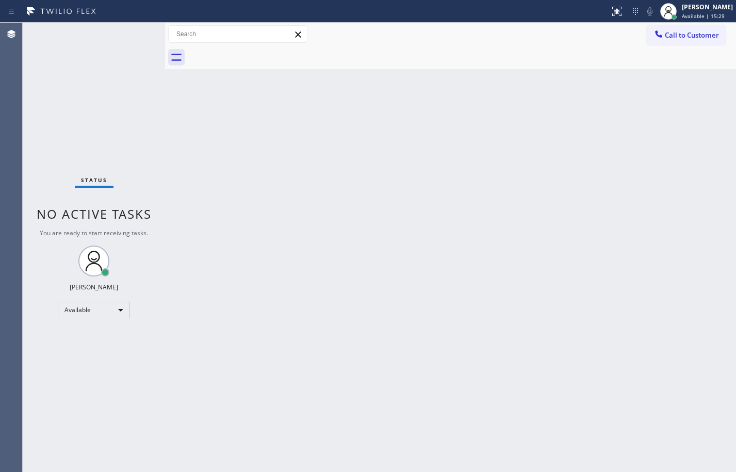
click at [184, 191] on div "Back to Dashboard Change Sender ID Customers Technicians Select a contact Outbo…" at bounding box center [450, 247] width 571 height 449
click at [206, 304] on div "Back to Dashboard Change Sender ID Customers Technicians Select a contact Outbo…" at bounding box center [450, 247] width 571 height 449
click at [191, 122] on div "Back to Dashboard Change Sender ID Customers Technicians Select a contact Outbo…" at bounding box center [450, 247] width 571 height 449
click at [339, 373] on div "Back to Dashboard Change Sender ID Customers Technicians Select a contact Outbo…" at bounding box center [450, 247] width 571 height 449
click at [188, 206] on div "Back to Dashboard Change Sender ID Customers Technicians Select a contact Outbo…" at bounding box center [450, 247] width 571 height 449
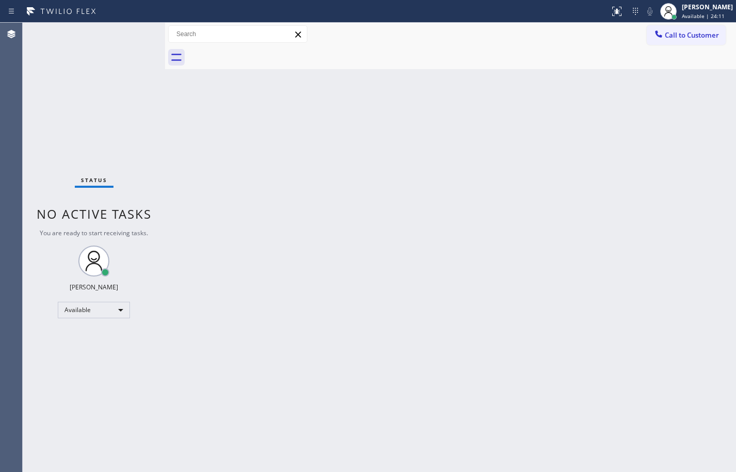
click at [470, 198] on div "Back to Dashboard Change Sender ID Customers Technicians Select a contact Outbo…" at bounding box center [450, 247] width 571 height 449
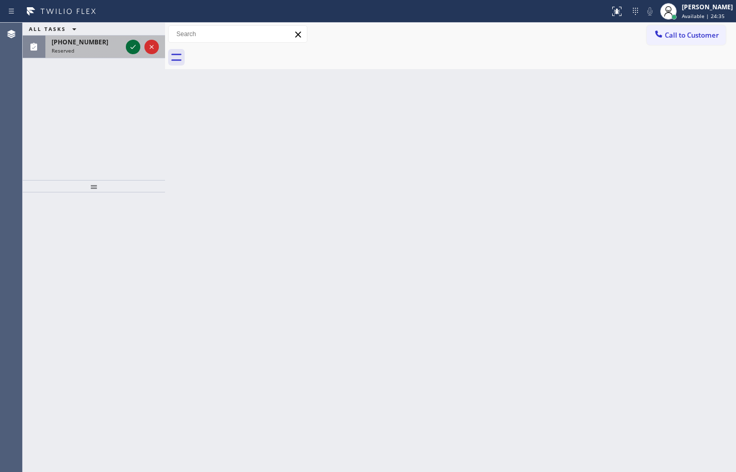
click at [135, 53] on button at bounding box center [133, 47] width 14 height 14
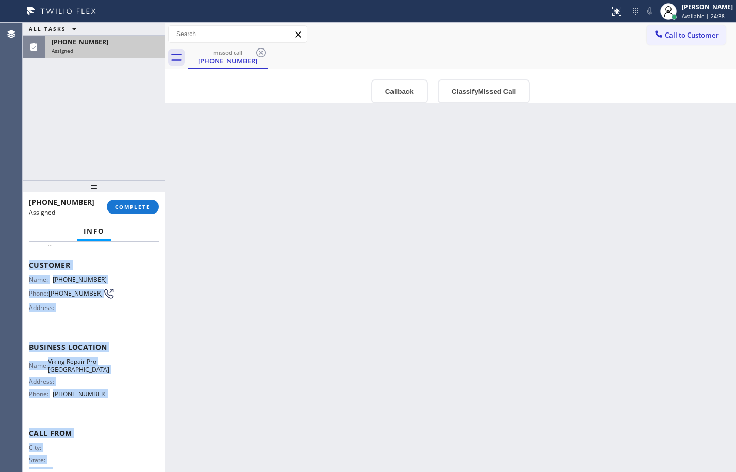
scroll to position [79, 0]
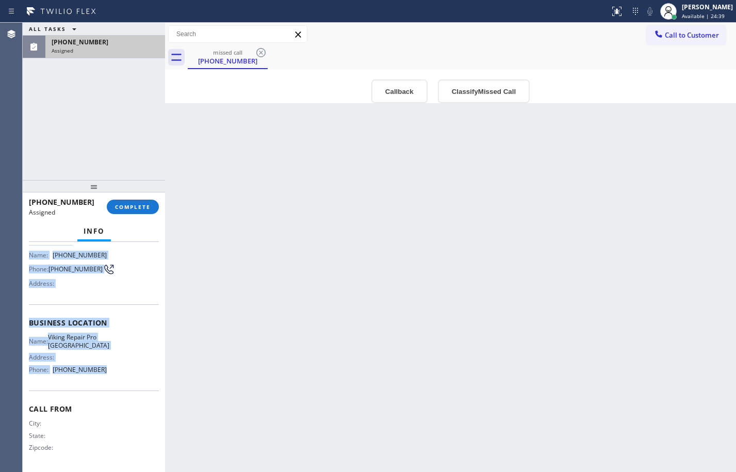
drag, startPoint x: 29, startPoint y: 316, endPoint x: 131, endPoint y: 381, distance: 120.7
click at [131, 381] on div "Context Queue: Appliance Repair High End Priority: 0 Task Age: Customer Name: […" at bounding box center [94, 319] width 130 height 299
click at [144, 212] on button "COMPLETE" at bounding box center [133, 207] width 52 height 14
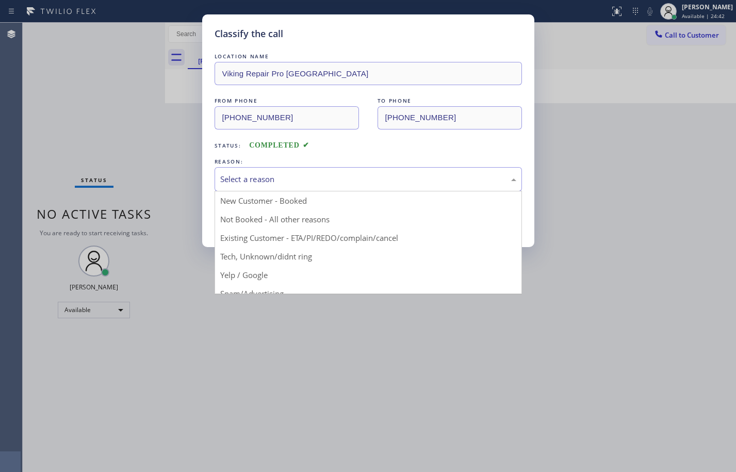
click at [298, 171] on div "Select a reason" at bounding box center [369, 179] width 308 height 24
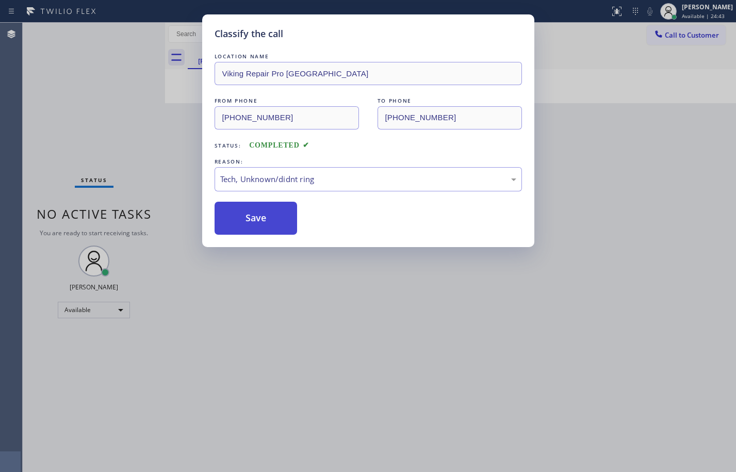
click at [259, 220] on button "Save" at bounding box center [256, 218] width 83 height 33
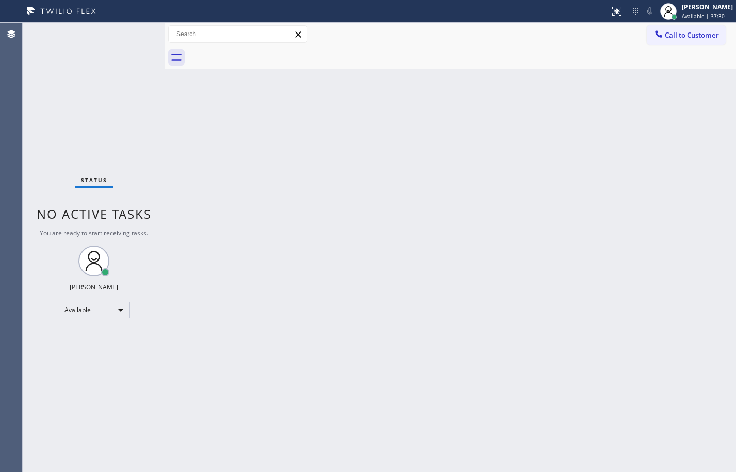
click at [150, 221] on span "No active tasks" at bounding box center [94, 213] width 115 height 17
click at [552, 234] on div "Back to Dashboard Change Sender ID Customers Technicians Select a contact Outbo…" at bounding box center [450, 247] width 571 height 449
click at [92, 103] on div "Status No active tasks You are ready to start receiving tasks. [PERSON_NAME] Av…" at bounding box center [94, 247] width 142 height 449
click at [404, 226] on div "Back to Dashboard Change Sender ID Customers Technicians Select a contact Outbo…" at bounding box center [450, 247] width 571 height 449
click at [114, 308] on div "Available" at bounding box center [94, 310] width 72 height 17
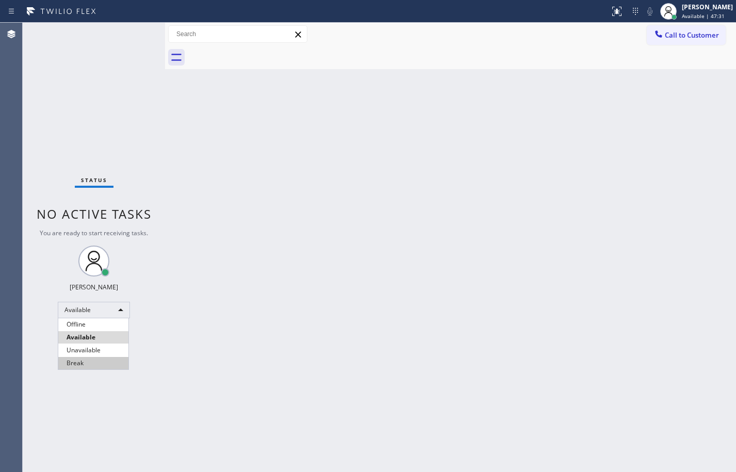
click at [111, 362] on li "Break" at bounding box center [93, 363] width 70 height 12
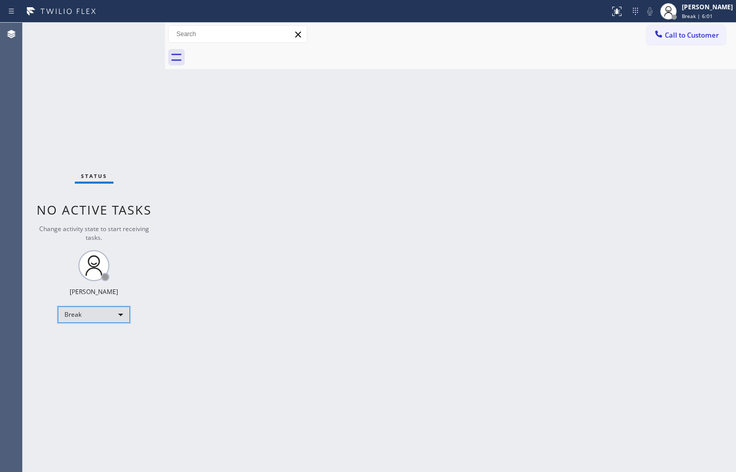
click at [92, 314] on div "Break" at bounding box center [94, 315] width 72 height 17
click at [86, 342] on li "Available" at bounding box center [93, 342] width 70 height 12
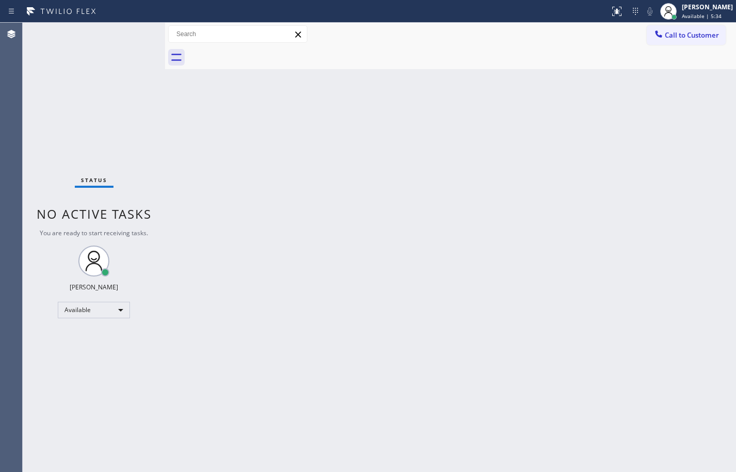
click at [173, 163] on div "Back to Dashboard Change Sender ID Customers Technicians Select a contact Outbo…" at bounding box center [450, 247] width 571 height 449
click at [423, 175] on div "Back to Dashboard Change Sender ID Customers Technicians Select a contact Outbo…" at bounding box center [450, 247] width 571 height 449
click at [131, 123] on div "Status No active tasks You are ready to start receiving tasks. [PERSON_NAME] Av…" at bounding box center [94, 247] width 142 height 449
drag, startPoint x: 103, startPoint y: 87, endPoint x: 94, endPoint y: 71, distance: 18.9
click at [96, 82] on div "Status No active tasks You are ready to start receiving tasks. [PERSON_NAME] Av…" at bounding box center [94, 247] width 142 height 449
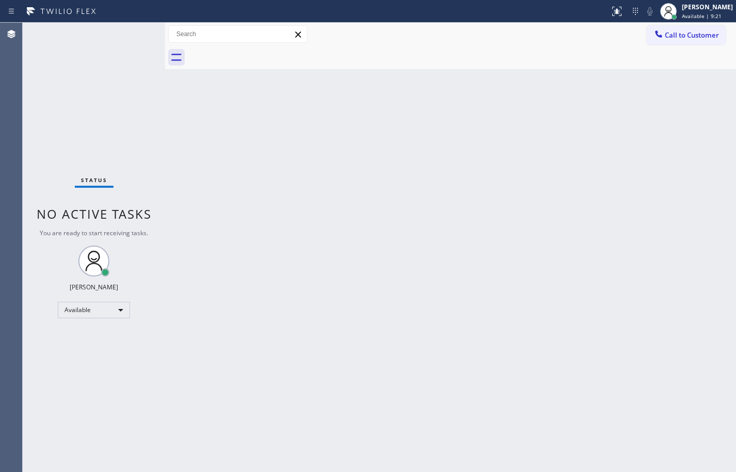
click at [210, 207] on div "Back to Dashboard Change Sender ID Customers Technicians Select a contact Outbo…" at bounding box center [450, 247] width 571 height 449
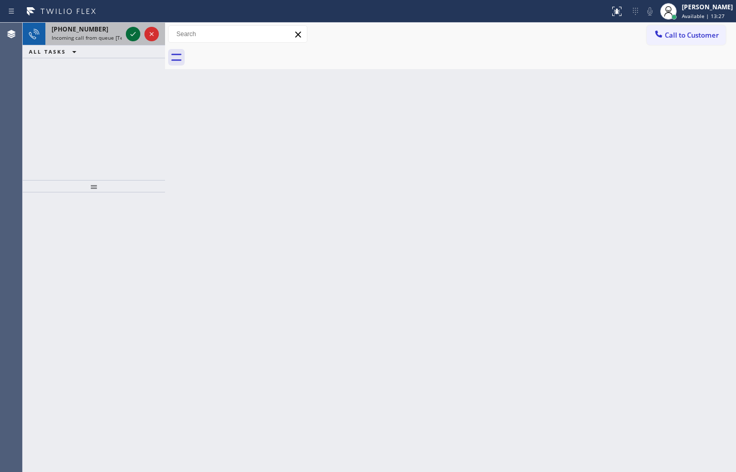
click at [128, 34] on icon at bounding box center [133, 34] width 12 height 12
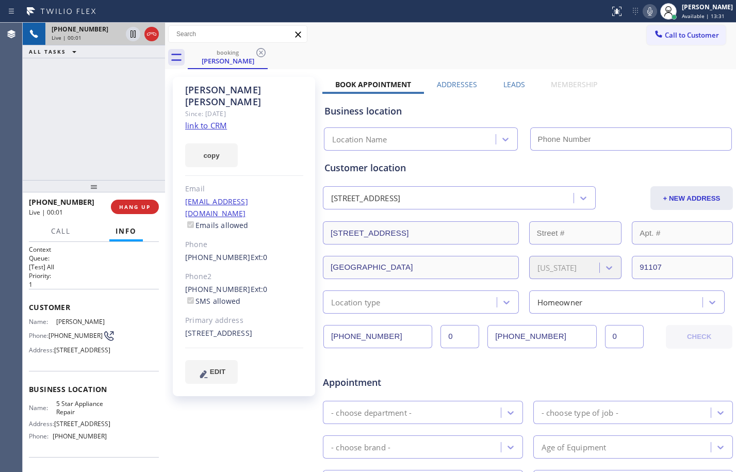
type input "[PHONE_NUMBER]"
click at [205, 120] on link "link to CRM" at bounding box center [206, 125] width 42 height 10
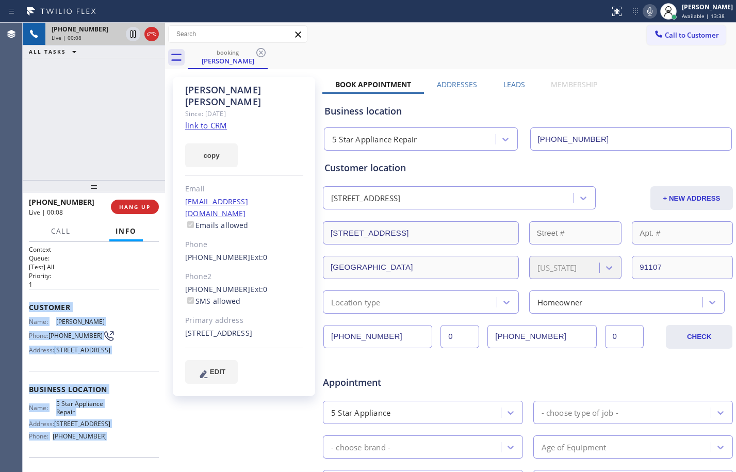
scroll to position [94, 0]
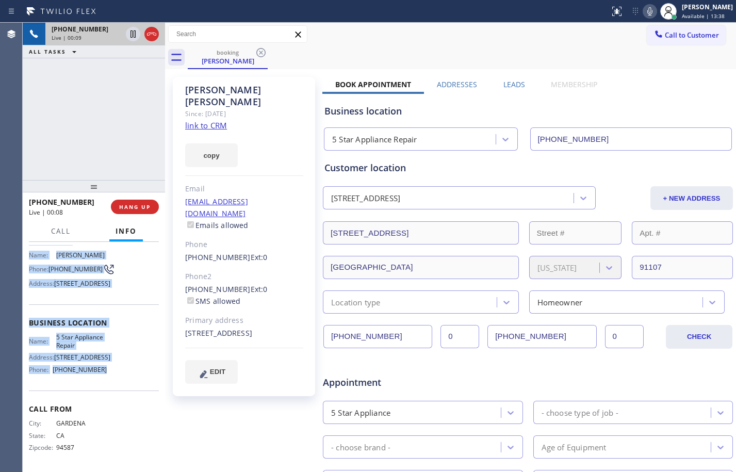
drag, startPoint x: 28, startPoint y: 303, endPoint x: 112, endPoint y: 379, distance: 114.0
click at [112, 379] on div "Context Queue: [Test] All Priority: 1 Customer Name: [PERSON_NAME] Phone: [PHON…" at bounding box center [94, 357] width 142 height 230
drag, startPoint x: 138, startPoint y: 35, endPoint x: 183, endPoint y: 37, distance: 45.4
click at [138, 35] on icon at bounding box center [133, 34] width 12 height 12
click at [644, 11] on icon at bounding box center [650, 11] width 12 height 12
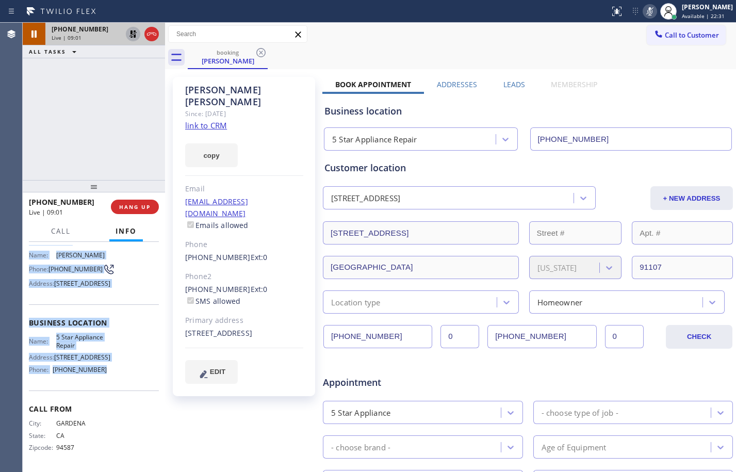
click at [136, 33] on icon at bounding box center [133, 33] width 7 height 7
click at [647, 12] on icon at bounding box center [650, 11] width 12 height 12
click at [147, 207] on span "HANG UP" at bounding box center [134, 206] width 31 height 7
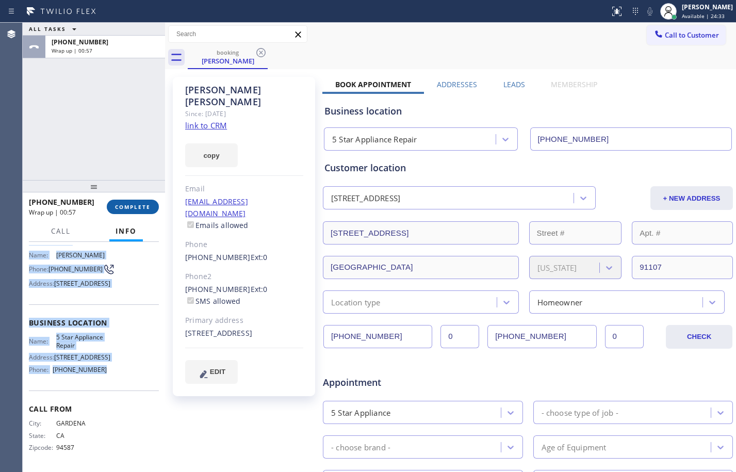
click at [141, 209] on span "COMPLETE" at bounding box center [133, 206] width 36 height 7
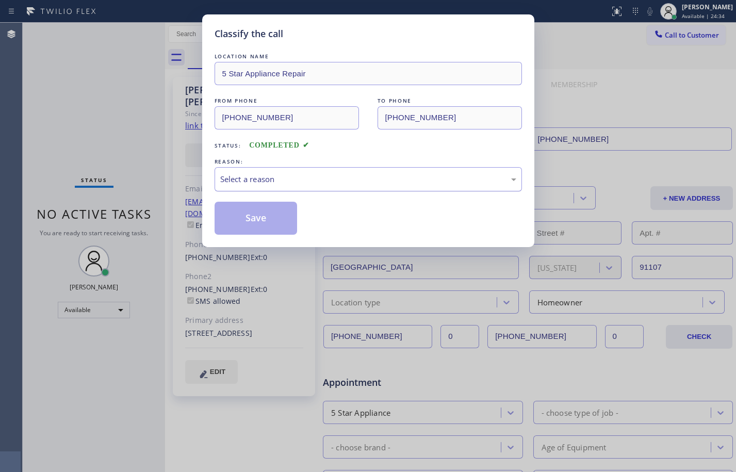
click at [312, 173] on div "Select a reason" at bounding box center [368, 179] width 296 height 12
click at [274, 221] on button "Save" at bounding box center [256, 218] width 83 height 33
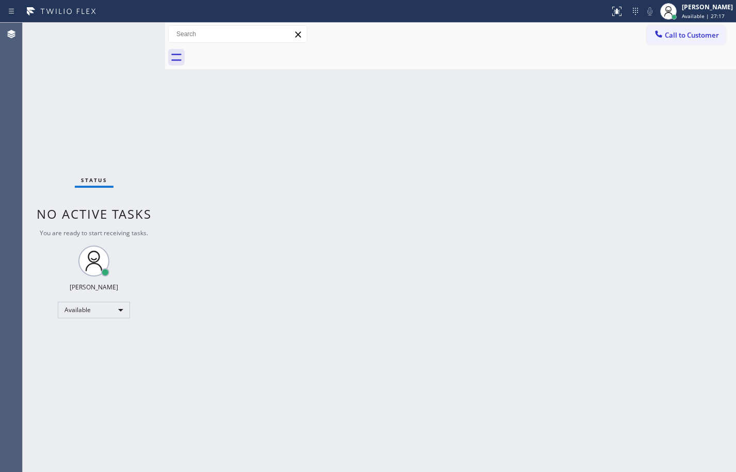
click at [142, 108] on div "Status No active tasks You are ready to start receiving tasks. [PERSON_NAME] Av…" at bounding box center [94, 247] width 142 height 449
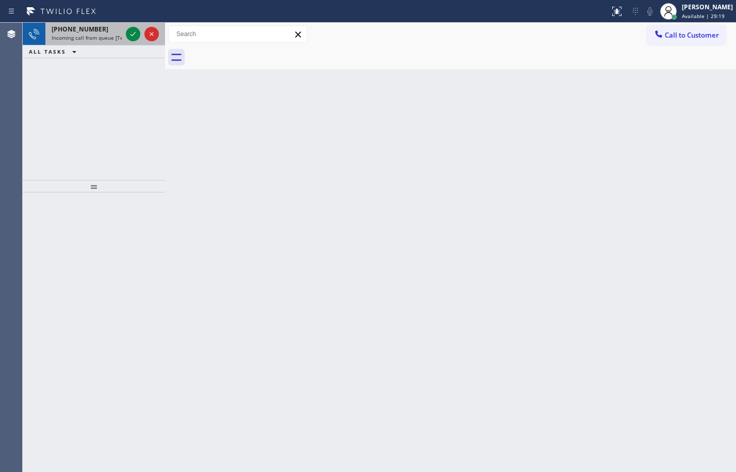
click at [82, 37] on span "Incoming call from queue [Test] All" at bounding box center [95, 37] width 86 height 7
click at [128, 36] on icon at bounding box center [133, 34] width 12 height 12
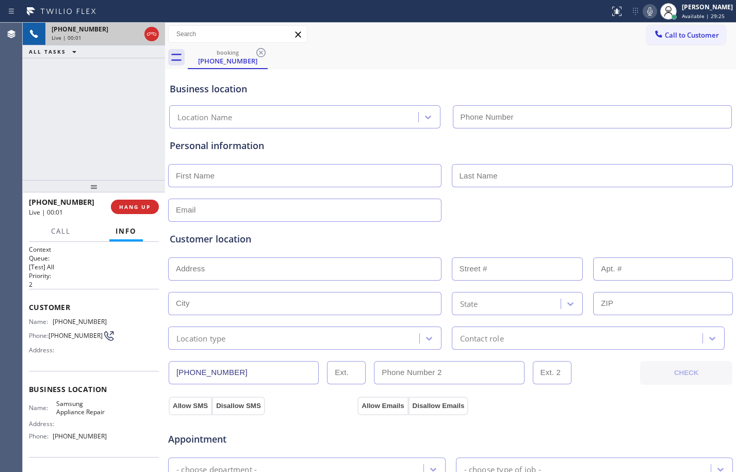
type input "[PHONE_NUMBER]"
click at [31, 307] on span "Customer" at bounding box center [94, 307] width 130 height 10
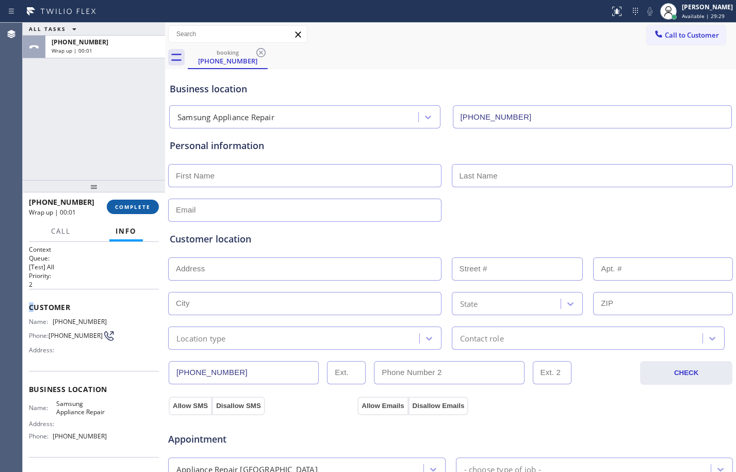
click at [122, 211] on button "COMPLETE" at bounding box center [133, 207] width 52 height 14
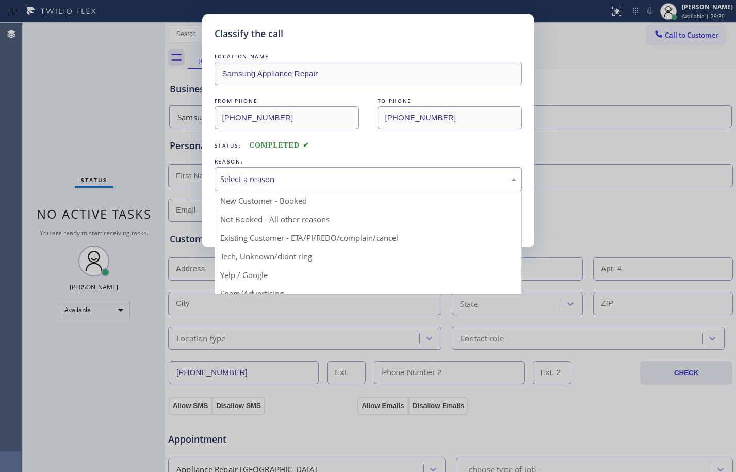
click at [382, 167] on div "Select a reason" at bounding box center [369, 179] width 308 height 24
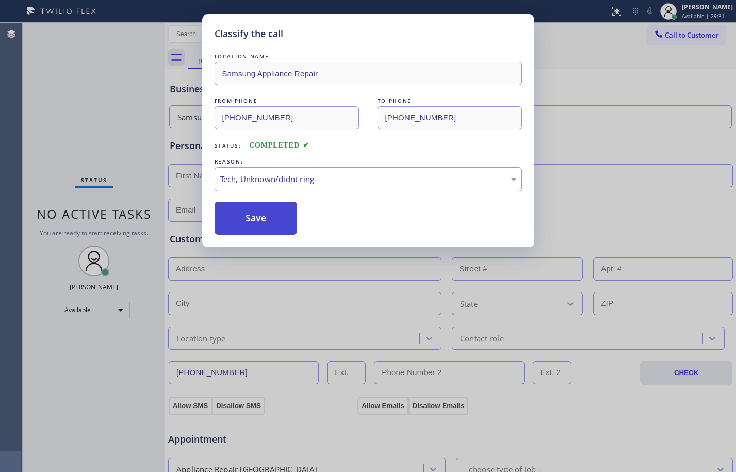
drag, startPoint x: 271, startPoint y: 218, endPoint x: 262, endPoint y: 220, distance: 9.5
click at [270, 220] on button "Save" at bounding box center [256, 218] width 83 height 33
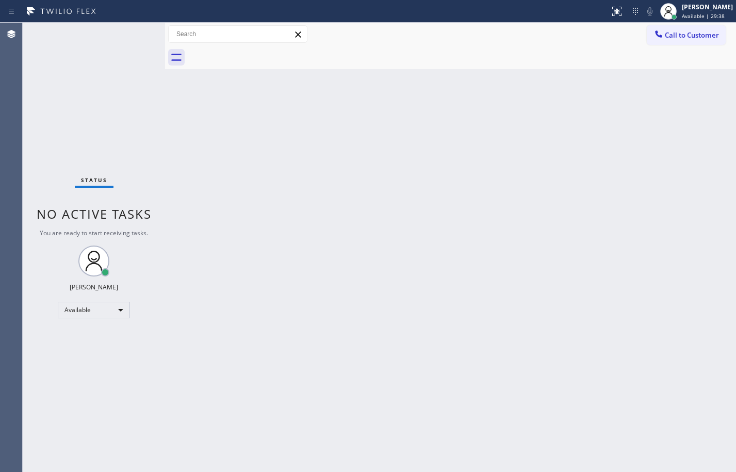
drag, startPoint x: 136, startPoint y: 114, endPoint x: 130, endPoint y: 105, distance: 10.7
click at [133, 109] on div "Status No active tasks You are ready to start receiving tasks. [PERSON_NAME] Av…" at bounding box center [94, 247] width 142 height 449
drag, startPoint x: 103, startPoint y: 306, endPoint x: 106, endPoint y: 312, distance: 6.2
click at [106, 312] on div "Available" at bounding box center [94, 310] width 72 height 17
click at [97, 328] on li "Offline" at bounding box center [93, 324] width 70 height 12
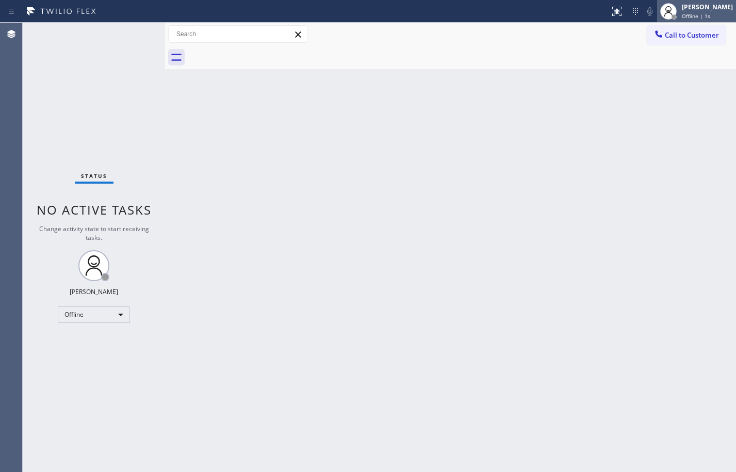
click at [700, 11] on div "[PERSON_NAME] Offline | 1s" at bounding box center [708, 11] width 56 height 18
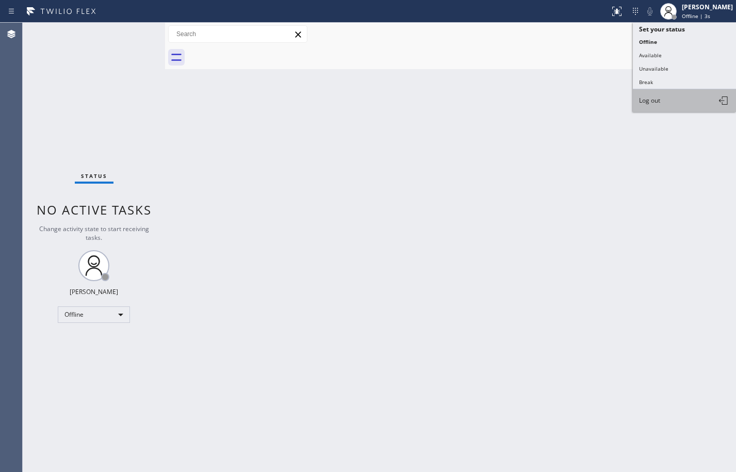
click at [661, 102] on span "Log out" at bounding box center [649, 100] width 21 height 9
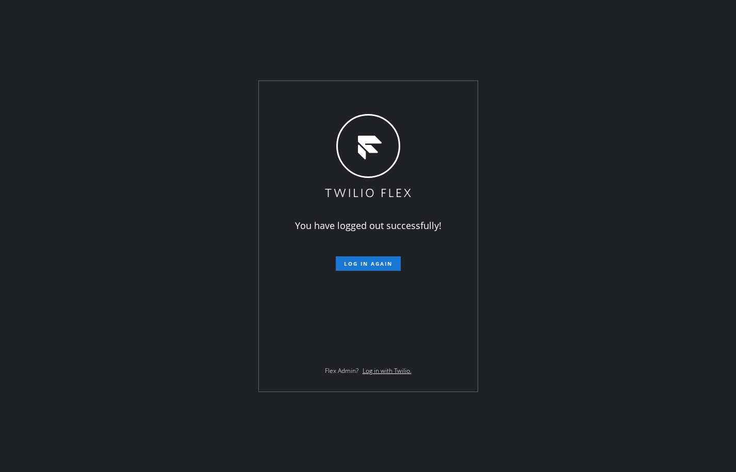
click at [105, 321] on div "You have logged out successfully! Log in again Flex Admin? Log in with Twilio." at bounding box center [368, 236] width 736 height 472
